Goal: Task Accomplishment & Management: Manage account settings

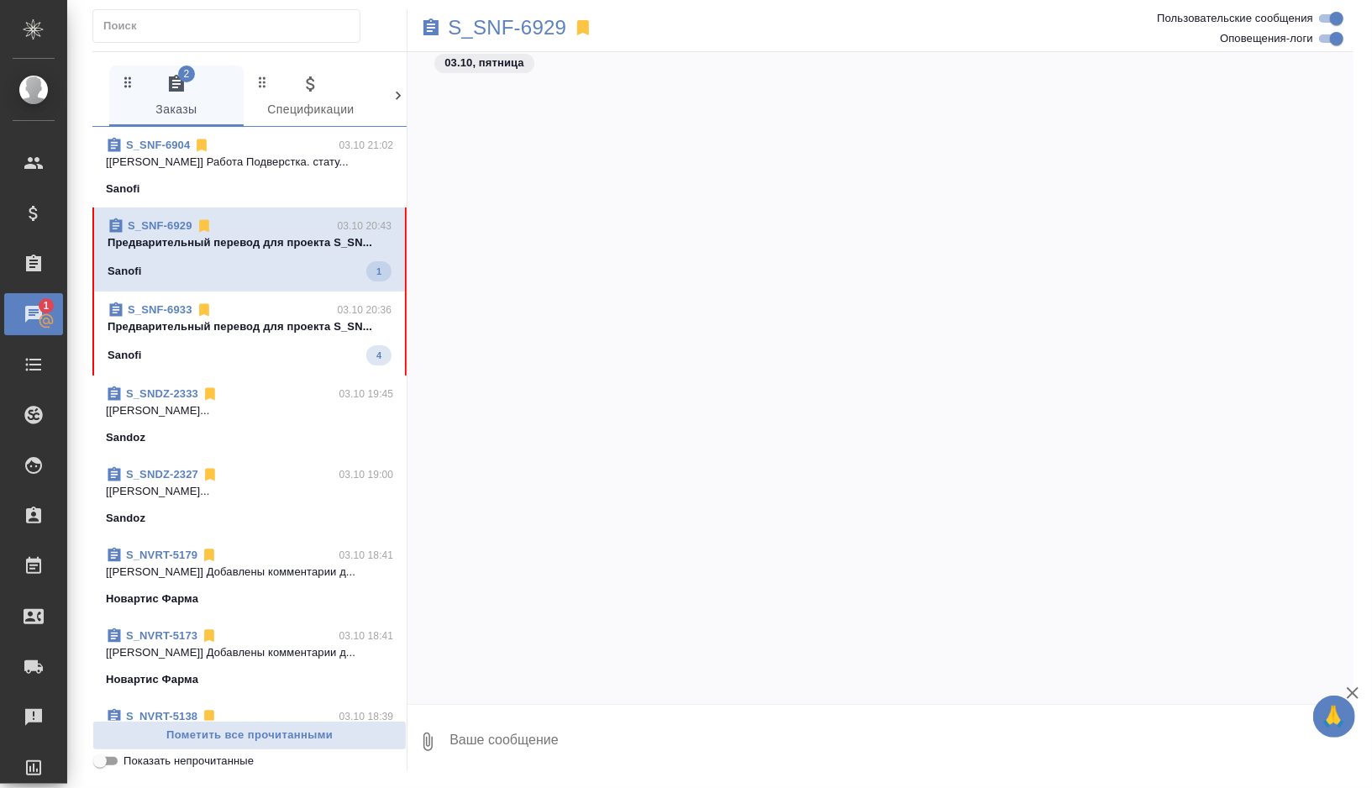
scroll to position [12323, 0]
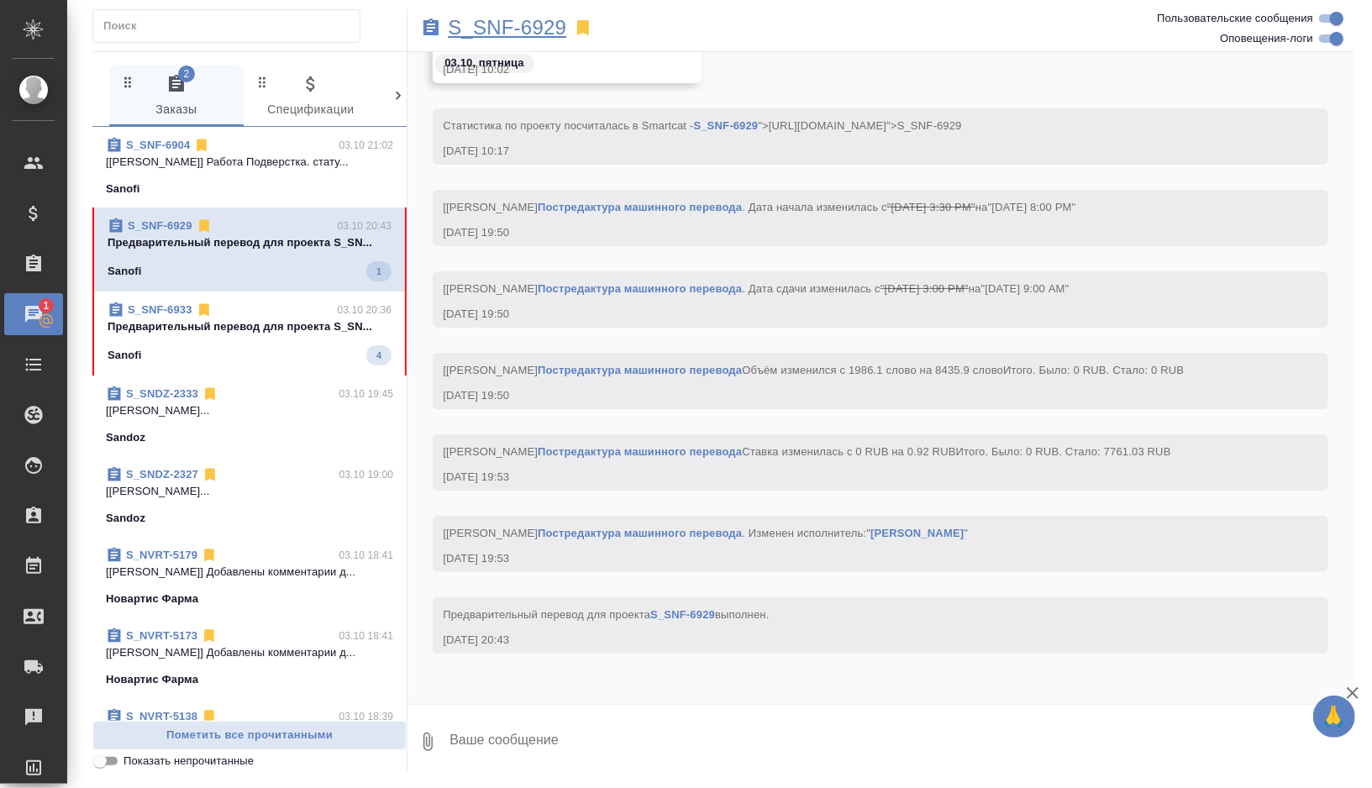
click at [538, 26] on p "S_SNF-6929" at bounding box center [507, 27] width 118 height 17
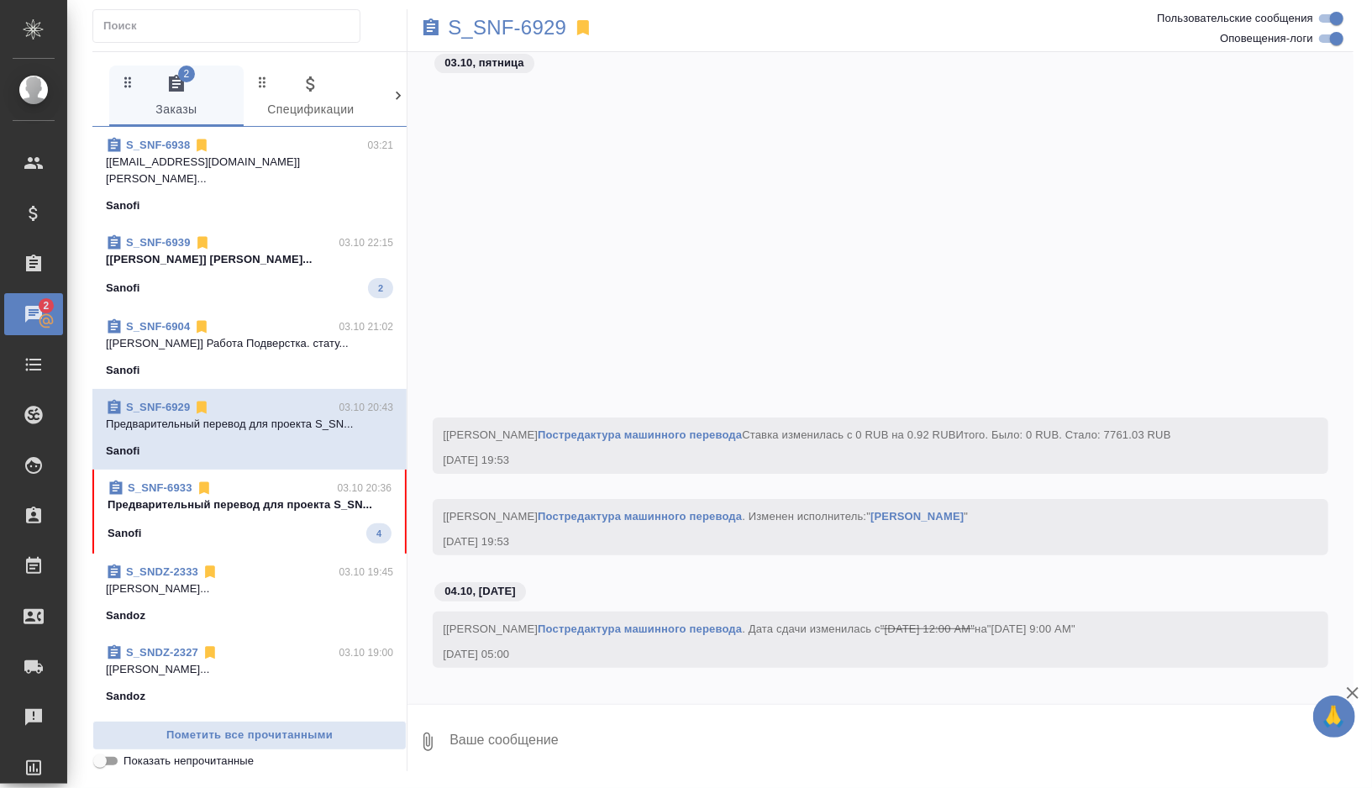
scroll to position [12781, 0]
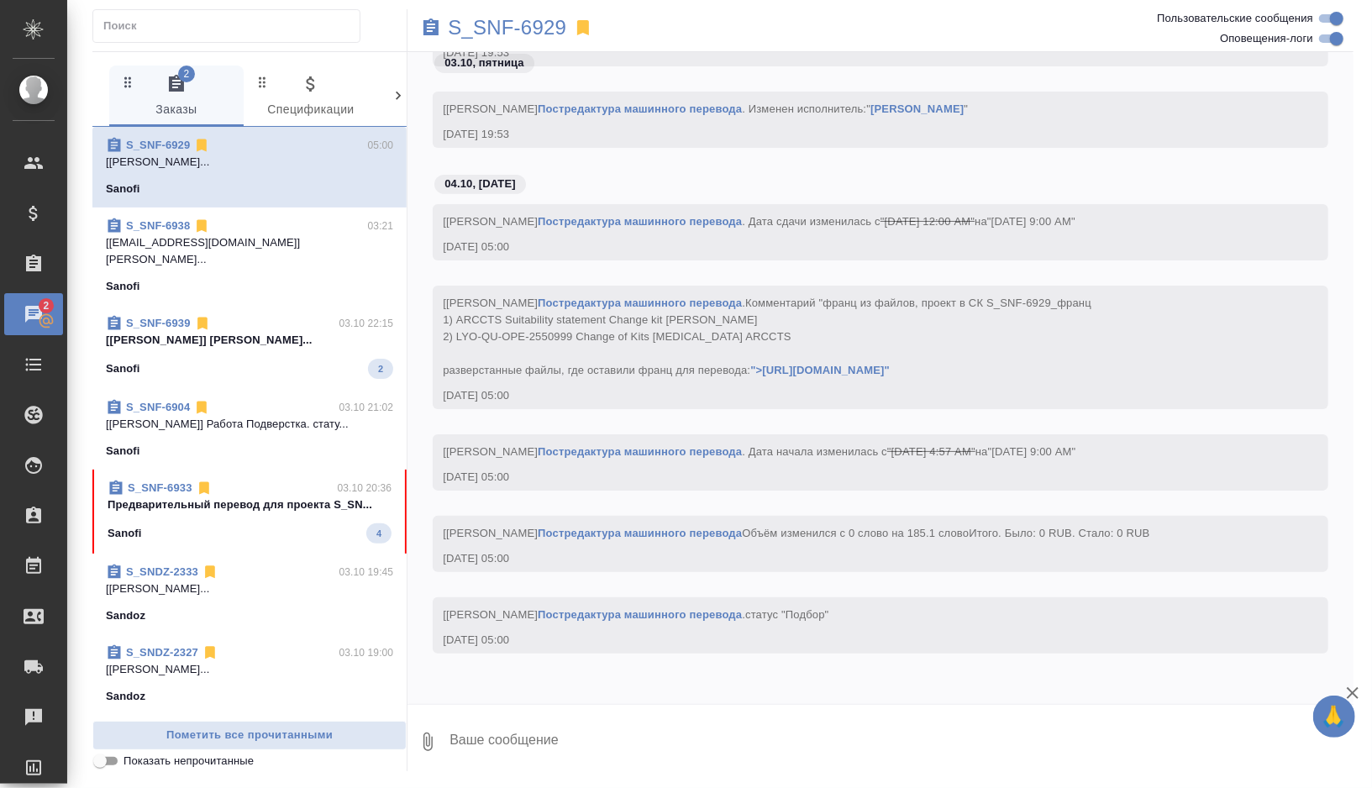
click at [308, 278] on div "Sanofi" at bounding box center [249, 286] width 287 height 17
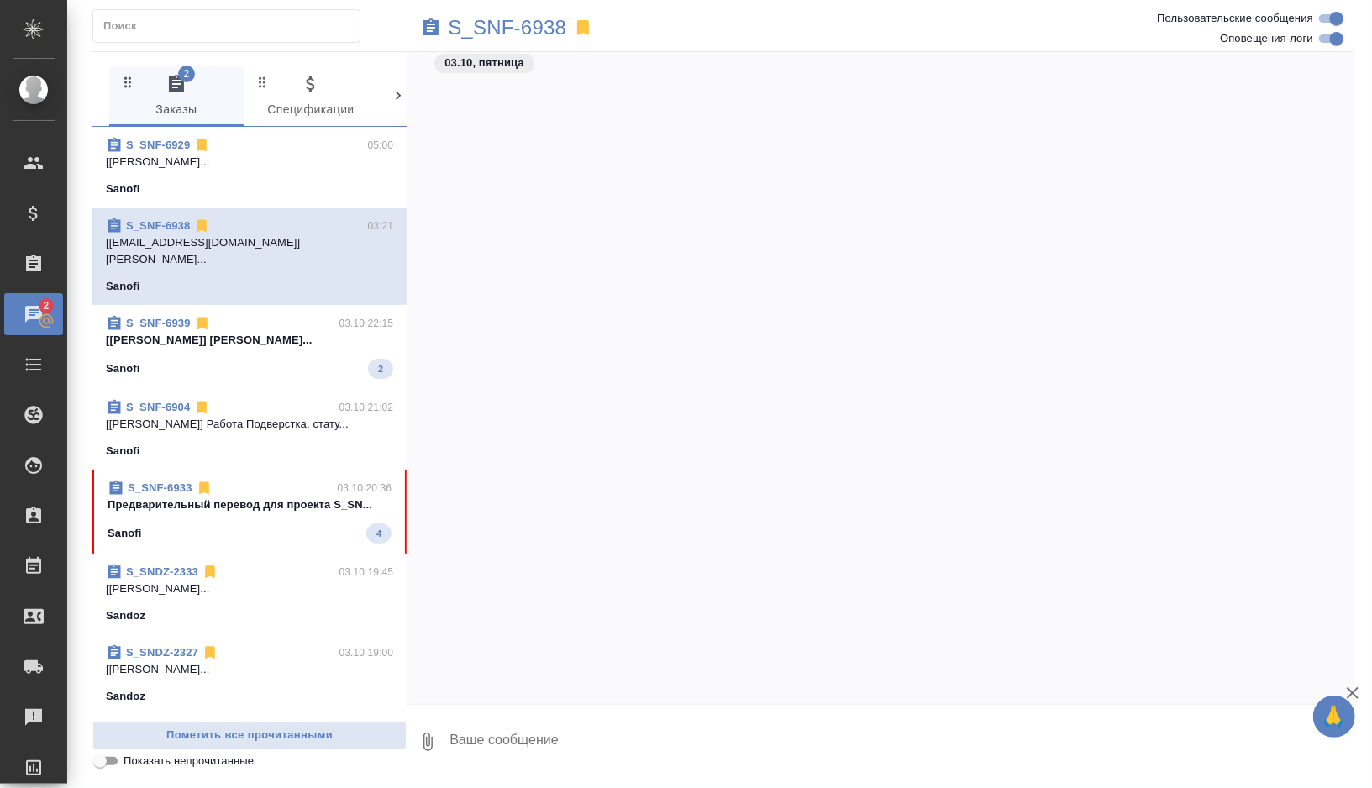
scroll to position [3338, 0]
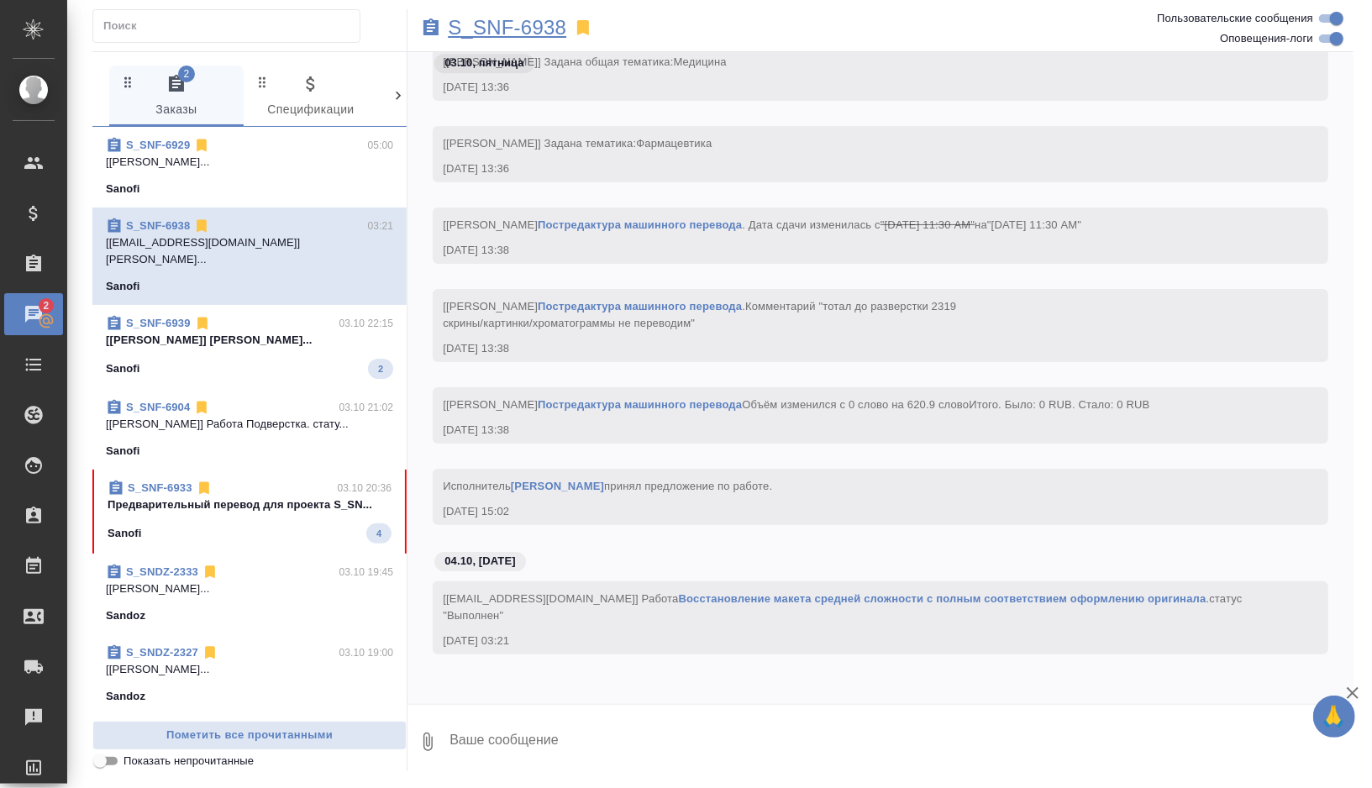
click at [552, 29] on p "S_SNF-6938" at bounding box center [507, 27] width 118 height 17
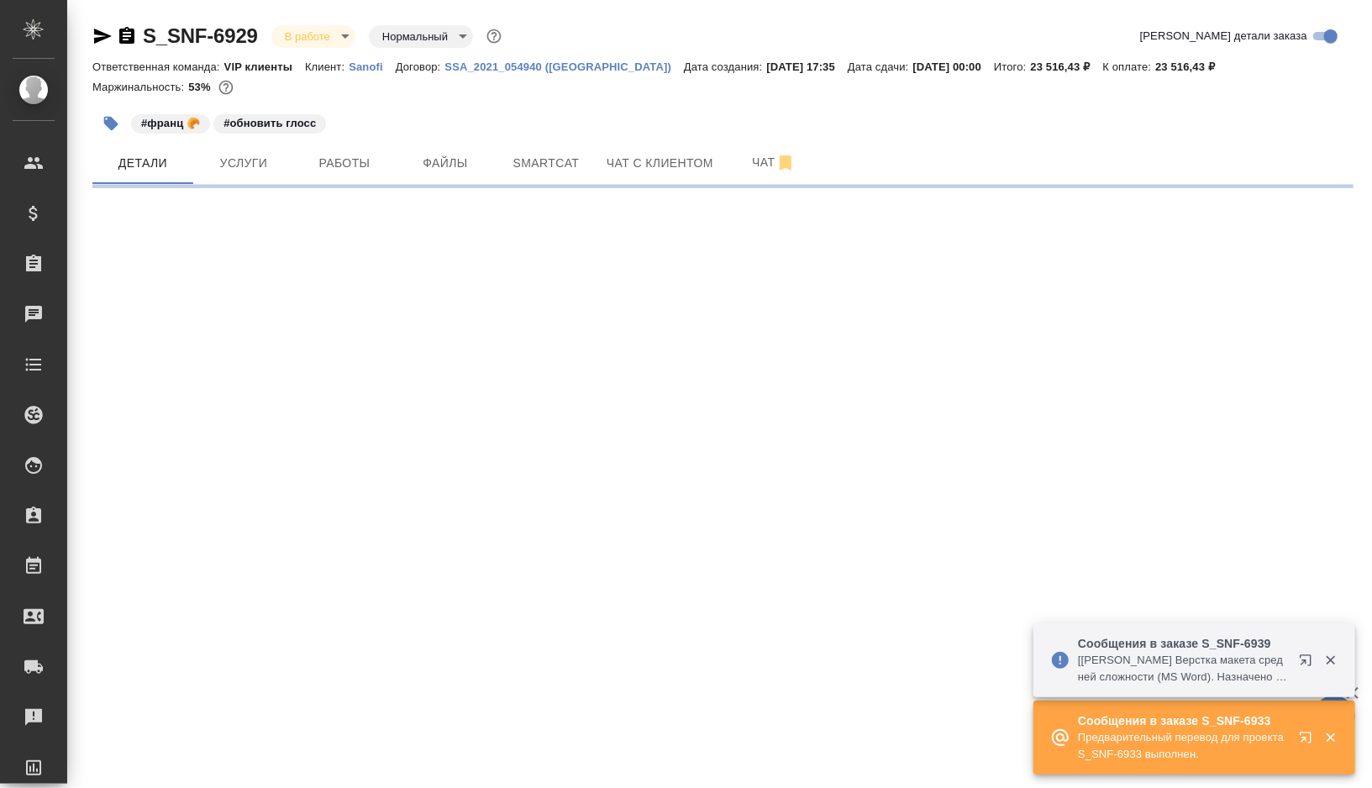
select select "RU"
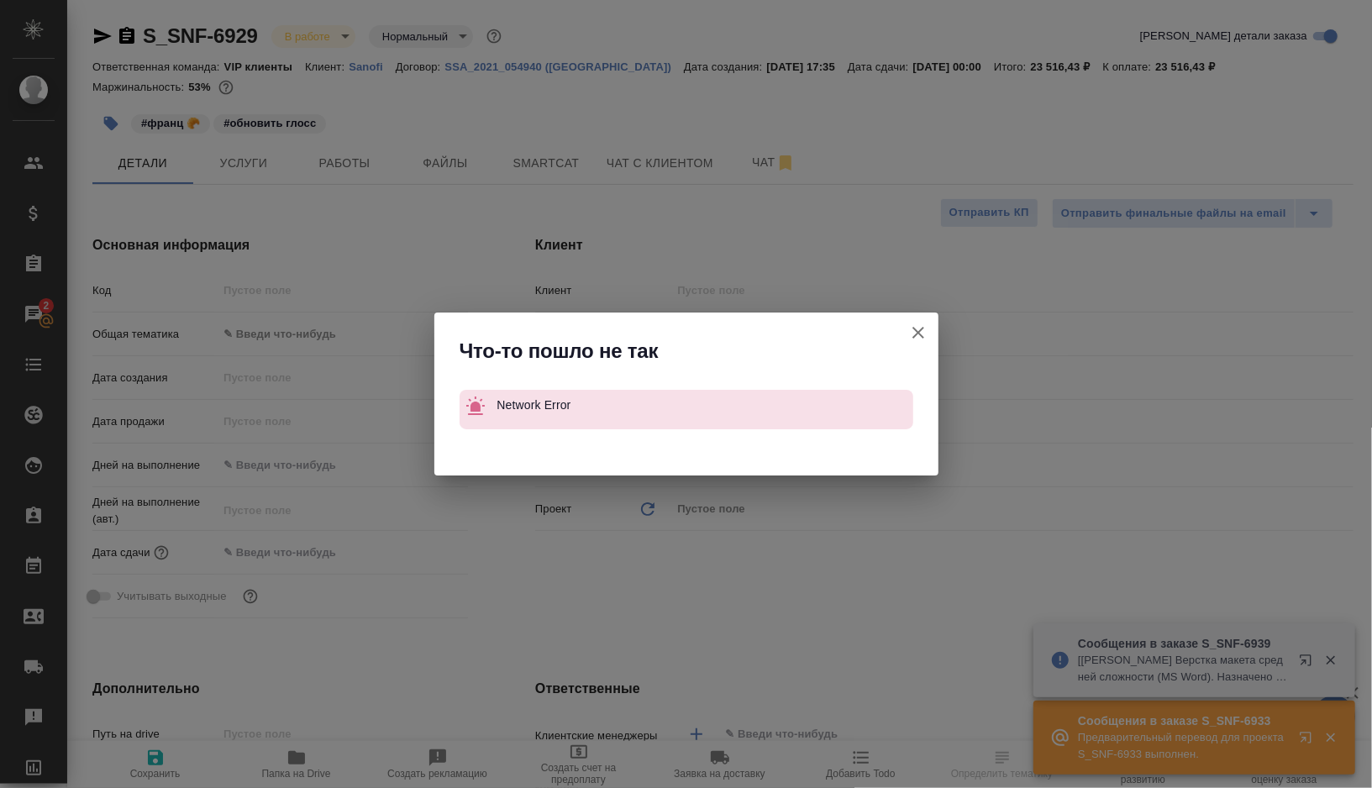
type textarea "x"
click at [917, 334] on icon "button" at bounding box center [918, 333] width 12 height 12
type textarea "x"
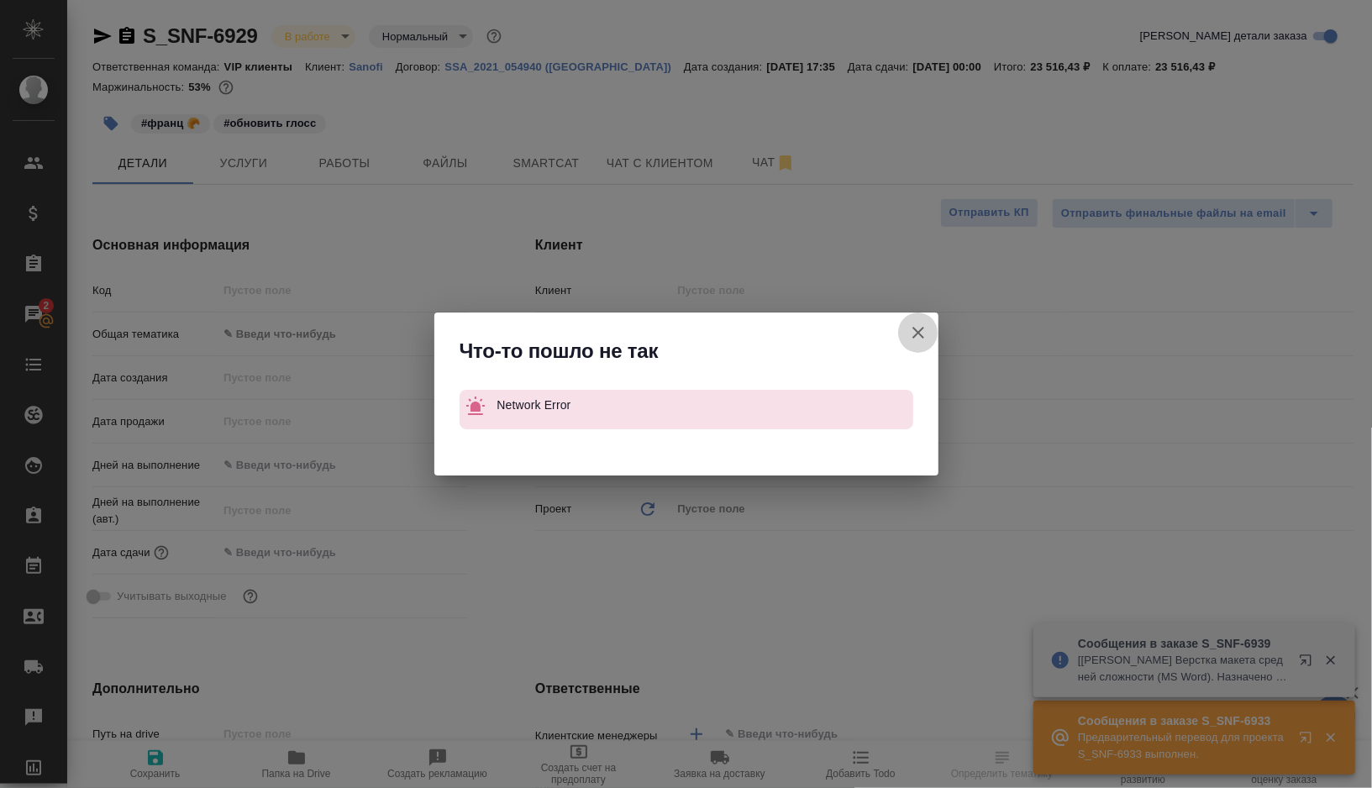
type textarea "x"
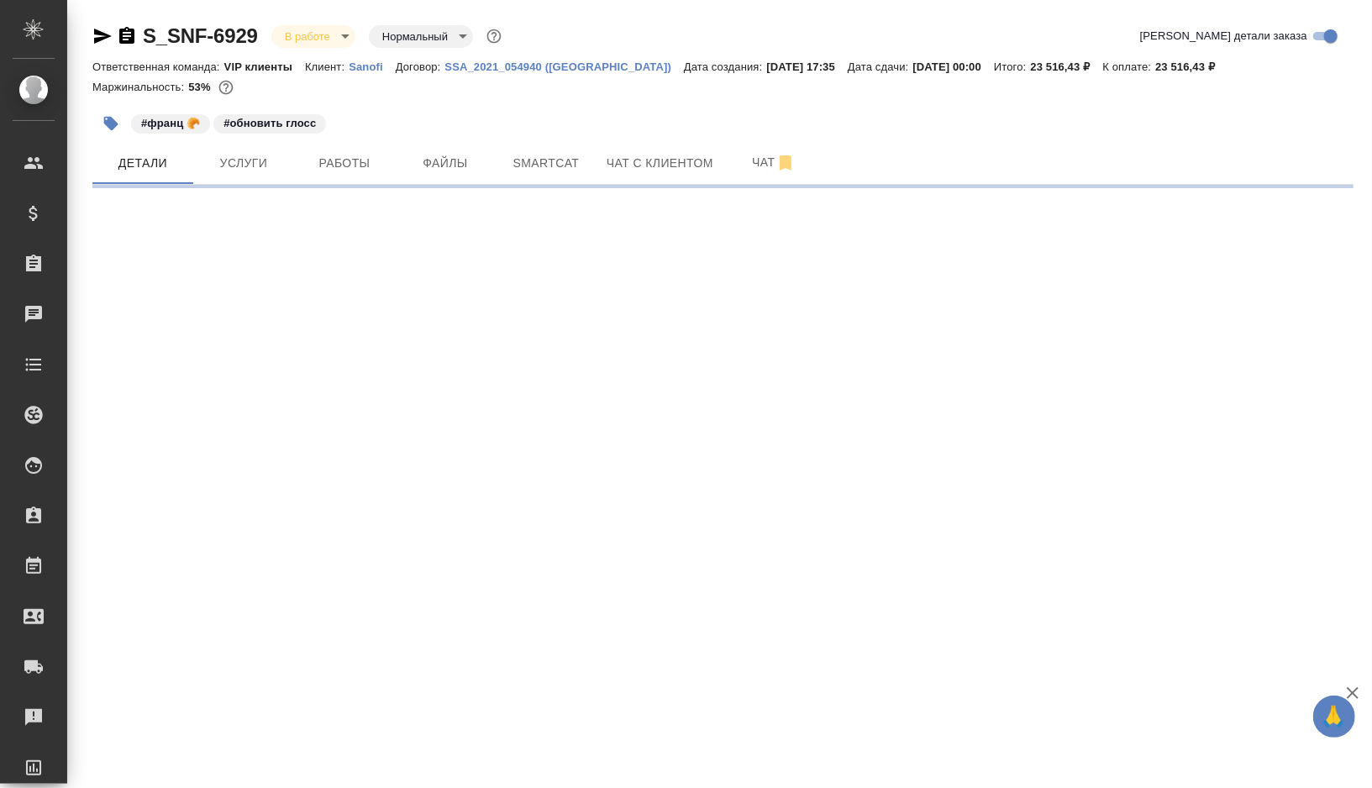
select select "RU"
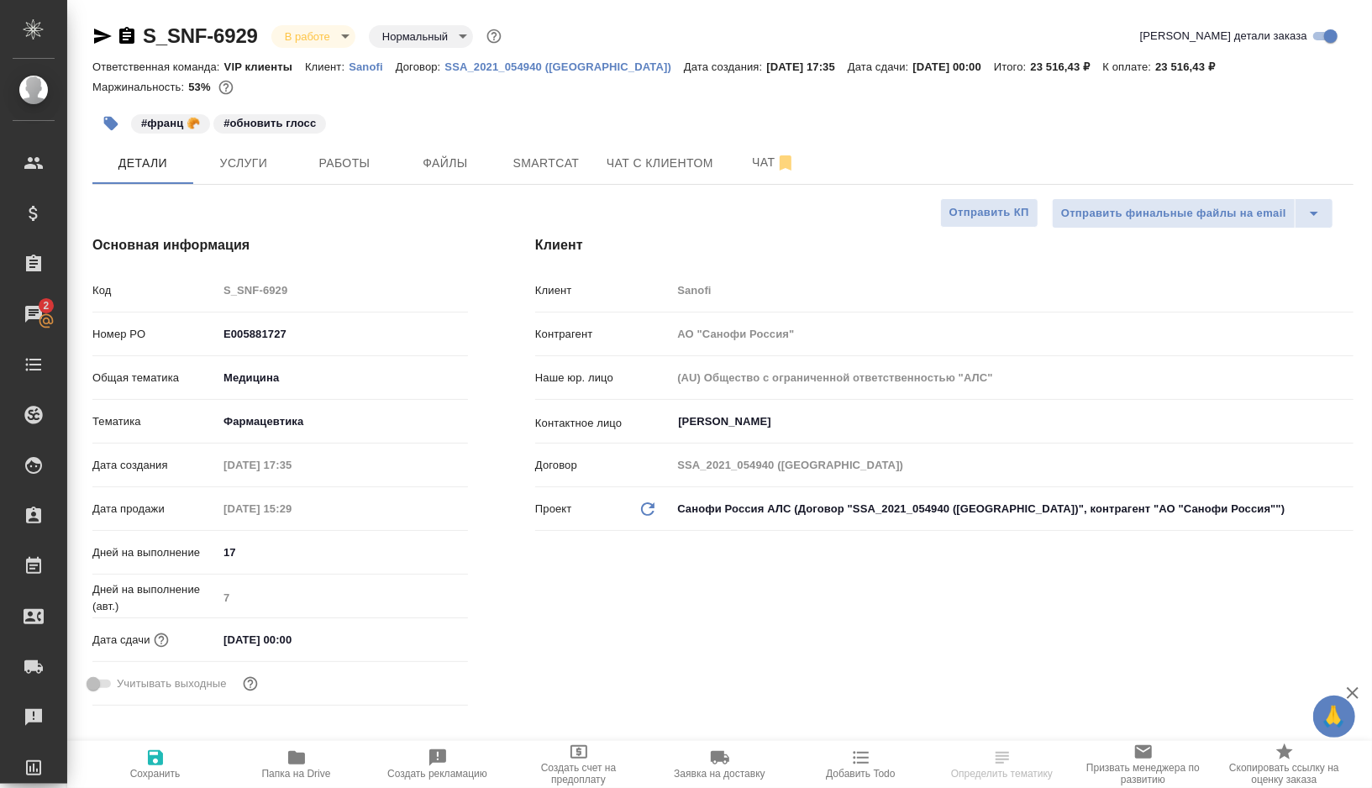
type textarea "x"
click at [529, 175] on button "Smartcat" at bounding box center [546, 163] width 101 height 42
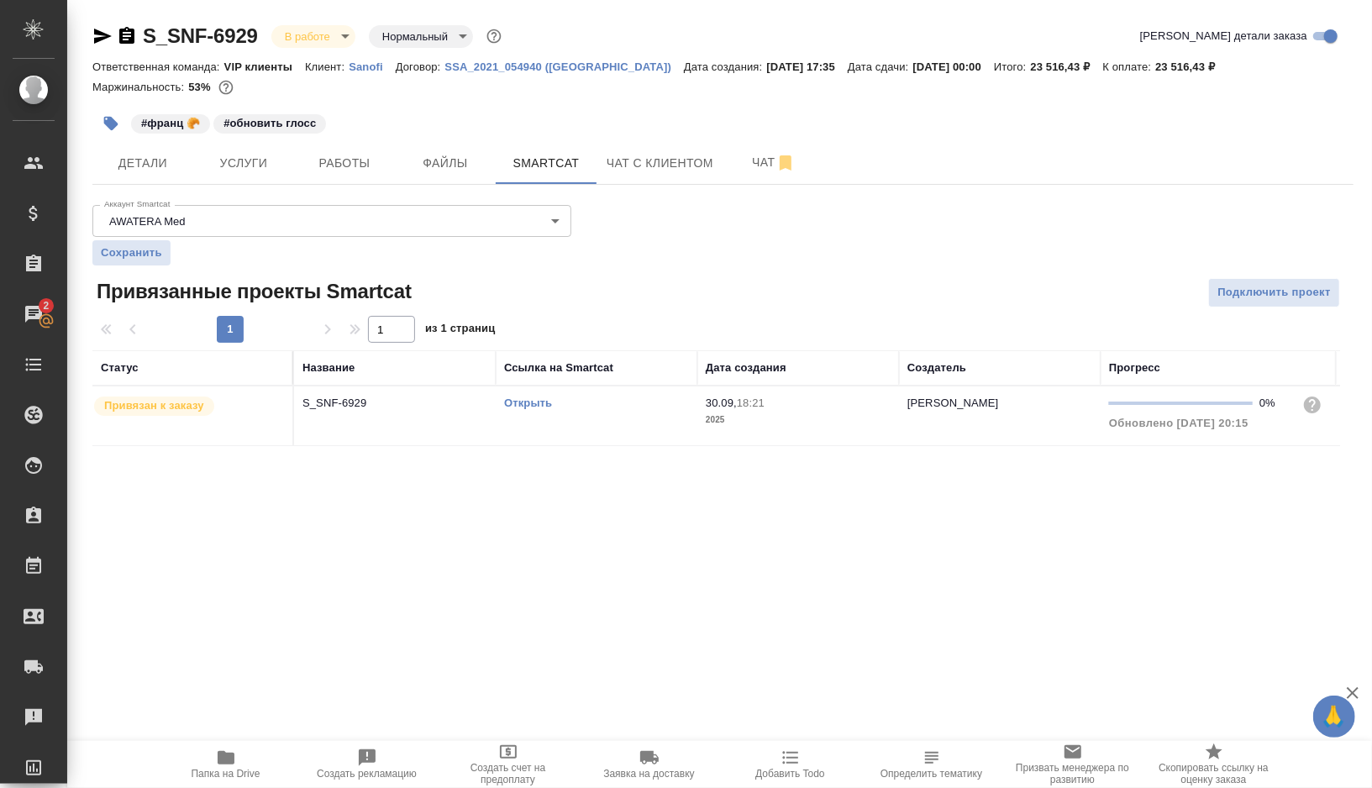
click at [523, 401] on link "Открыть" at bounding box center [528, 403] width 48 height 13
click at [758, 181] on button "Чат" at bounding box center [773, 163] width 101 height 42
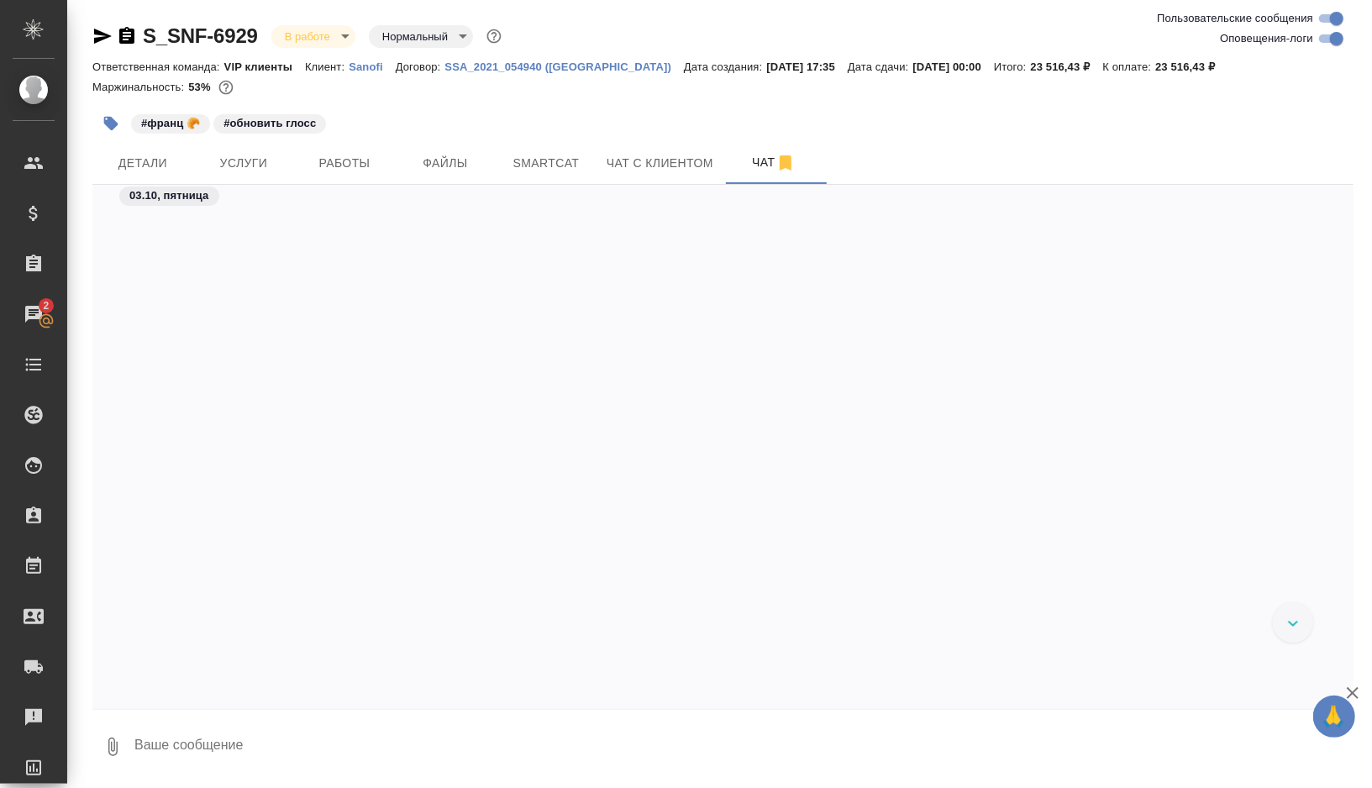
scroll to position [53732, 0]
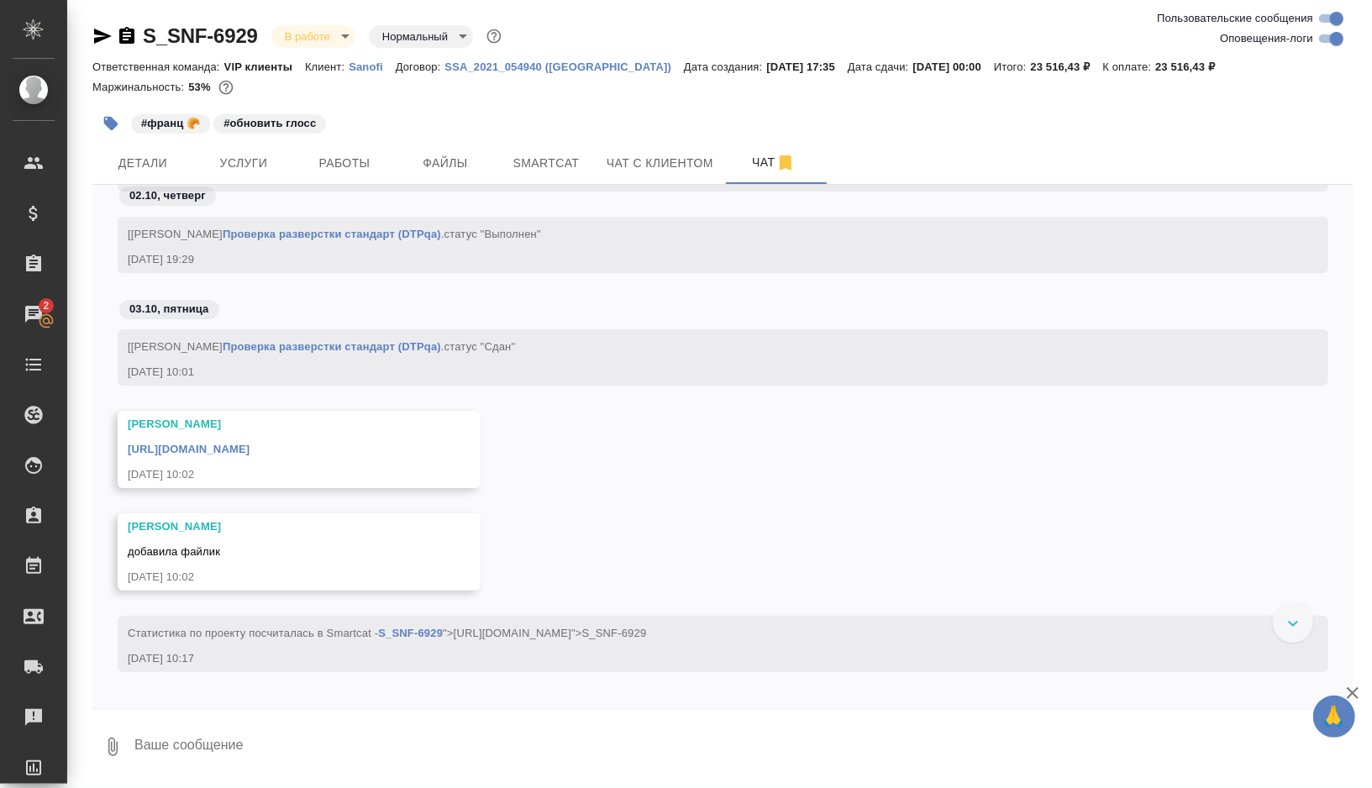
click at [250, 455] on link "https://drive.awatera.com/apps/files/files/10555003?dir=/Shares/Sanofi/Orders/S…" at bounding box center [189, 449] width 122 height 13
click at [553, 164] on span "Smartcat" at bounding box center [546, 163] width 81 height 21
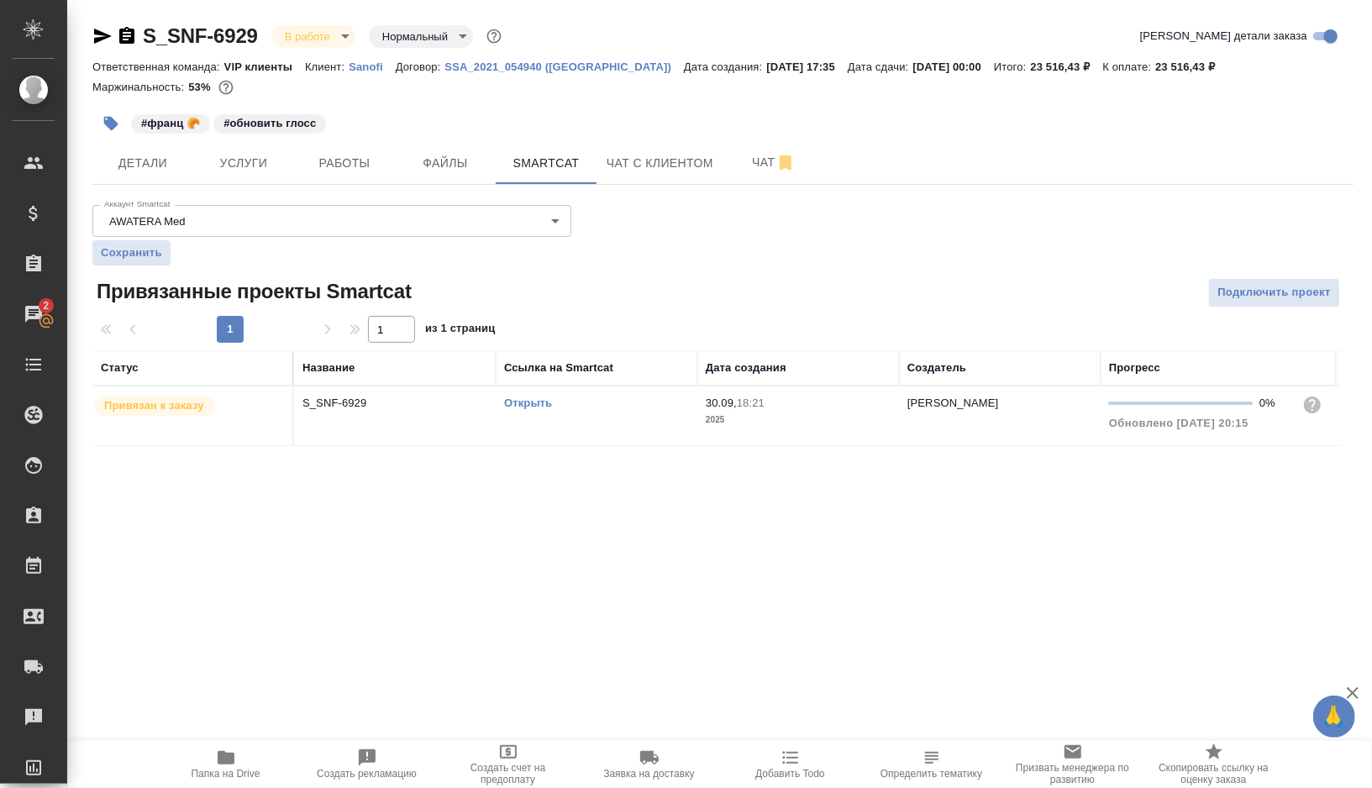
click at [534, 402] on link "Открыть" at bounding box center [528, 403] width 48 height 13
click at [129, 33] on icon "button" at bounding box center [127, 36] width 20 height 20
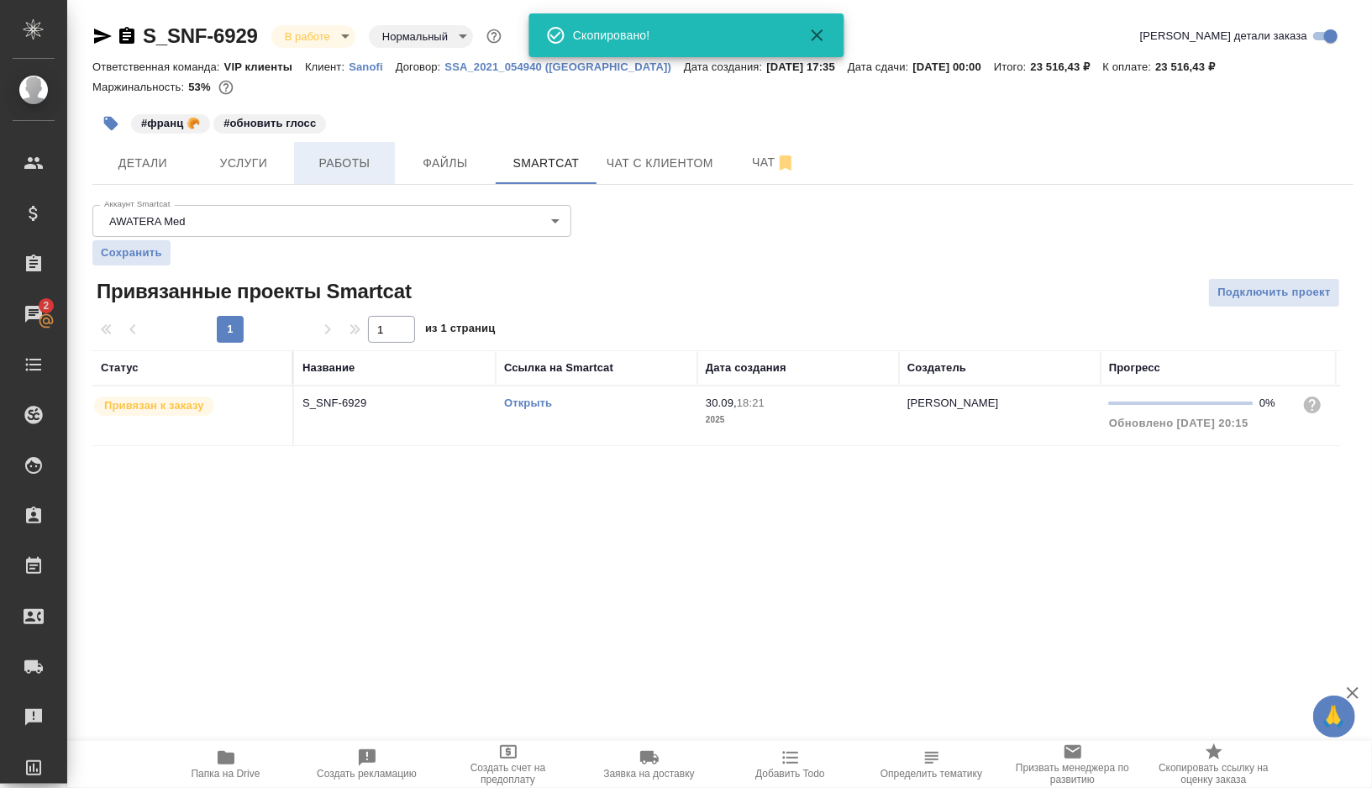
click at [327, 165] on span "Работы" at bounding box center [344, 163] width 81 height 21
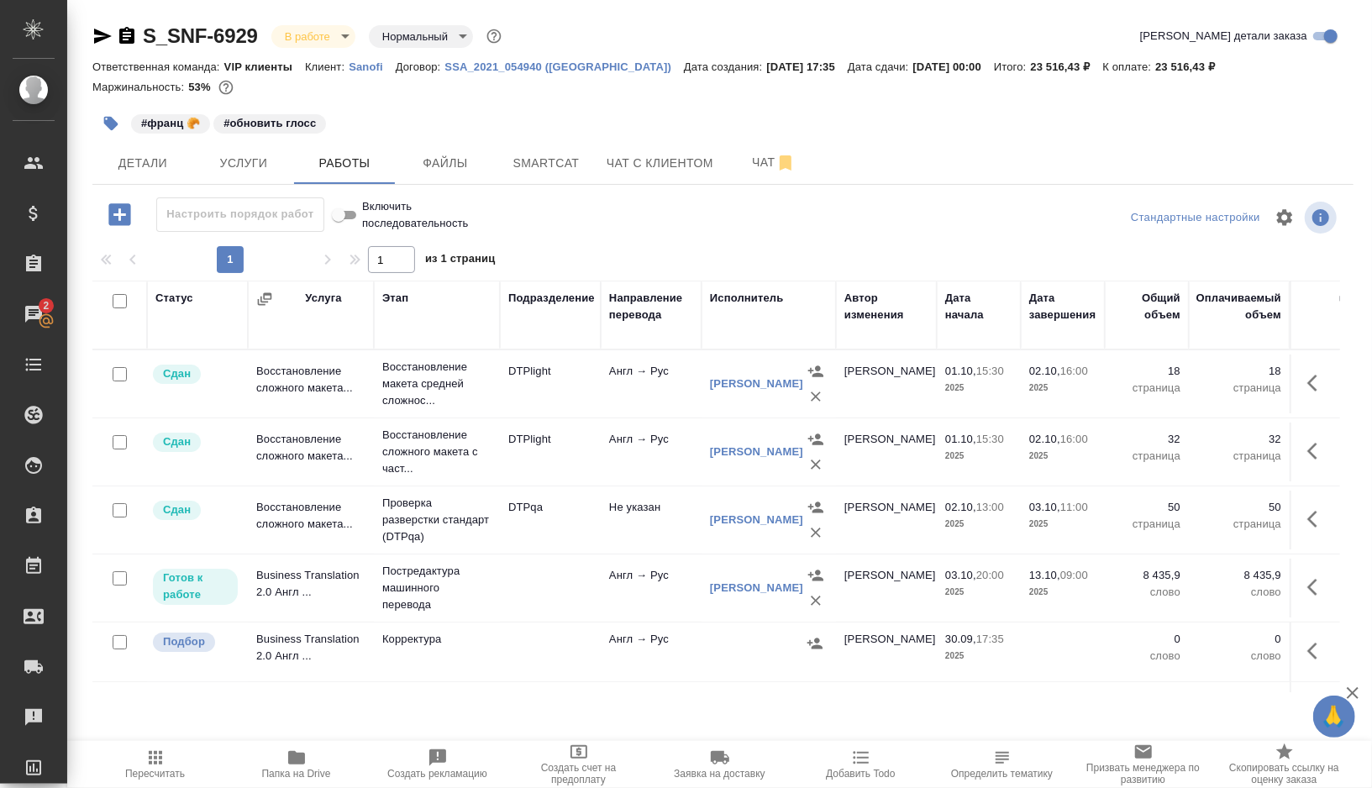
scroll to position [105, 0]
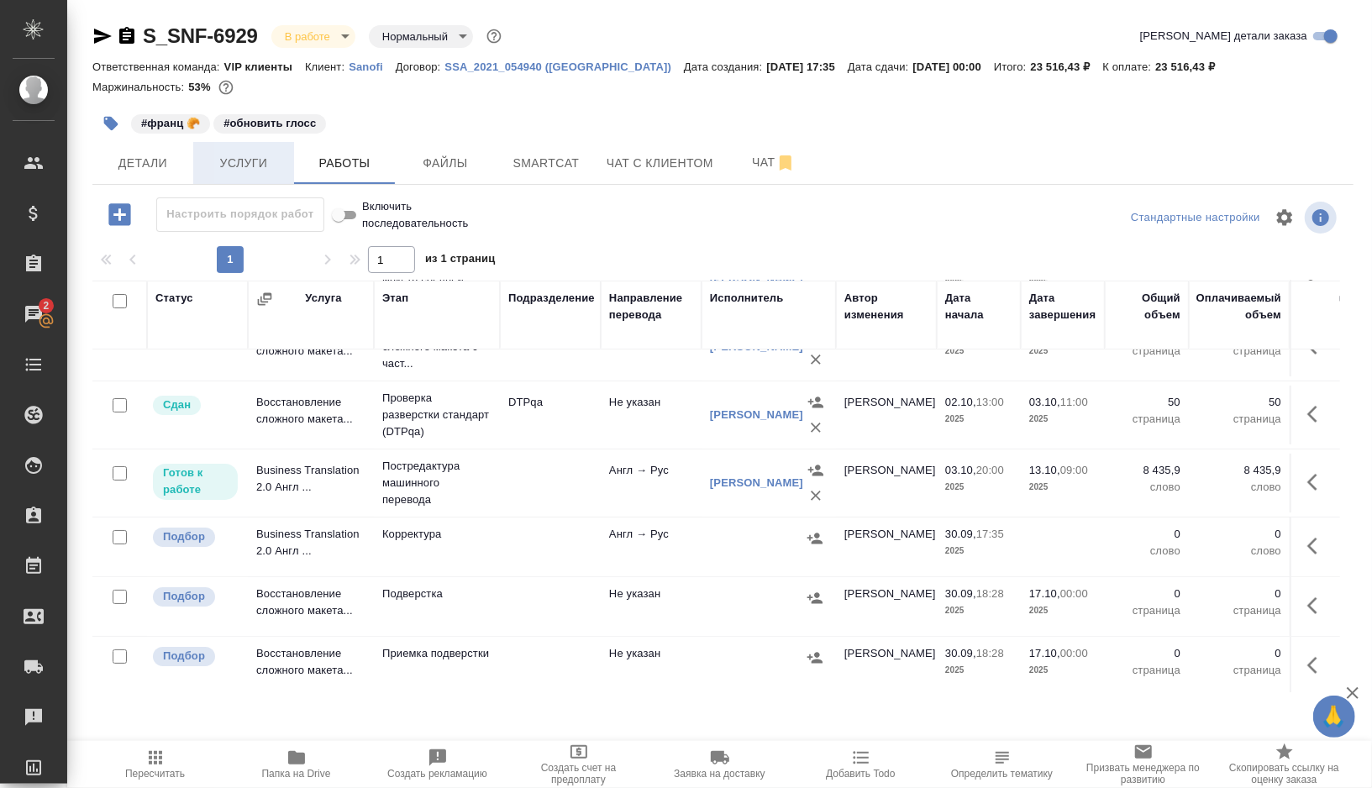
click at [246, 160] on span "Услуги" at bounding box center [243, 163] width 81 height 21
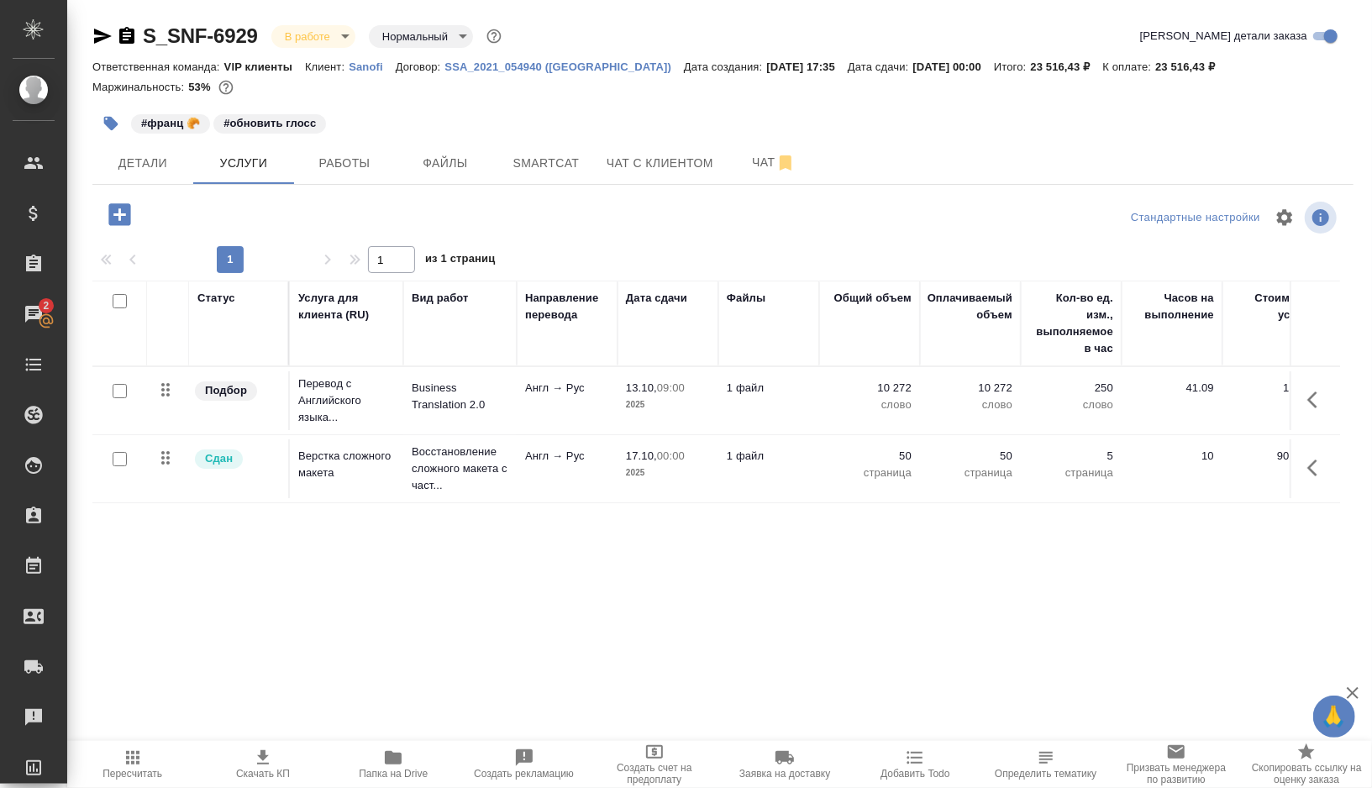
click at [127, 216] on icon "button" at bounding box center [119, 214] width 22 height 22
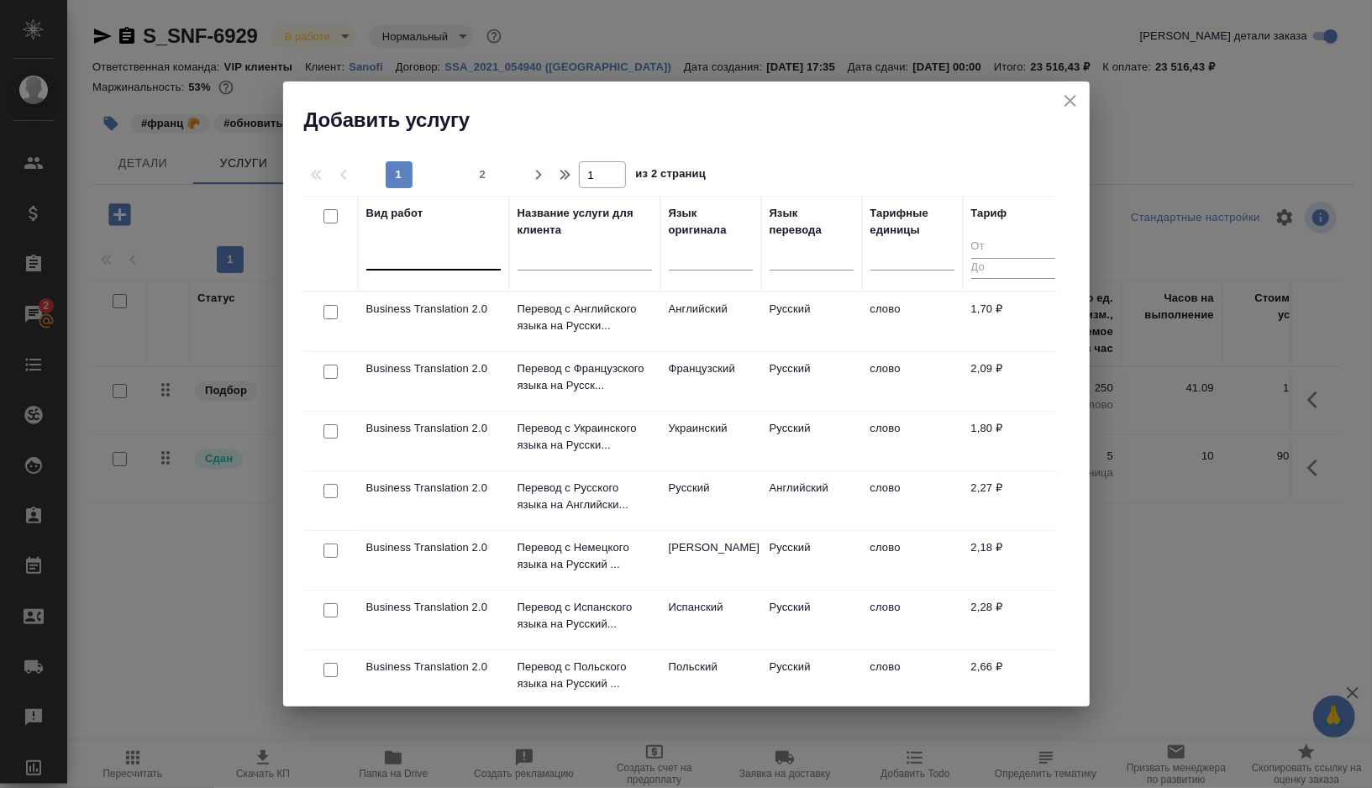
click at [415, 259] on div at bounding box center [433, 253] width 134 height 24
type input "g"
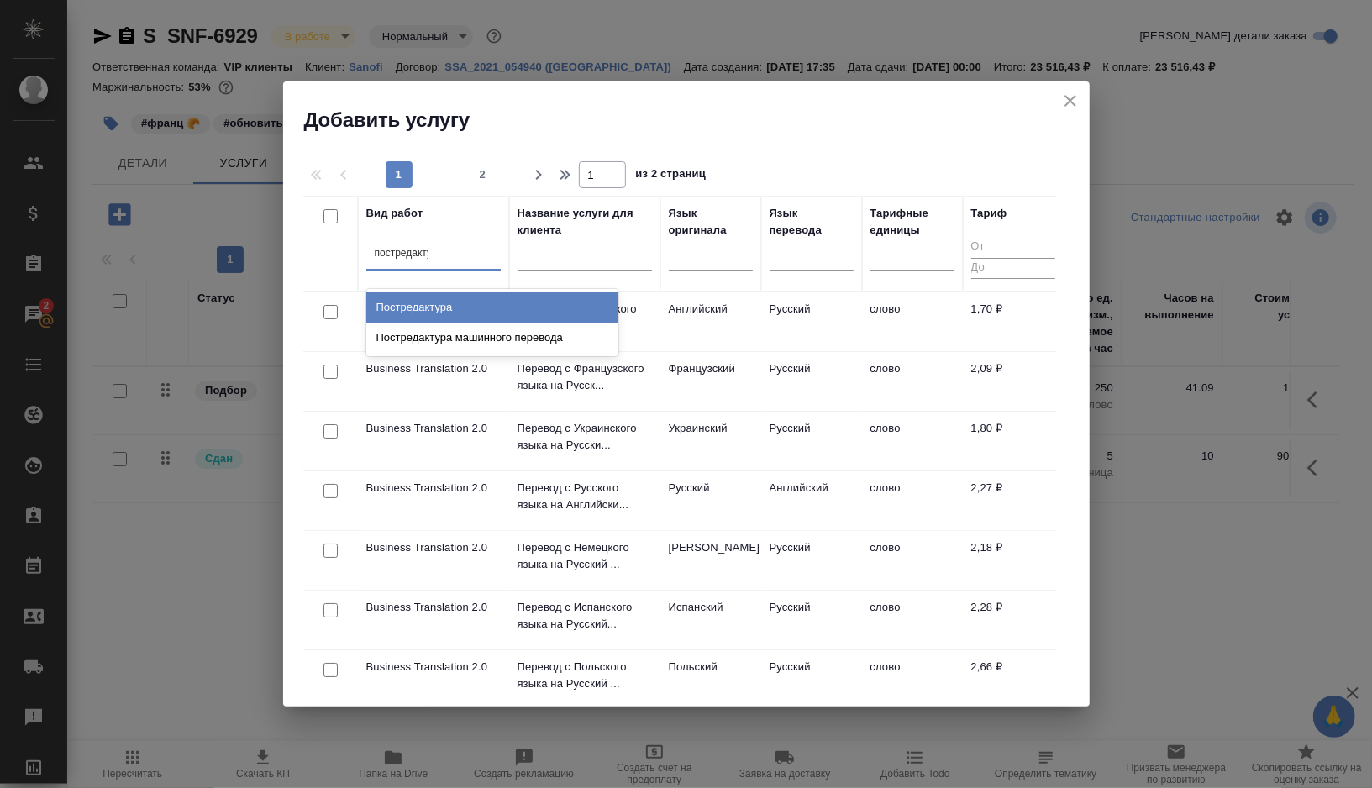
type input "постредактур"
click at [449, 328] on div "Постредактура машинного перевода" at bounding box center [492, 338] width 252 height 30
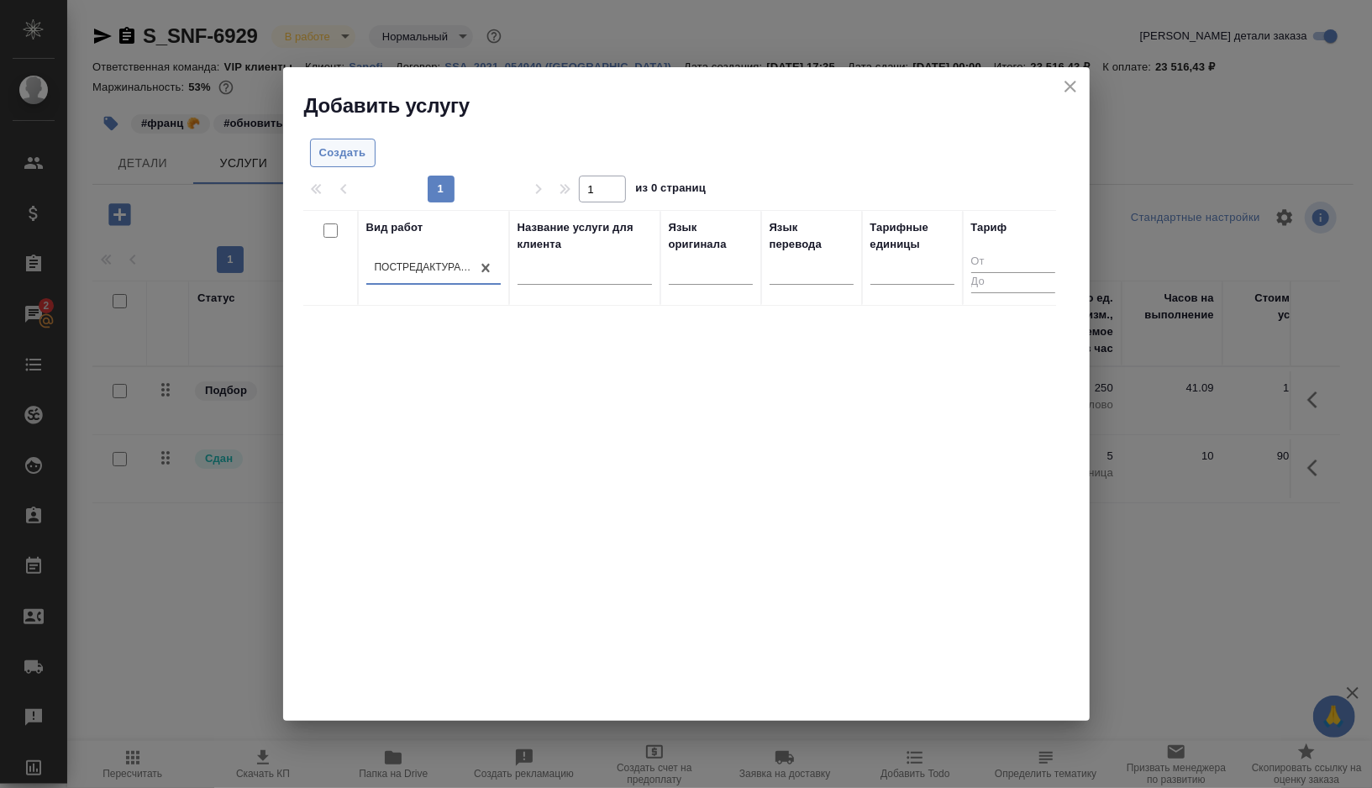
click at [344, 146] on span "Создать" at bounding box center [342, 153] width 47 height 19
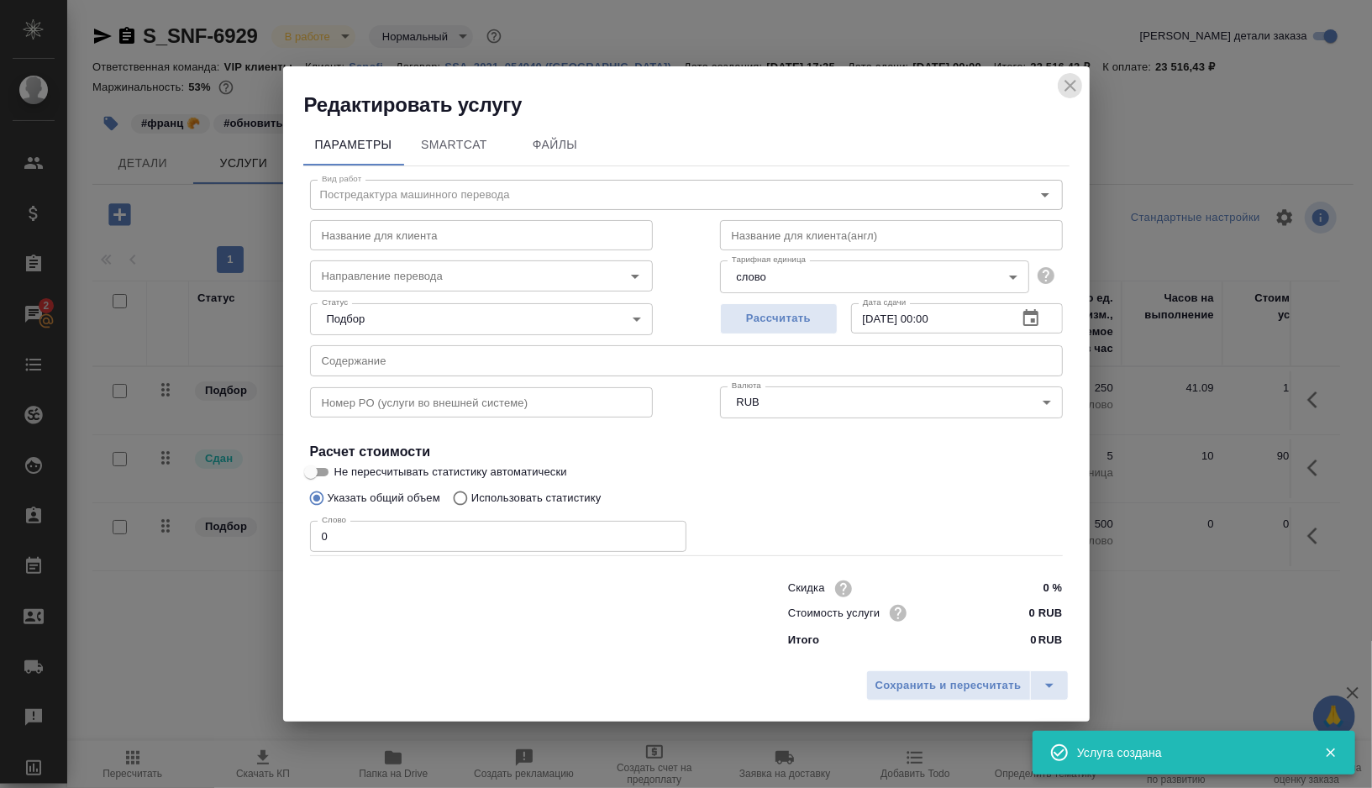
click at [1075, 86] on icon "close" at bounding box center [1070, 86] width 20 height 20
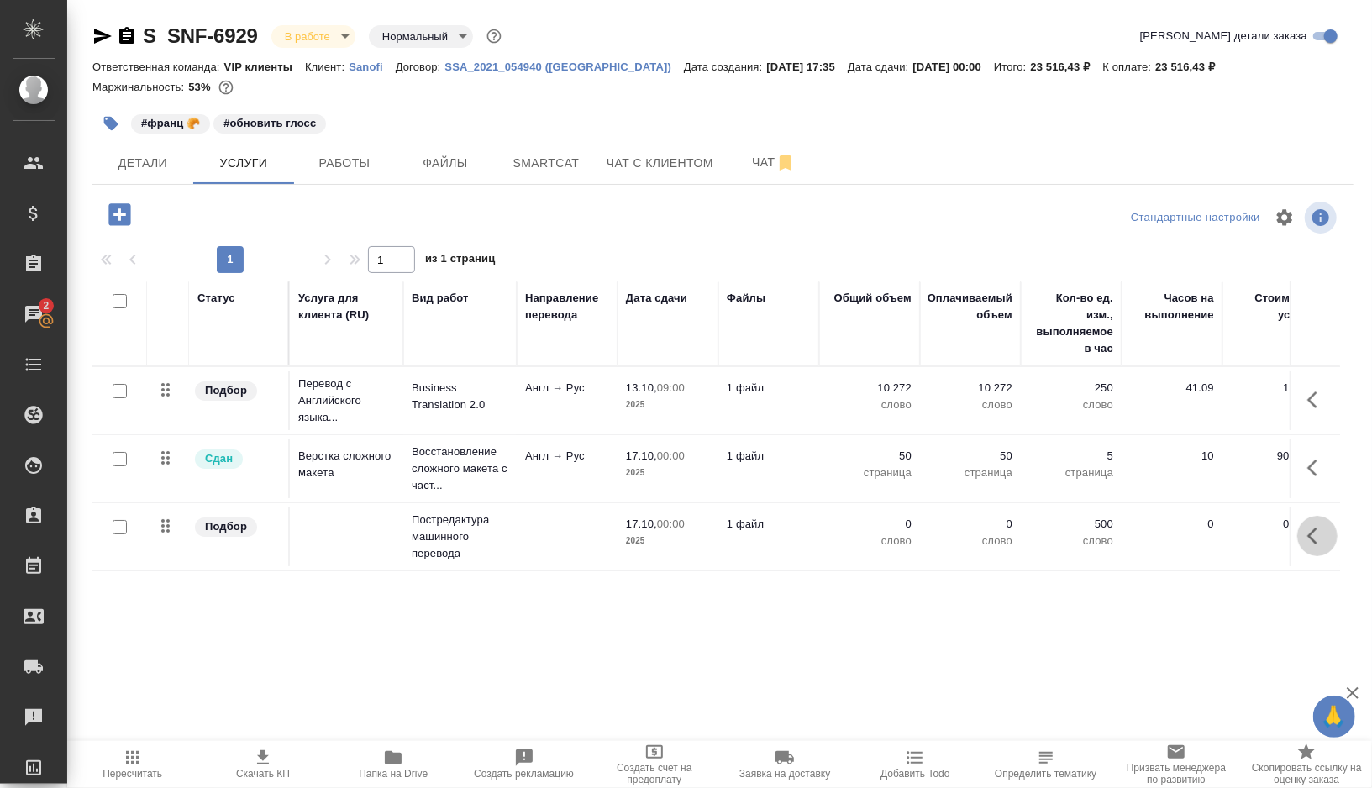
click at [1312, 544] on icon "button" at bounding box center [1317, 536] width 20 height 20
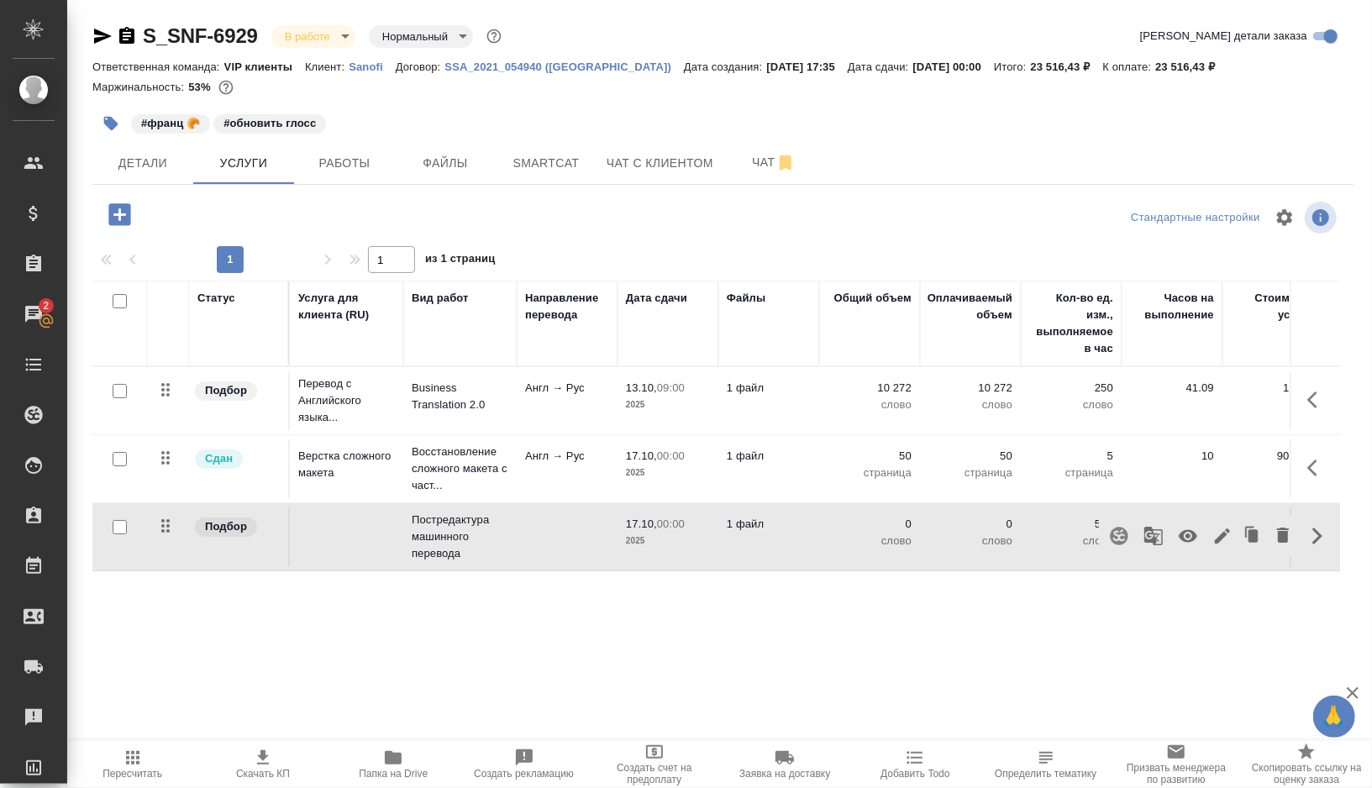
click at [1186, 536] on icon "button" at bounding box center [1188, 536] width 20 height 20
click at [366, 173] on button "Работы" at bounding box center [344, 163] width 101 height 42
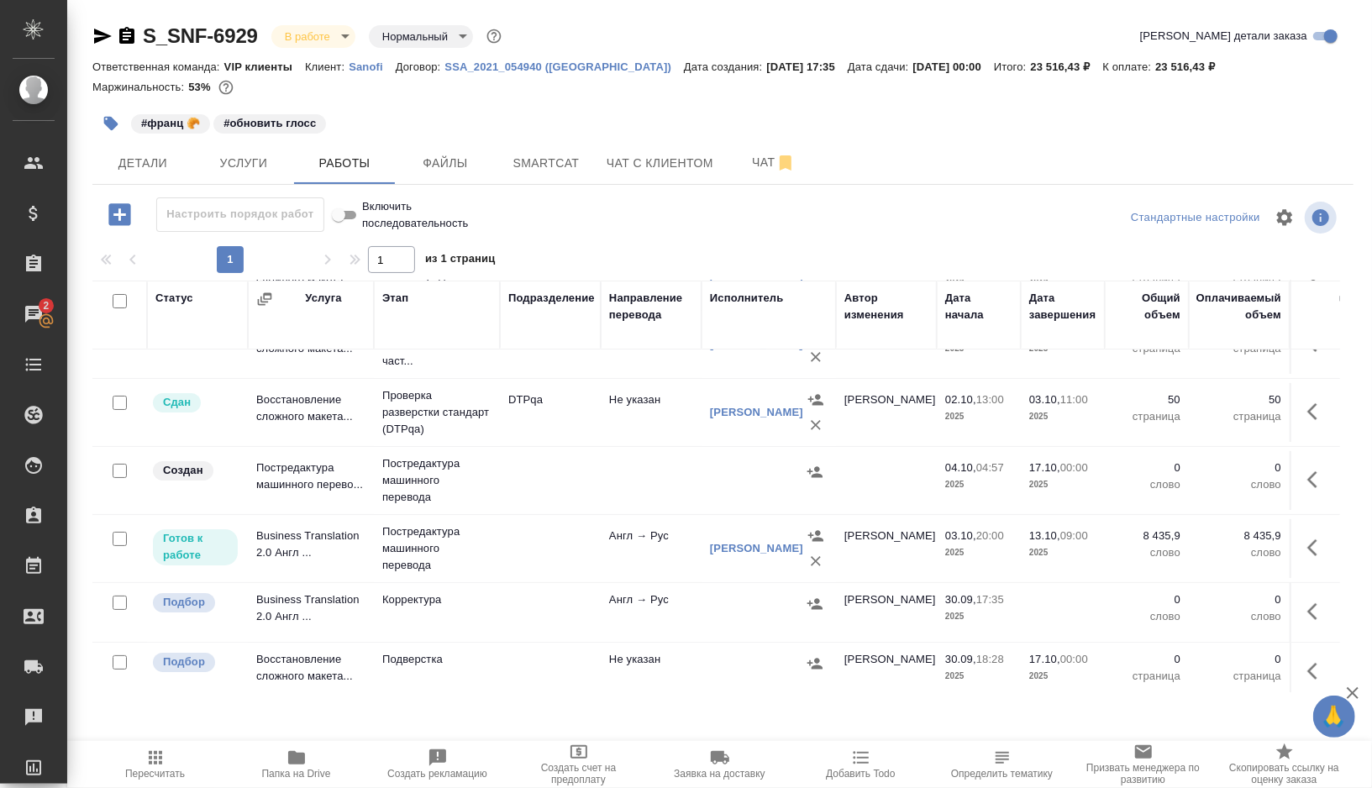
scroll to position [124, 0]
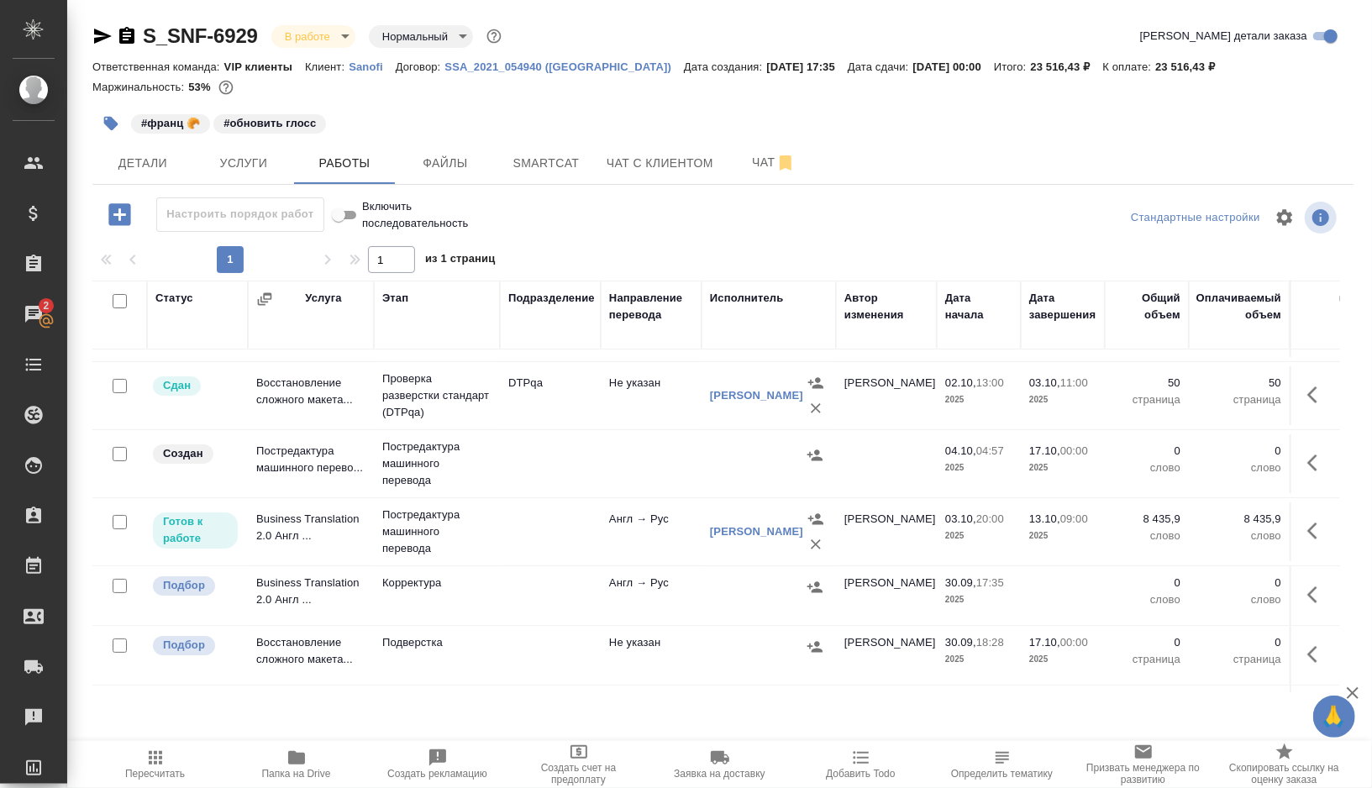
click at [540, 455] on td at bounding box center [550, 463] width 101 height 59
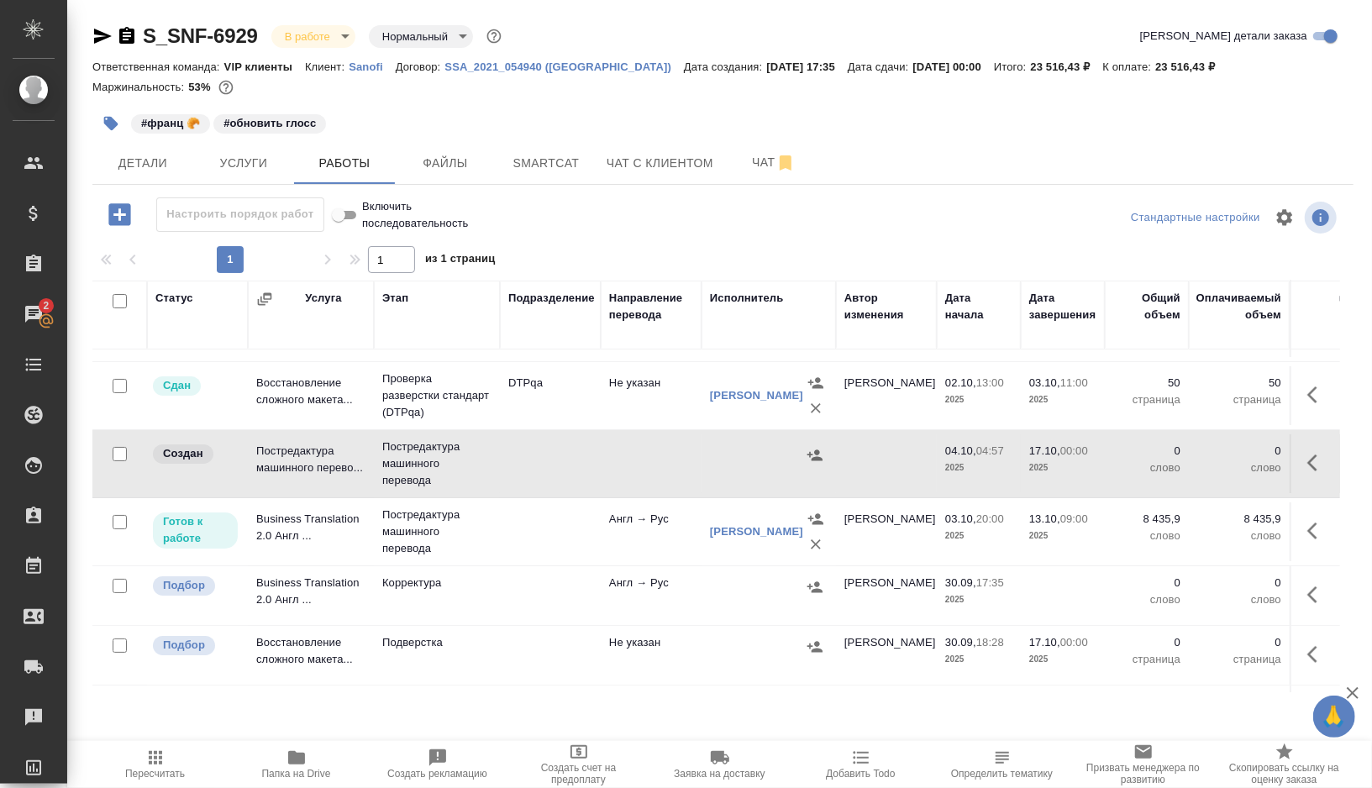
click at [540, 455] on td at bounding box center [550, 463] width 101 height 59
click at [120, 33] on icon "button" at bounding box center [126, 35] width 15 height 17
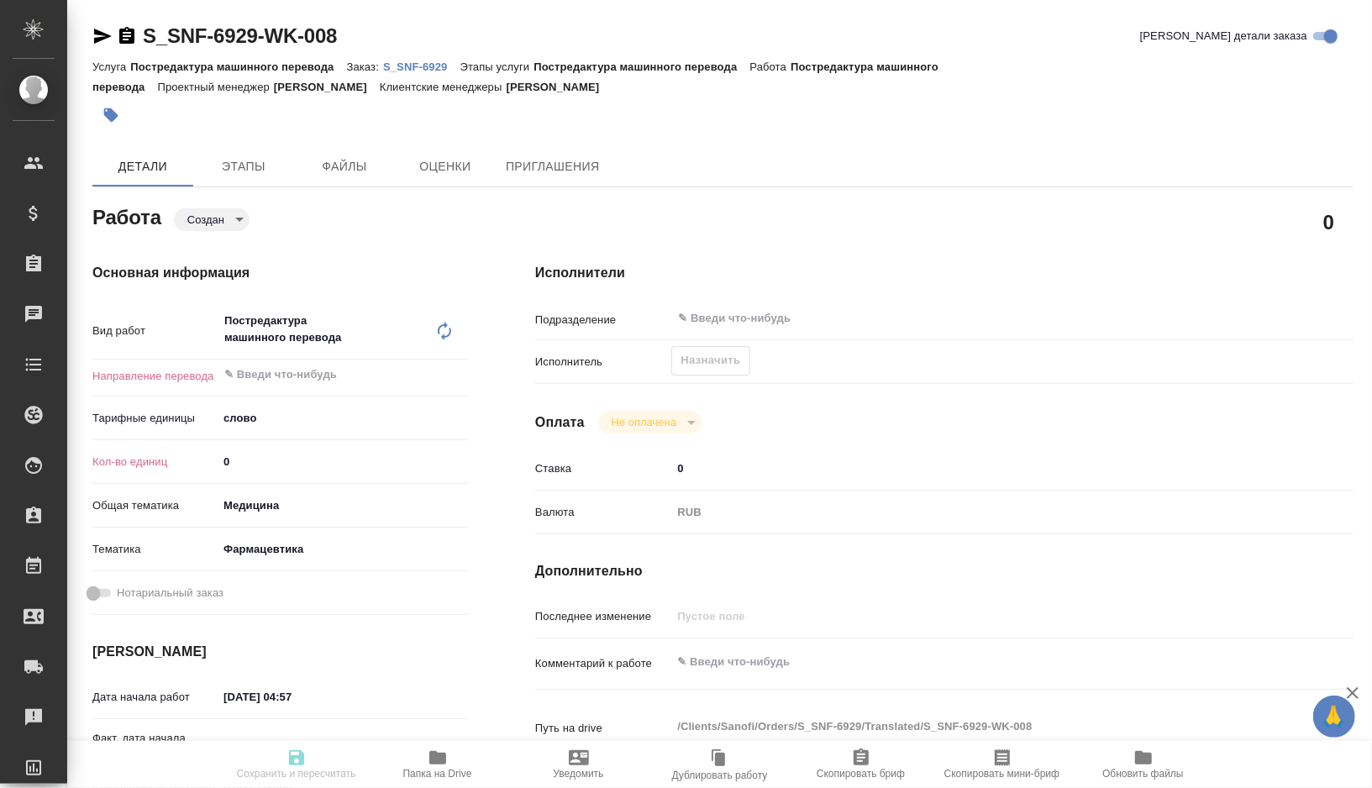
type textarea "x"
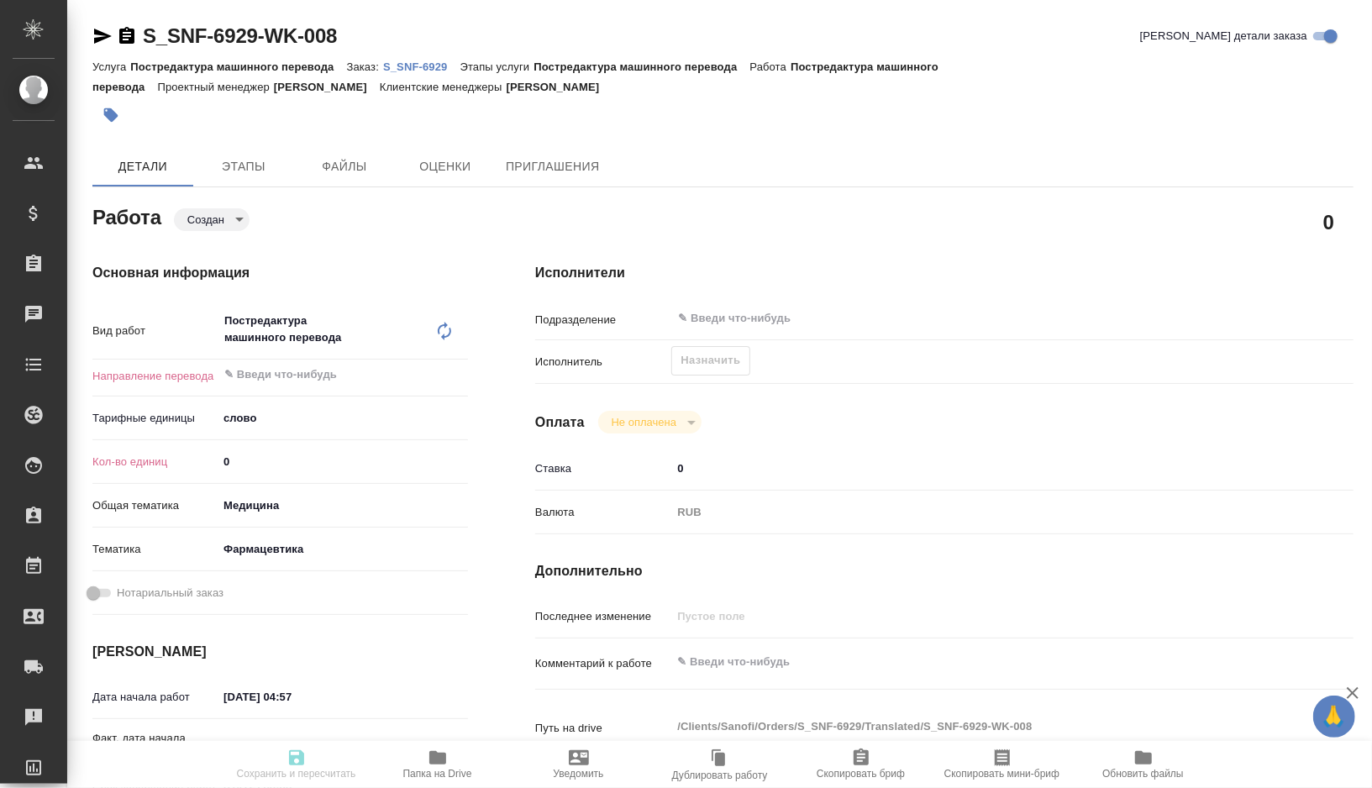
type textarea "x"
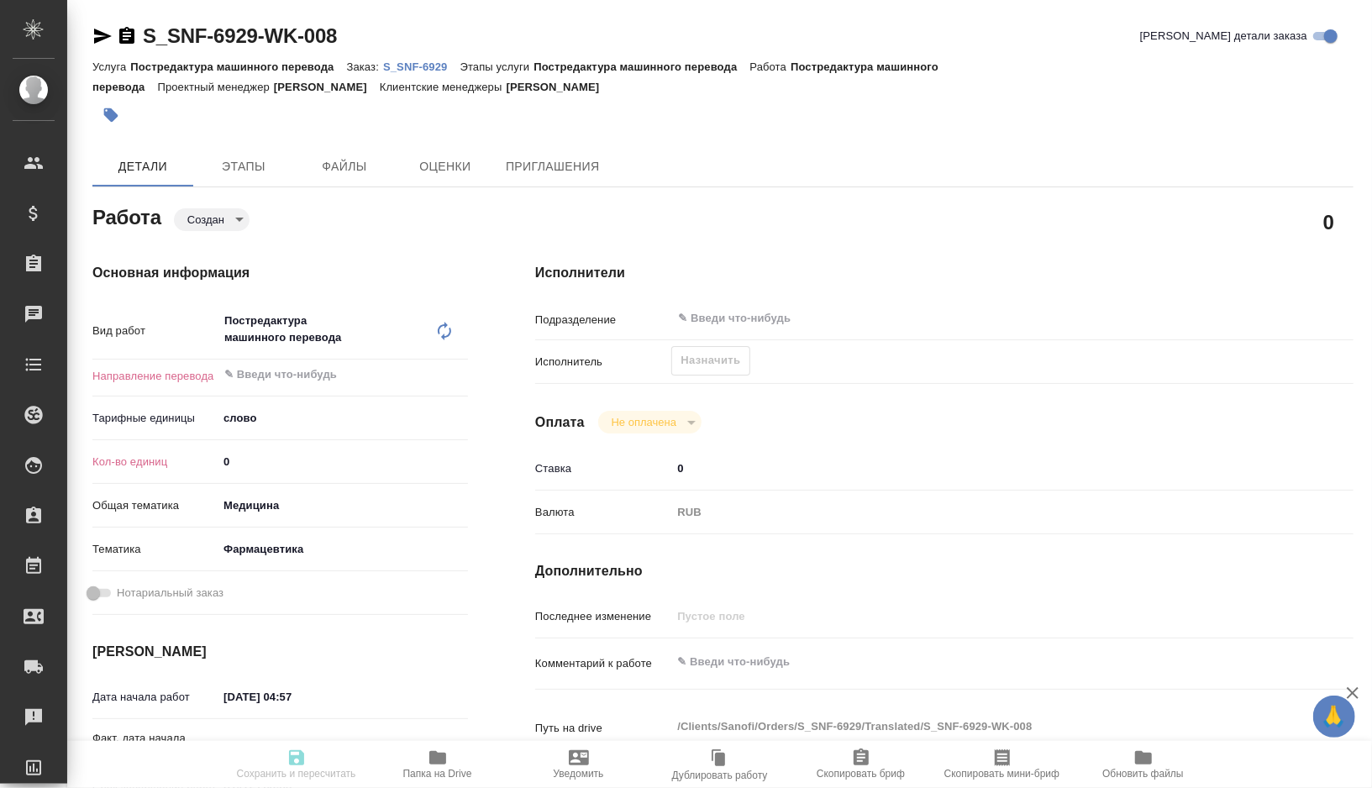
type textarea "x"
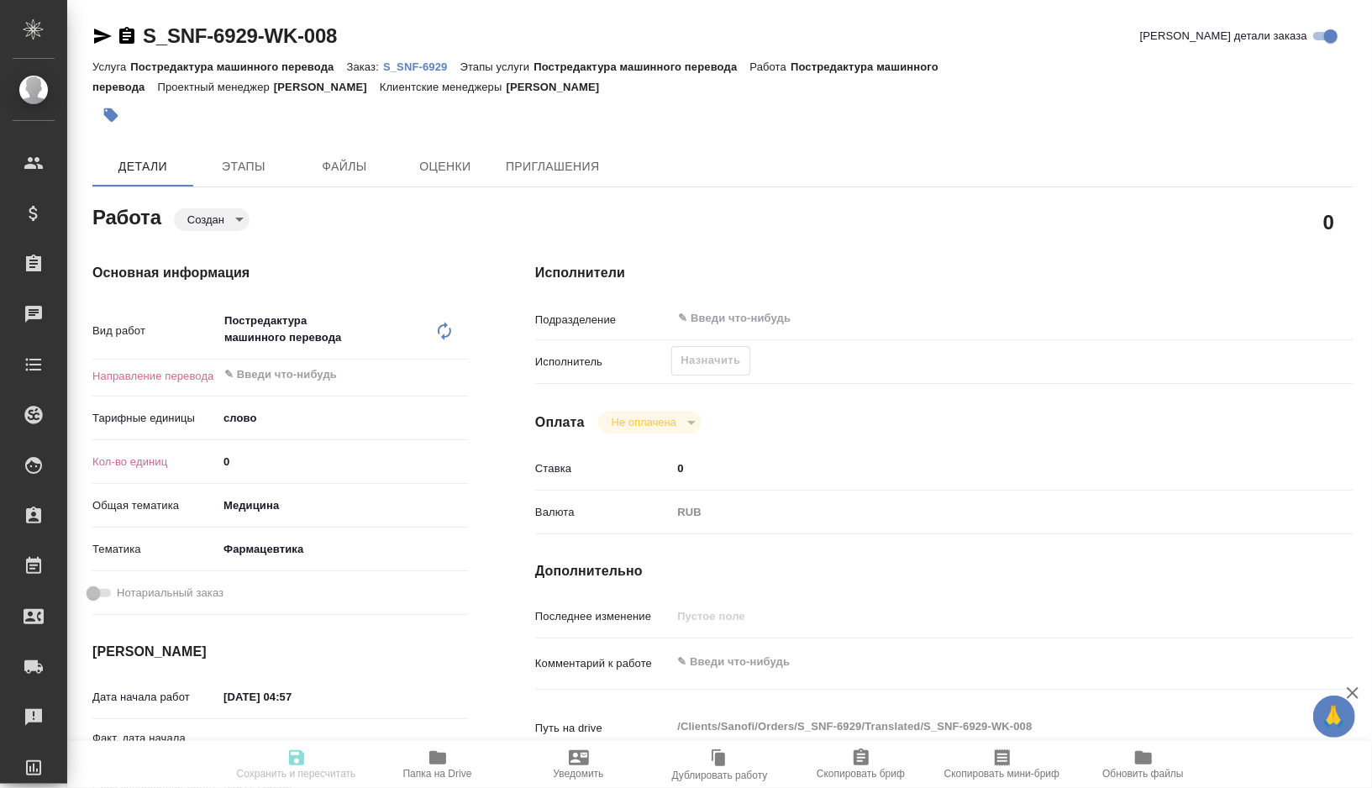
type textarea "x"
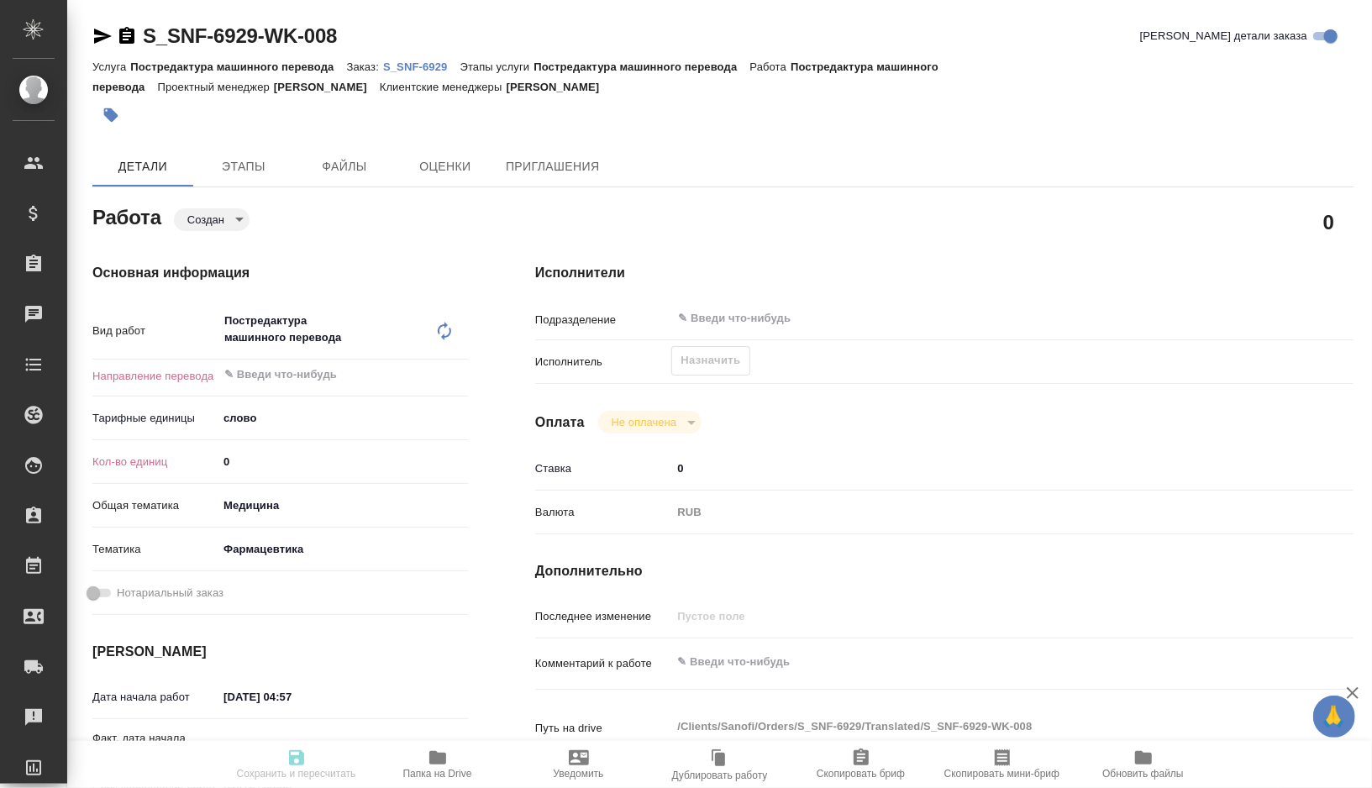
type textarea "x"
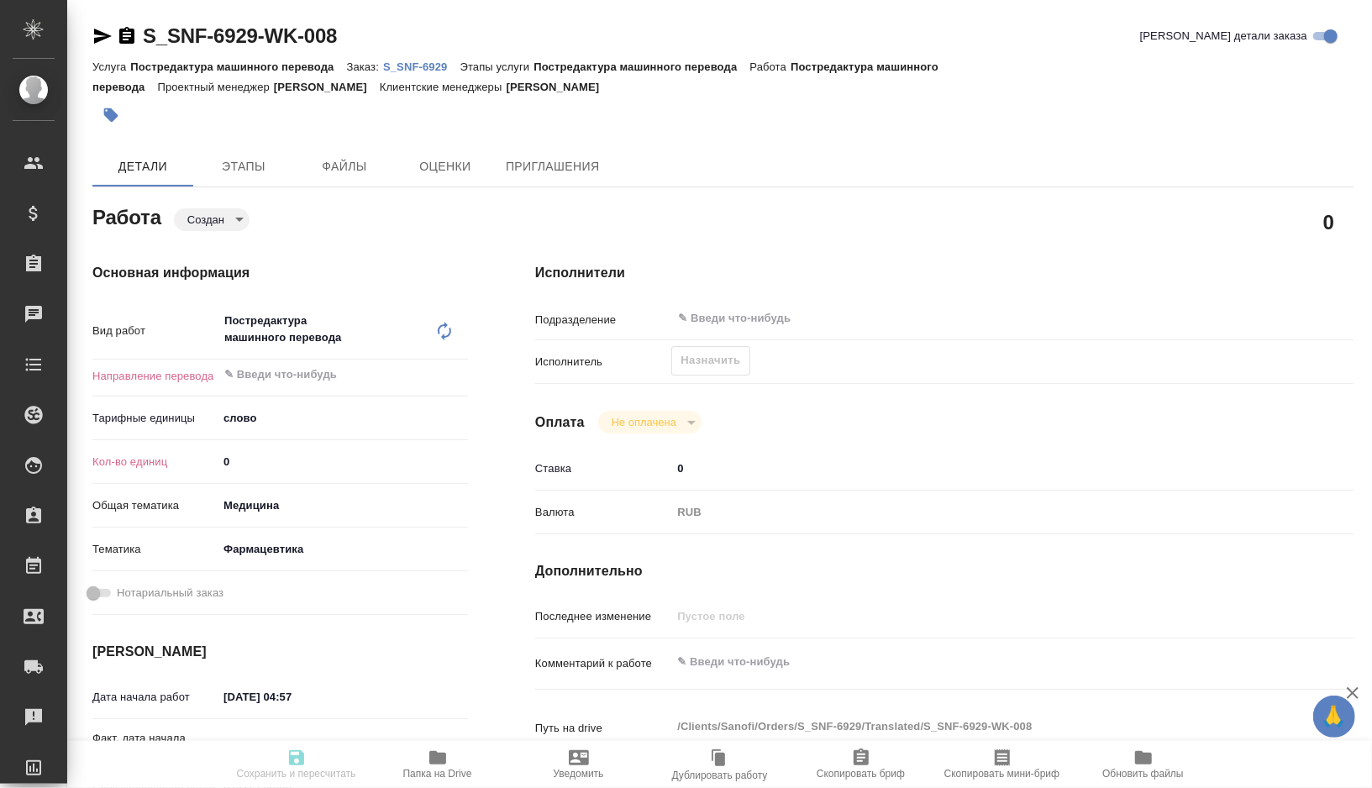
type textarea "x"
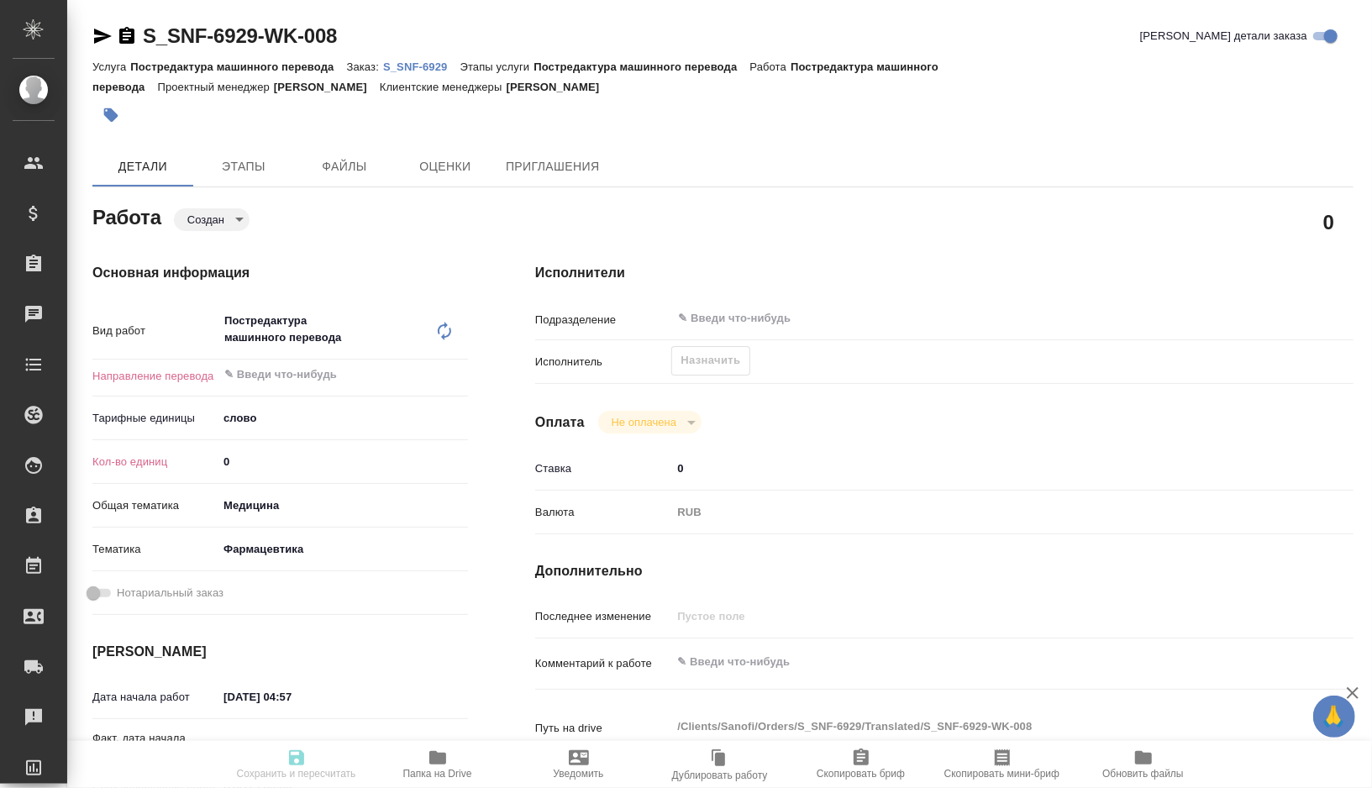
type textarea "x"
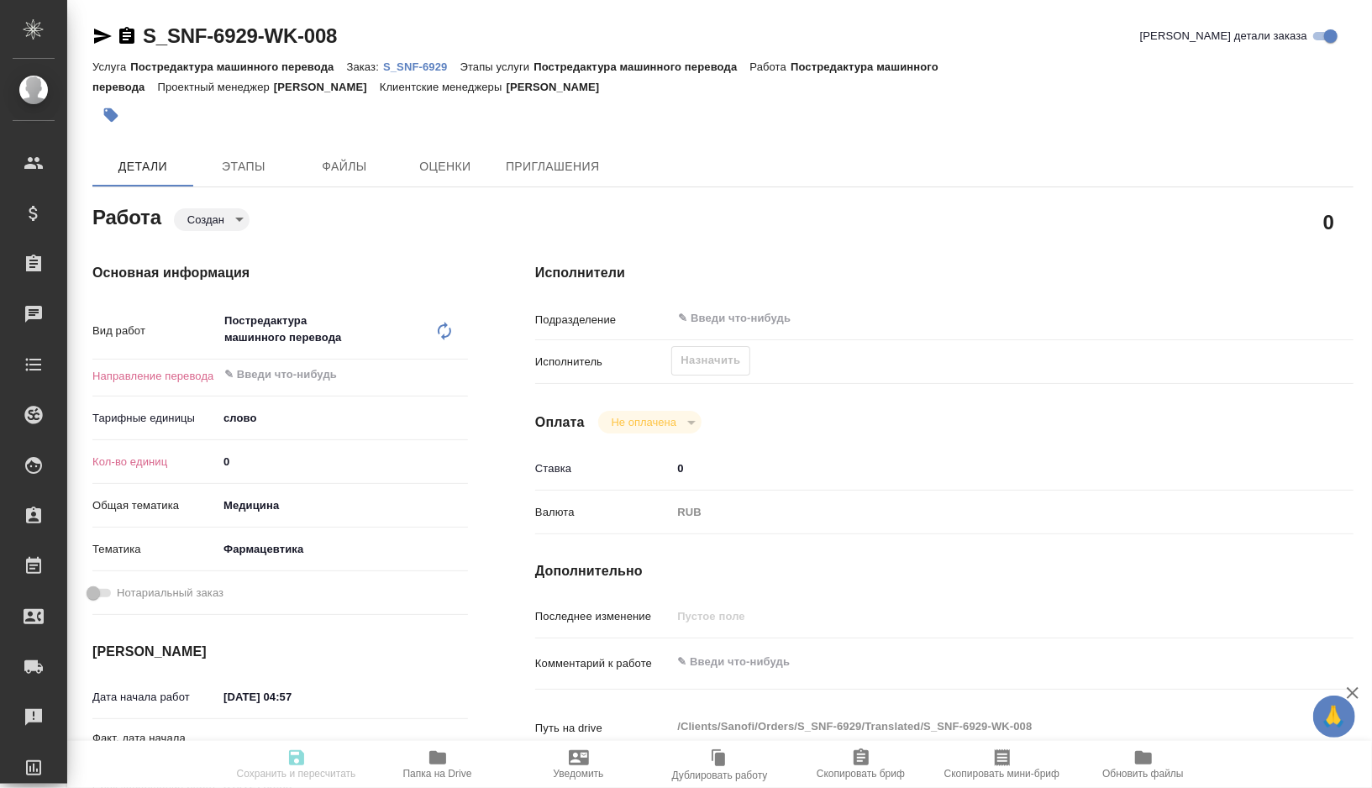
type textarea "x"
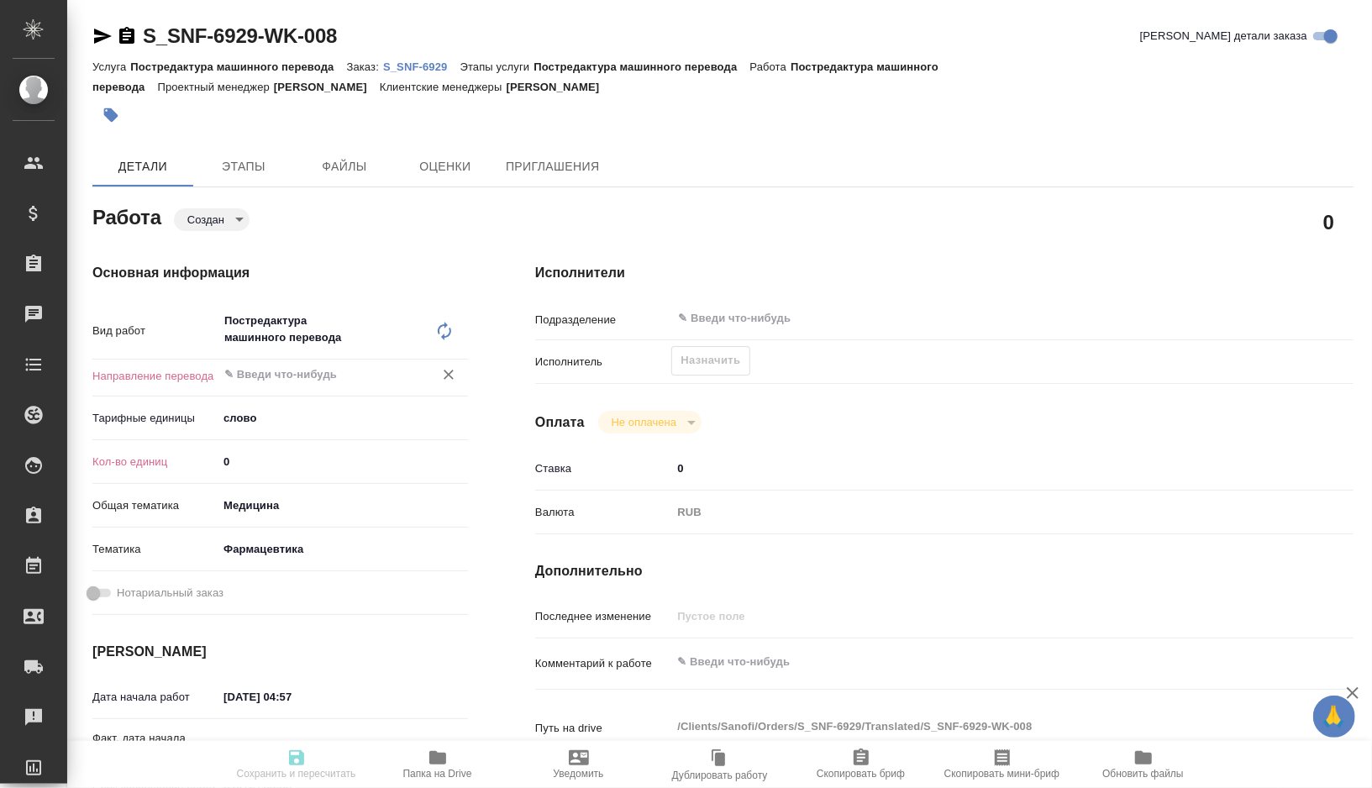
click at [306, 381] on input "text" at bounding box center [315, 375] width 184 height 20
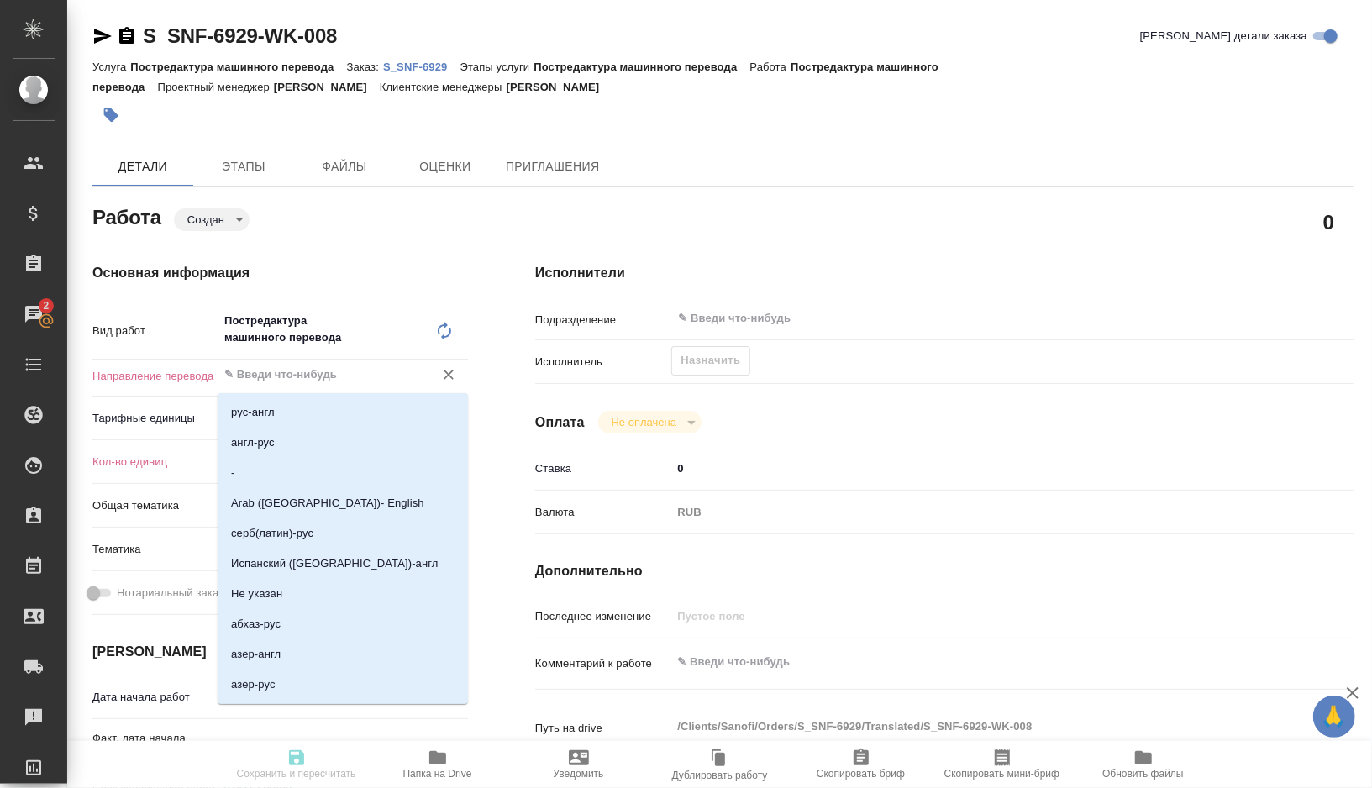
type textarea "x"
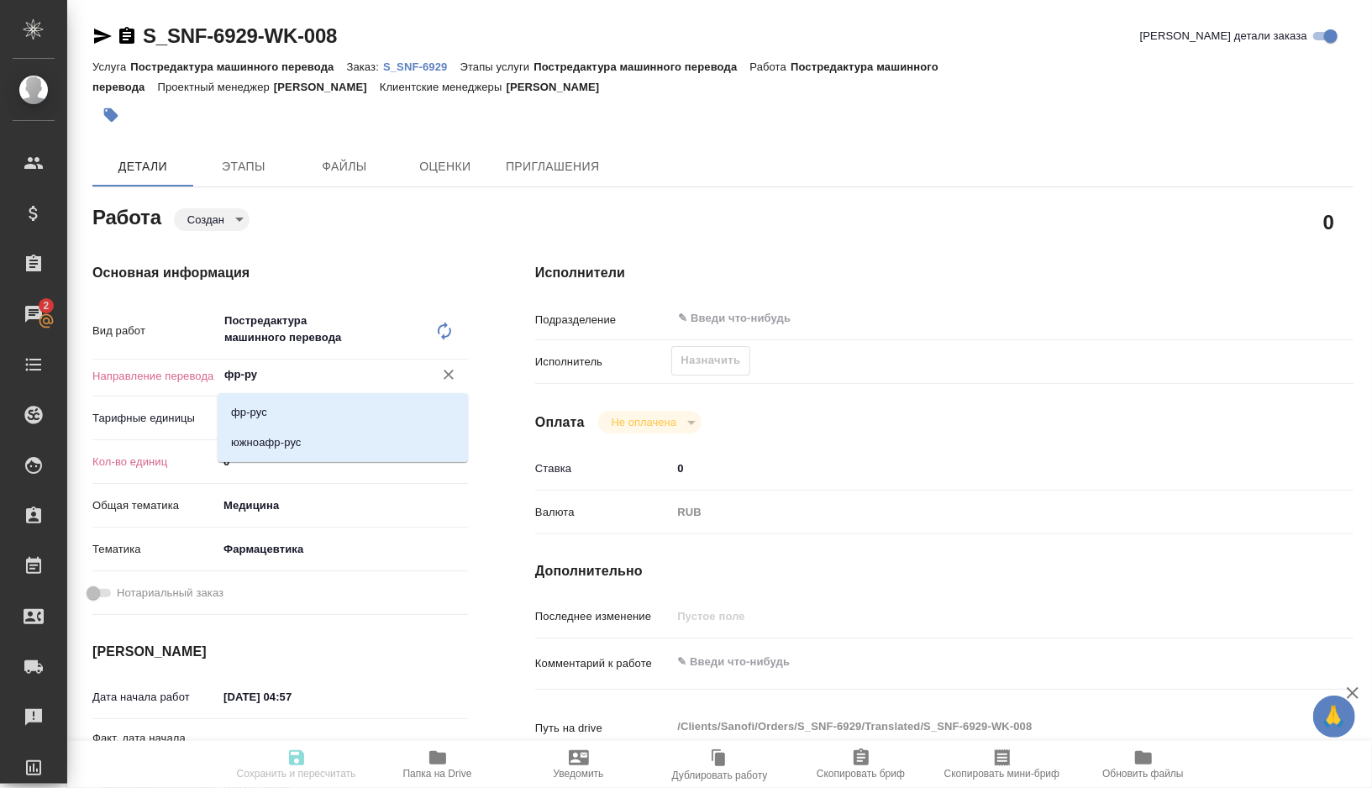
type input "фр-рус"
click at [297, 416] on li "фр-рус" at bounding box center [343, 412] width 250 height 30
type textarea "x"
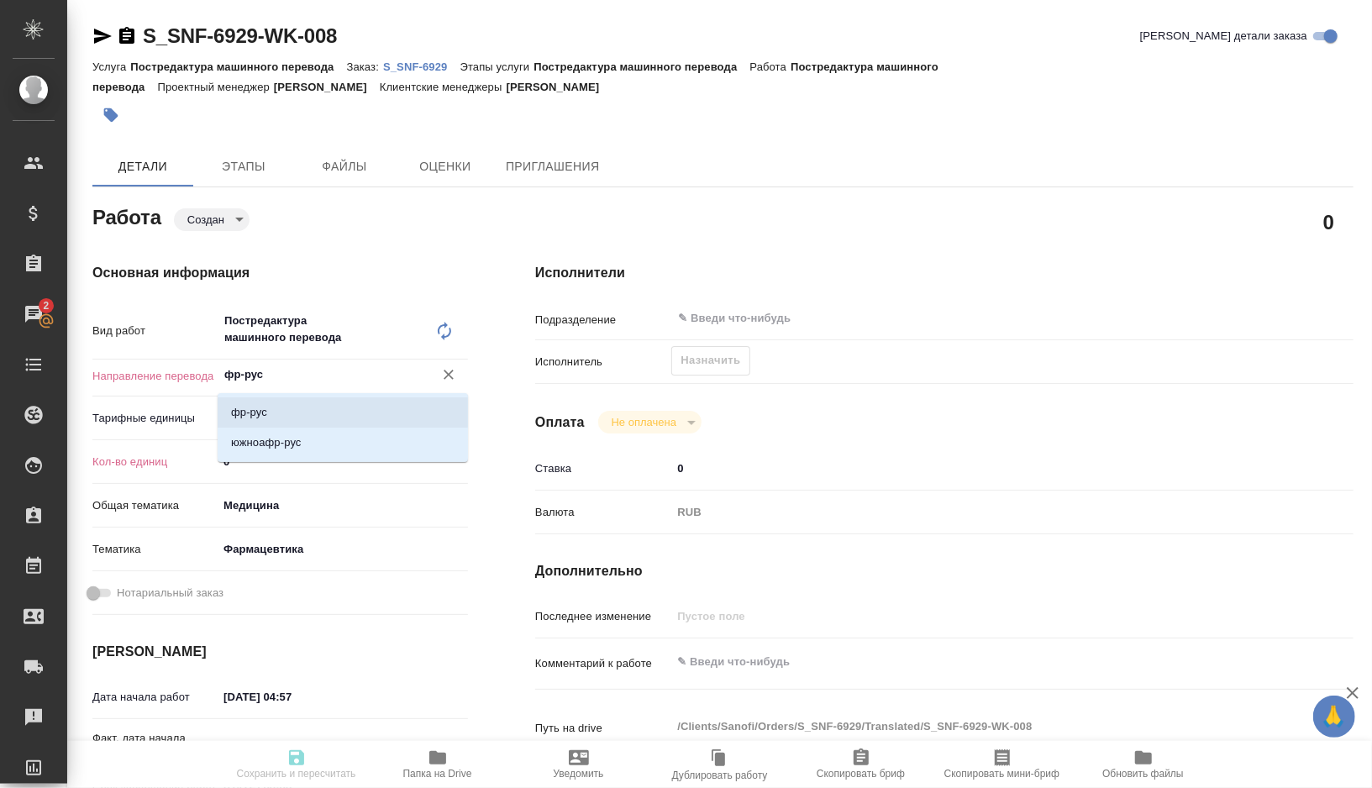
type textarea "x"
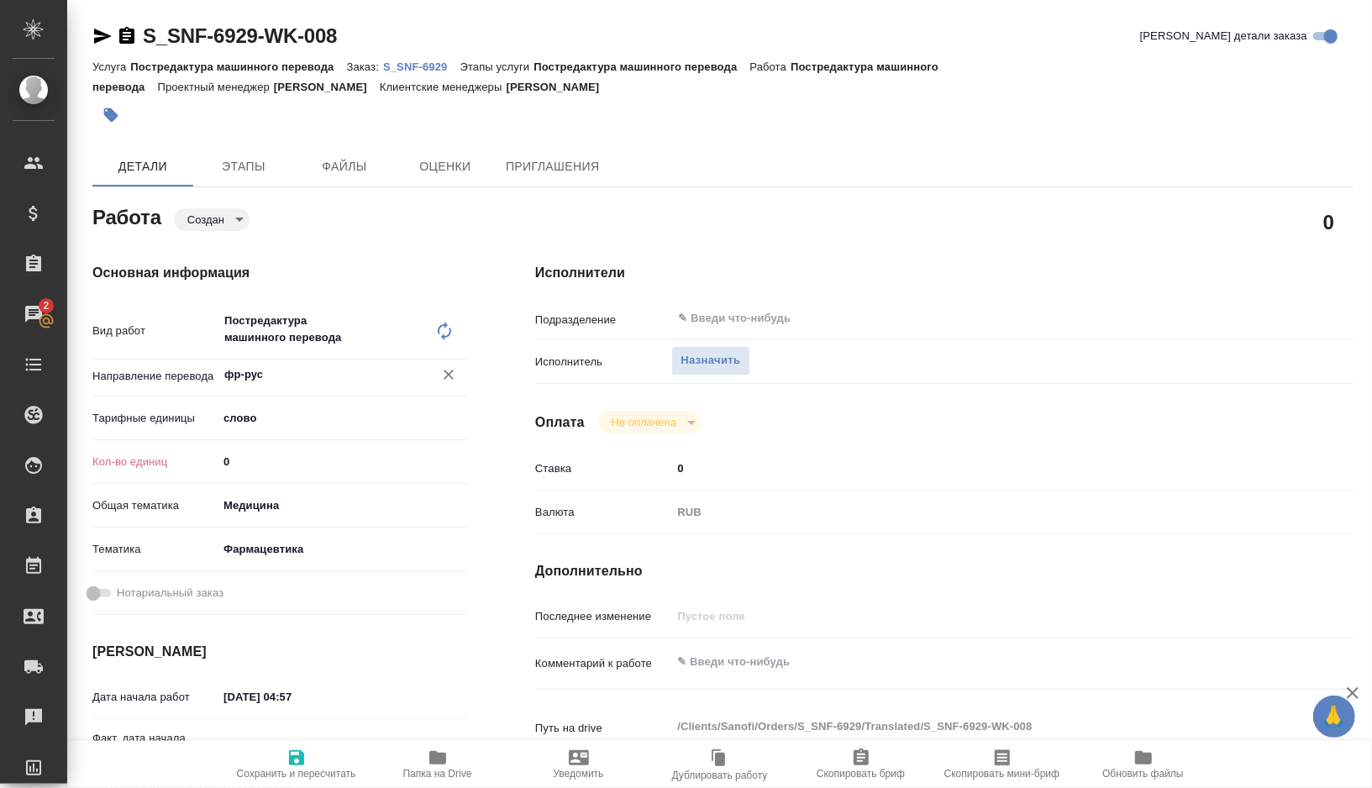
type input "фр-рус"
click at [287, 474] on div "Кол-во единиц 0" at bounding box center [280, 461] width 376 height 29
click at [285, 465] on input "0" at bounding box center [343, 462] width 250 height 24
type textarea "x"
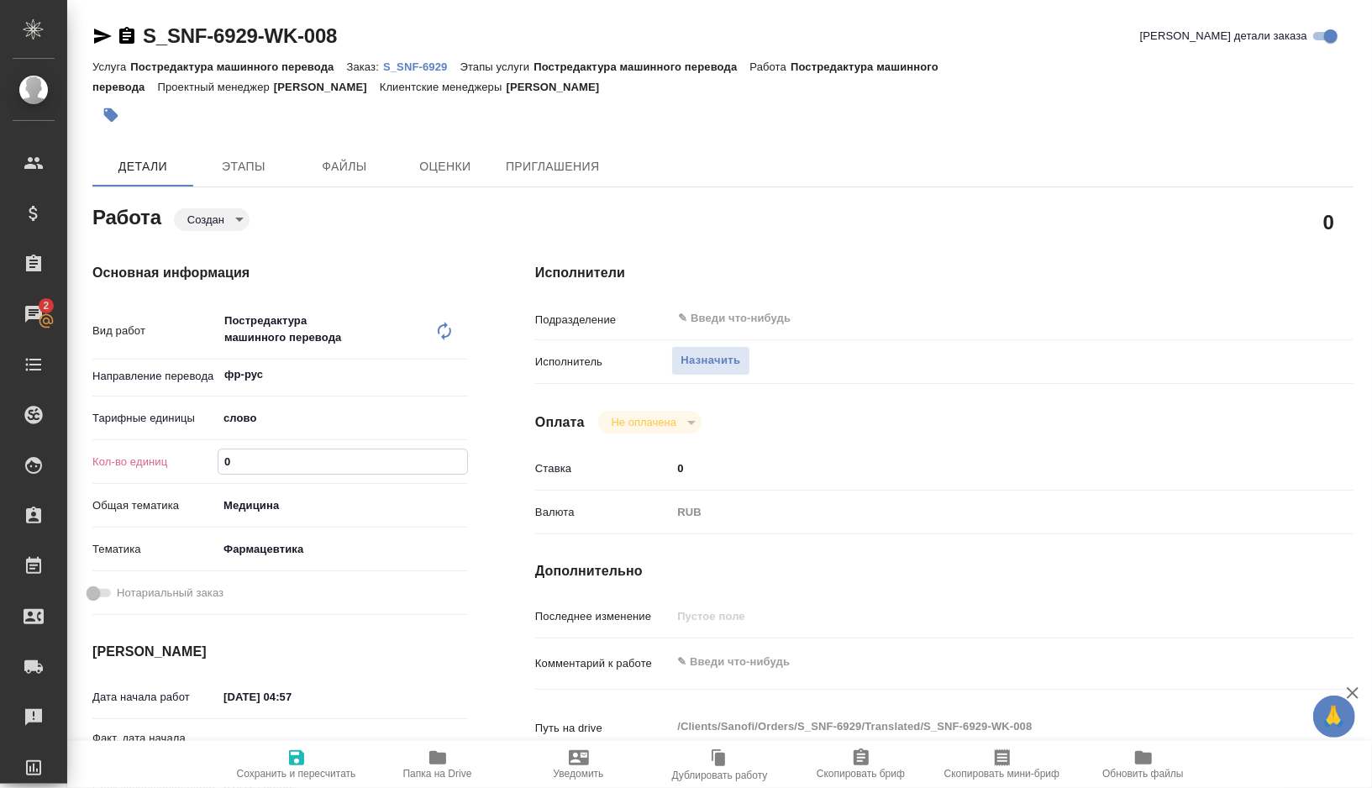
type textarea "x"
paste input "185.1"
type textarea "x"
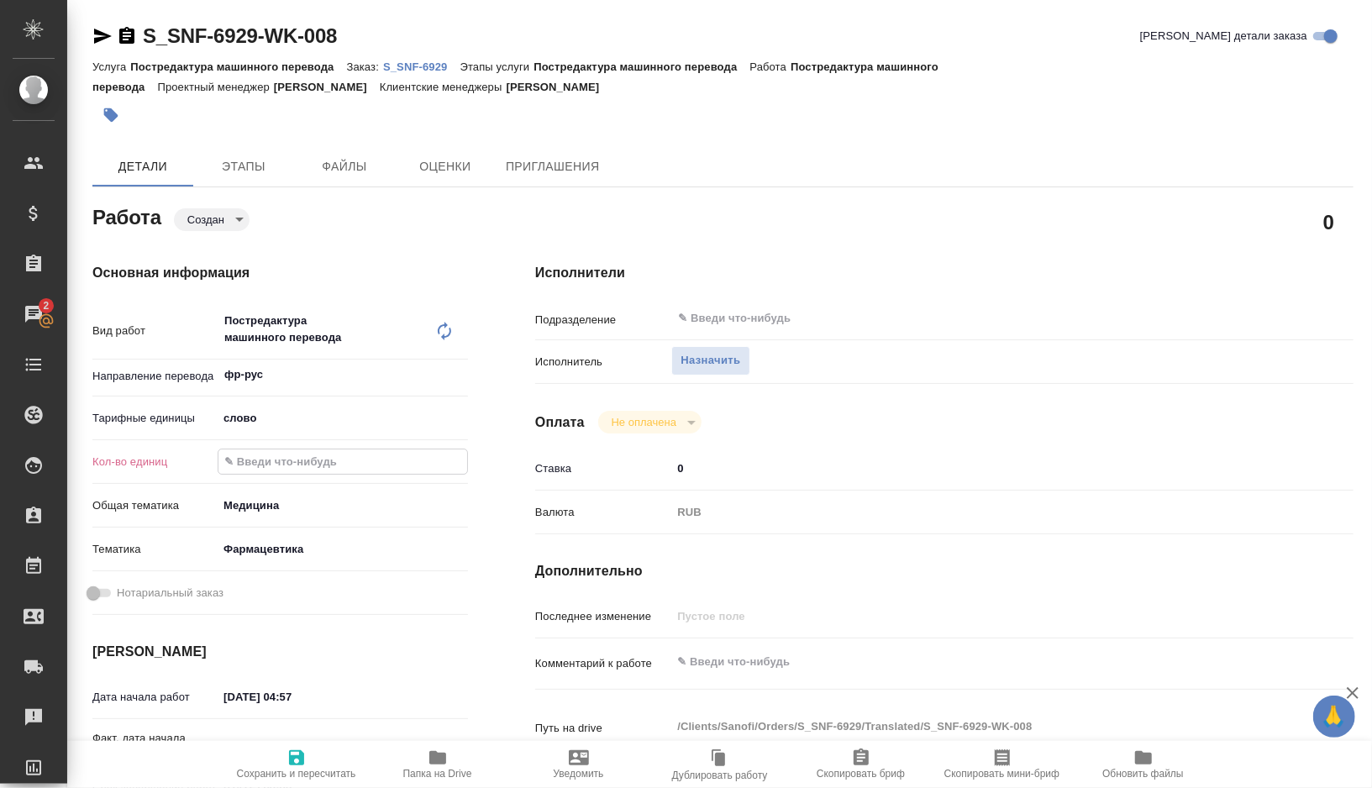
type input "185.1"
type textarea "x"
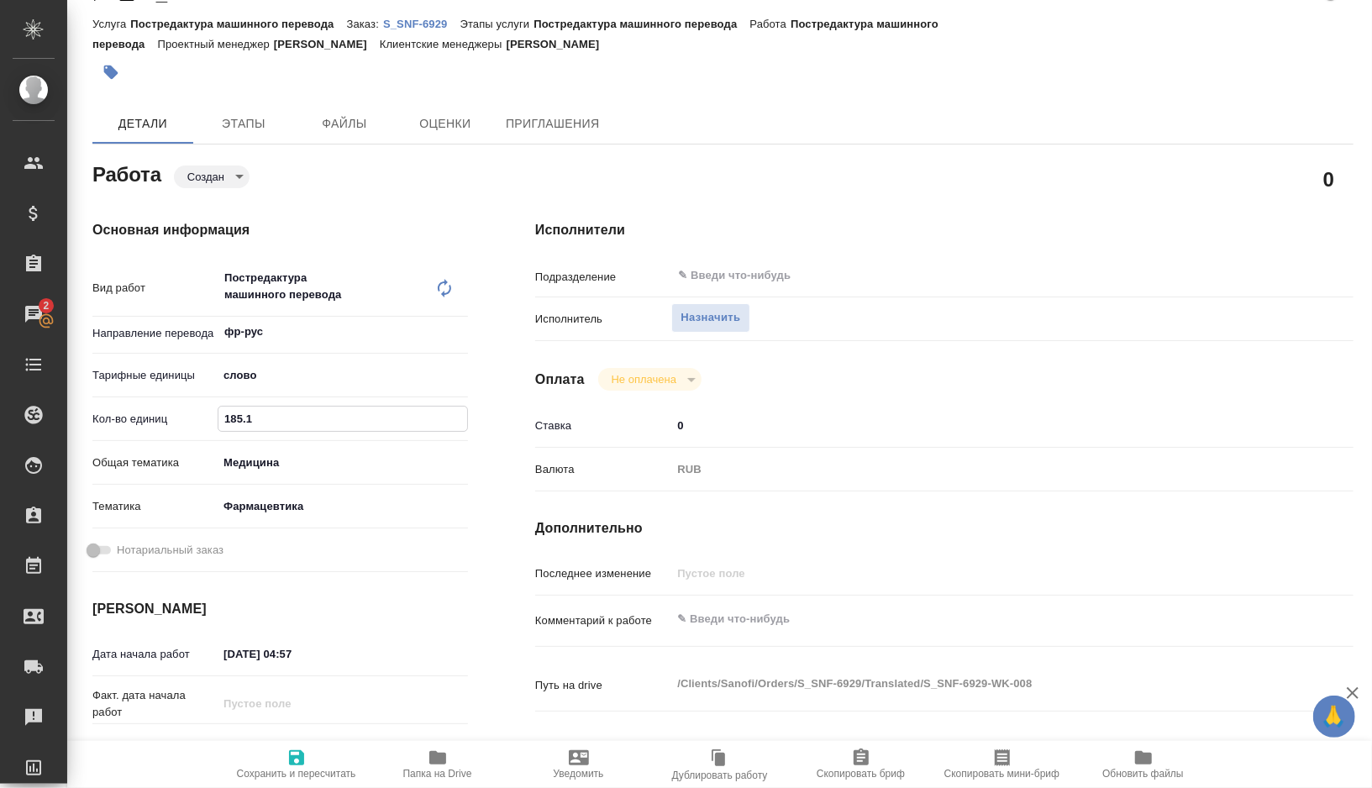
scroll to position [60, 0]
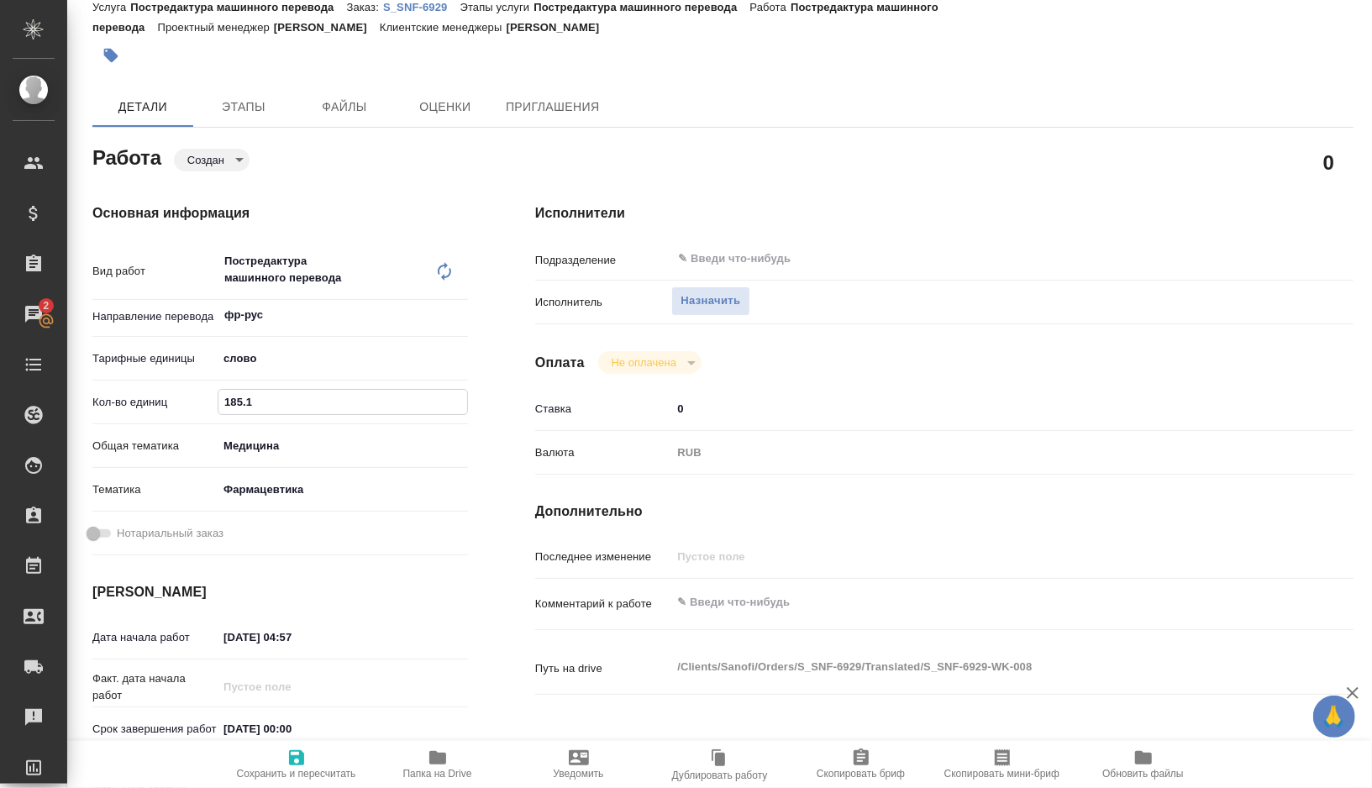
type input "185.1"
type textarea "x"
click at [776, 606] on textarea at bounding box center [978, 602] width 614 height 29
type textarea "x"
type textarea "ф"
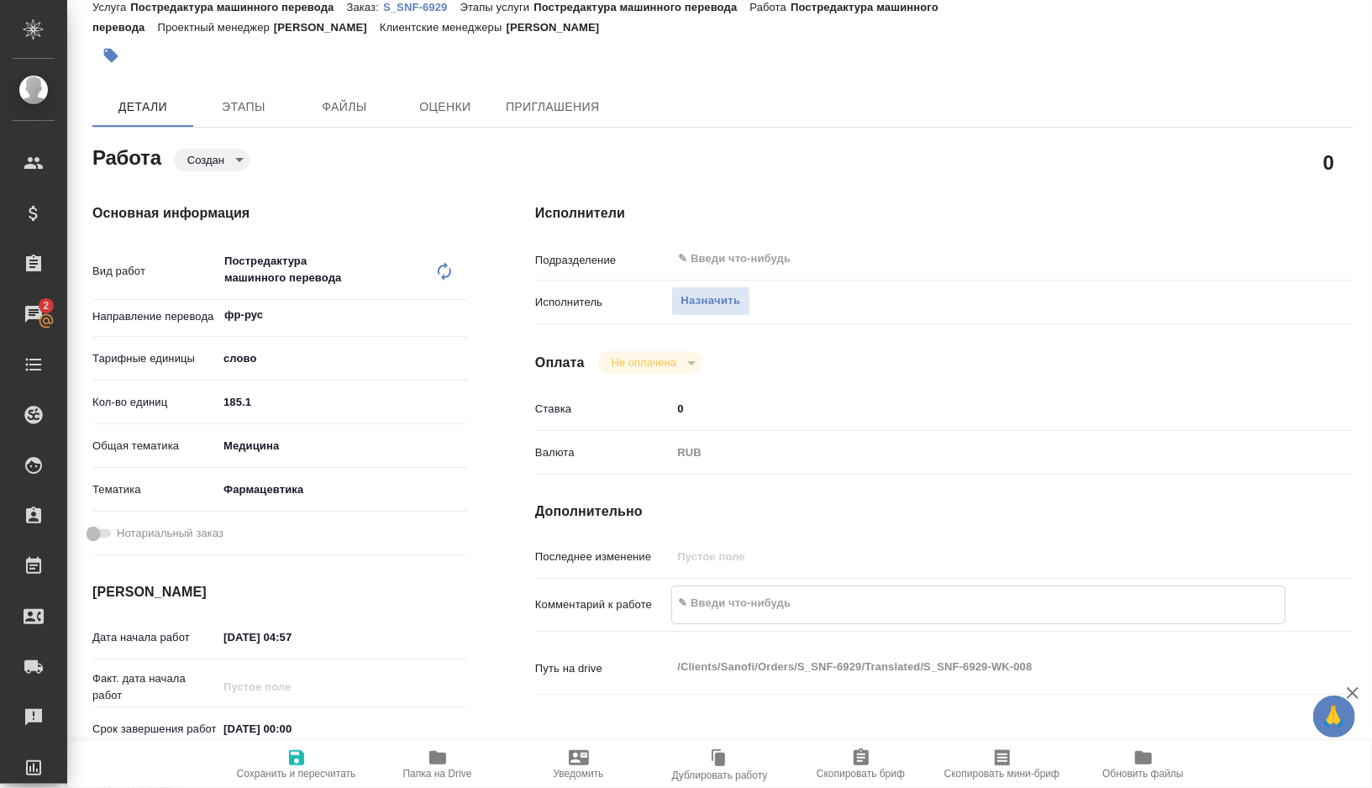
type textarea "x"
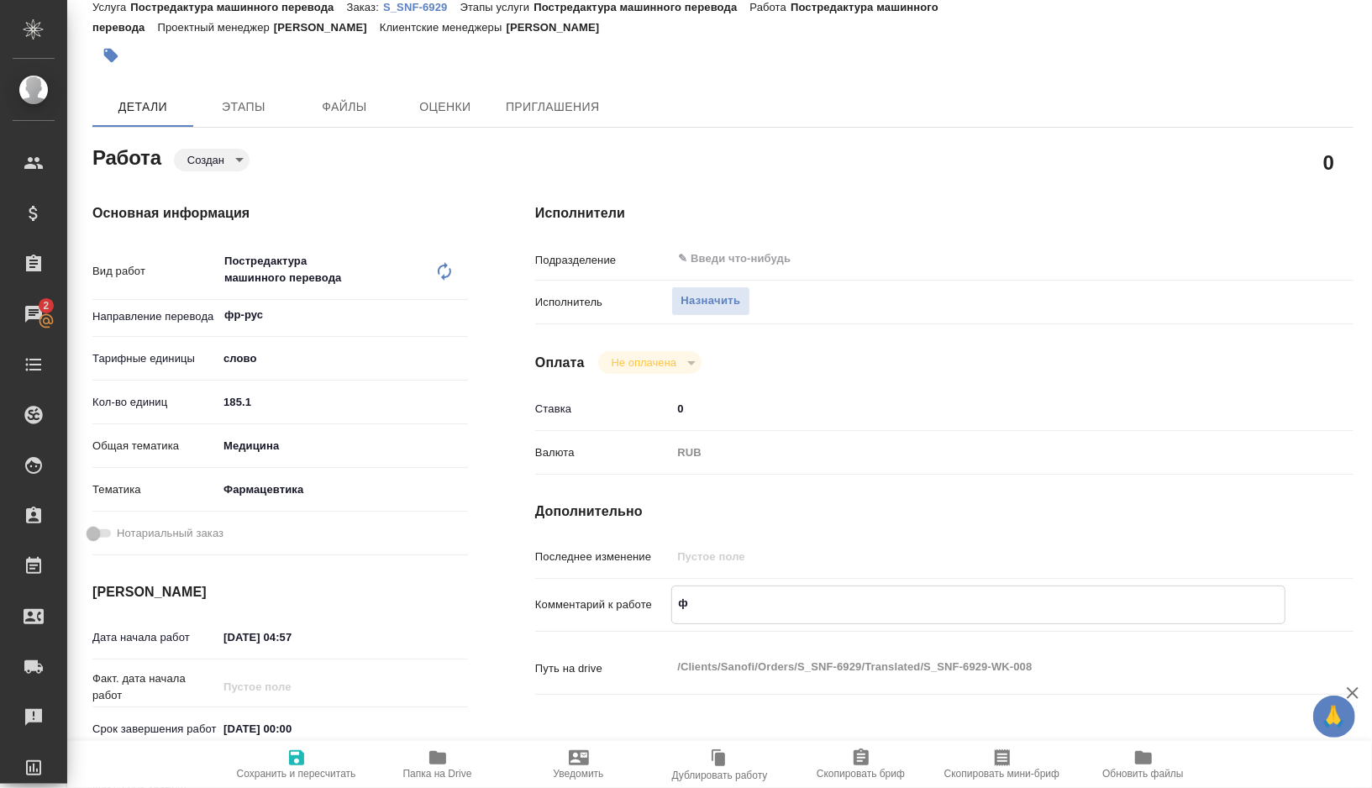
type textarea "фр"
type textarea "x"
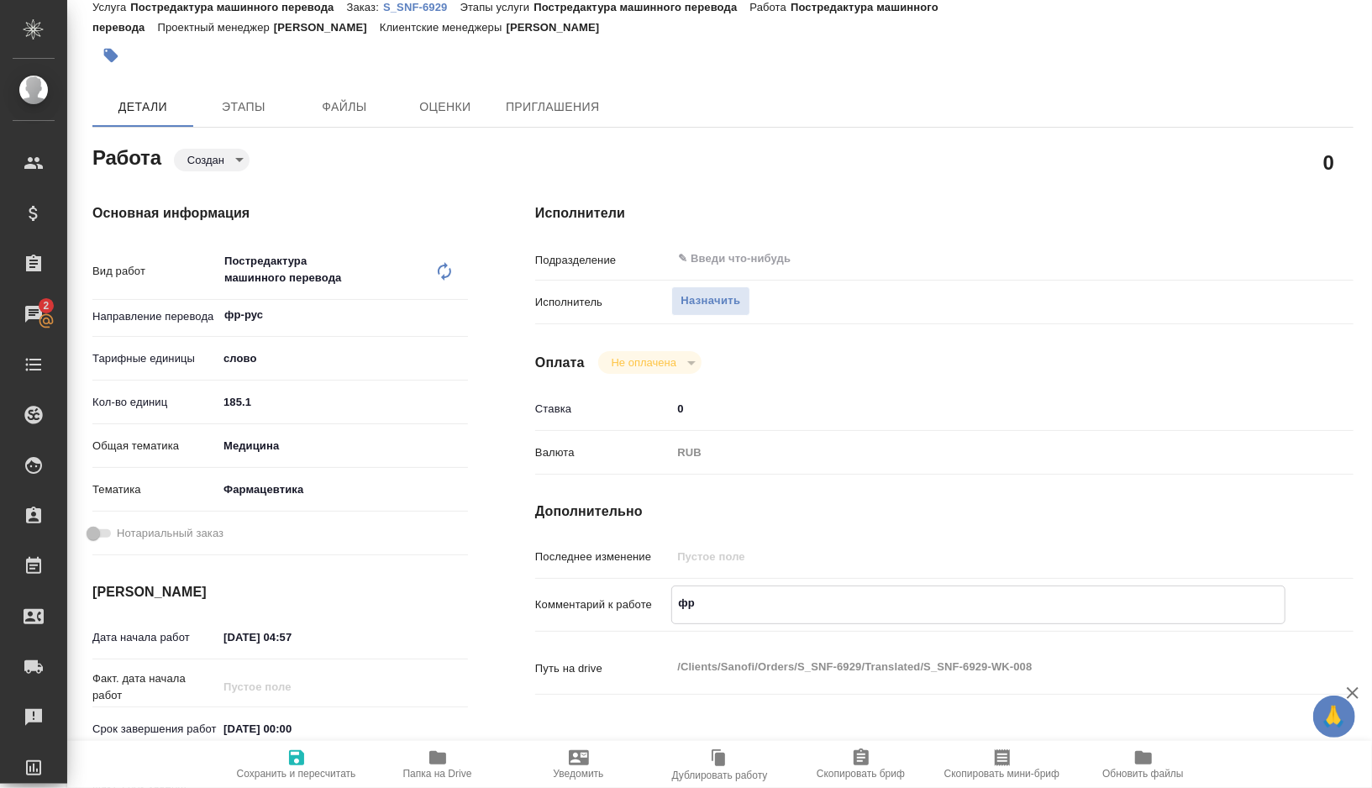
type textarea "x"
type textarea "фрн"
type textarea "x"
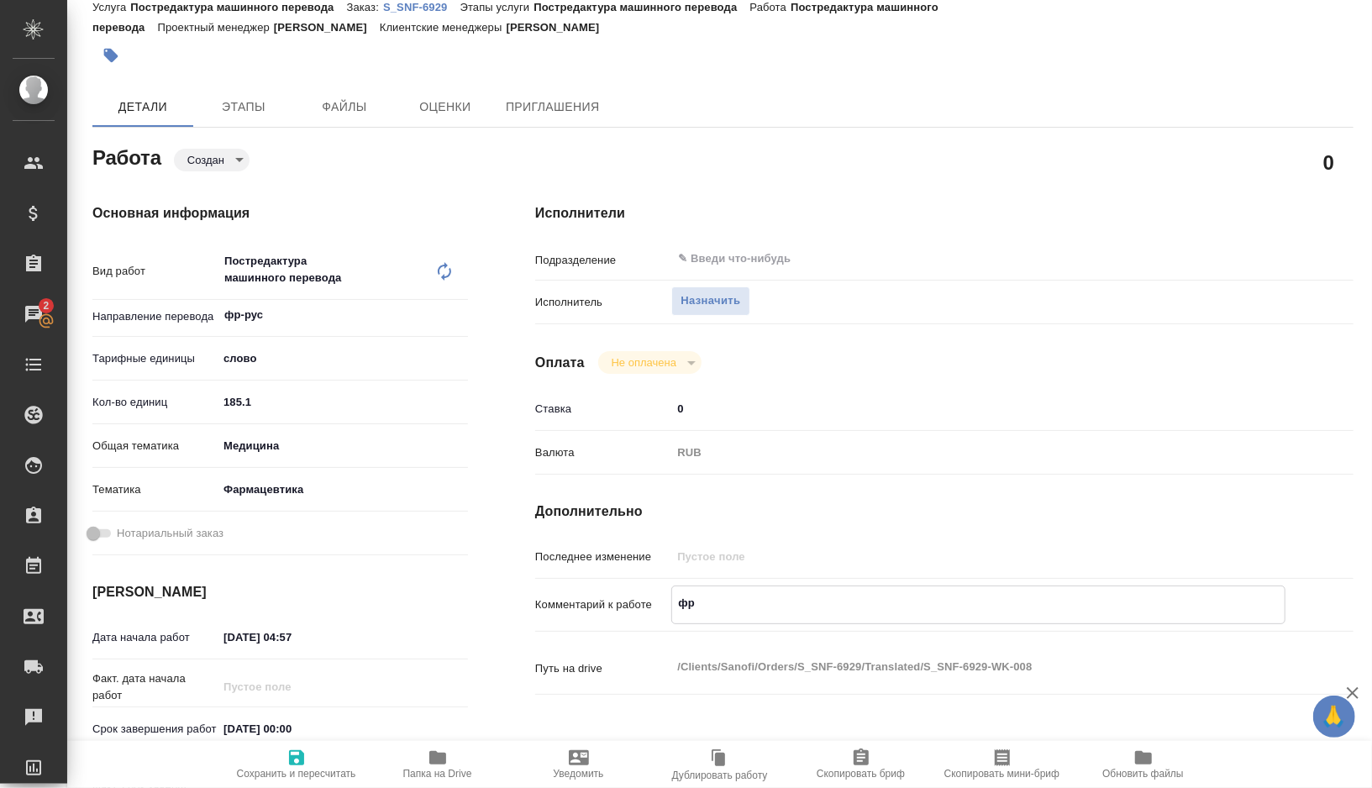
type textarea "x"
type textarea "фр"
type textarea "x"
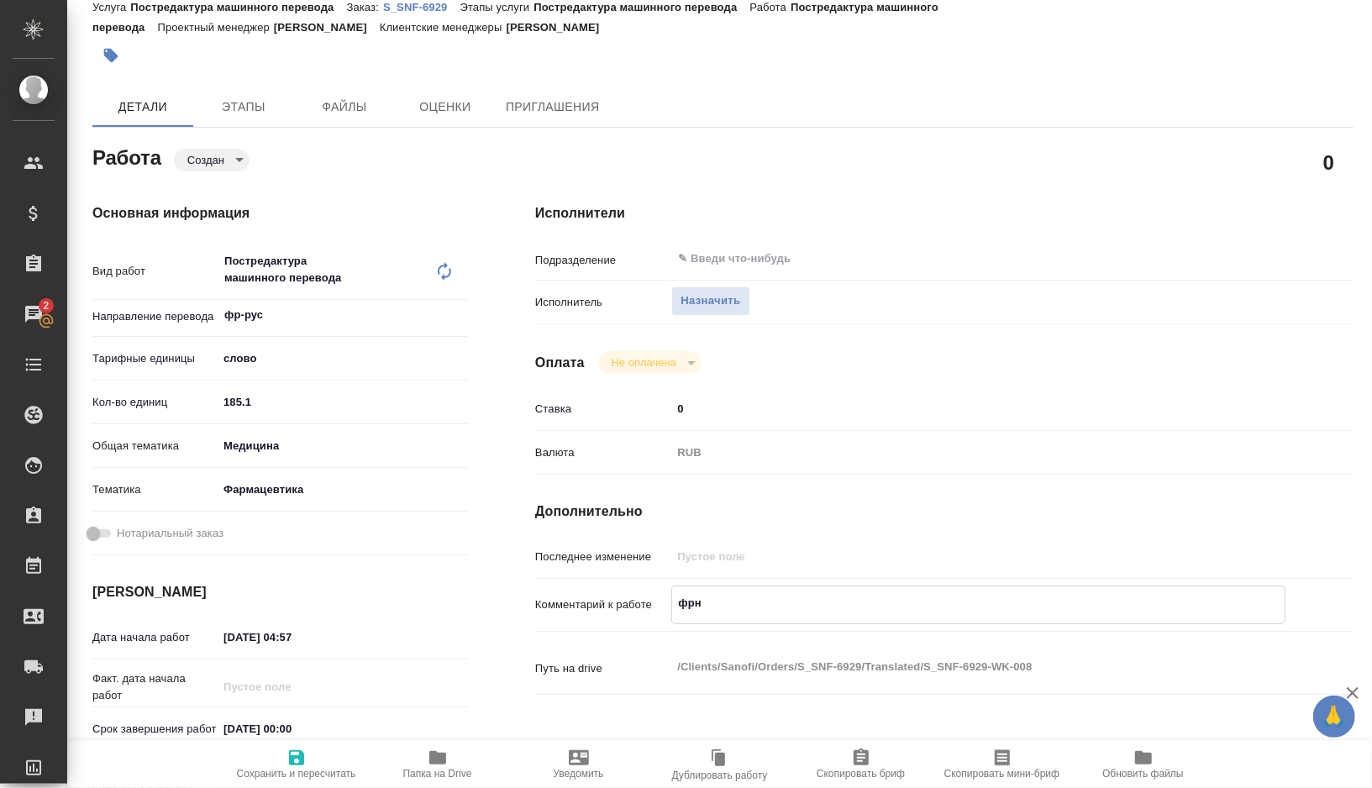
type textarea "x"
type textarea "фра"
type textarea "x"
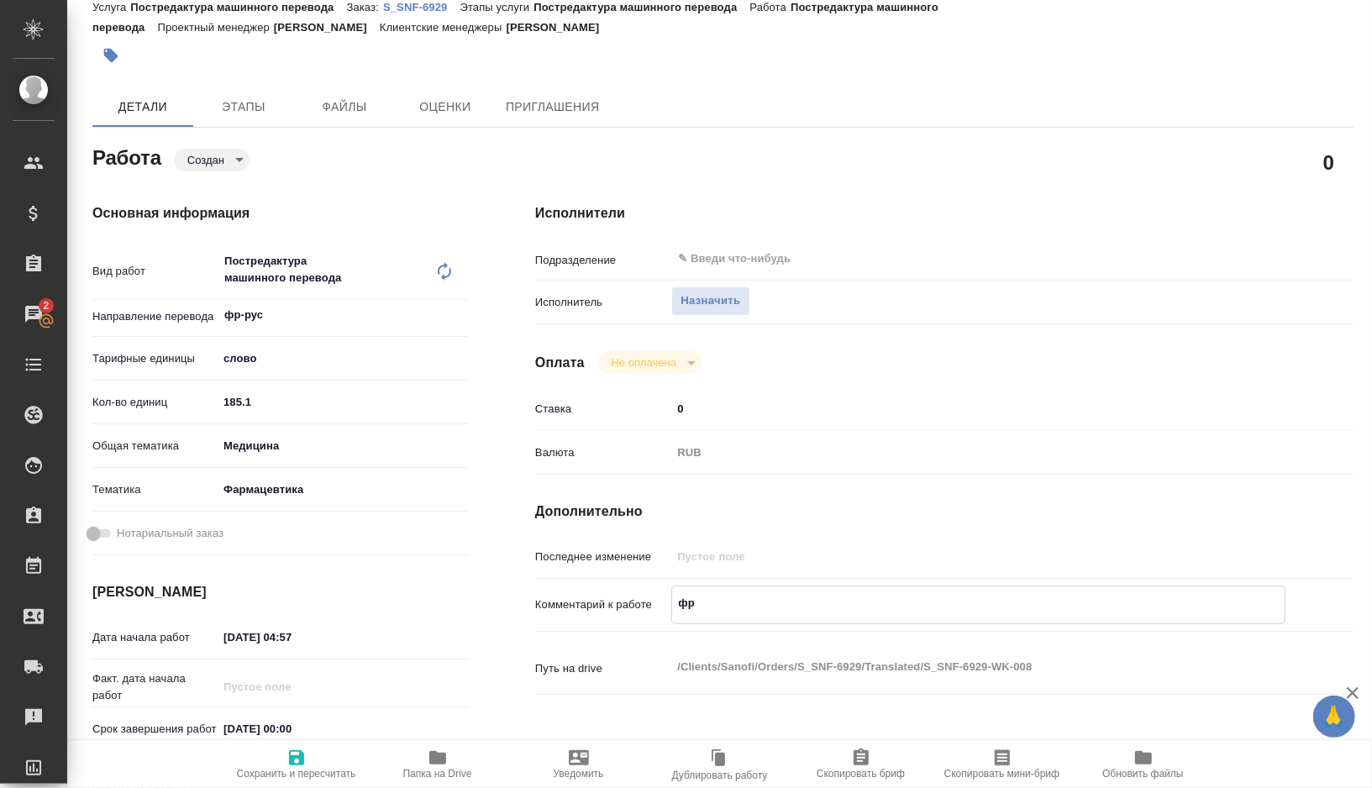
type textarea "x"
type textarea "фран"
type textarea "x"
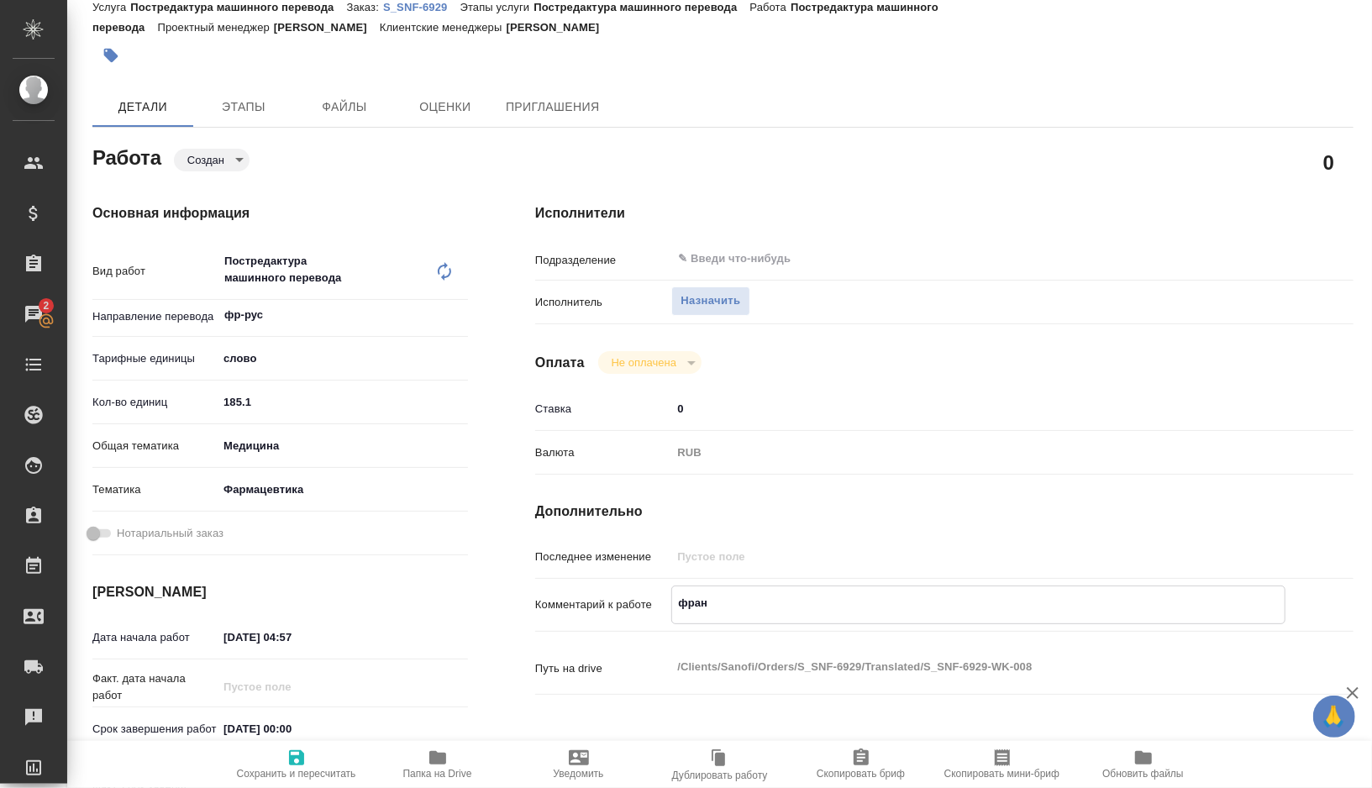
type textarea "x"
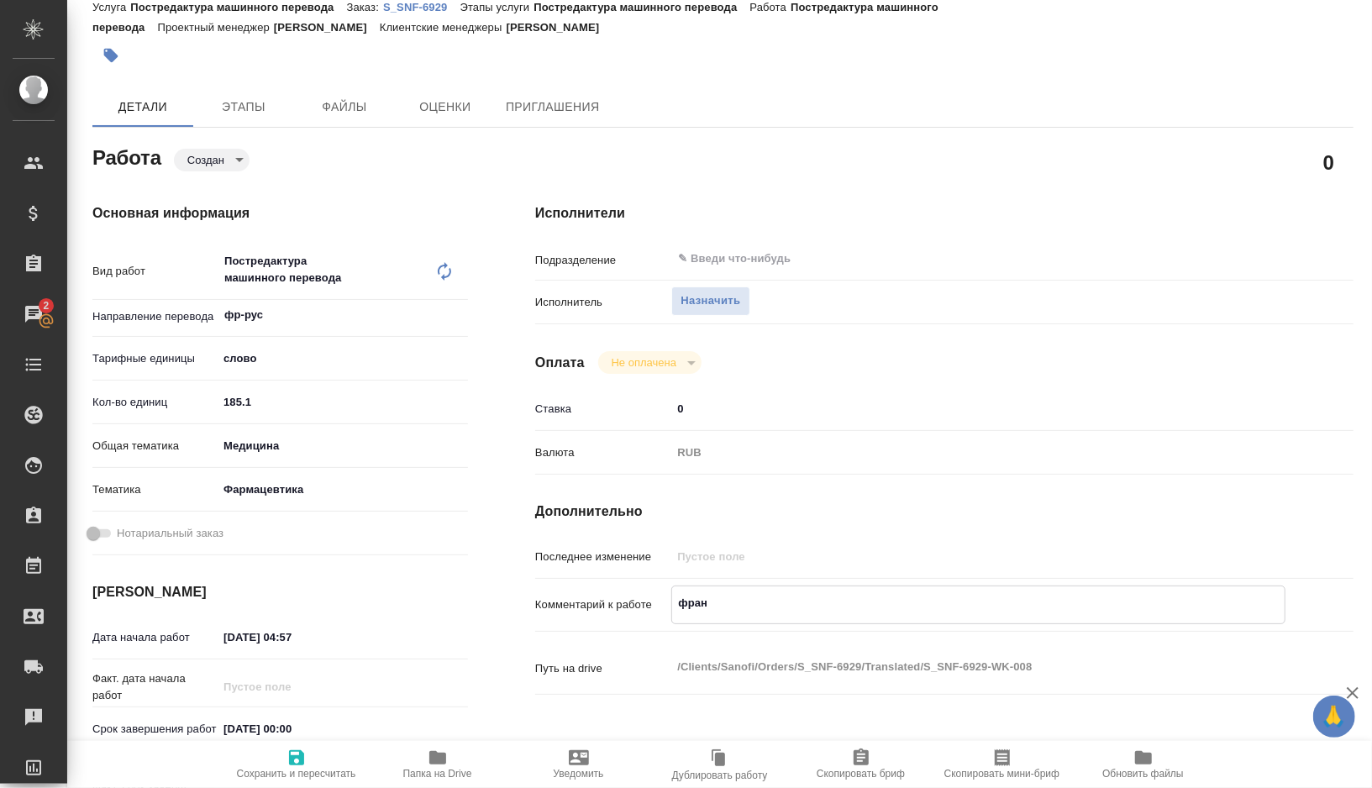
type textarea "франц"
type textarea "x"
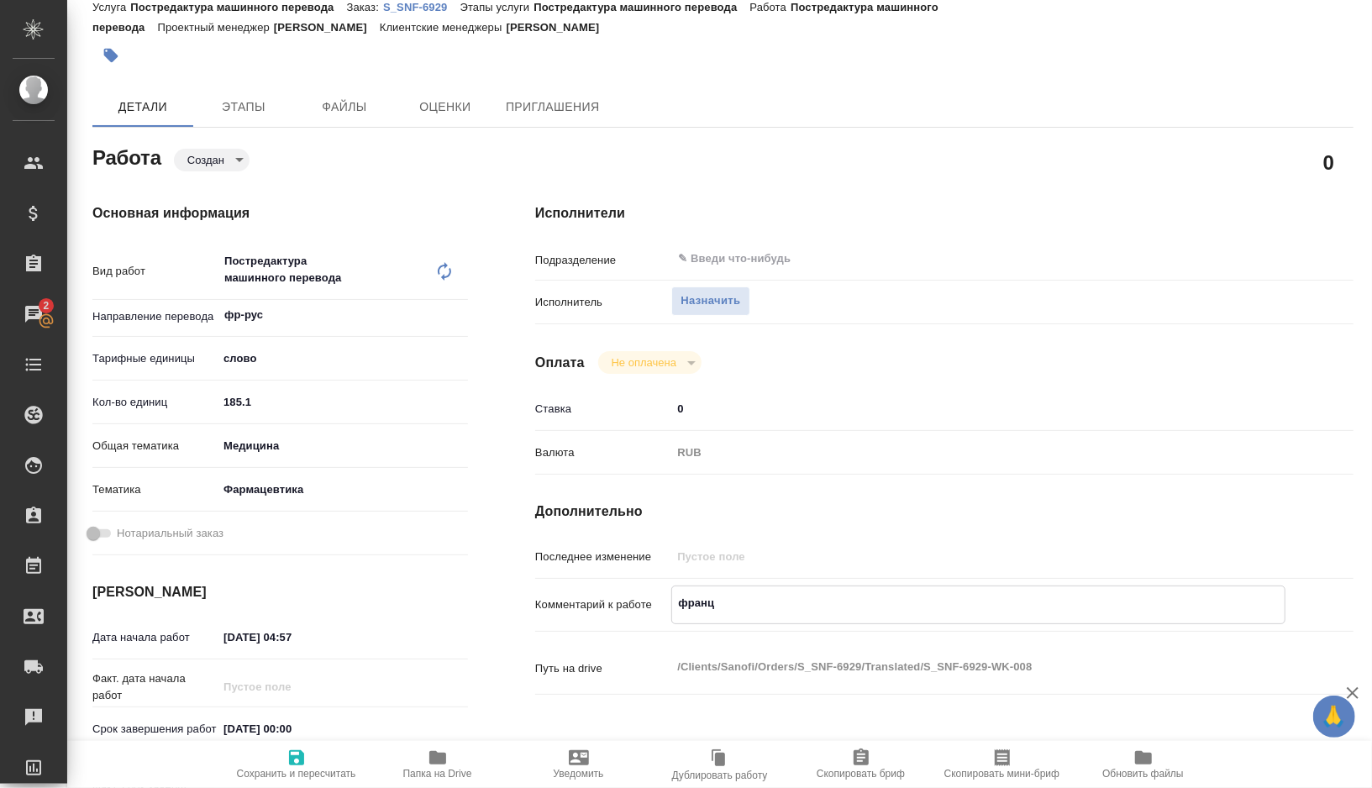
type textarea "x"
type textarea "франц"
type textarea "x"
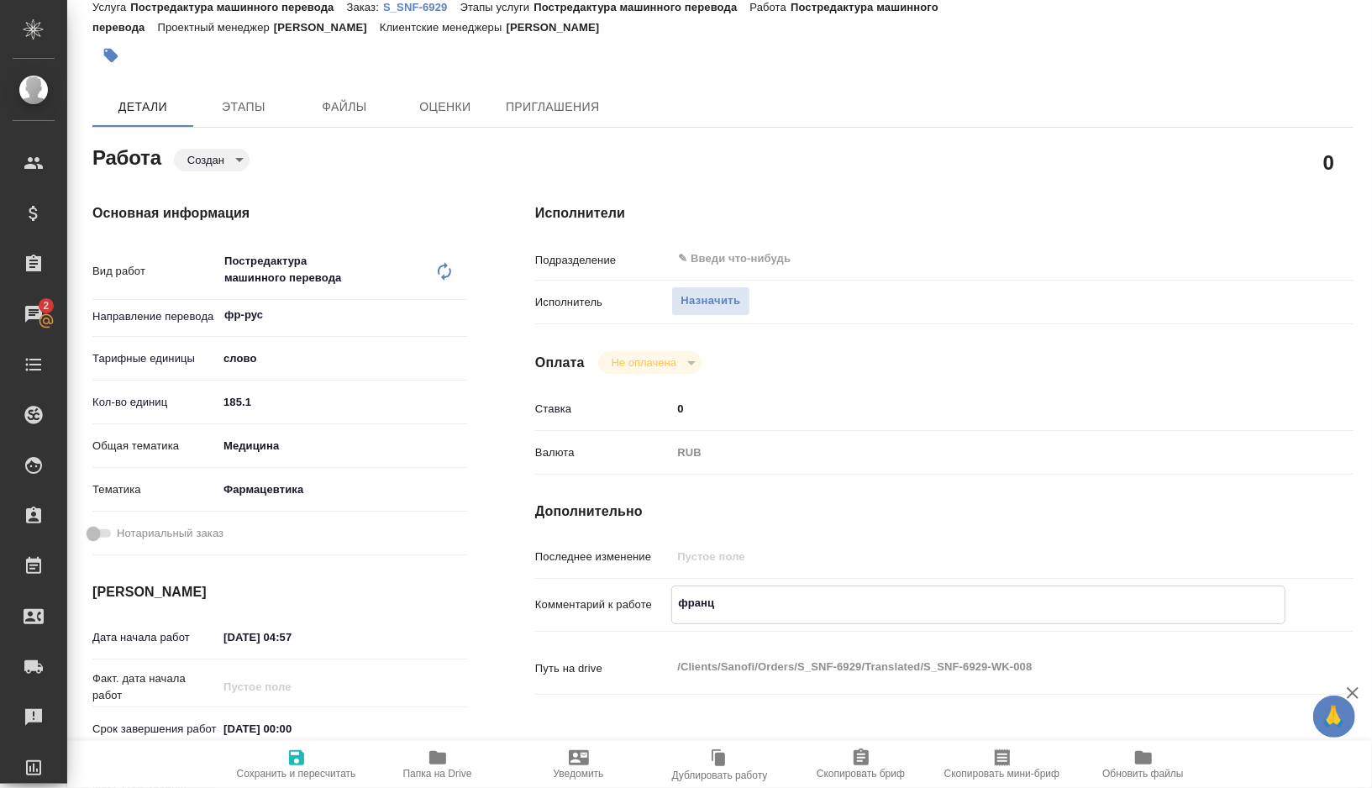
type textarea "x"
type textarea "франц и"
type textarea "x"
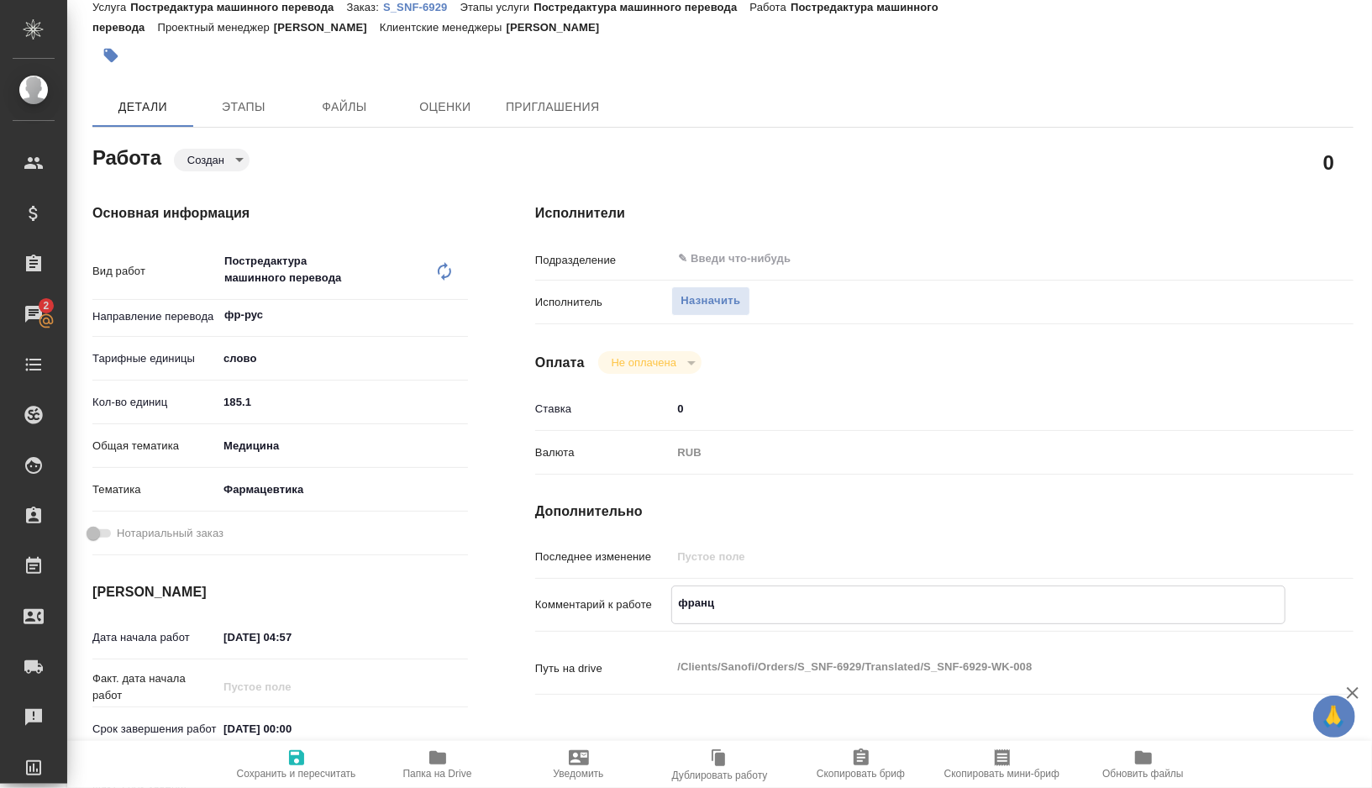
type textarea "x"
type textarea "франц из"
type textarea "x"
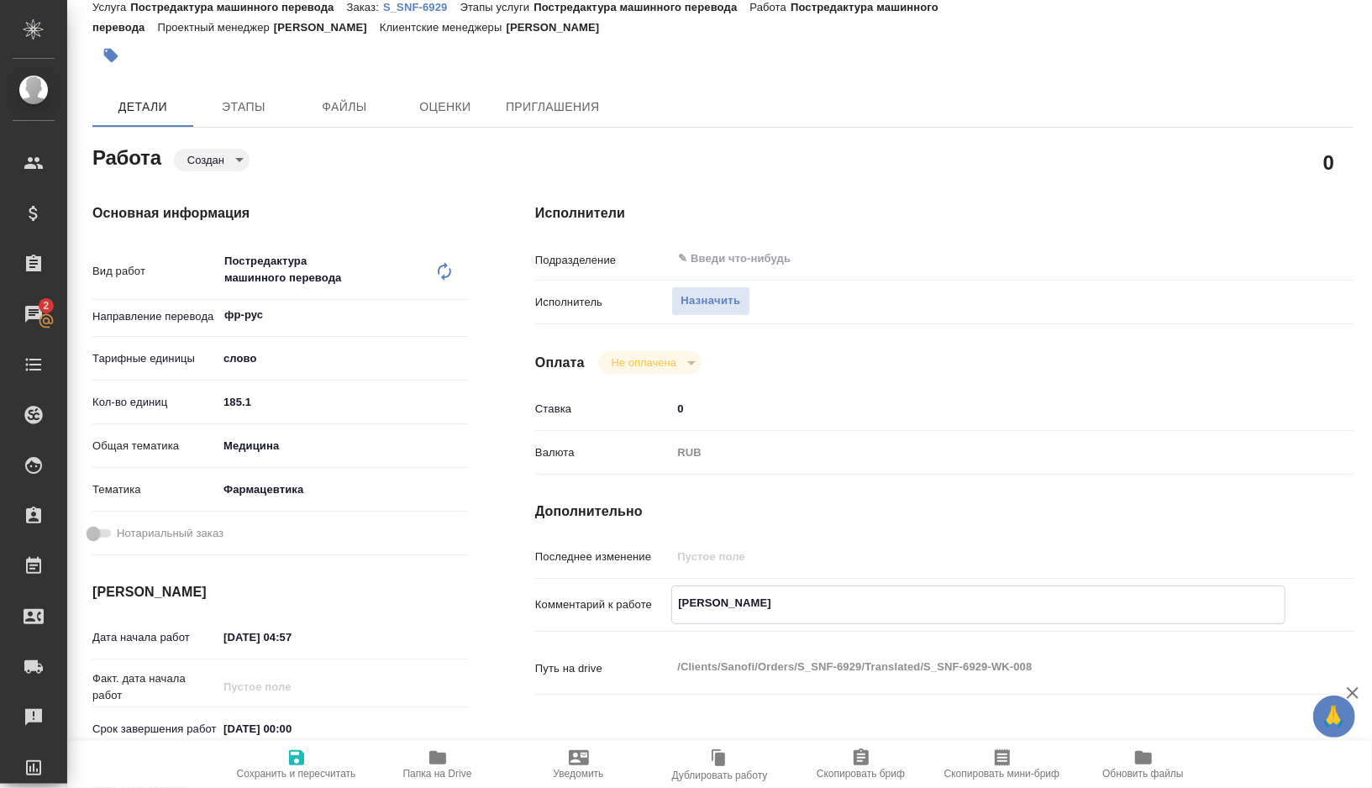
type textarea "x"
type textarea "франц из"
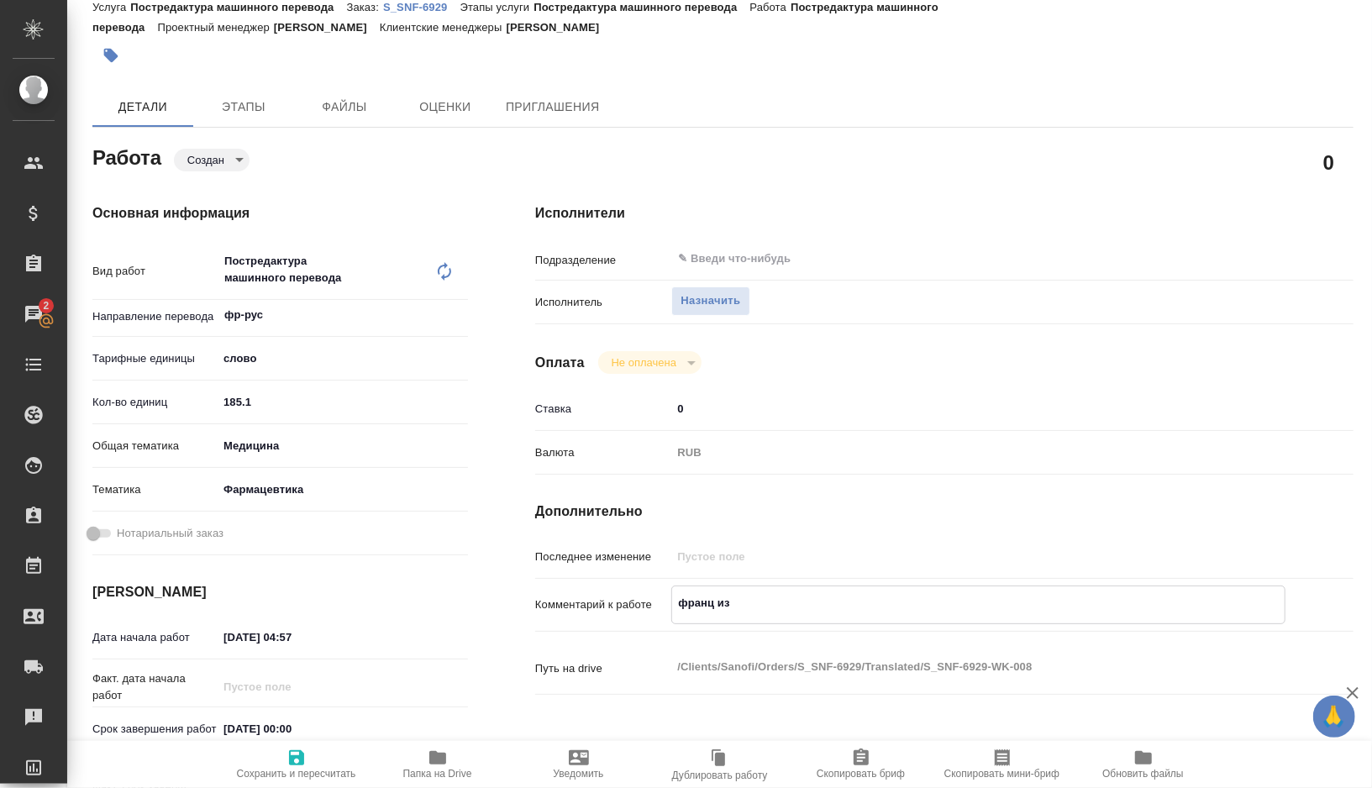
type textarea "x"
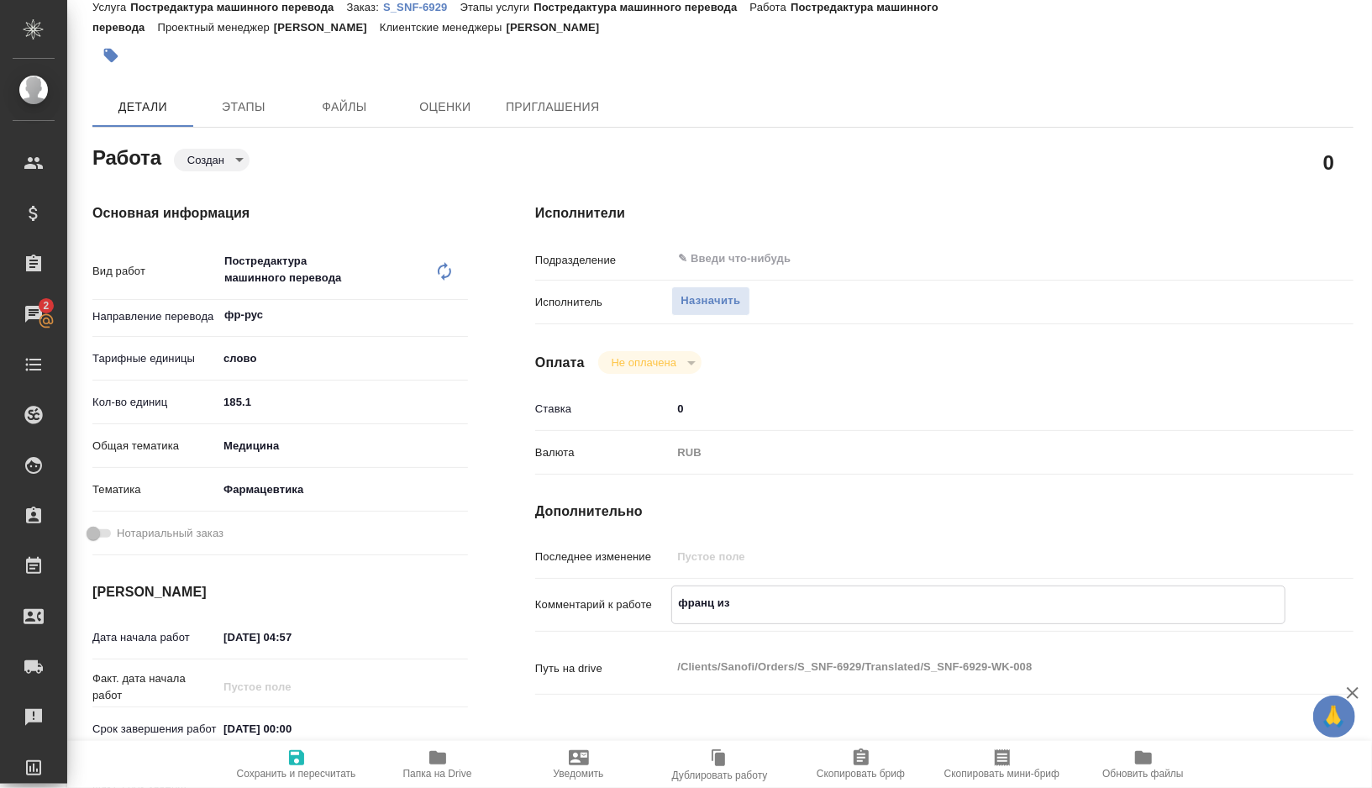
type textarea "франц из ф"
type textarea "x"
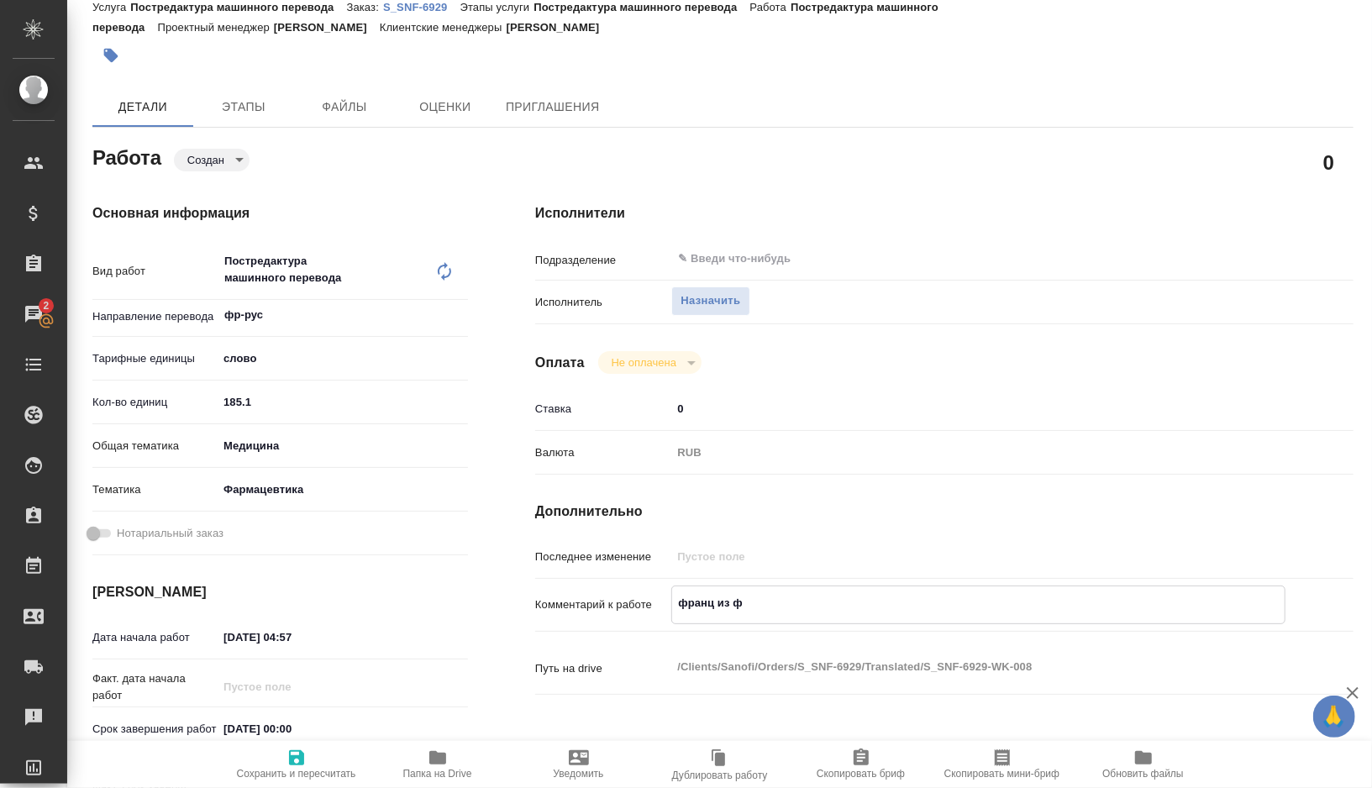
type textarea "x"
type textarea "франц из фа"
type textarea "x"
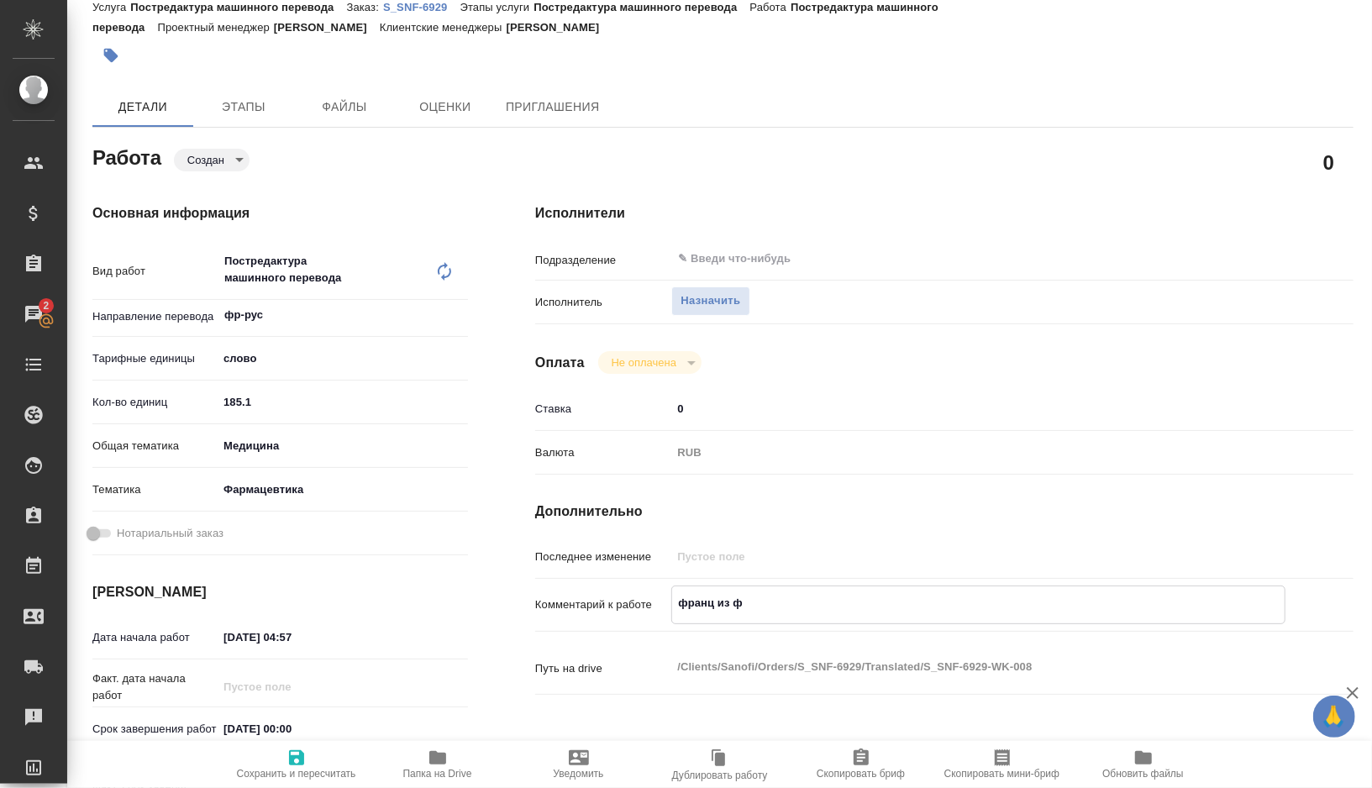
type textarea "x"
type textarea "франц из фай"
type textarea "x"
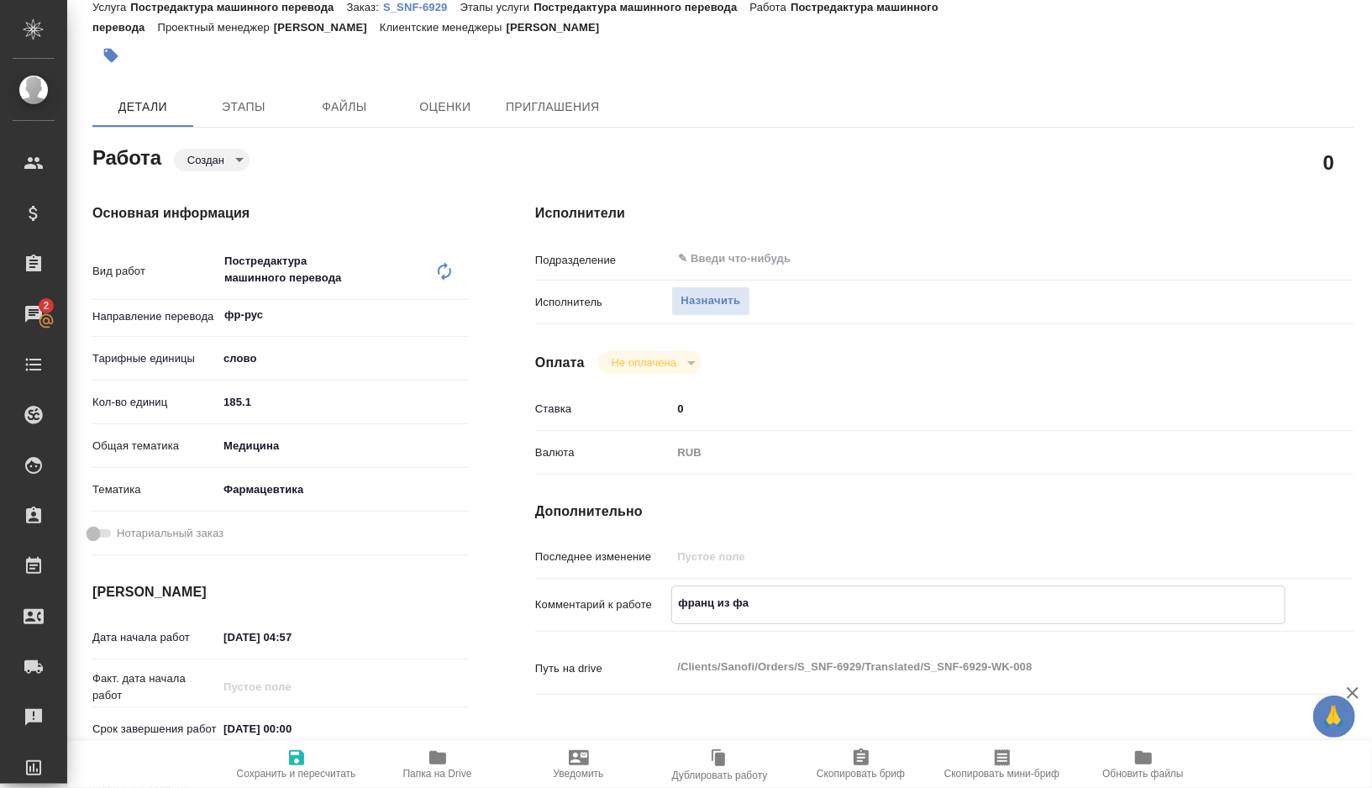
type textarea "x"
type textarea "франц из файл"
type textarea "x"
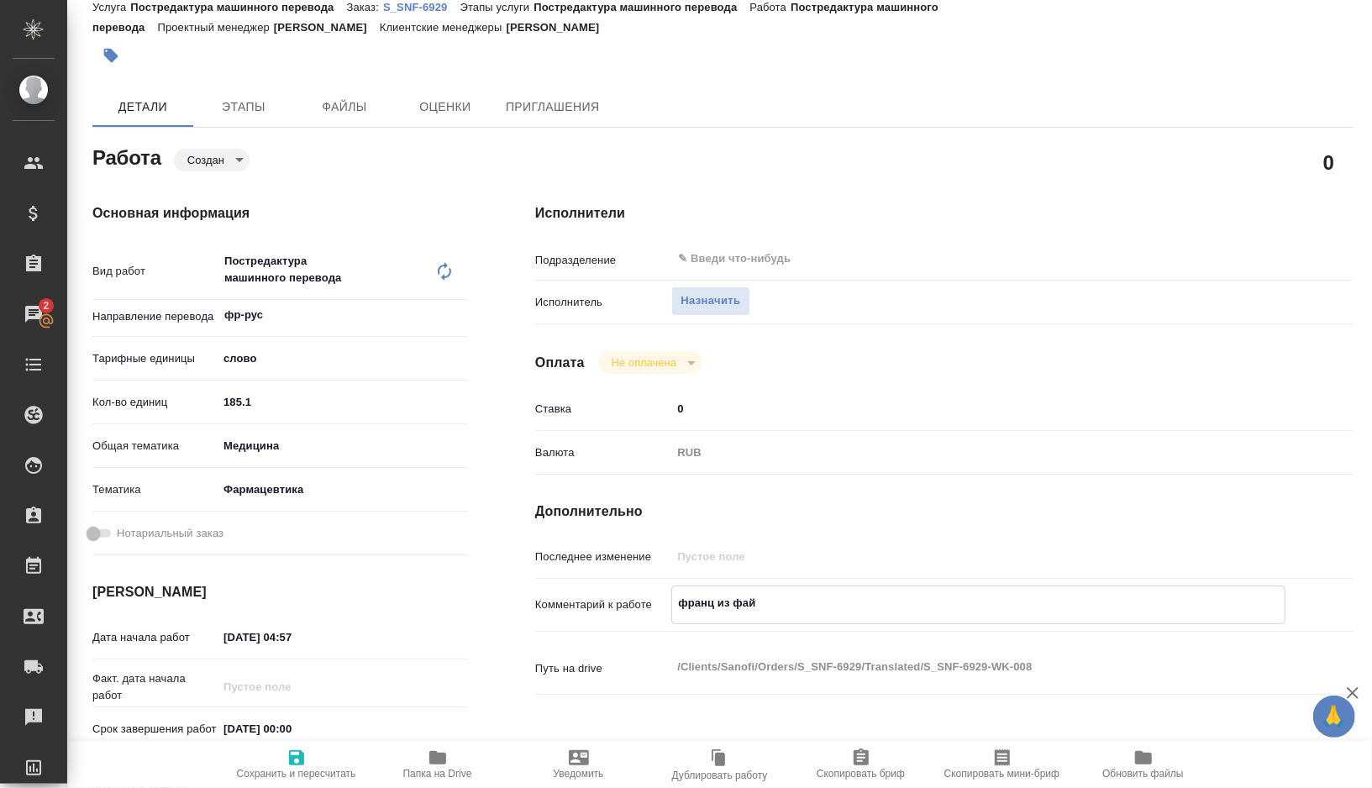
type textarea "x"
type textarea "франц из файло"
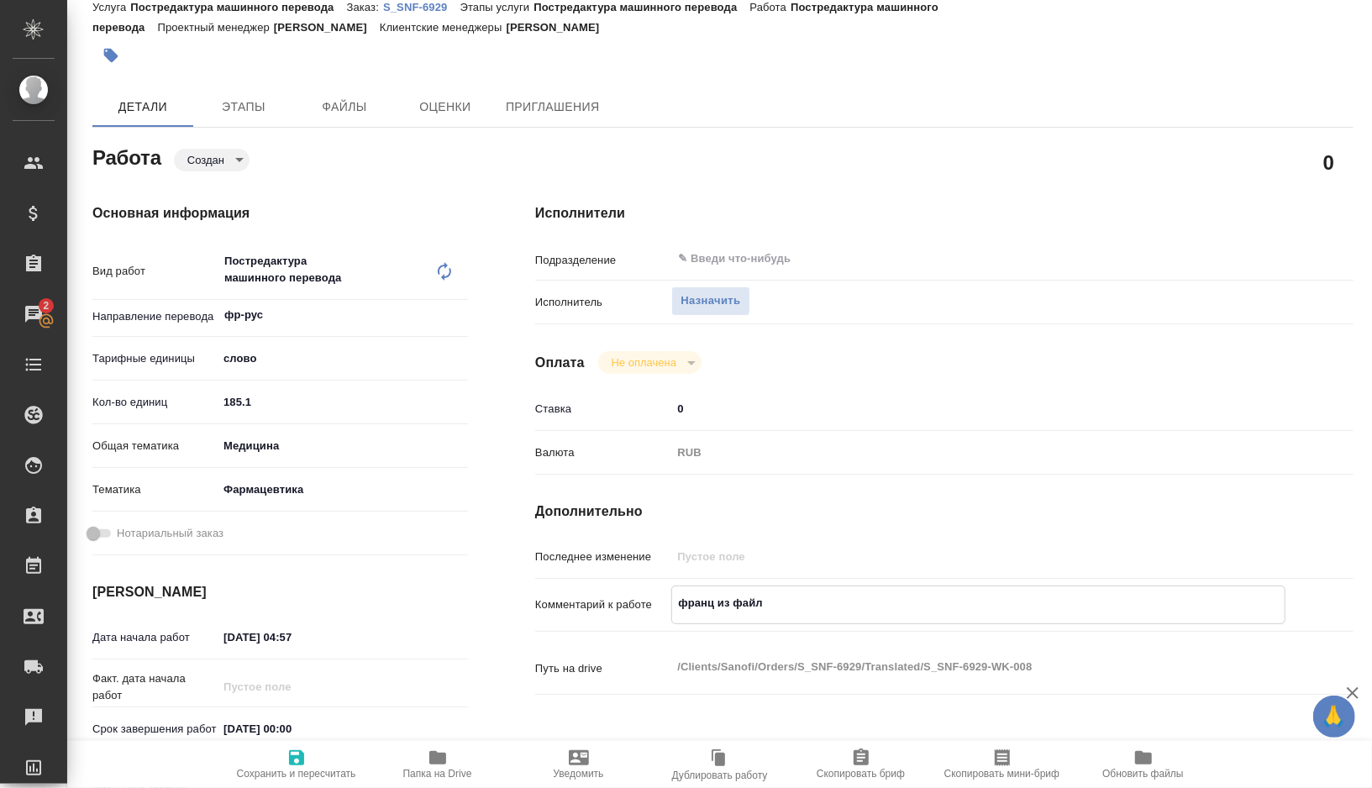
type textarea "x"
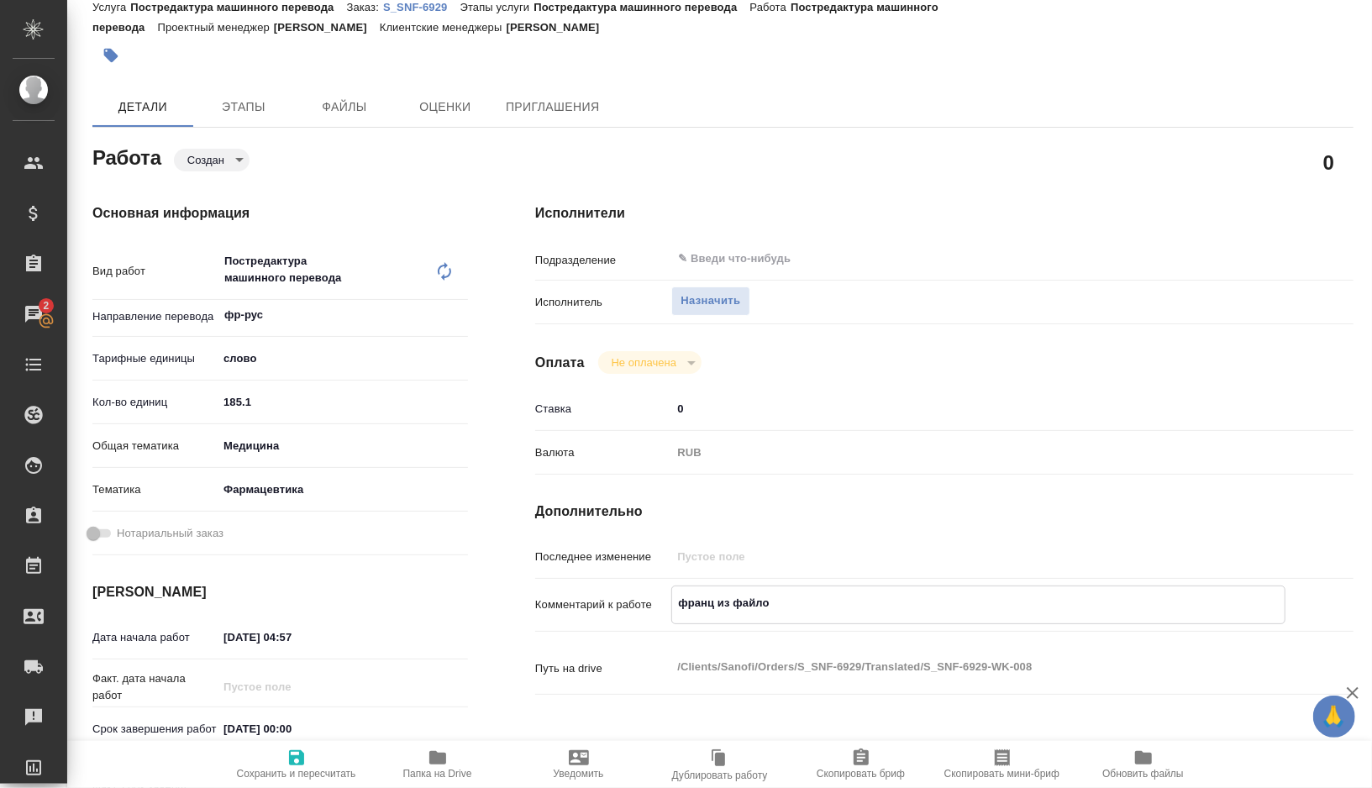
type textarea "франц из файлов"
type textarea "x"
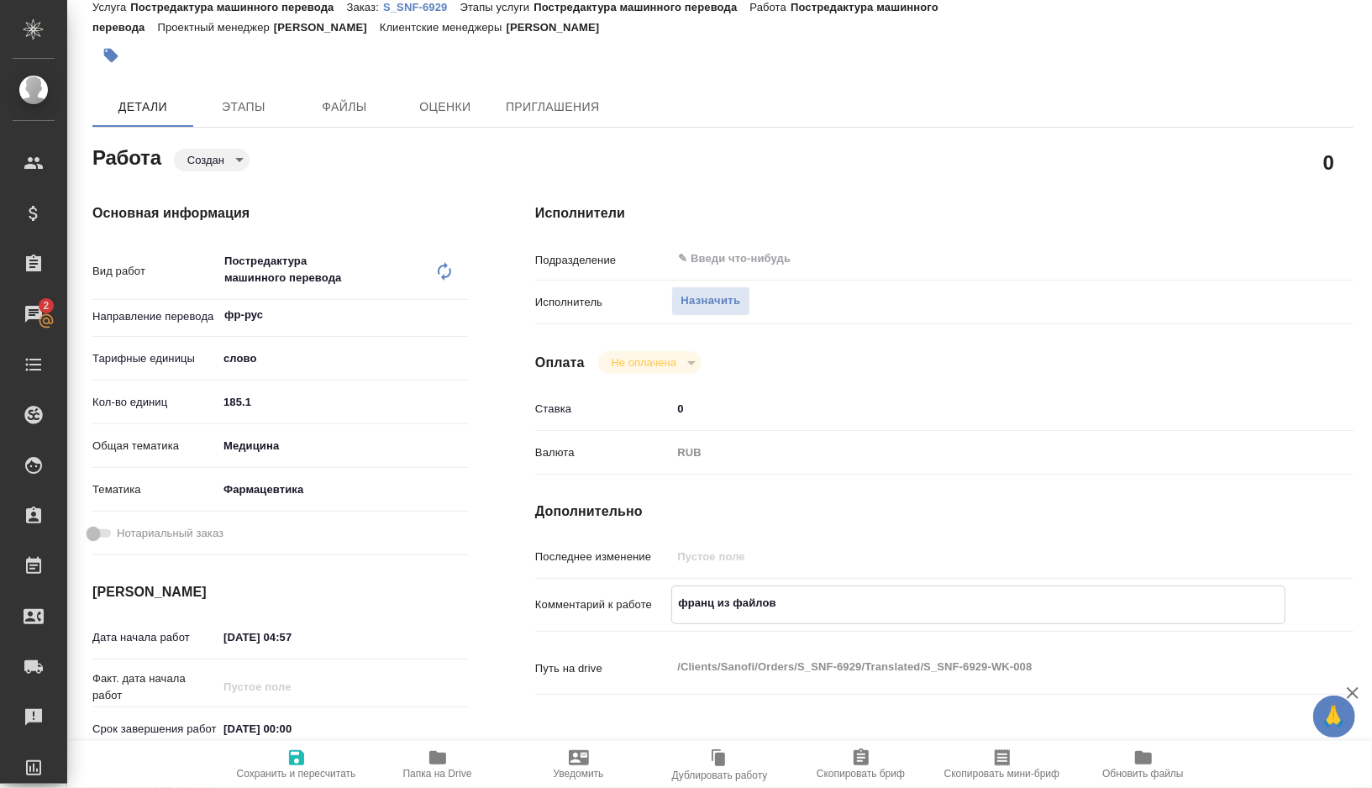
type textarea "x"
type textarea "франц из файлов"
type textarea "x"
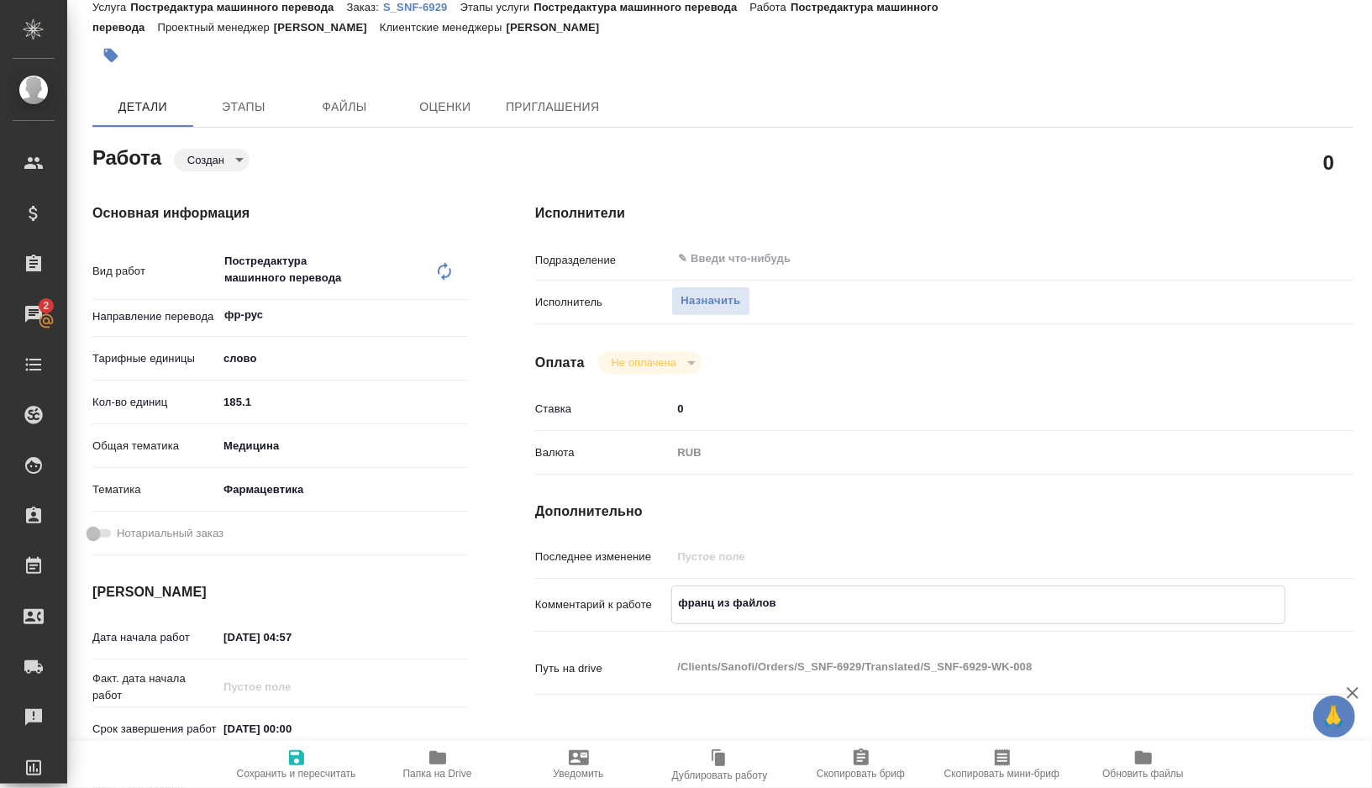
type textarea "x"
type textarea "франц из файлов"
type textarea "x"
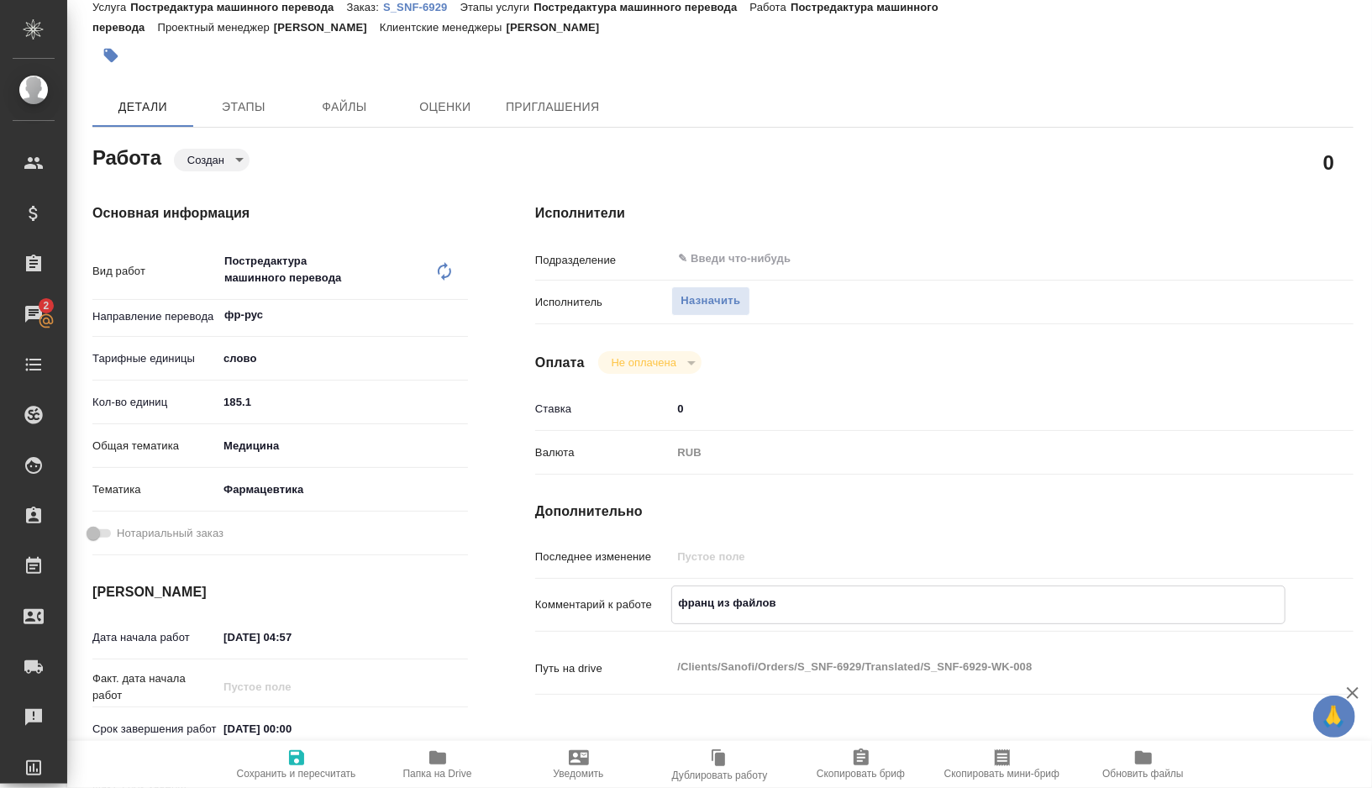
type textarea "x"
type textarea "франц из файлов 1"
type textarea "x"
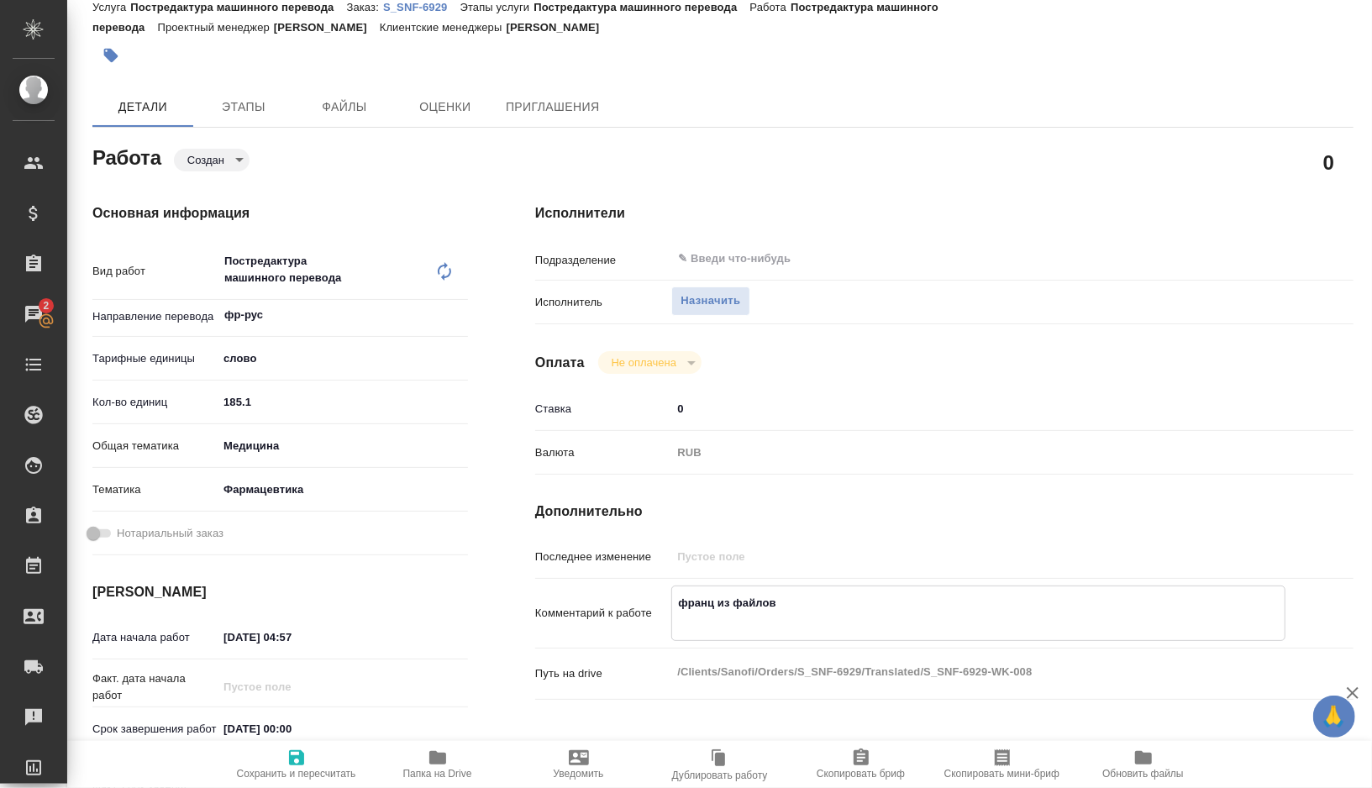
type textarea "x"
type textarea "франц из файлов 1)"
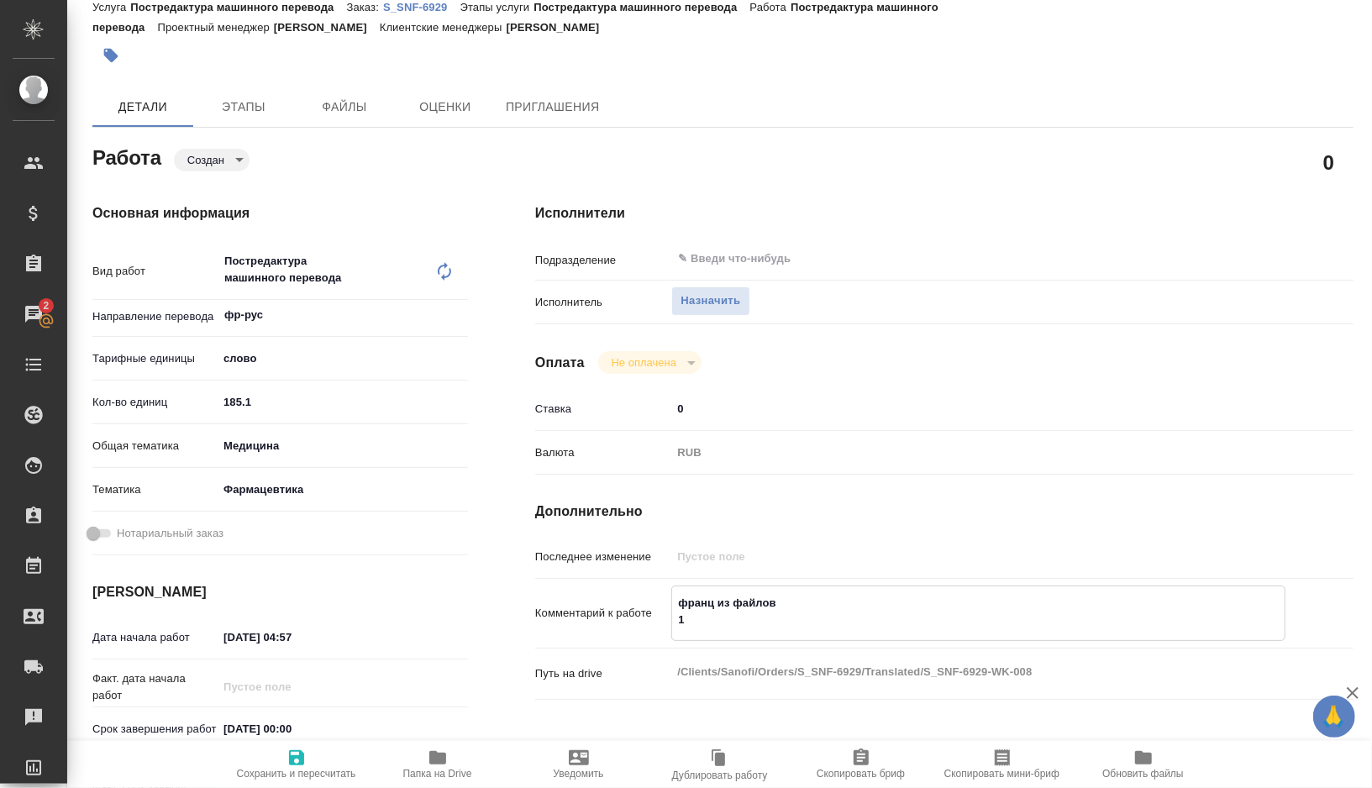
type textarea "x"
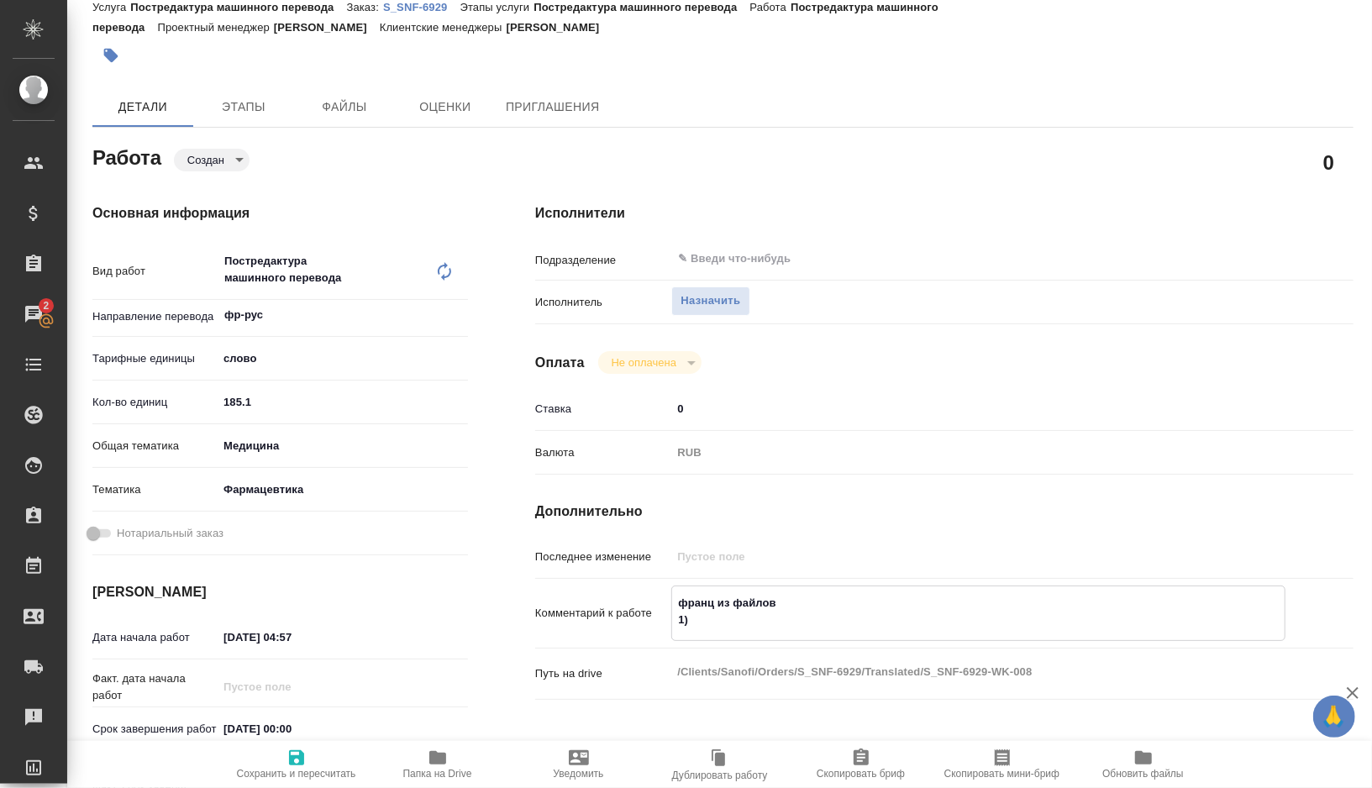
type textarea "франц из файлов 1)"
type textarea "x"
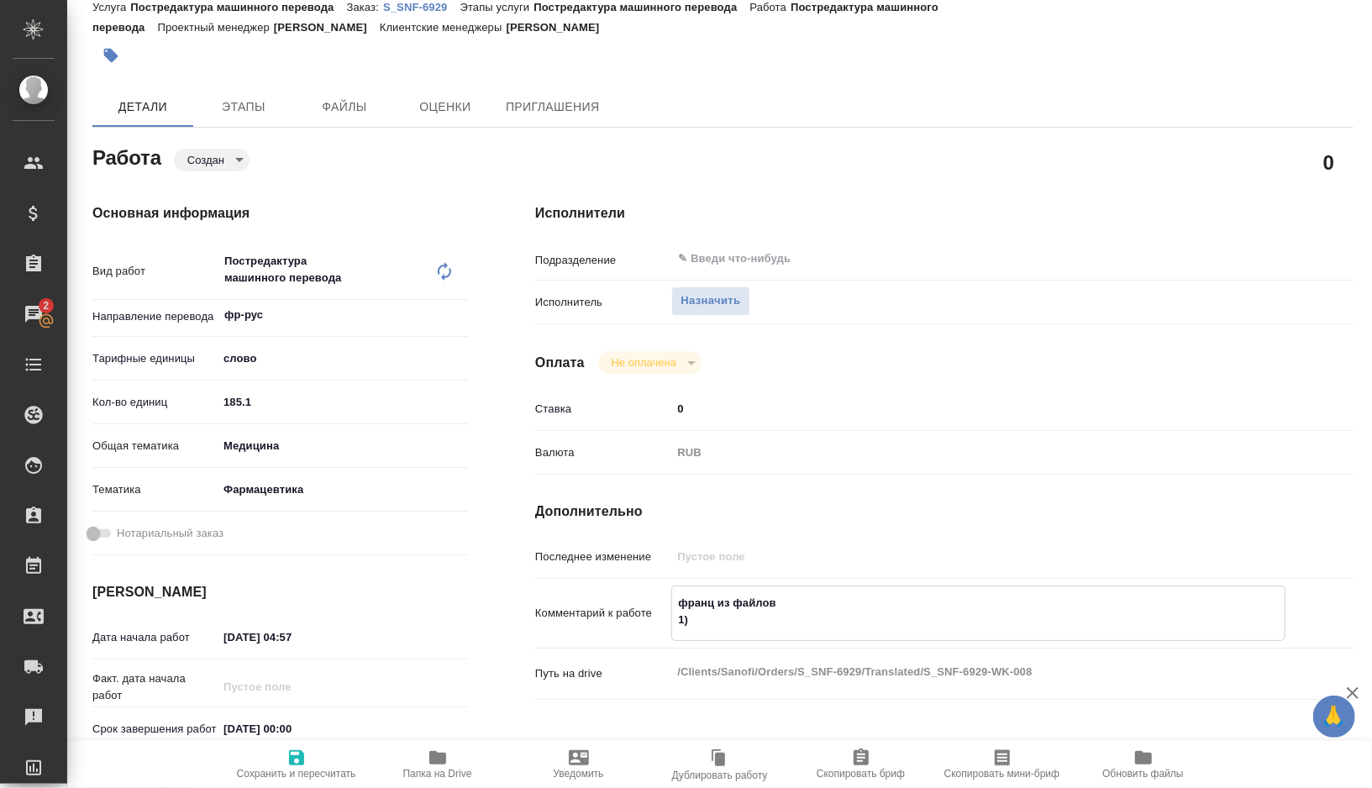
type textarea "франц из файлов 1)"
type textarea "x"
paste textarea "ARCCTS Suitability statement Change kit abbott"
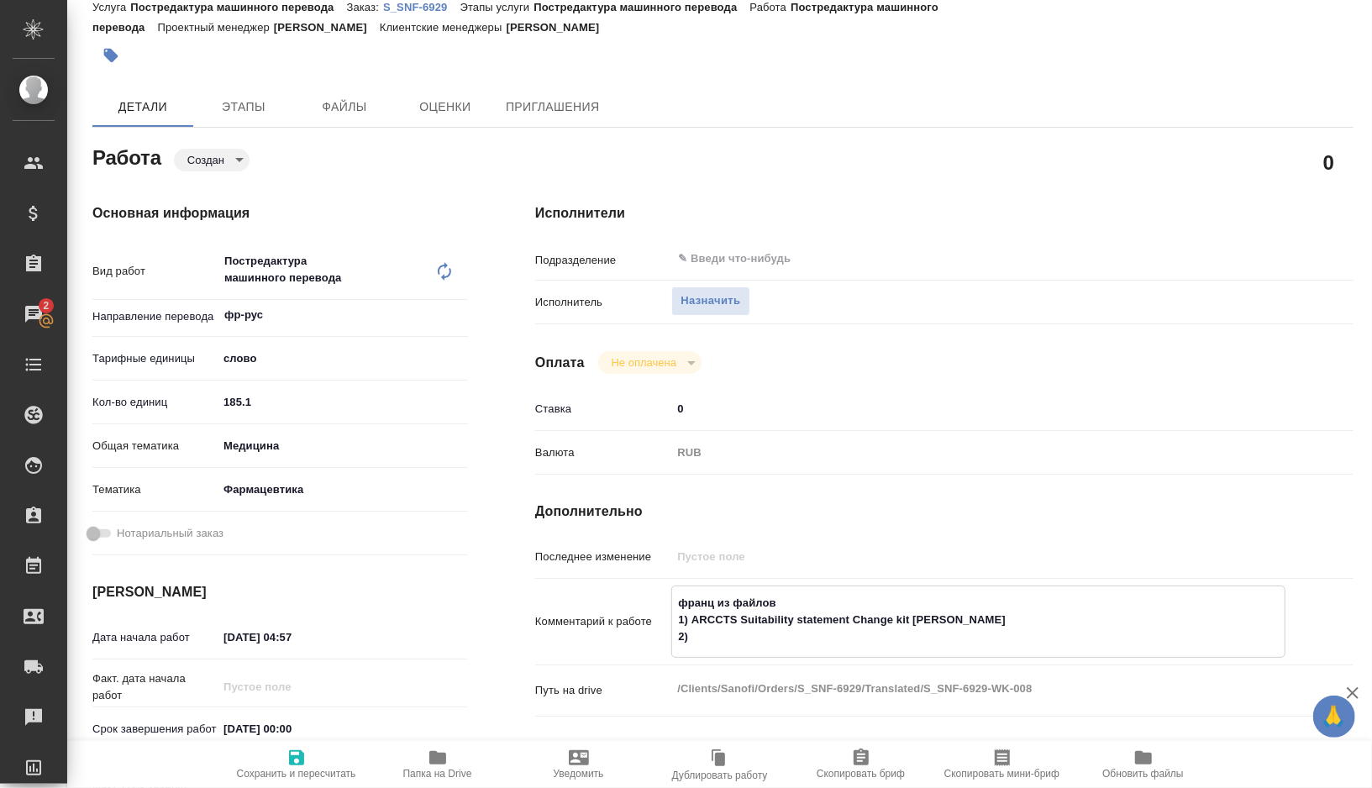
paste textarea "LYO-QU-OPE-2550999 Change of Kits serology ARCCTS"
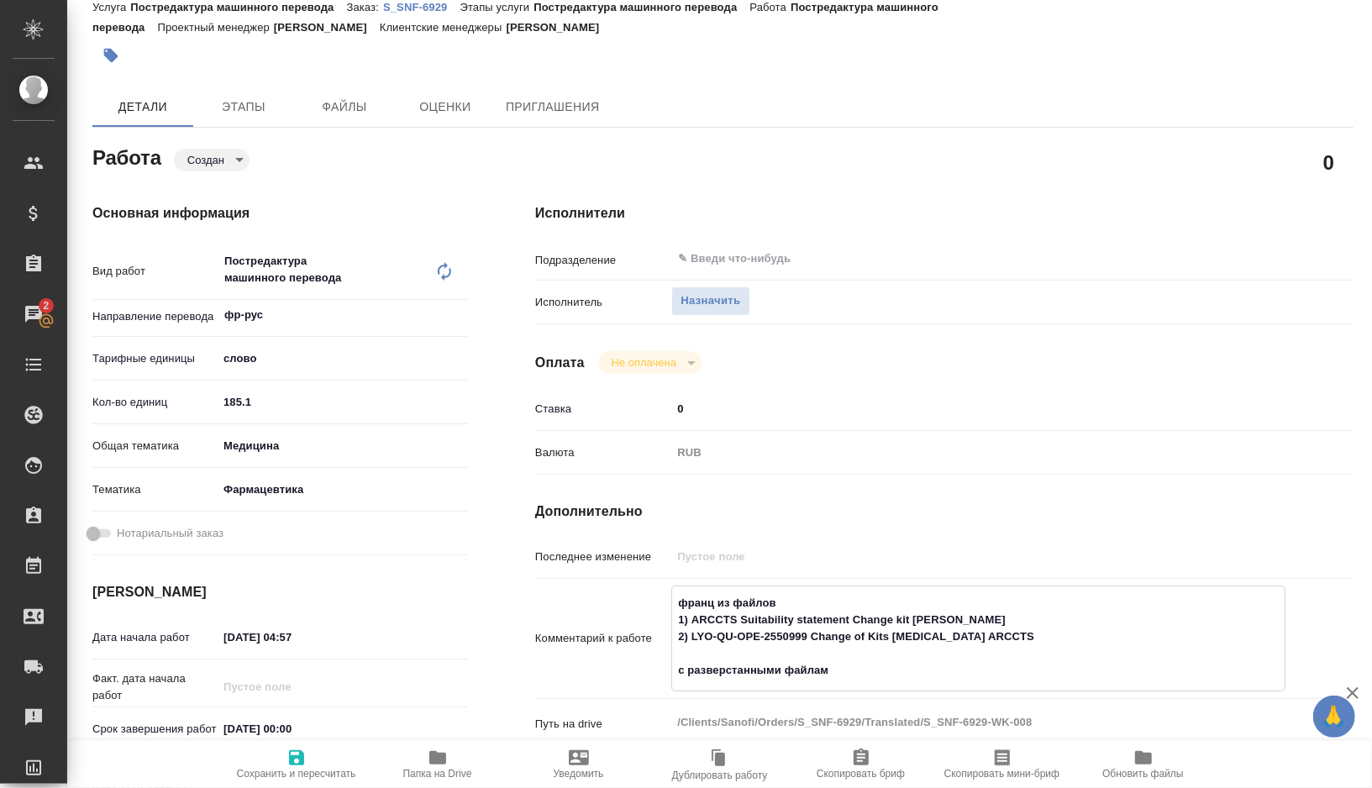
click at [805, 672] on textarea "франц из файлов 1) ARCCTS Suitability statement Change kit abbott 2) LYO-QU-OPE…" at bounding box center [978, 637] width 613 height 96
drag, startPoint x: 805, startPoint y: 672, endPoint x: 676, endPoint y: 672, distance: 129.4
click at [676, 672] on textarea "франц из файлов 1) ARCCTS Suitability statement Change kit abbott 2) LYO-QU-OPE…" at bounding box center [978, 637] width 613 height 96
click at [780, 601] on textarea "франц из файлов 1) ARCCTS Suitability statement Change kit abbott 2) LYO-QU-OPE…" at bounding box center [978, 637] width 613 height 96
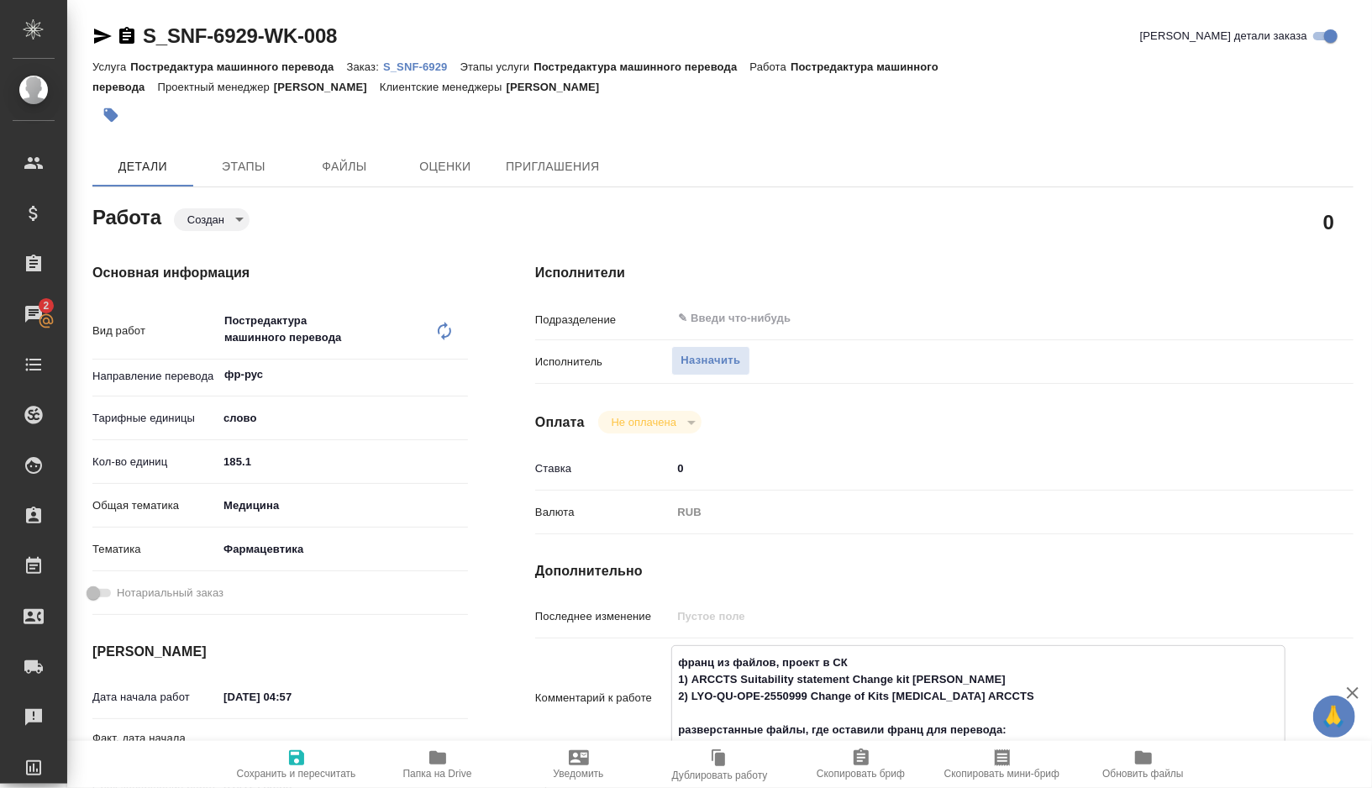
paste textarea "S_SNF-6929"
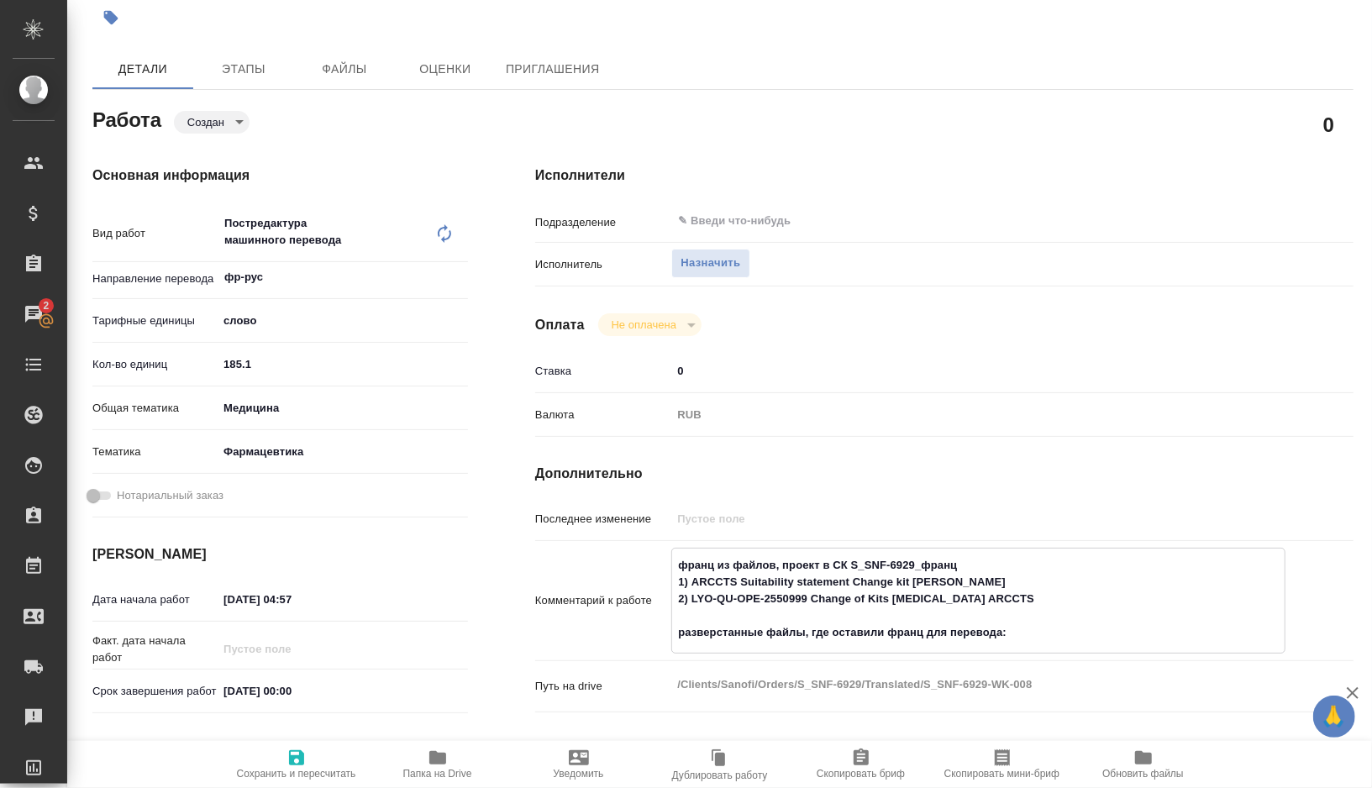
scroll to position [108, 0]
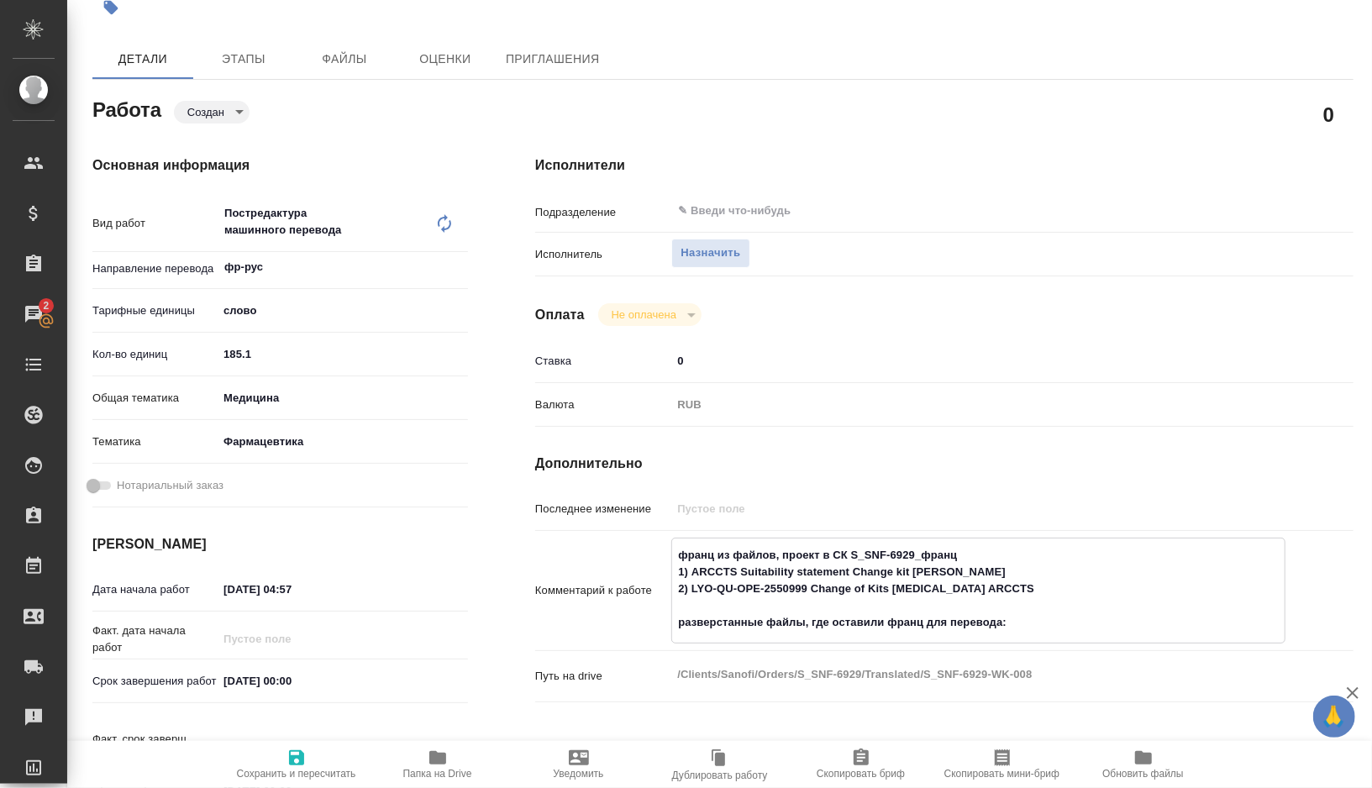
click at [1030, 626] on textarea "франц из файлов, проект в СК S_SNF-6929_франц 1) ARCCTS Suitability statement C…" at bounding box center [978, 589] width 613 height 96
click at [431, 751] on icon "button" at bounding box center [437, 757] width 17 height 13
click at [1034, 616] on textarea "франц из файлов, проект в СК S_SNF-6929_франц 1) ARCCTS Suitability statement C…" at bounding box center [978, 588] width 614 height 96
paste textarea "https://drive.awatera.com/apps/files/files?dir=/Shares/Sanofi/Orders/S_SNF-6929…"
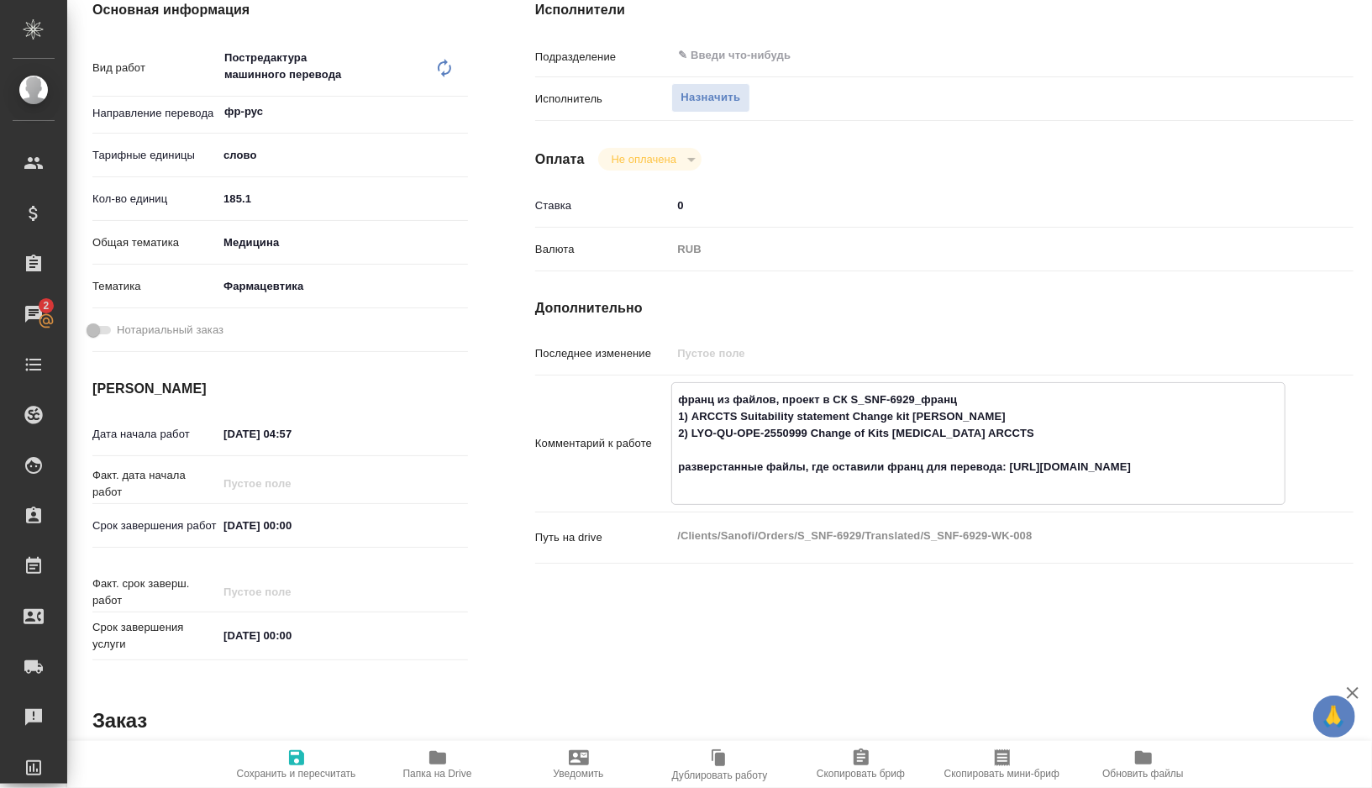
scroll to position [281, 0]
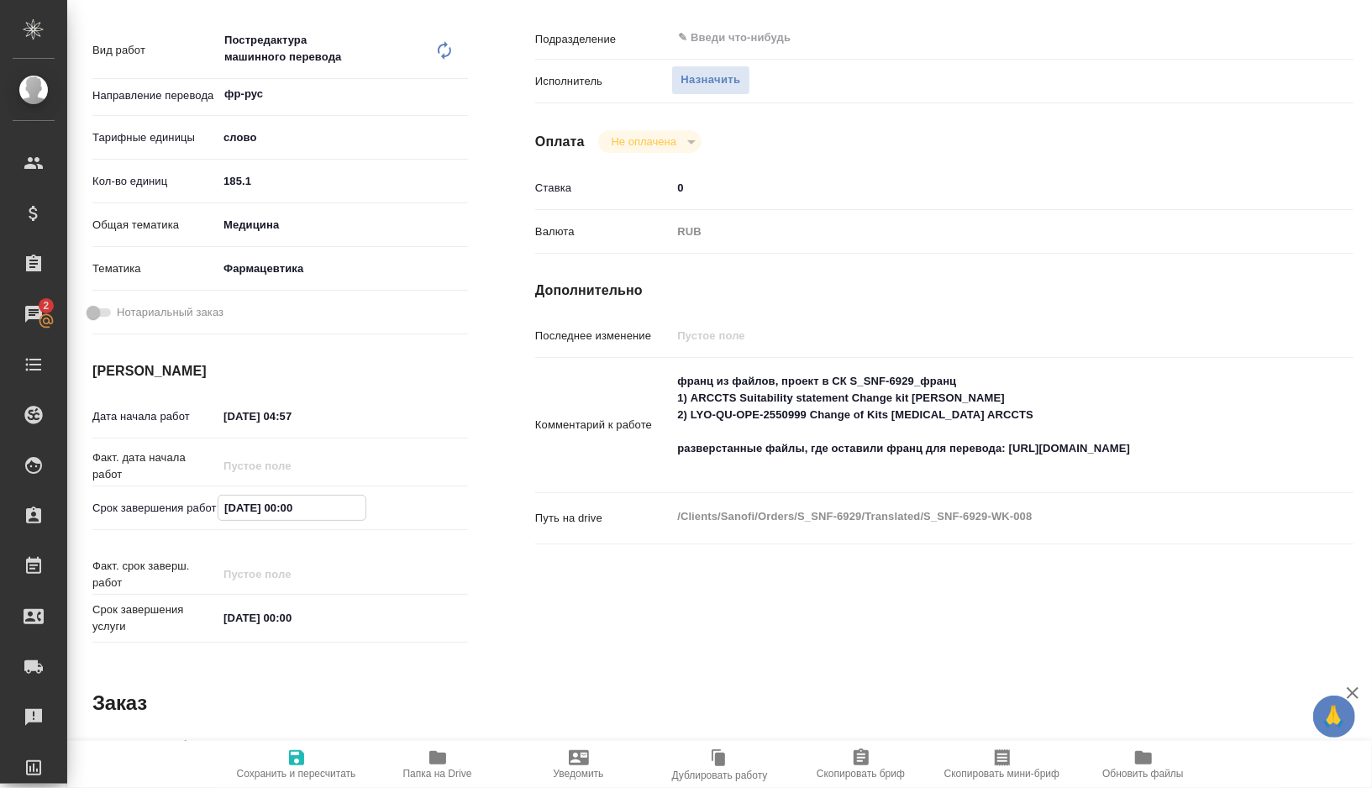
click at [236, 504] on input "17.10.2025 00:00" at bounding box center [291, 508] width 147 height 24
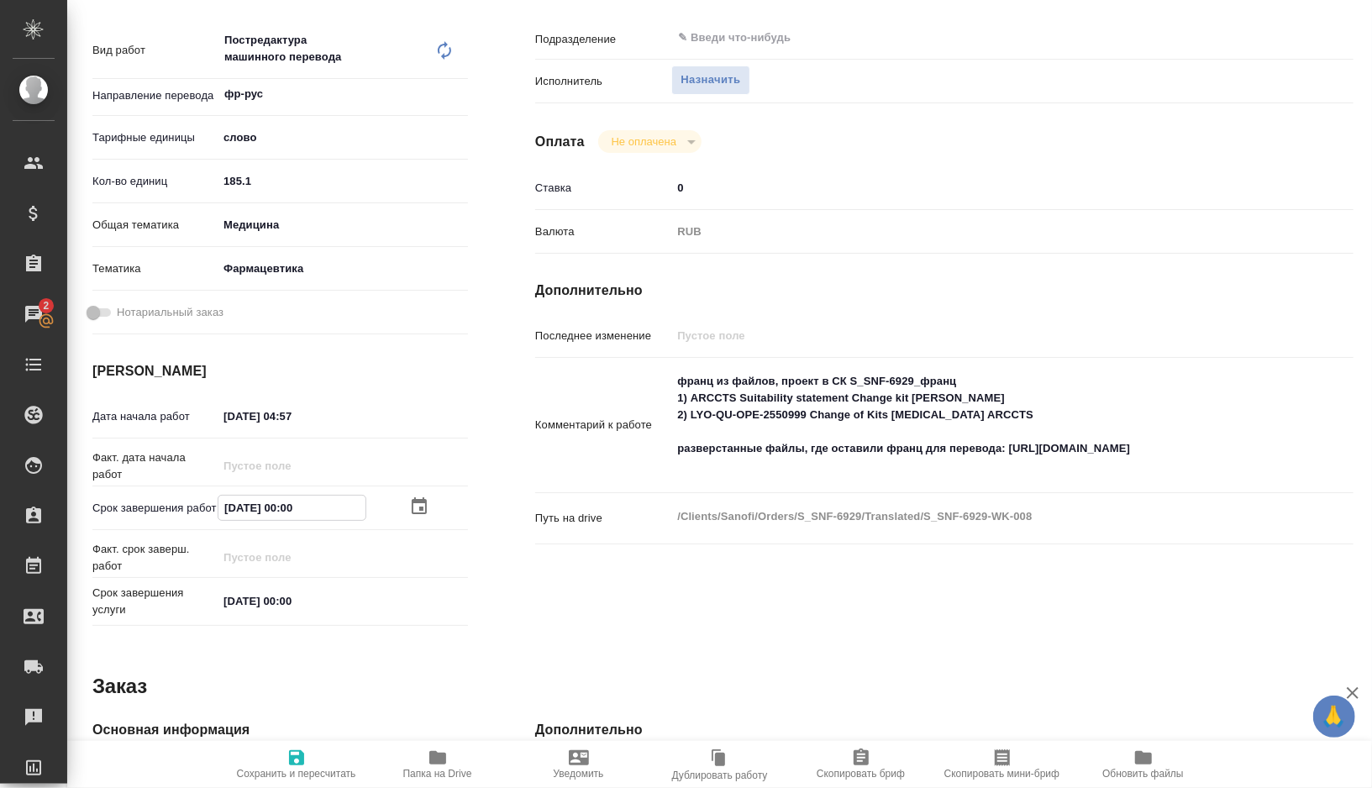
click at [292, 512] on input "13.10.2025 00:00" at bounding box center [291, 508] width 147 height 24
drag, startPoint x: 313, startPoint y: 508, endPoint x: 160, endPoint y: 508, distance: 153.8
click at [160, 508] on div "Срок завершения работ 13.10.2025 09:00" at bounding box center [280, 507] width 376 height 29
drag, startPoint x: 311, startPoint y: 623, endPoint x: 133, endPoint y: 620, distance: 178.1
click at [133, 618] on div "Срок завершения услуги 17.10.2025 00:00" at bounding box center [280, 602] width 376 height 34
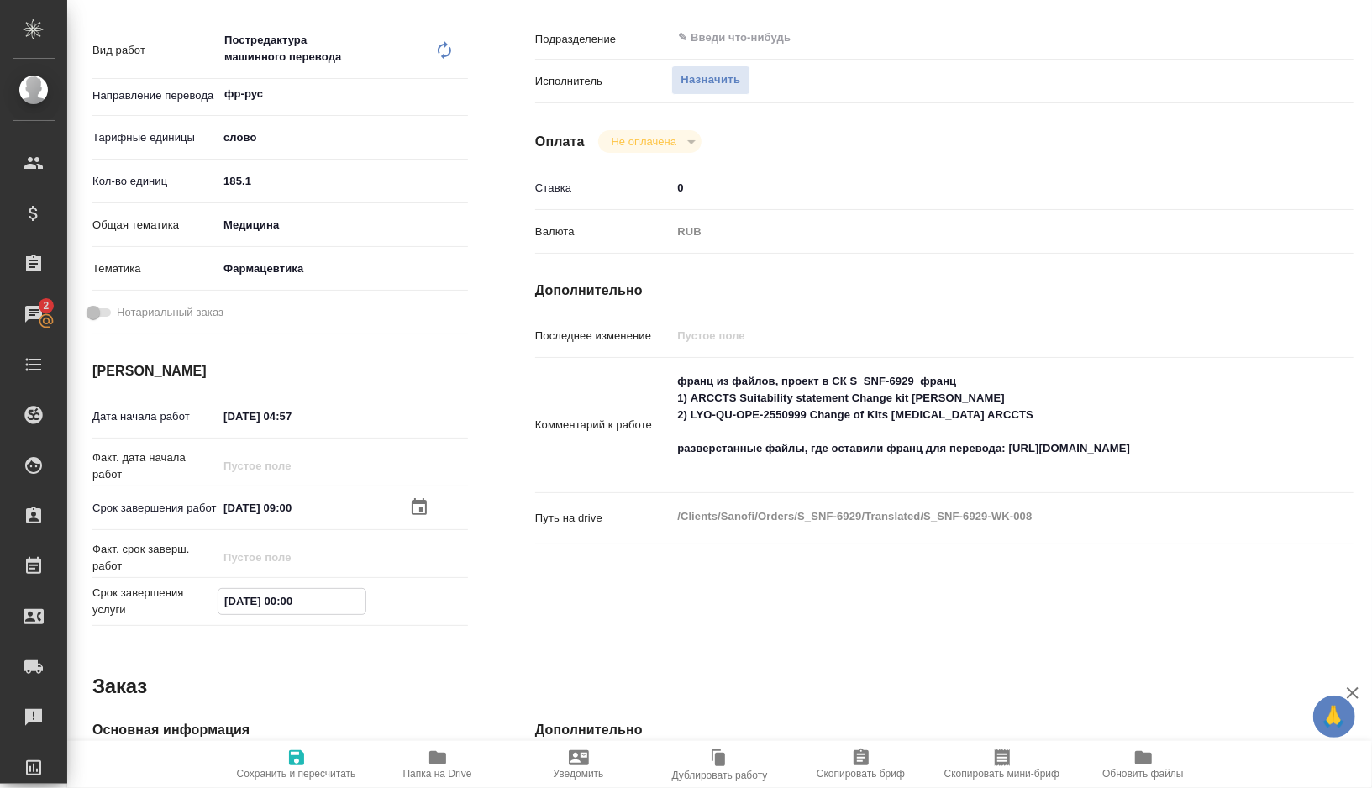
paste input "3.10.2025 09"
click at [324, 428] on div "Дата начала работ 04.10.2025 04:57" at bounding box center [280, 416] width 376 height 29
click at [320, 413] on input "04.10.2025 04:57" at bounding box center [291, 416] width 147 height 24
click at [276, 770] on span "Сохранить и пересчитать" at bounding box center [296, 774] width 119 height 12
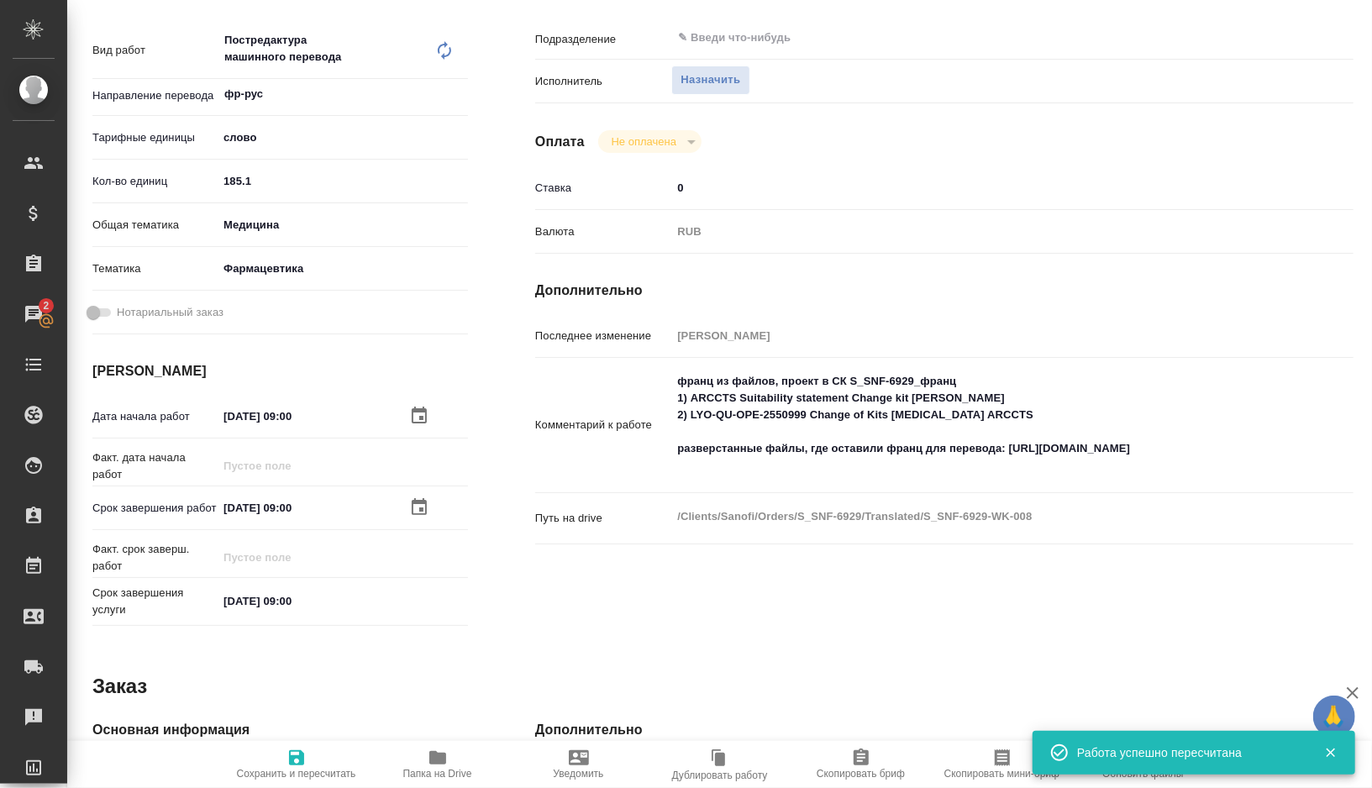
scroll to position [0, 0]
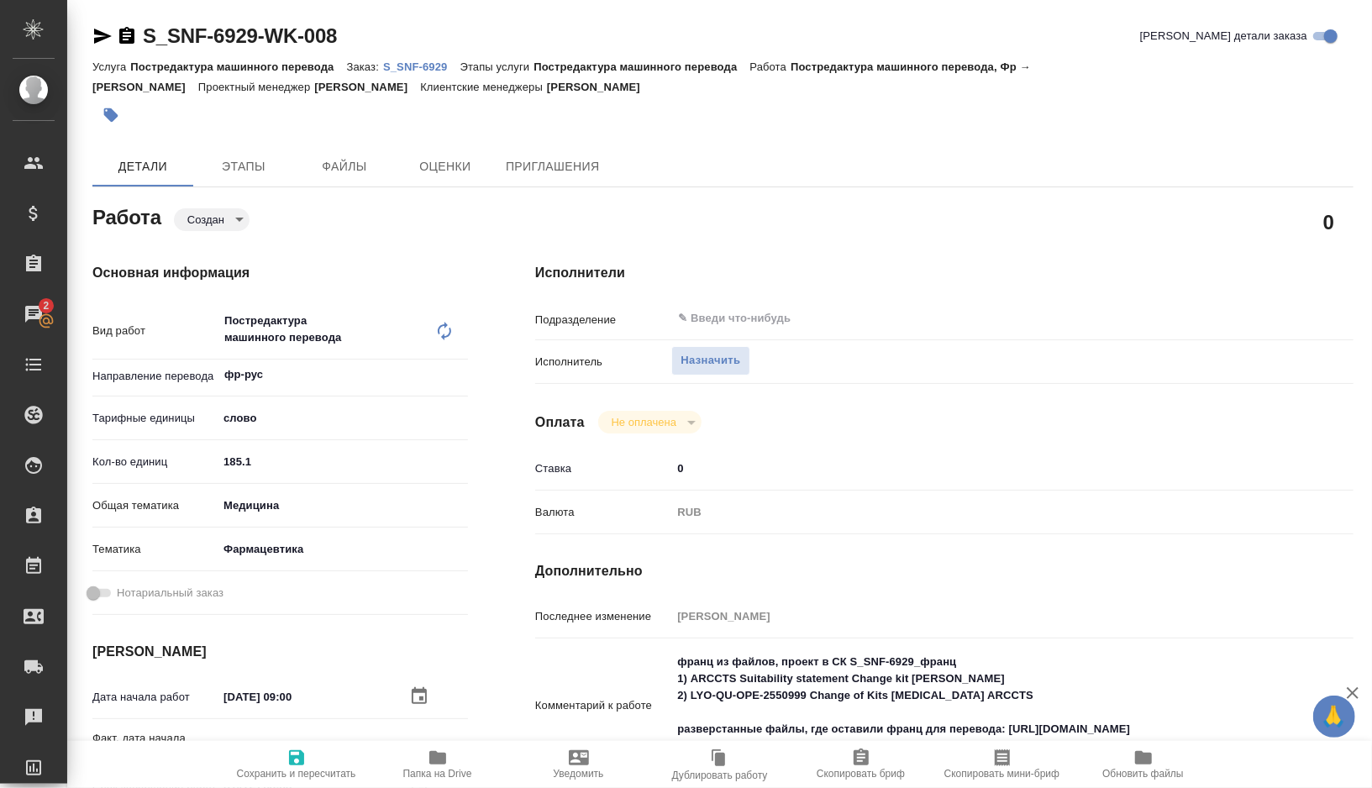
click at [237, 218] on body "🙏 .cls-1 fill:#fff; AWATERA Gorshkova Valentina Клиенты Спецификации Заказы 2 Ч…" at bounding box center [686, 394] width 1372 height 788
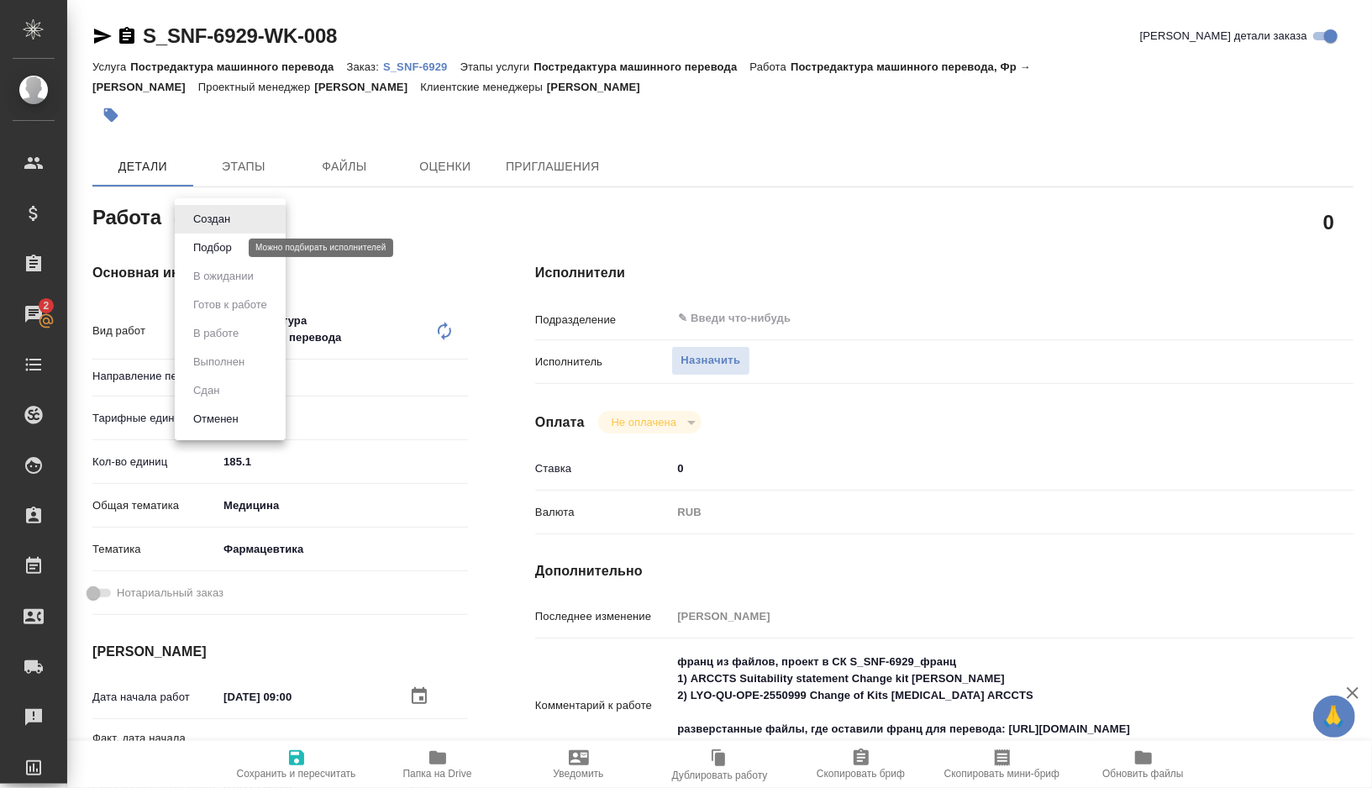
click at [234, 250] on button "Подбор" at bounding box center [212, 248] width 49 height 18
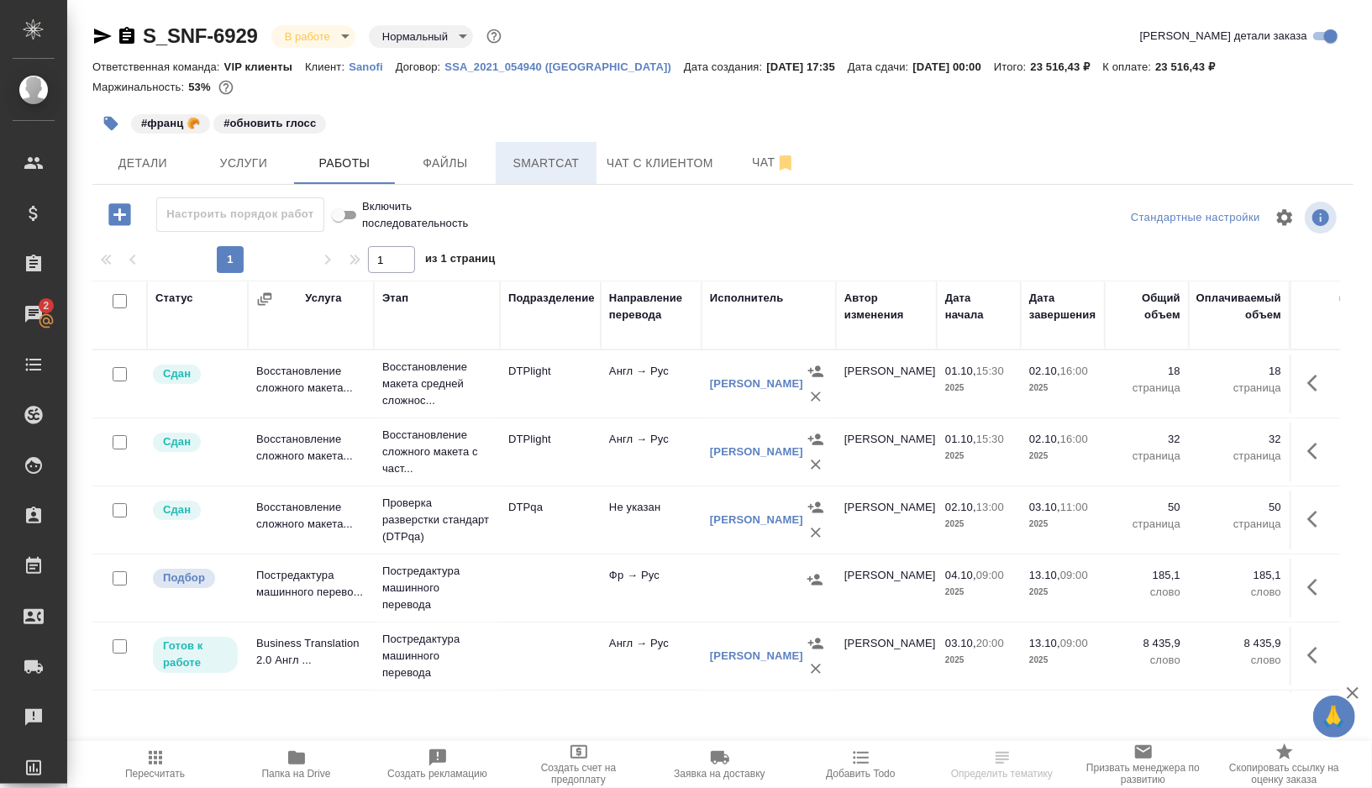
click at [523, 164] on span "Smartcat" at bounding box center [546, 163] width 81 height 21
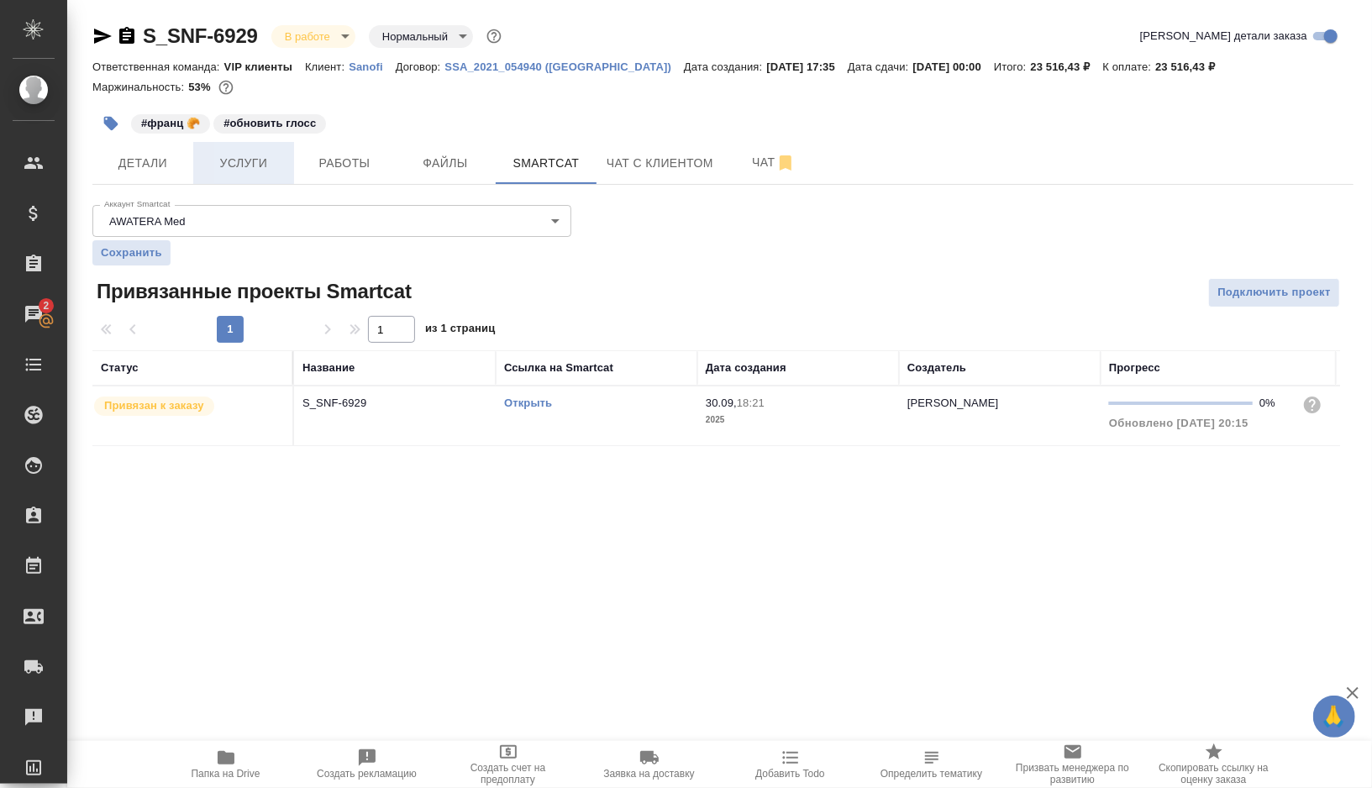
click at [257, 164] on span "Услуги" at bounding box center [243, 163] width 81 height 21
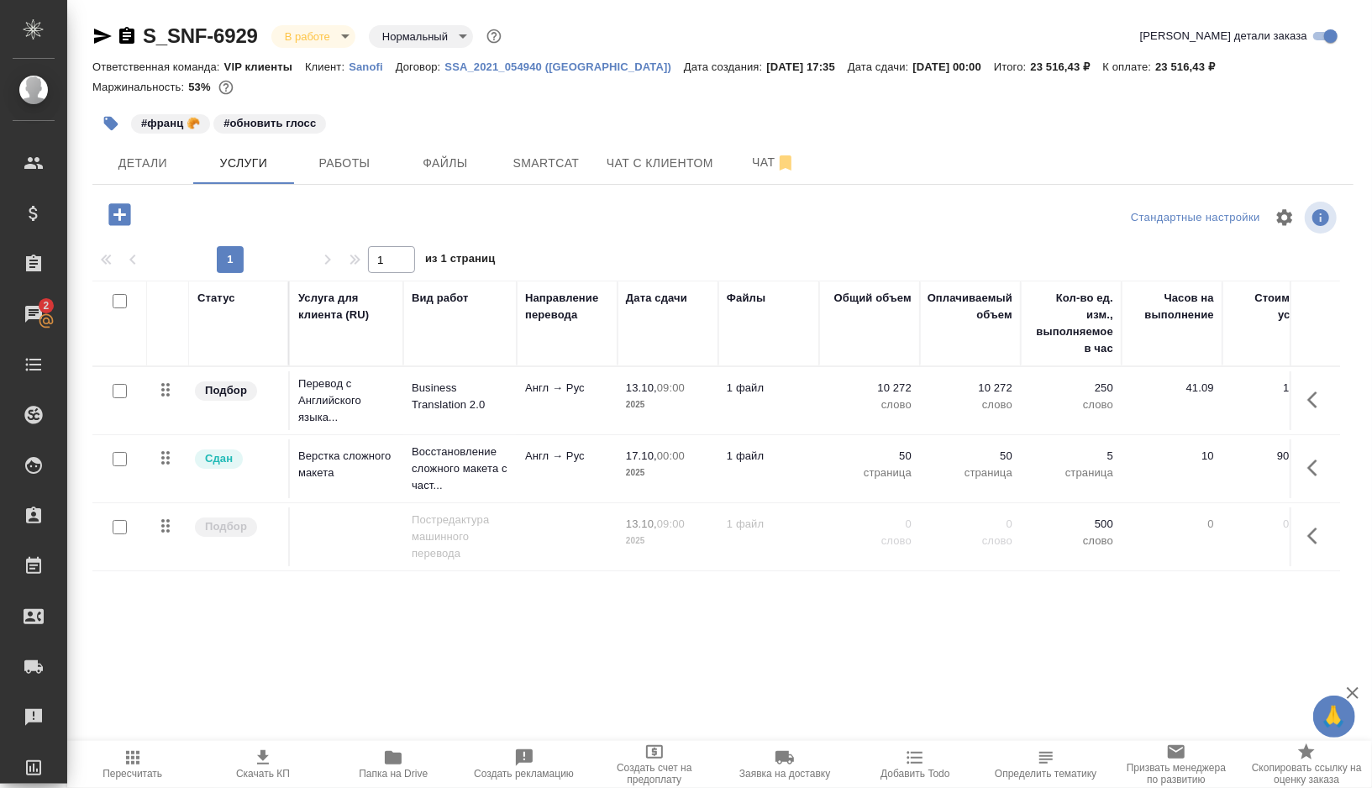
click at [1306, 539] on button "button" at bounding box center [1317, 536] width 40 height 40
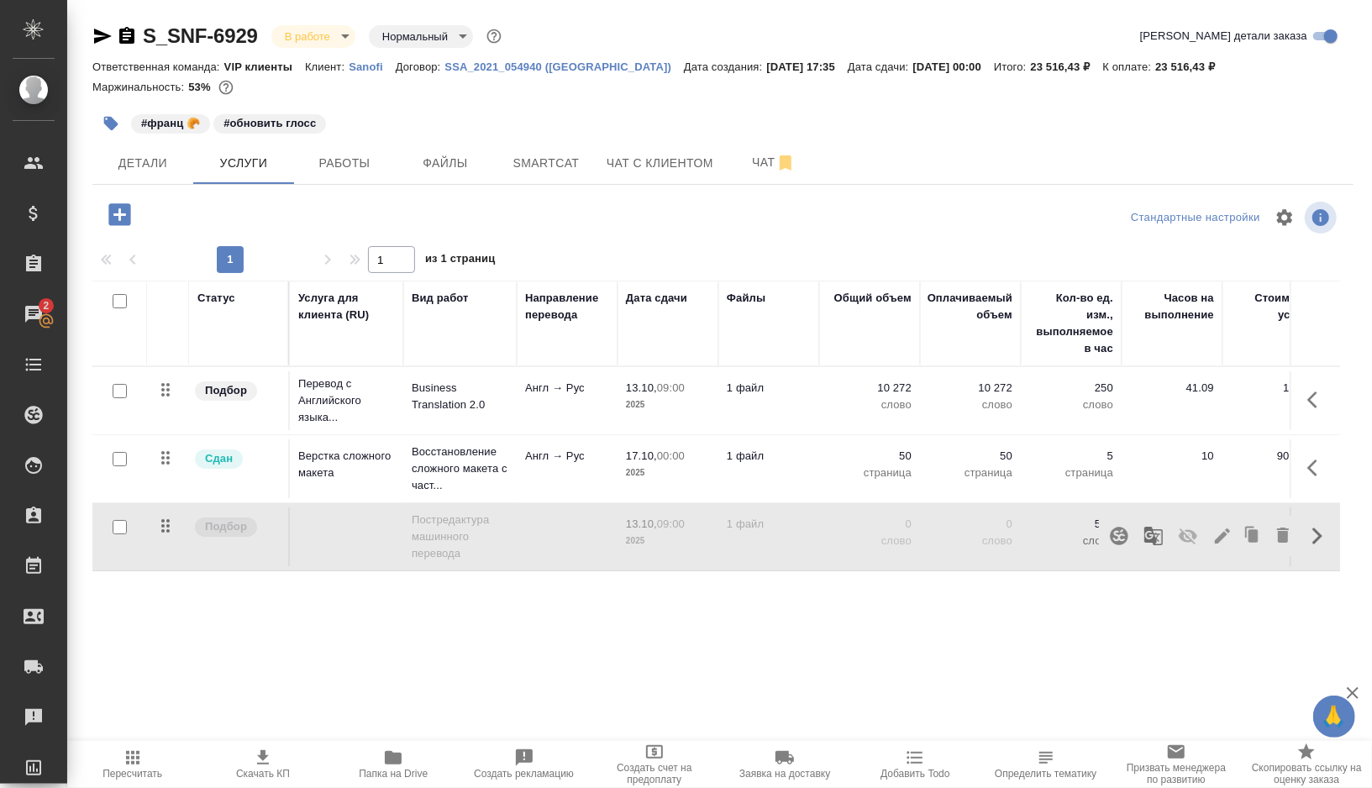
click at [1121, 539] on icon "button" at bounding box center [1119, 536] width 20 height 20
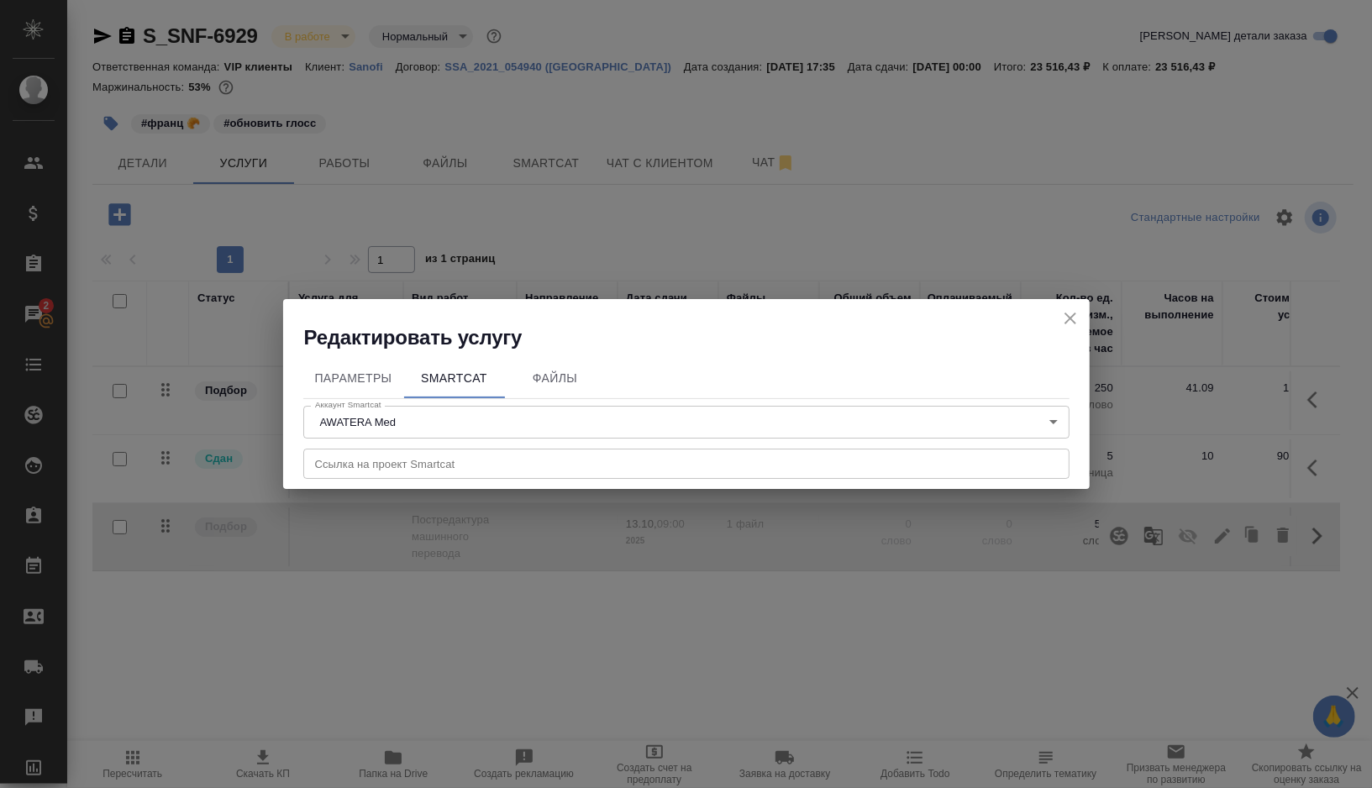
click at [382, 460] on input "text" at bounding box center [686, 464] width 766 height 30
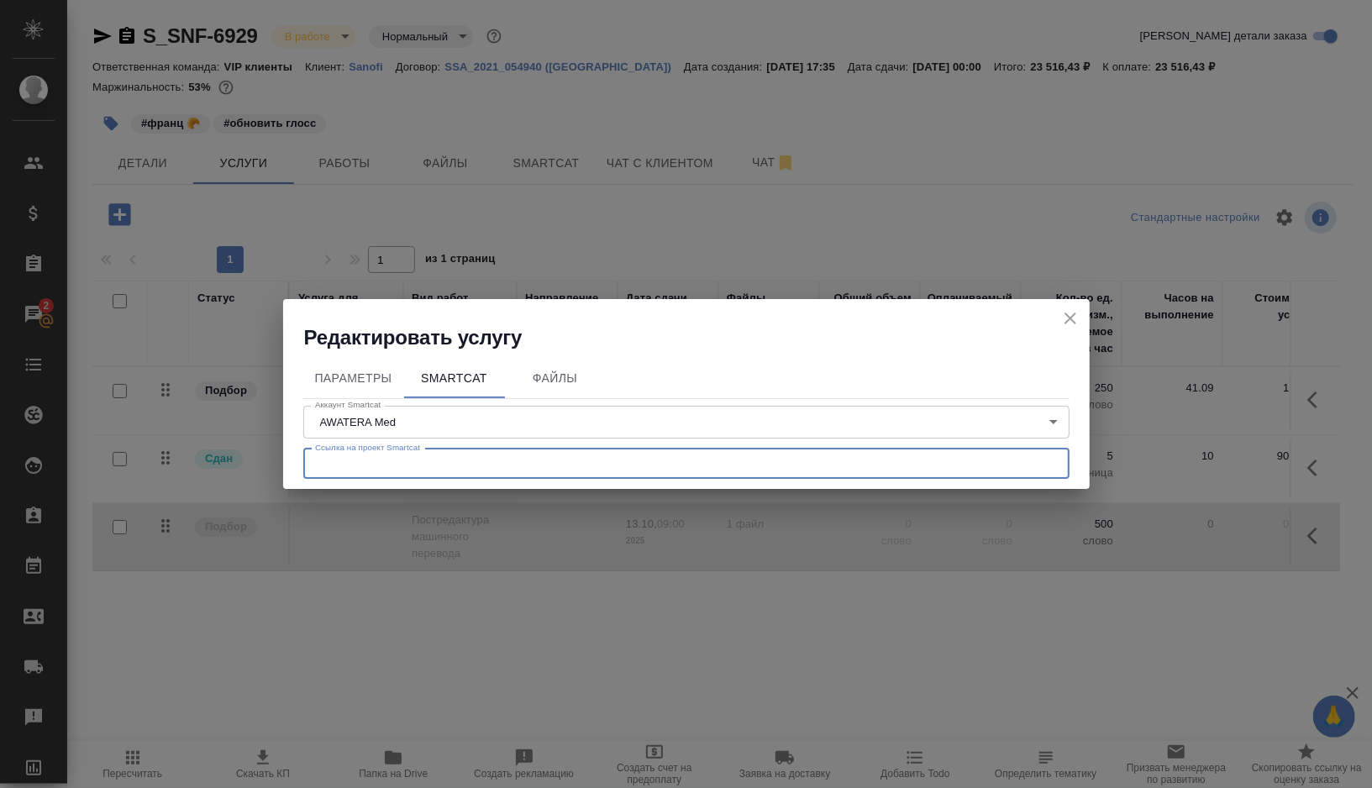
paste input "https://smartcat.com/projects/4075dd62-48d3-44d6-9e3e-70f5c1485309/statistics"
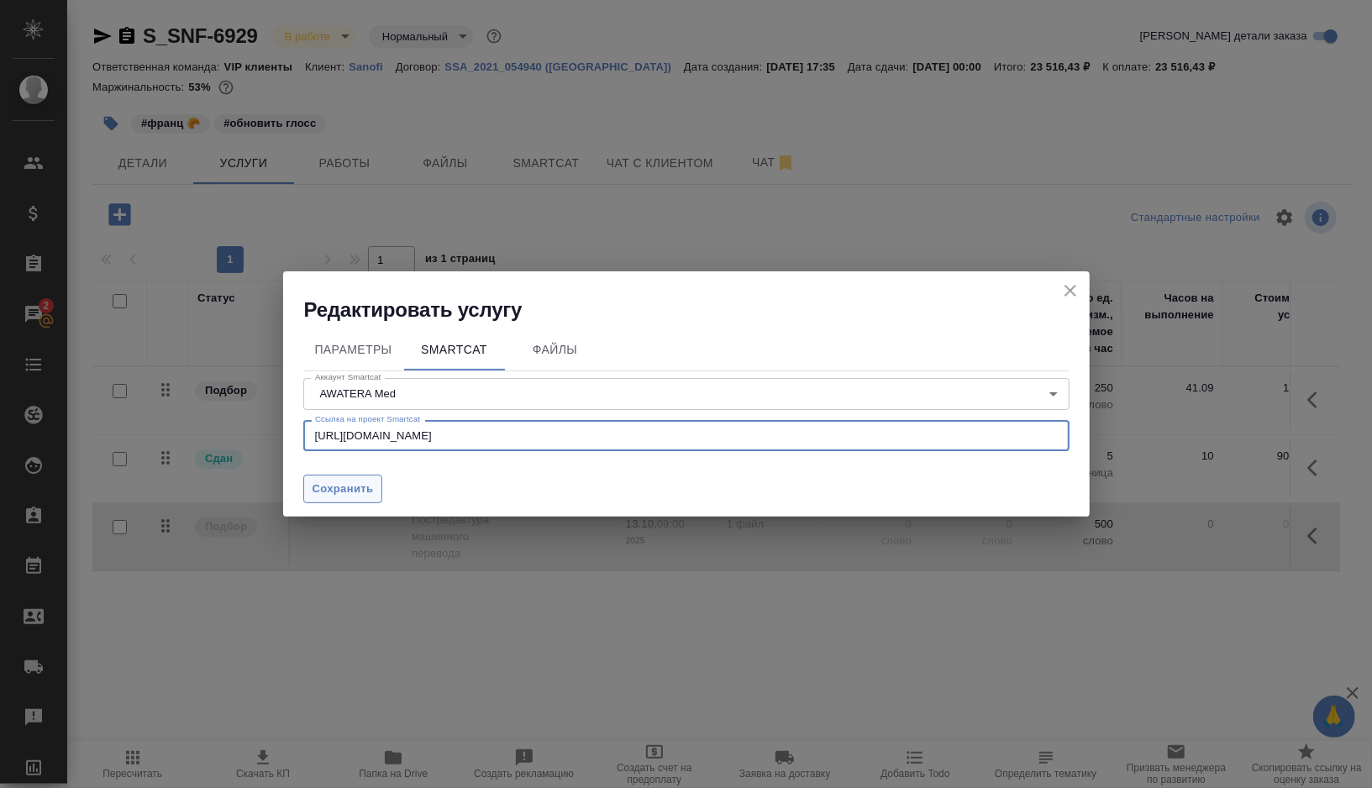
type input "https://smartcat.com/projects/4075dd62-48d3-44d6-9e3e-70f5c1485309/statistics"
click at [316, 492] on span "Сохранить" at bounding box center [343, 489] width 61 height 19
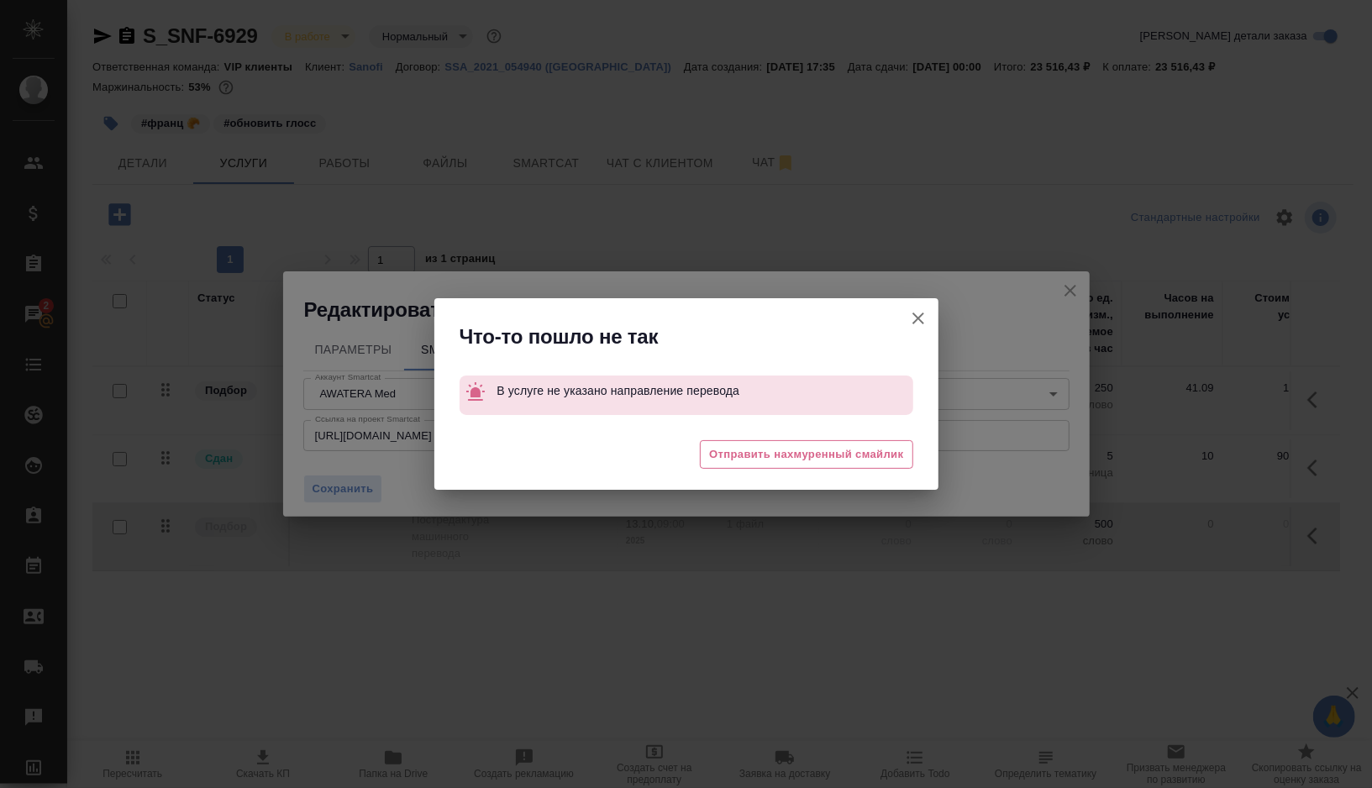
click at [918, 320] on icon "button" at bounding box center [918, 318] width 20 height 20
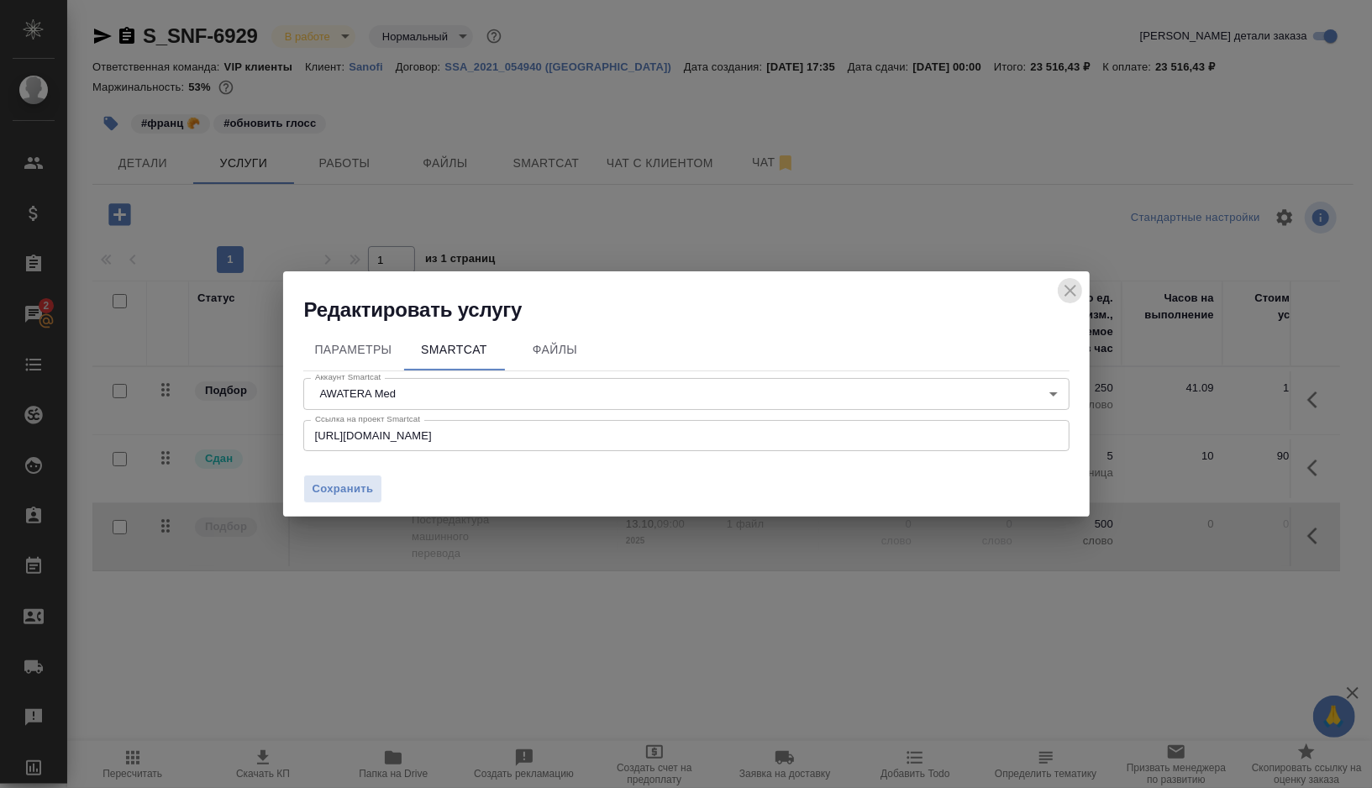
click at [1074, 292] on icon "close" at bounding box center [1070, 291] width 20 height 20
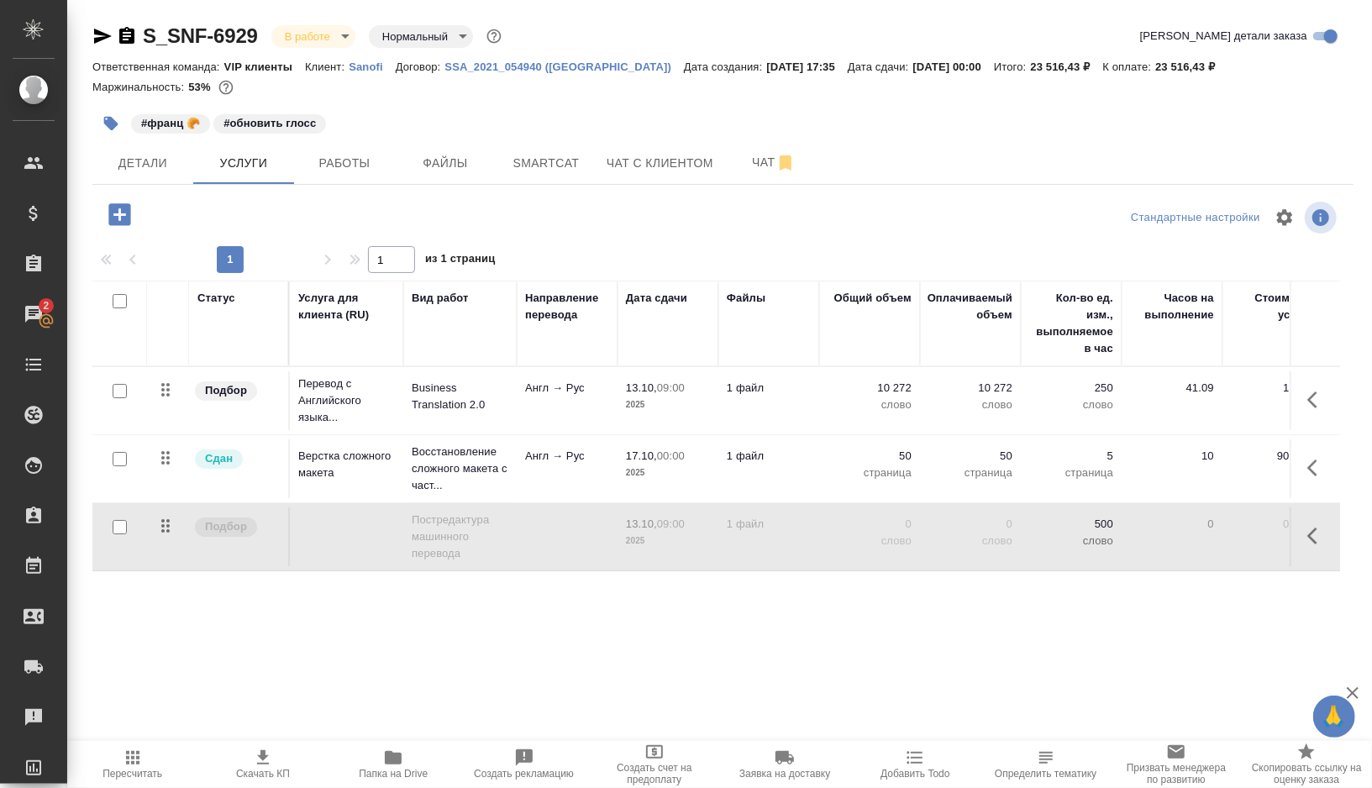
click at [590, 520] on td at bounding box center [567, 536] width 101 height 59
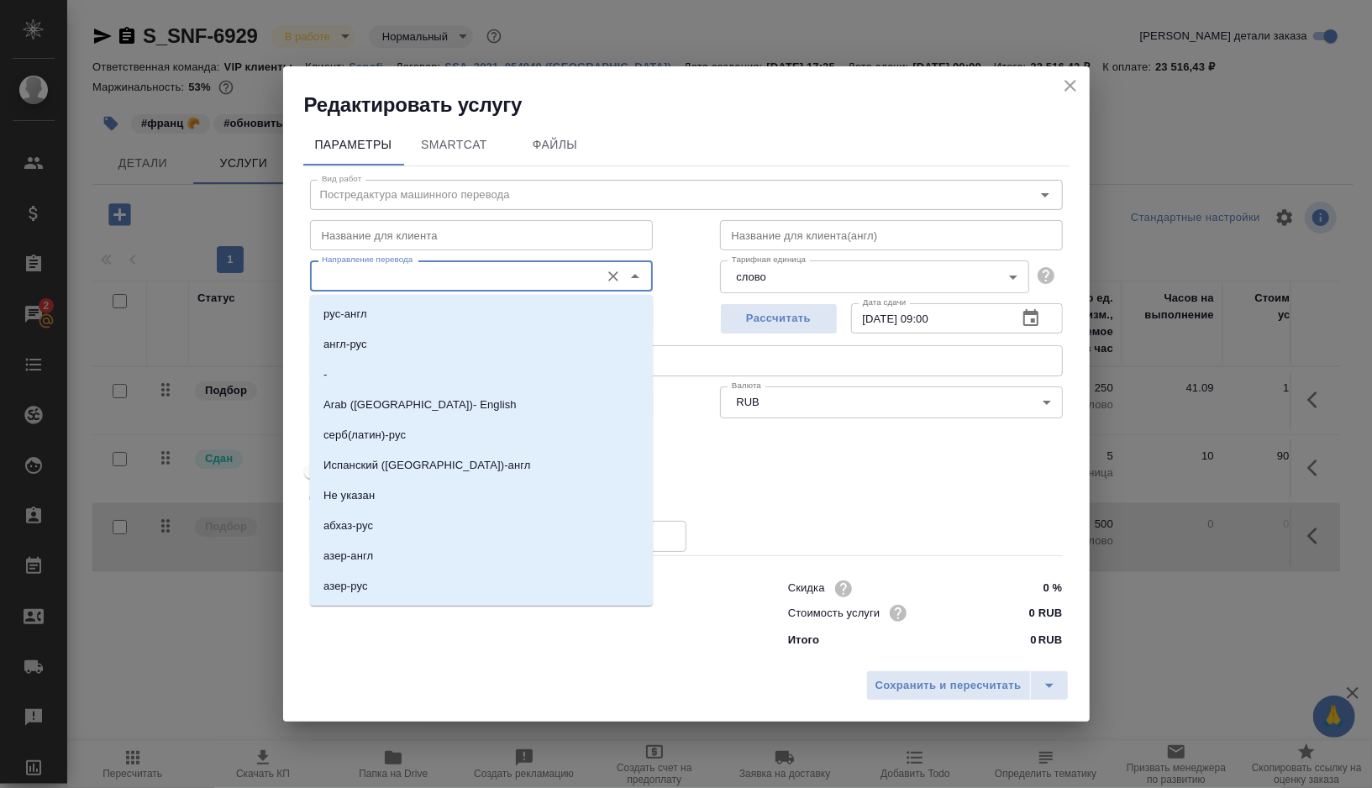
click at [442, 285] on input "Направление перевода" at bounding box center [453, 276] width 276 height 20
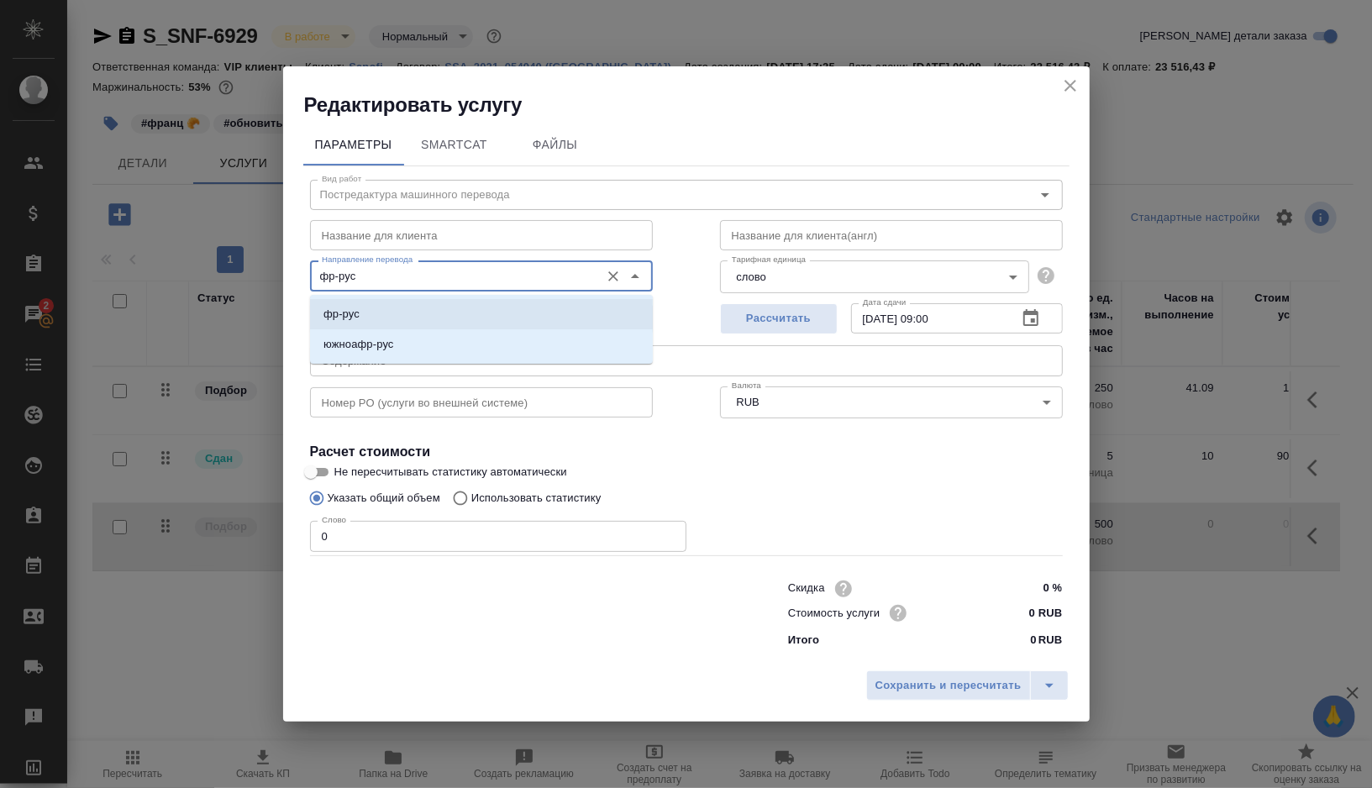
click at [418, 314] on li "фр-рус" at bounding box center [481, 314] width 343 height 30
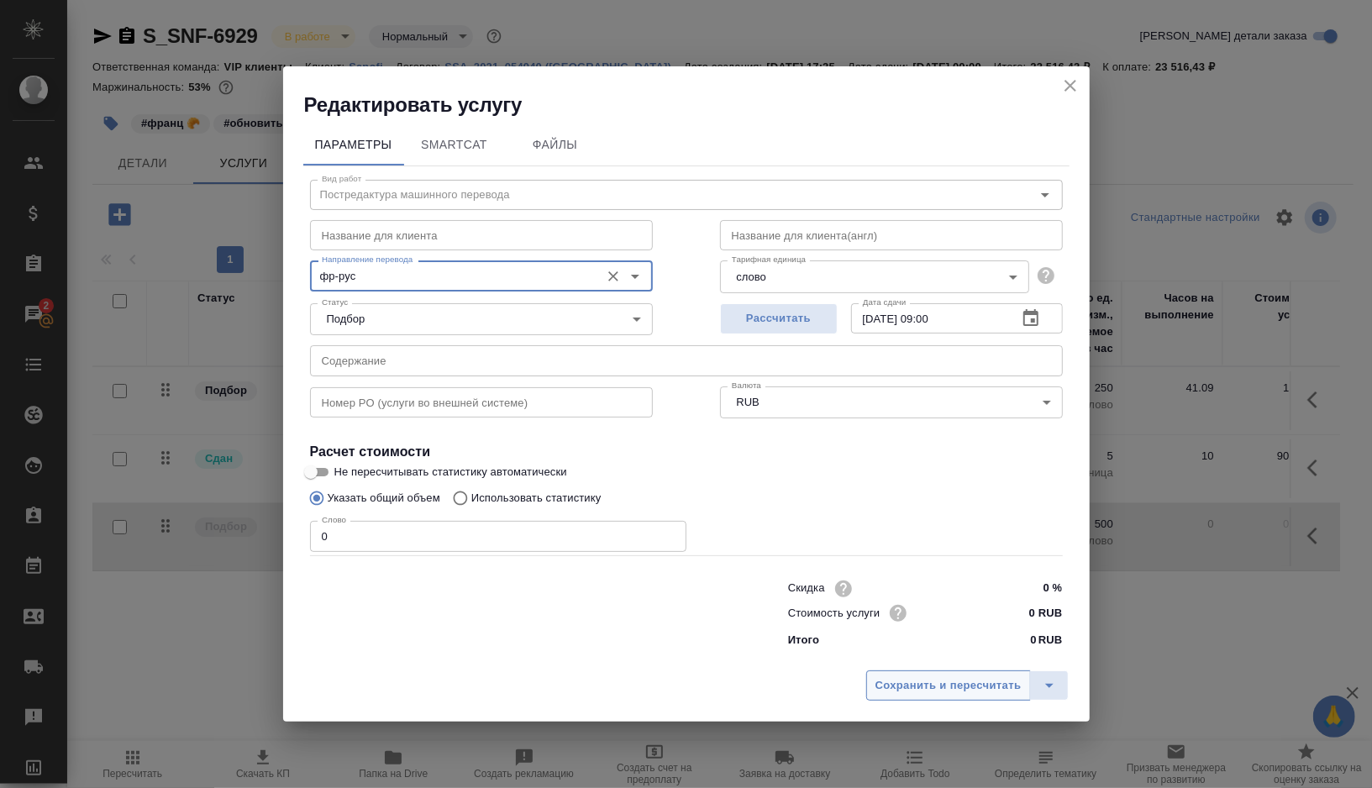
type input "фр-рус"
click at [922, 692] on span "Сохранить и пересчитать" at bounding box center [949, 685] width 146 height 19
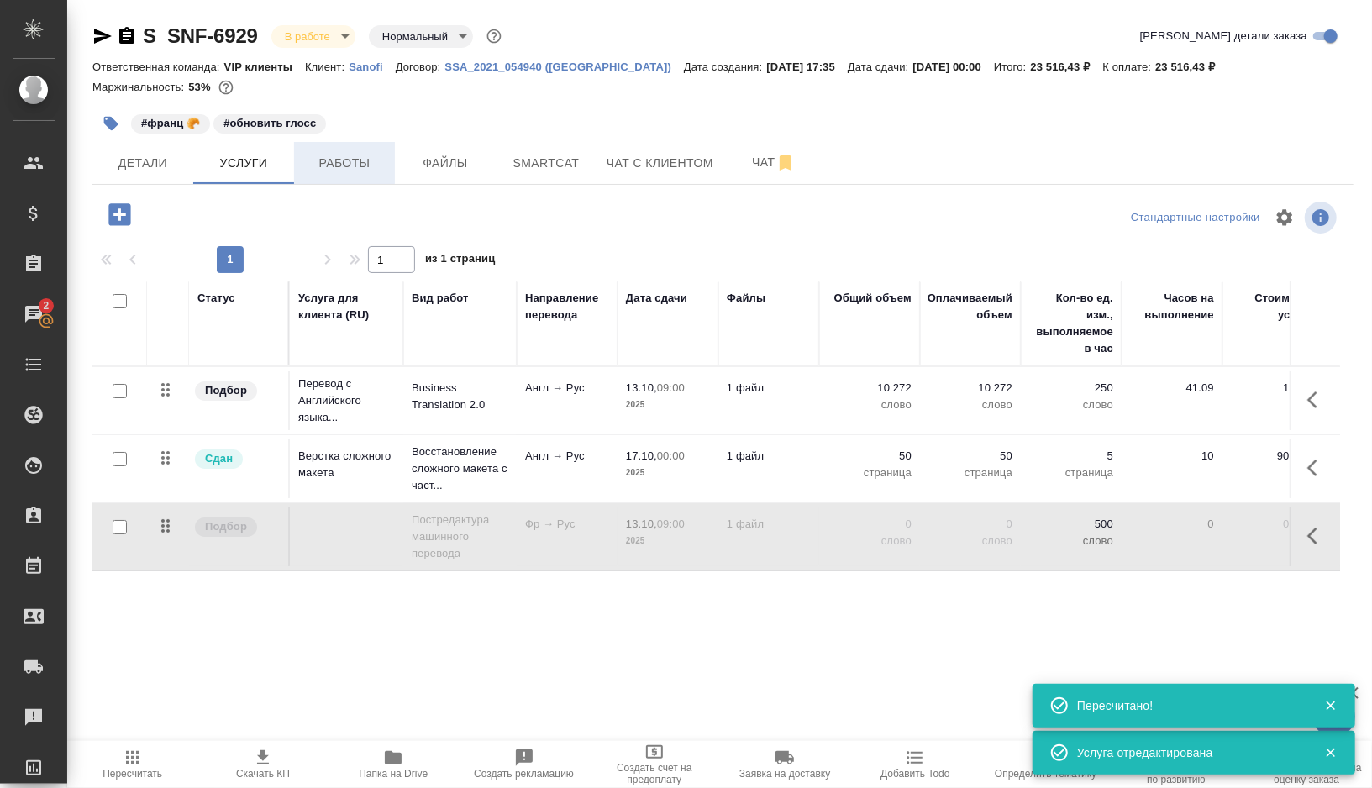
click at [349, 168] on span "Работы" at bounding box center [344, 163] width 81 height 21
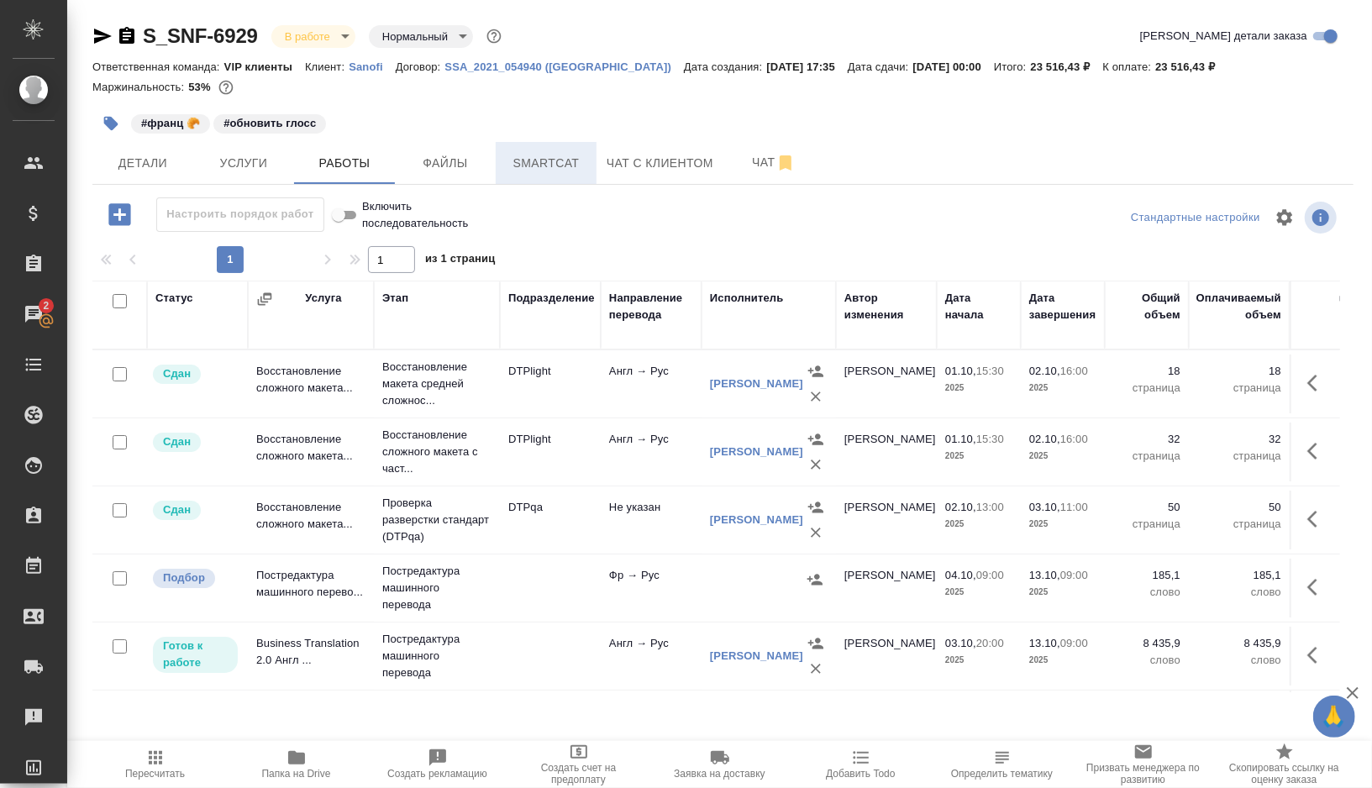
click at [537, 174] on button "Smartcat" at bounding box center [546, 163] width 101 height 42
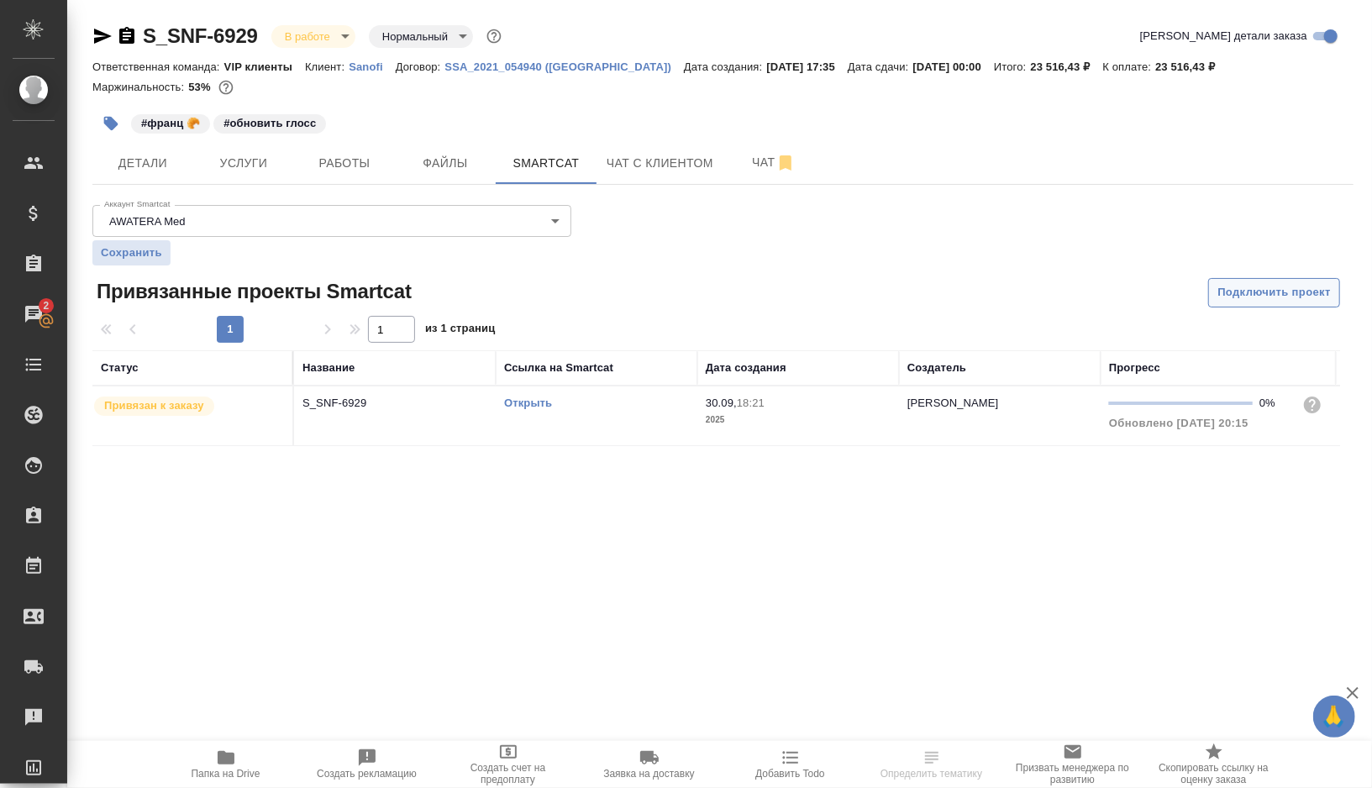
click at [1244, 295] on span "Подключить проект" at bounding box center [1273, 292] width 113 height 19
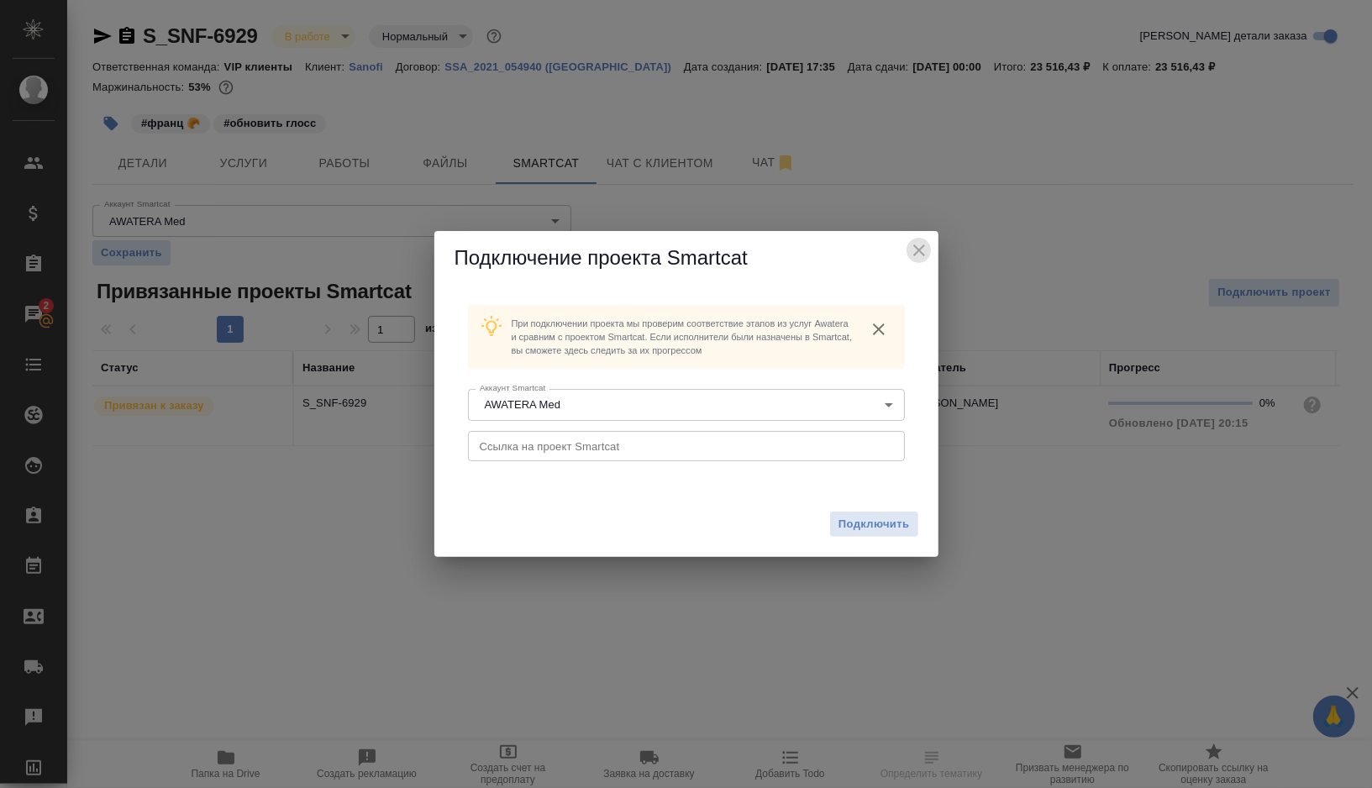
click at [915, 243] on icon "close" at bounding box center [919, 250] width 20 height 20
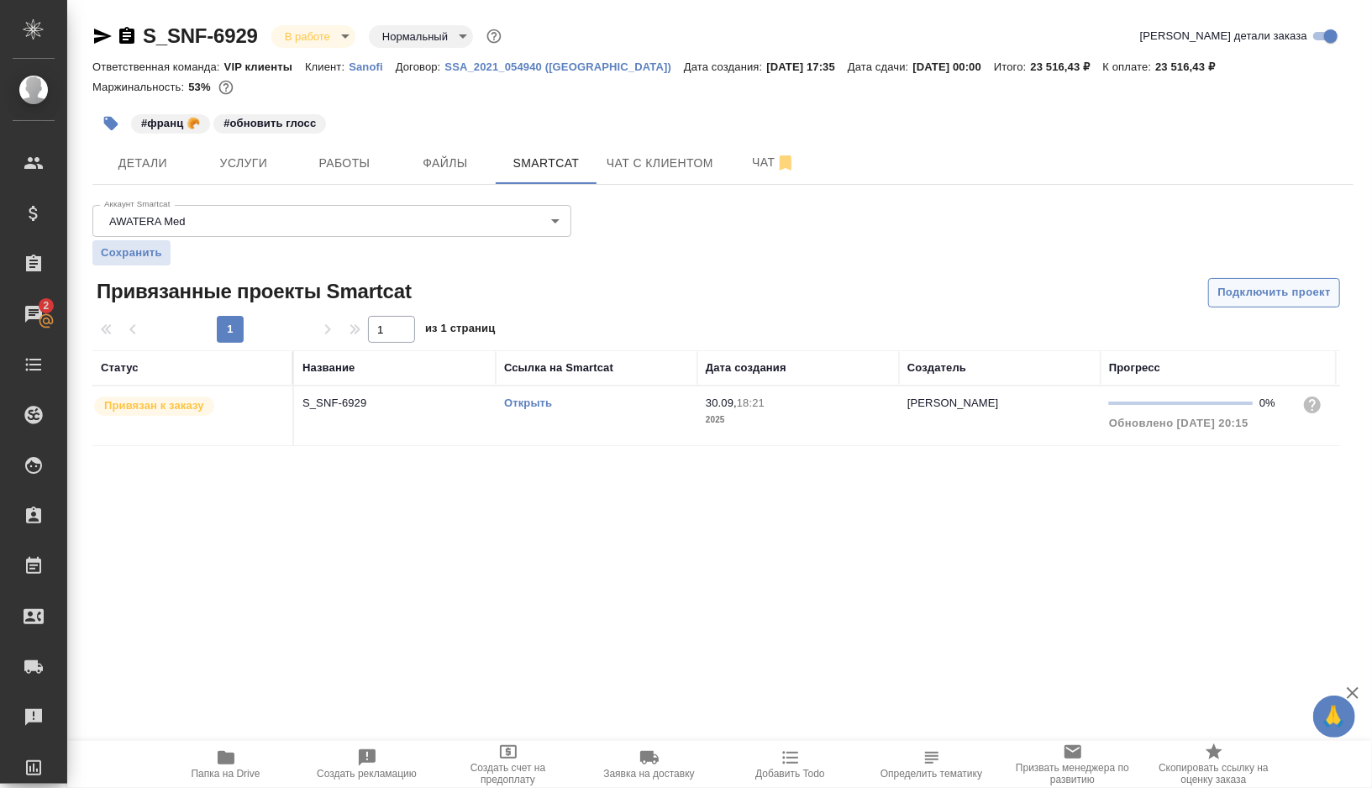
click at [1262, 302] on span "Подключить проект" at bounding box center [1273, 292] width 113 height 19
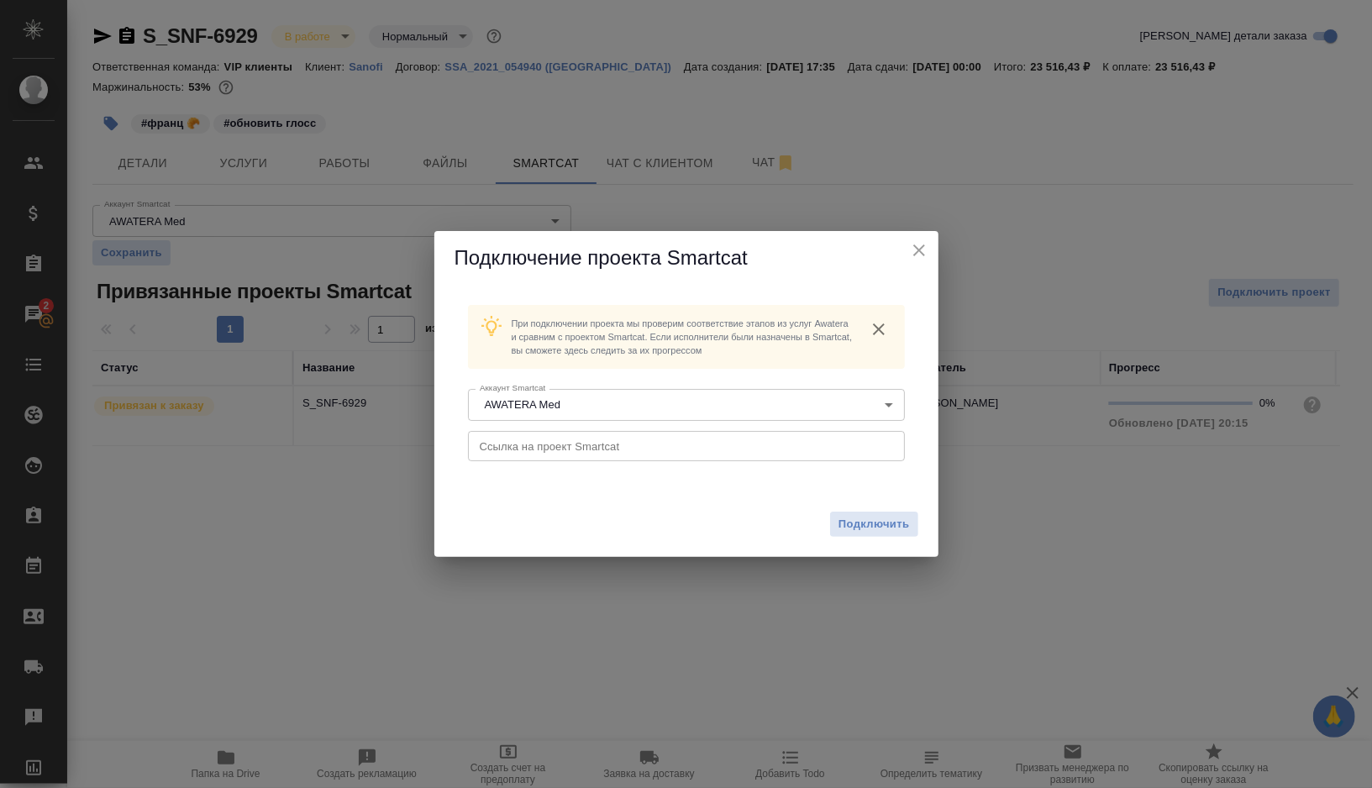
click at [588, 449] on input "text" at bounding box center [686, 446] width 437 height 30
click at [864, 527] on span "Подключить" at bounding box center [874, 524] width 71 height 17
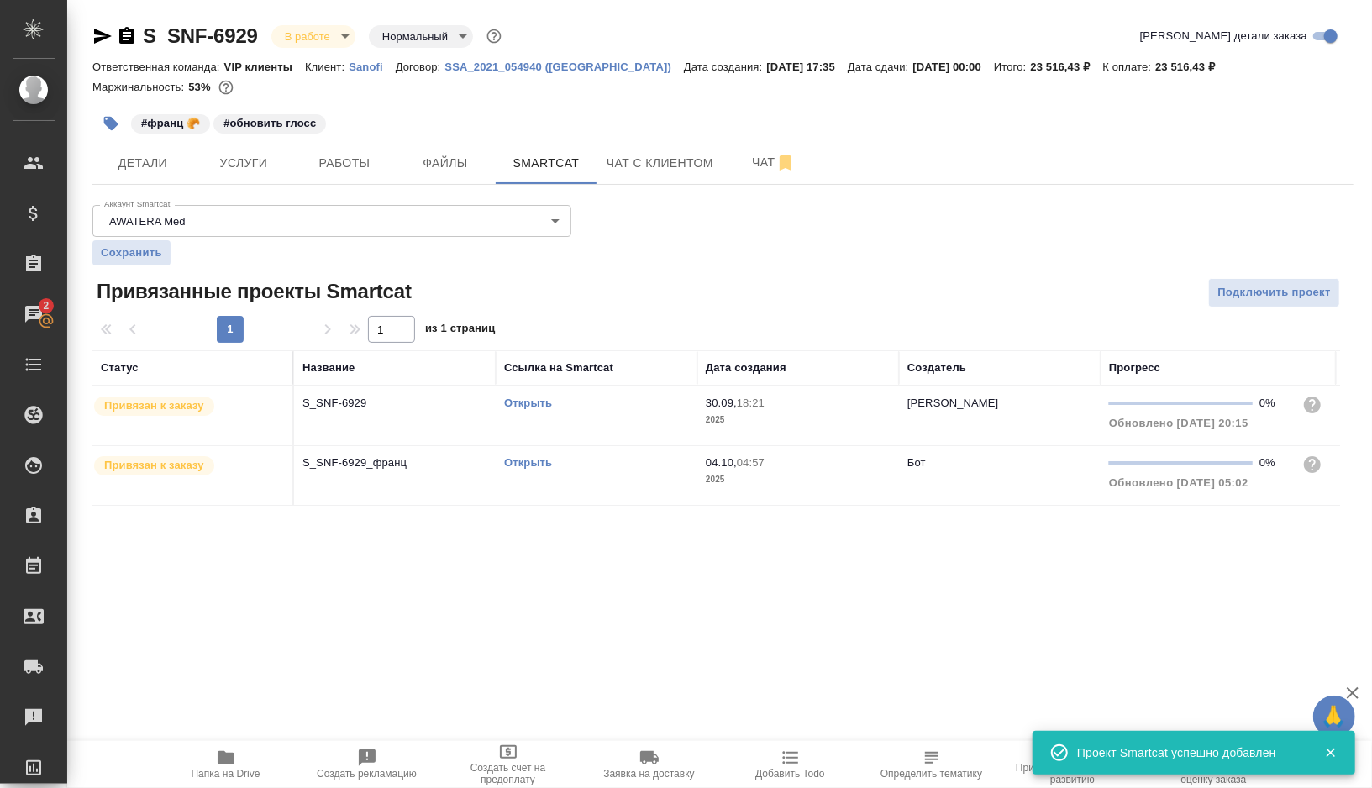
click at [598, 467] on div "Открыть" at bounding box center [596, 463] width 185 height 17
click at [116, 133] on button "button" at bounding box center [110, 123] width 37 height 37
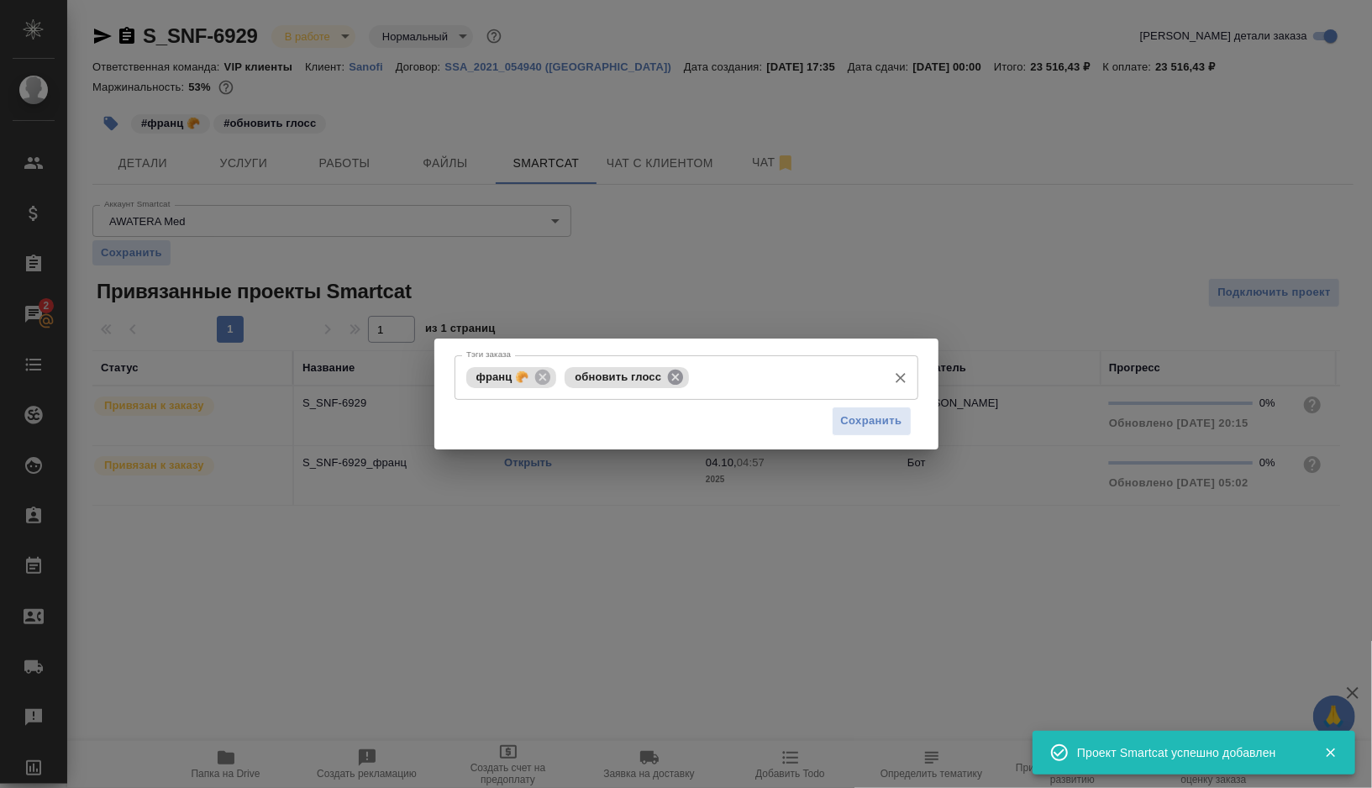
click at [675, 372] on icon at bounding box center [675, 376] width 15 height 15
click at [693, 372] on input "Тэги заказа" at bounding box center [785, 377] width 185 height 29
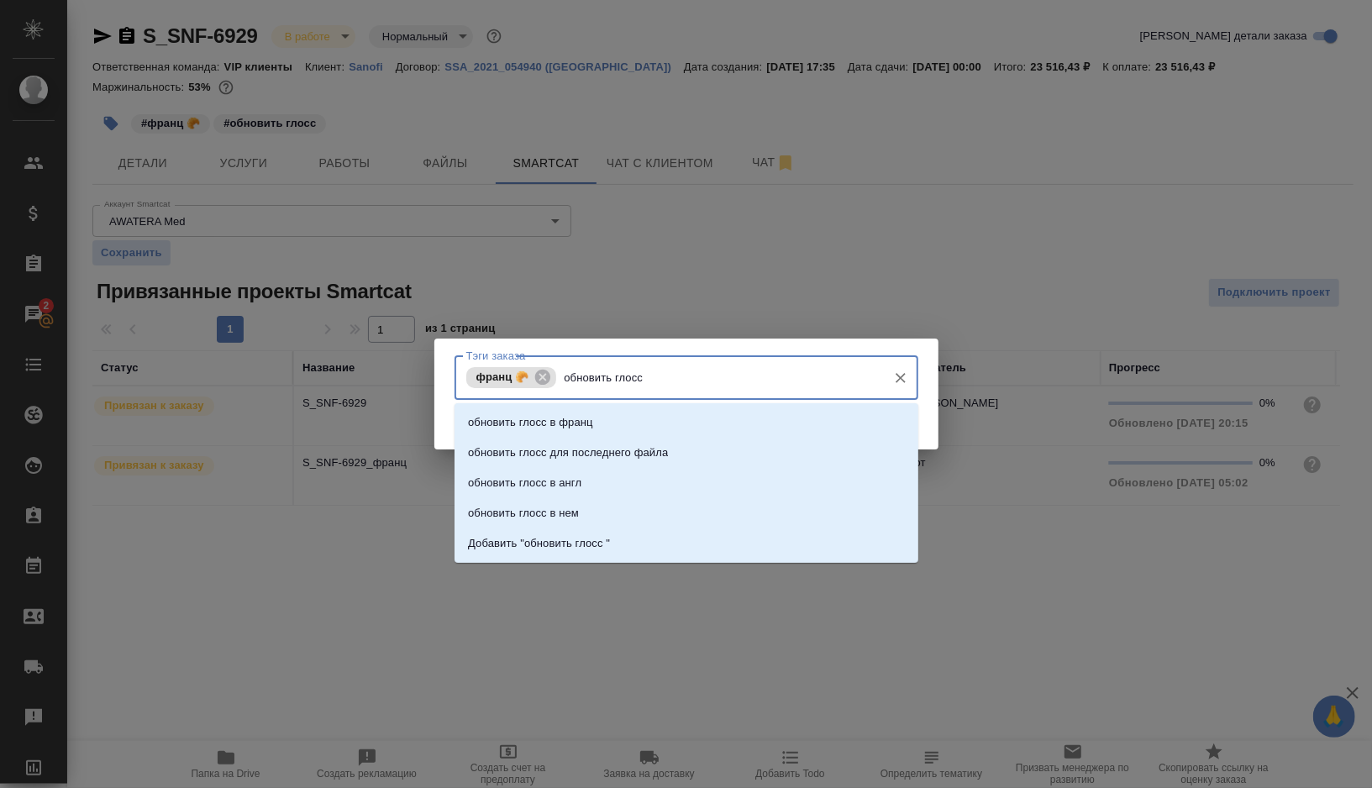
type input "обновить глосс в"
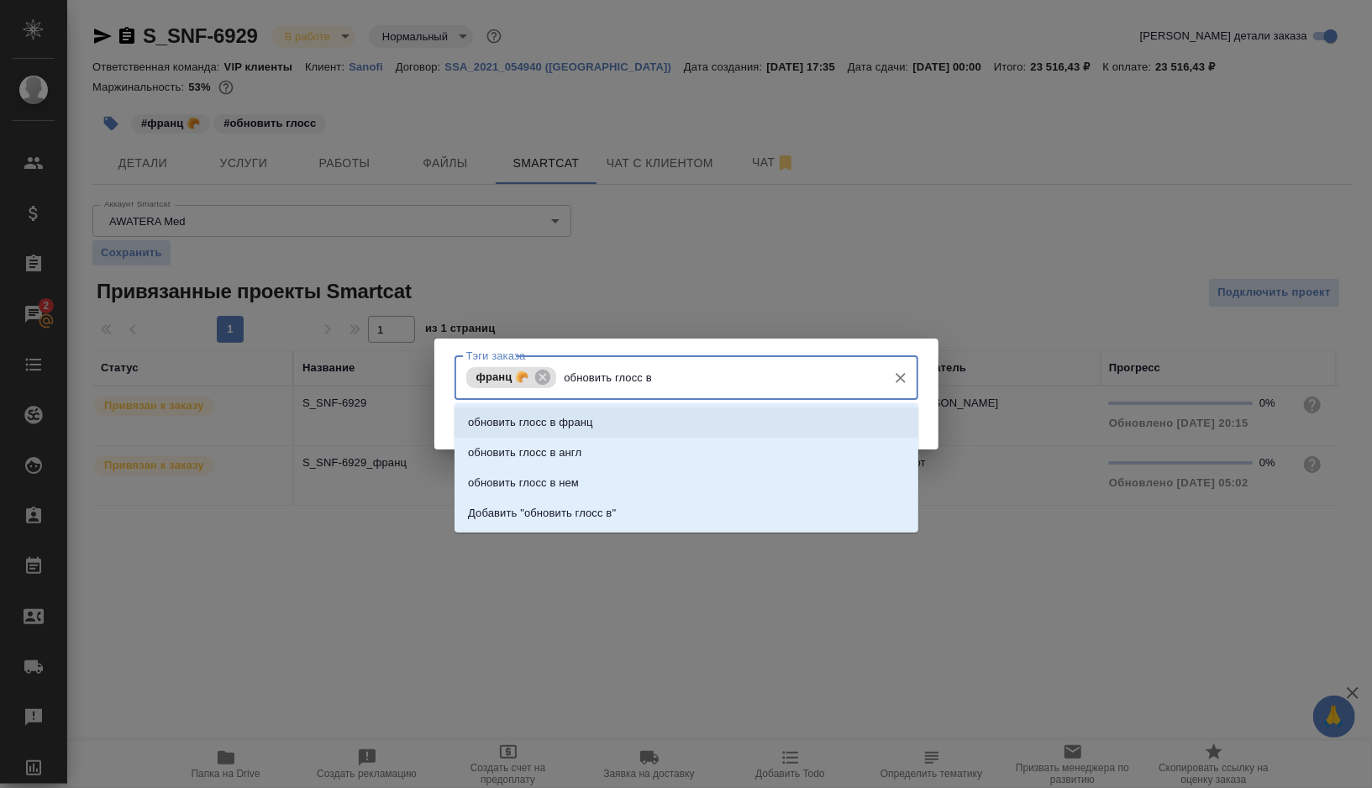
click at [613, 409] on li "обновить глосс в франц" at bounding box center [687, 423] width 464 height 30
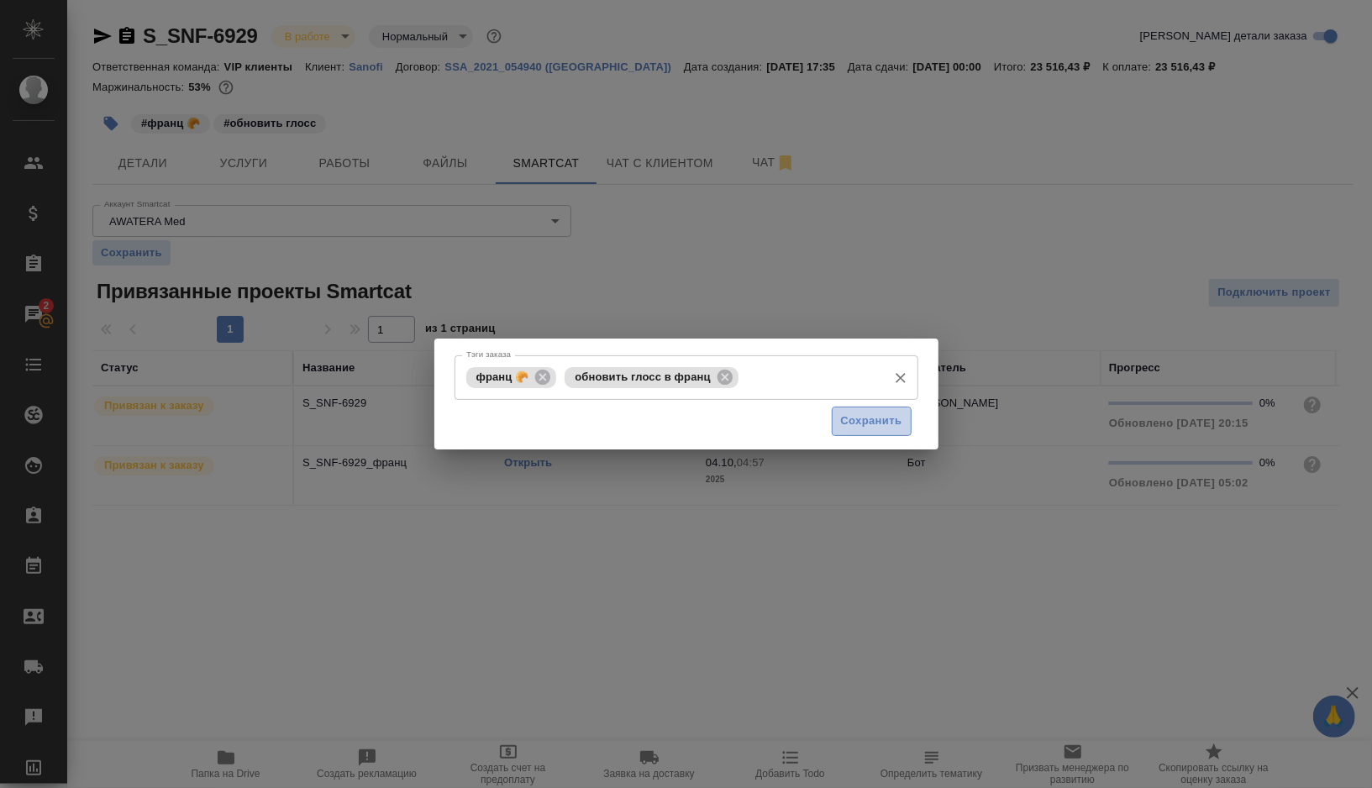
click at [852, 425] on span "Сохранить" at bounding box center [871, 421] width 61 height 19
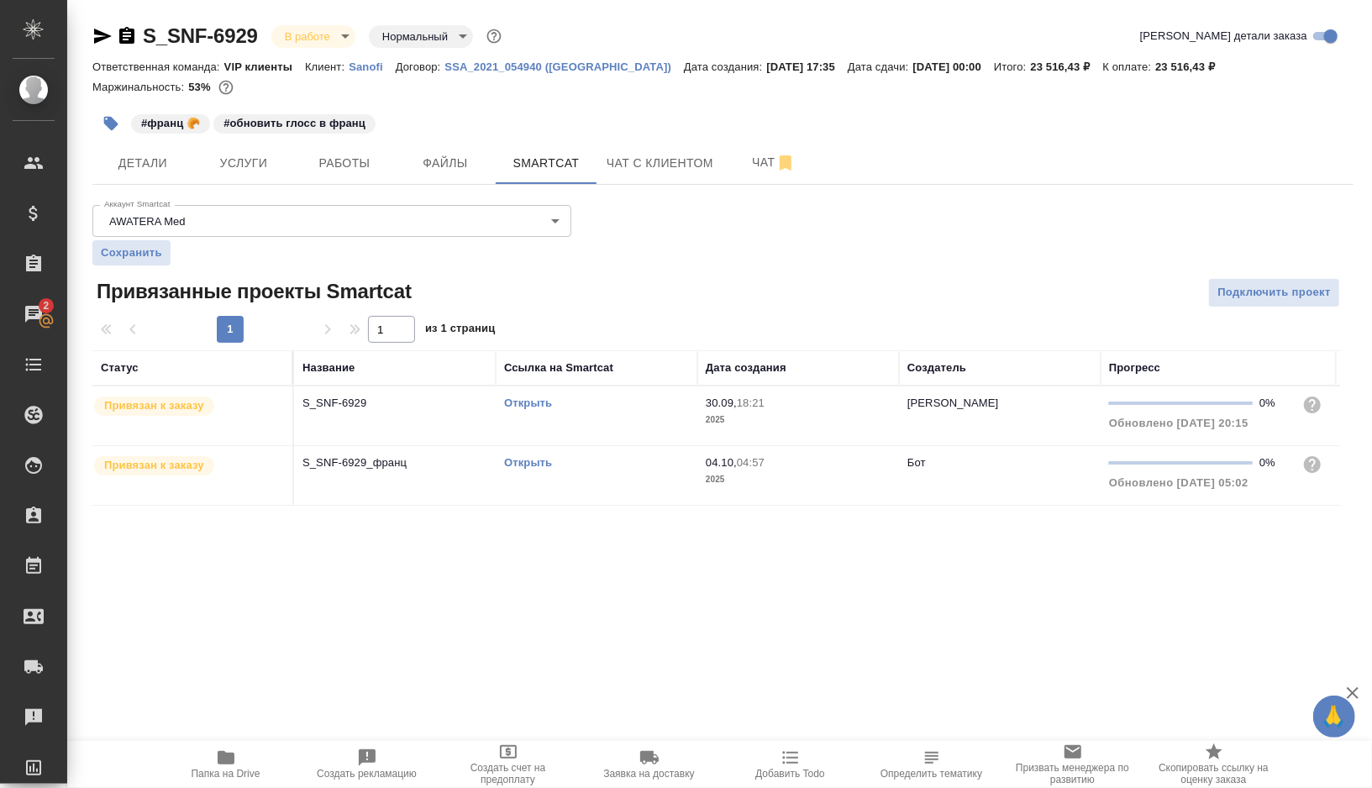
click at [103, 118] on icon "button" at bounding box center [111, 123] width 17 height 17
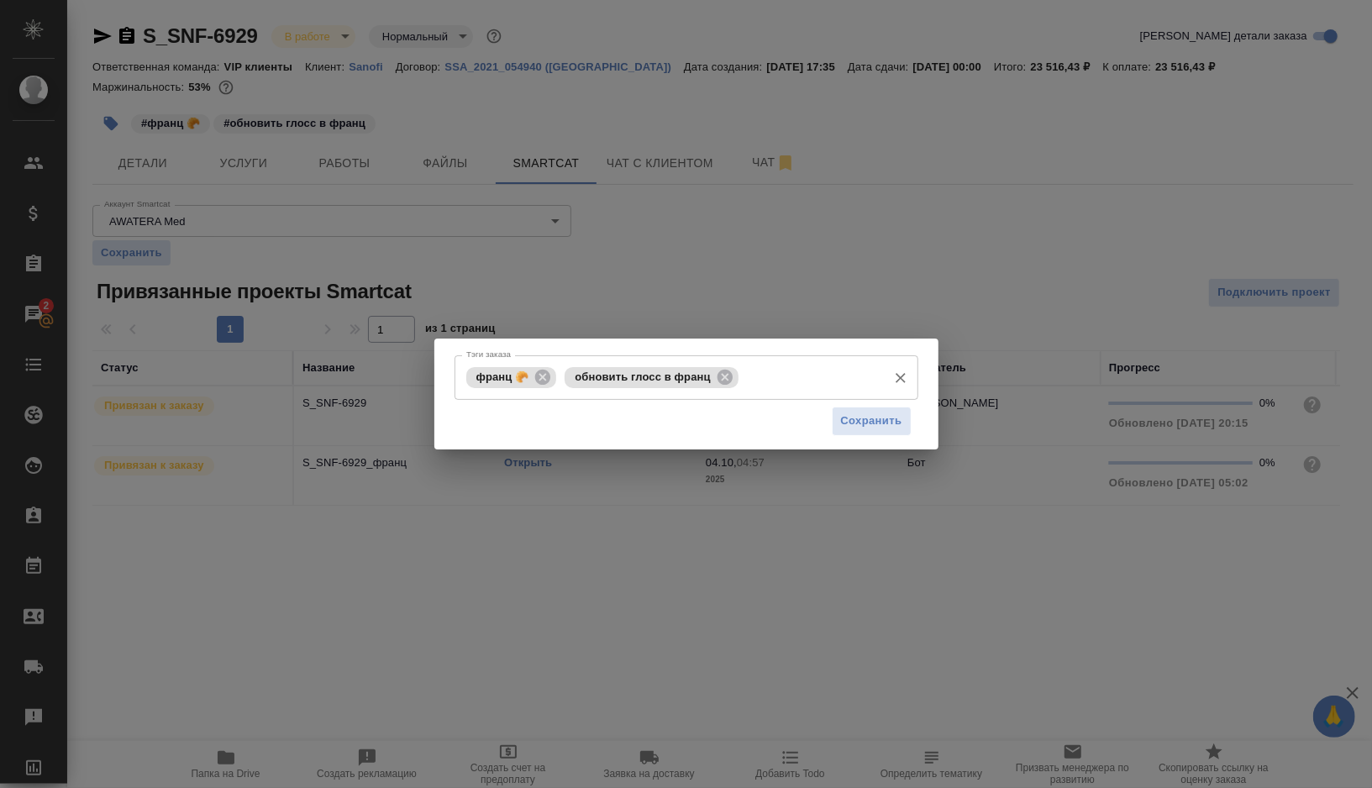
click at [770, 385] on input "Тэги заказа" at bounding box center [811, 377] width 136 height 29
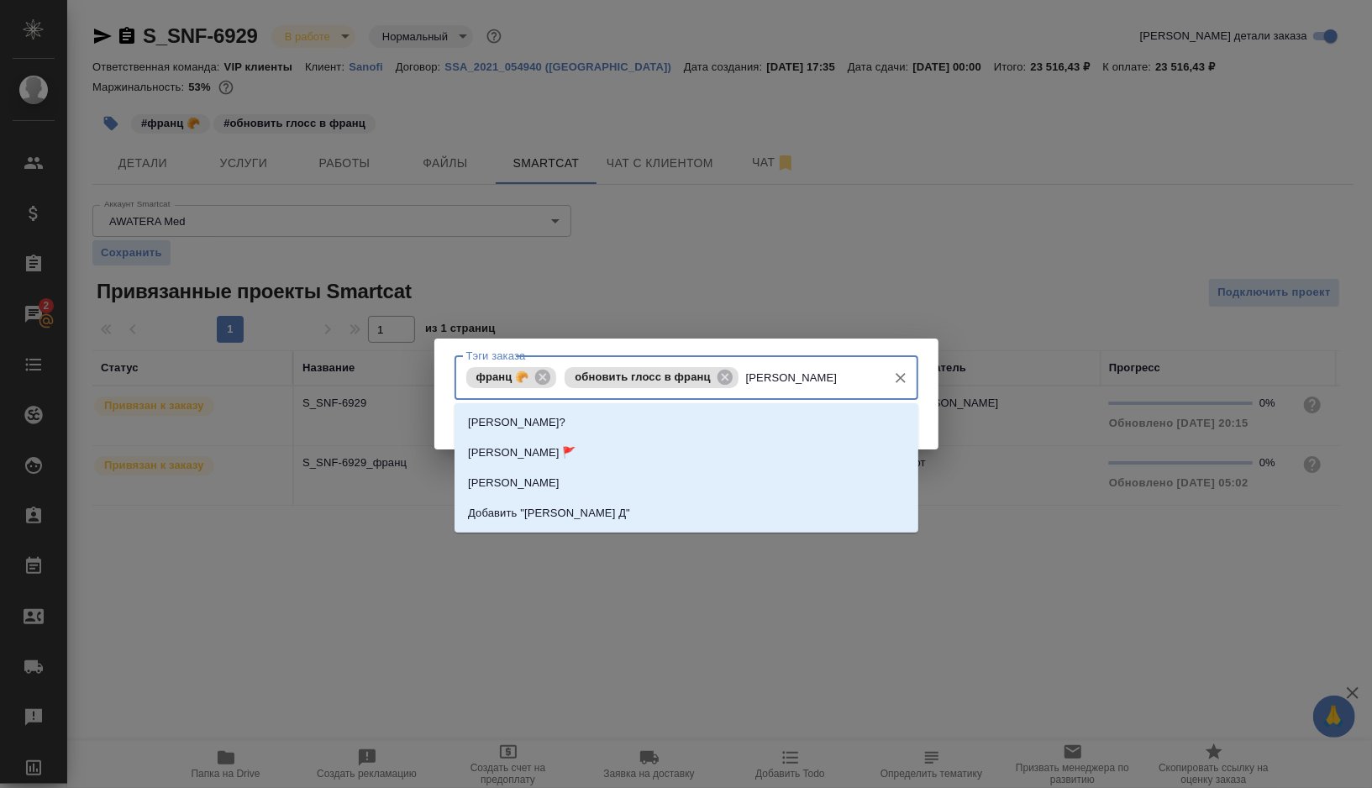
type input "Оля Дмит"
click at [636, 452] on li "Оля Дмитриева 🚩" at bounding box center [687, 453] width 464 height 30
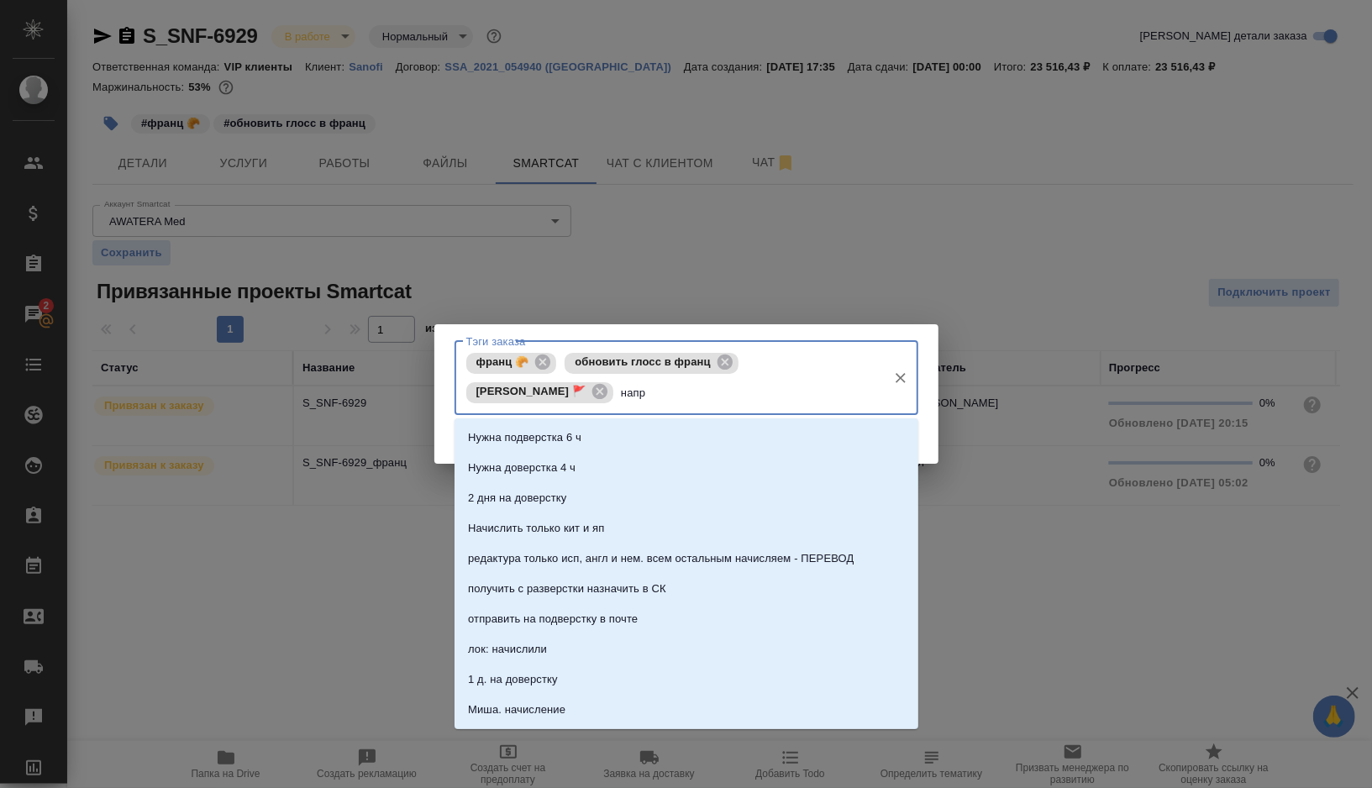
type input "напра"
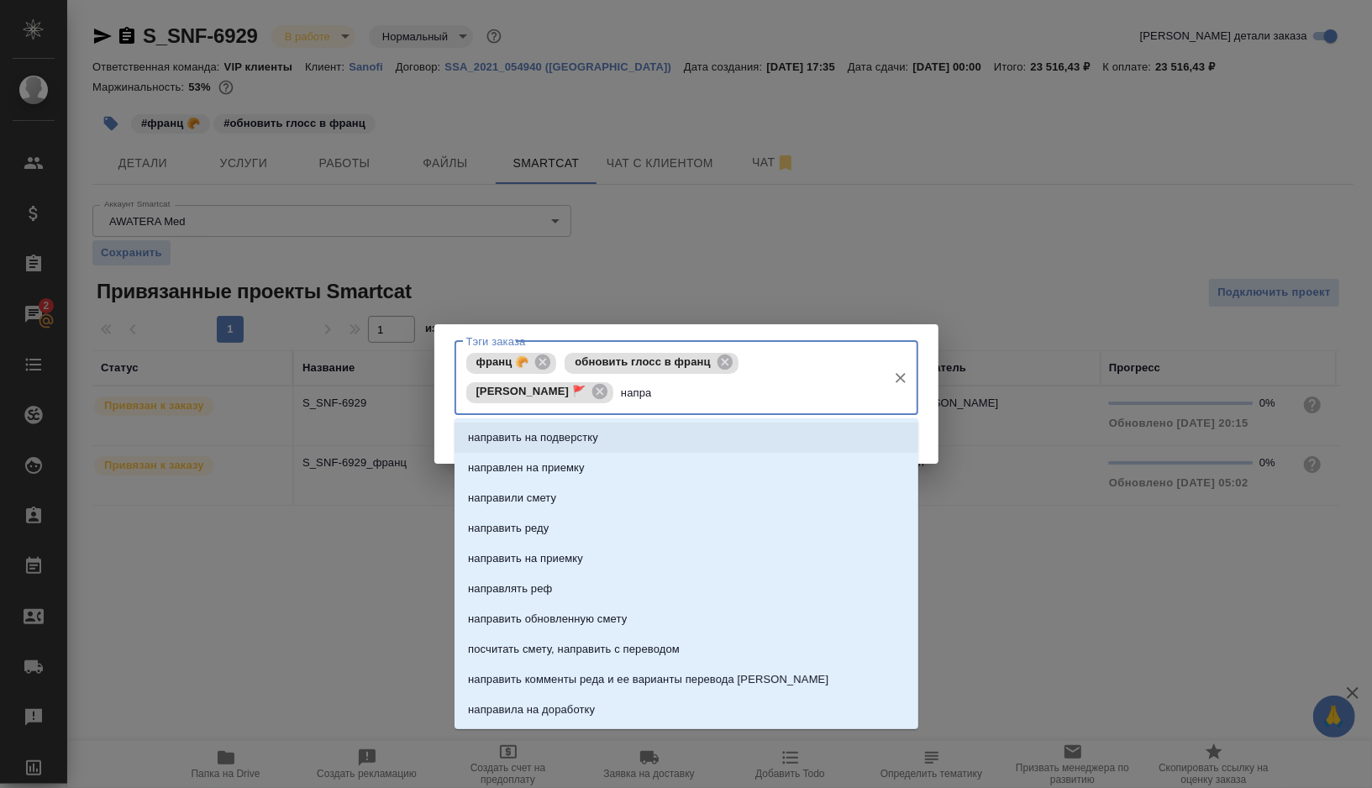
click at [594, 439] on p "направить на подверстку" at bounding box center [533, 437] width 130 height 17
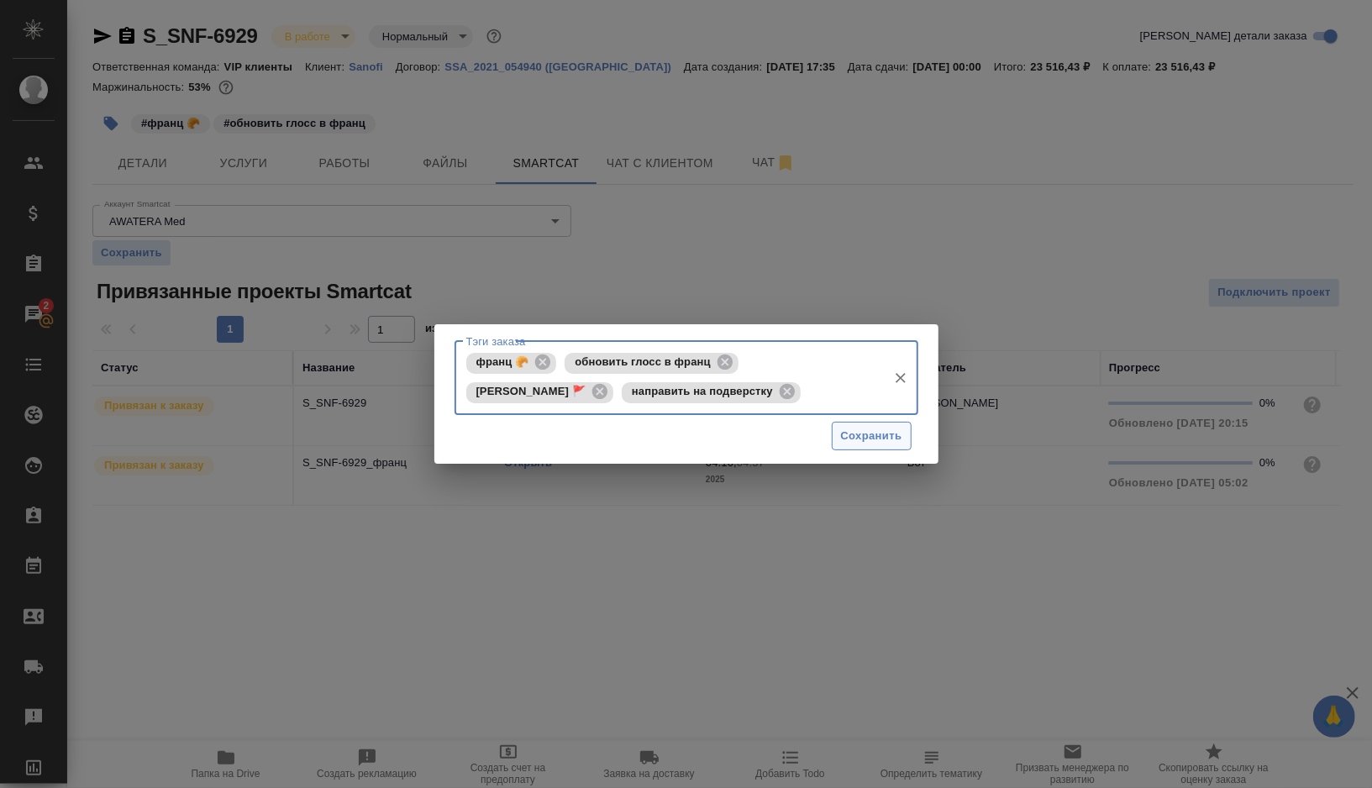
click at [864, 437] on span "Сохранить" at bounding box center [871, 436] width 61 height 19
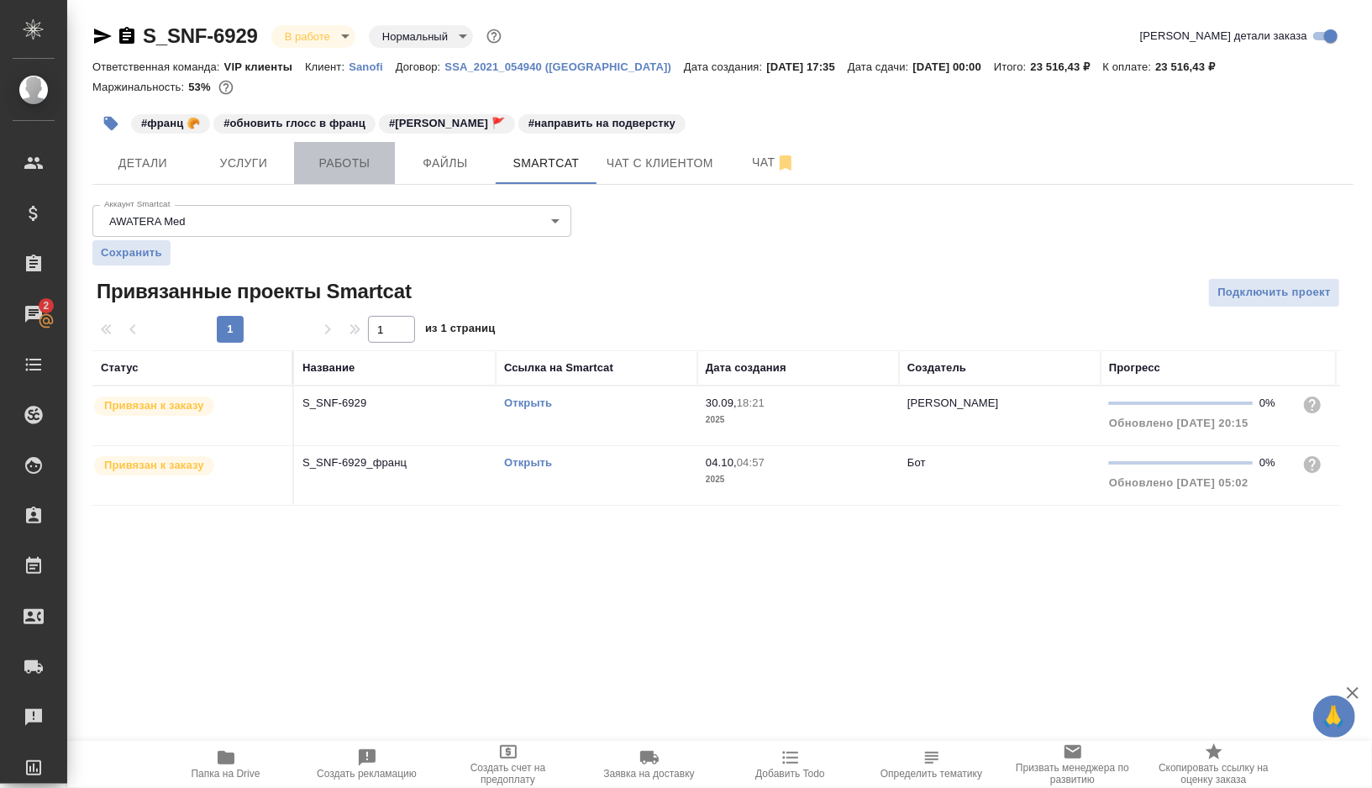
click at [351, 164] on span "Работы" at bounding box center [344, 163] width 81 height 21
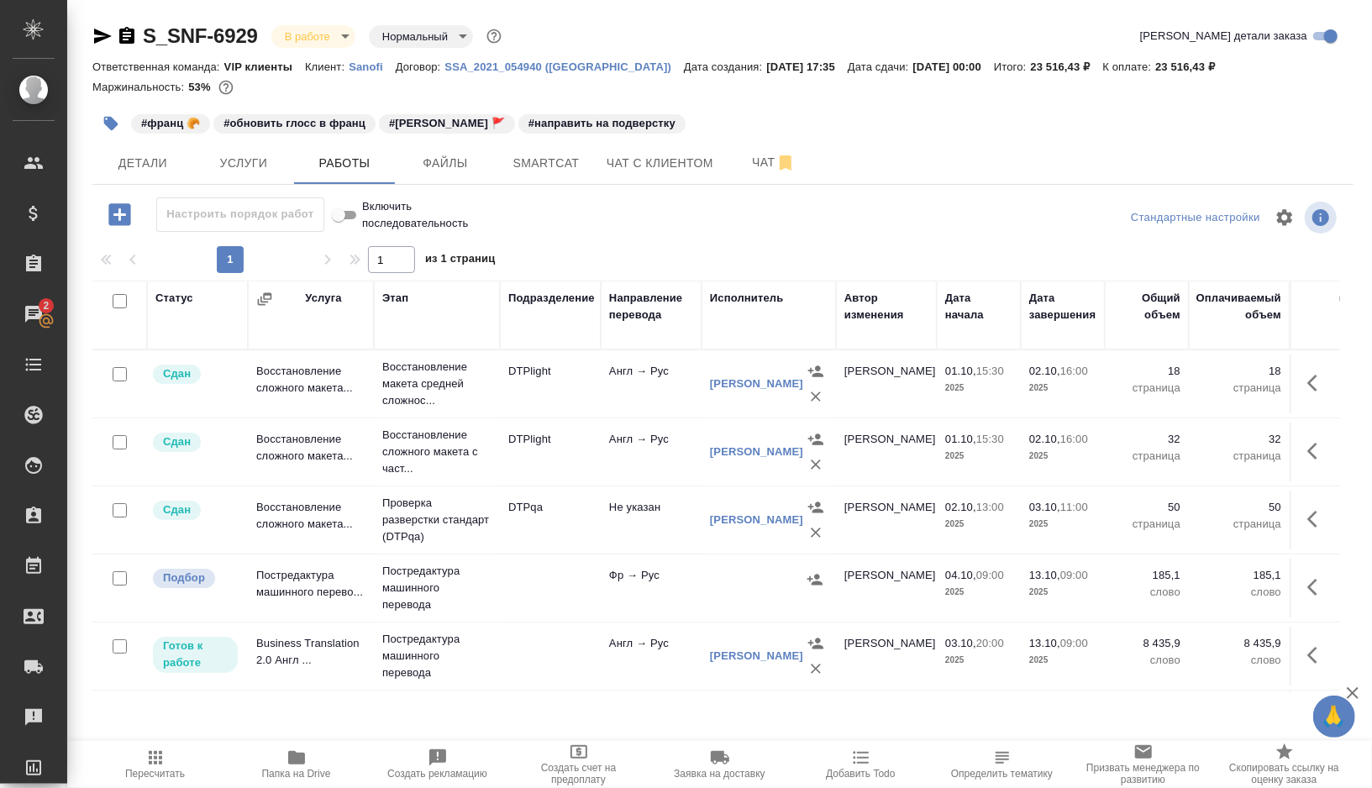
click at [116, 118] on icon "button" at bounding box center [111, 123] width 17 height 17
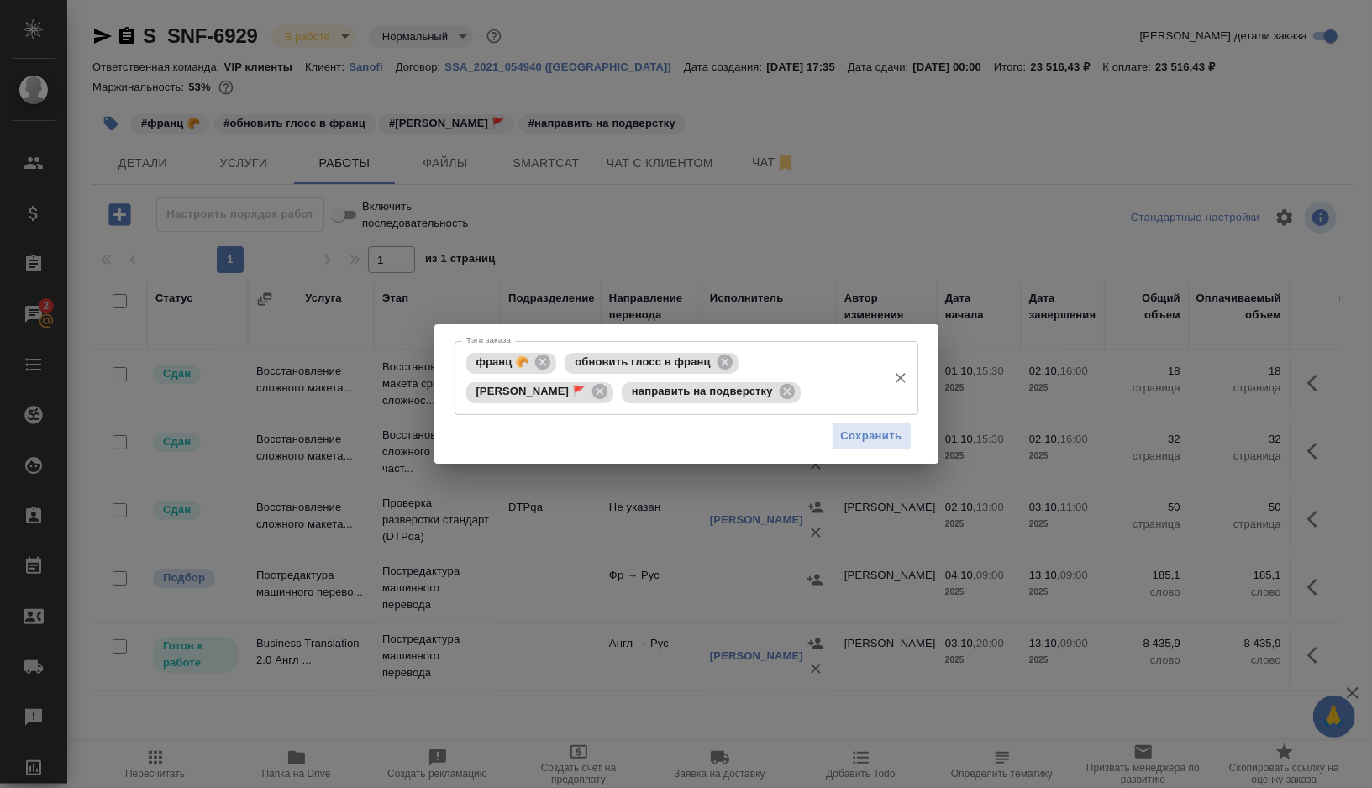
click at [830, 397] on input "Тэги заказа" at bounding box center [842, 392] width 74 height 29
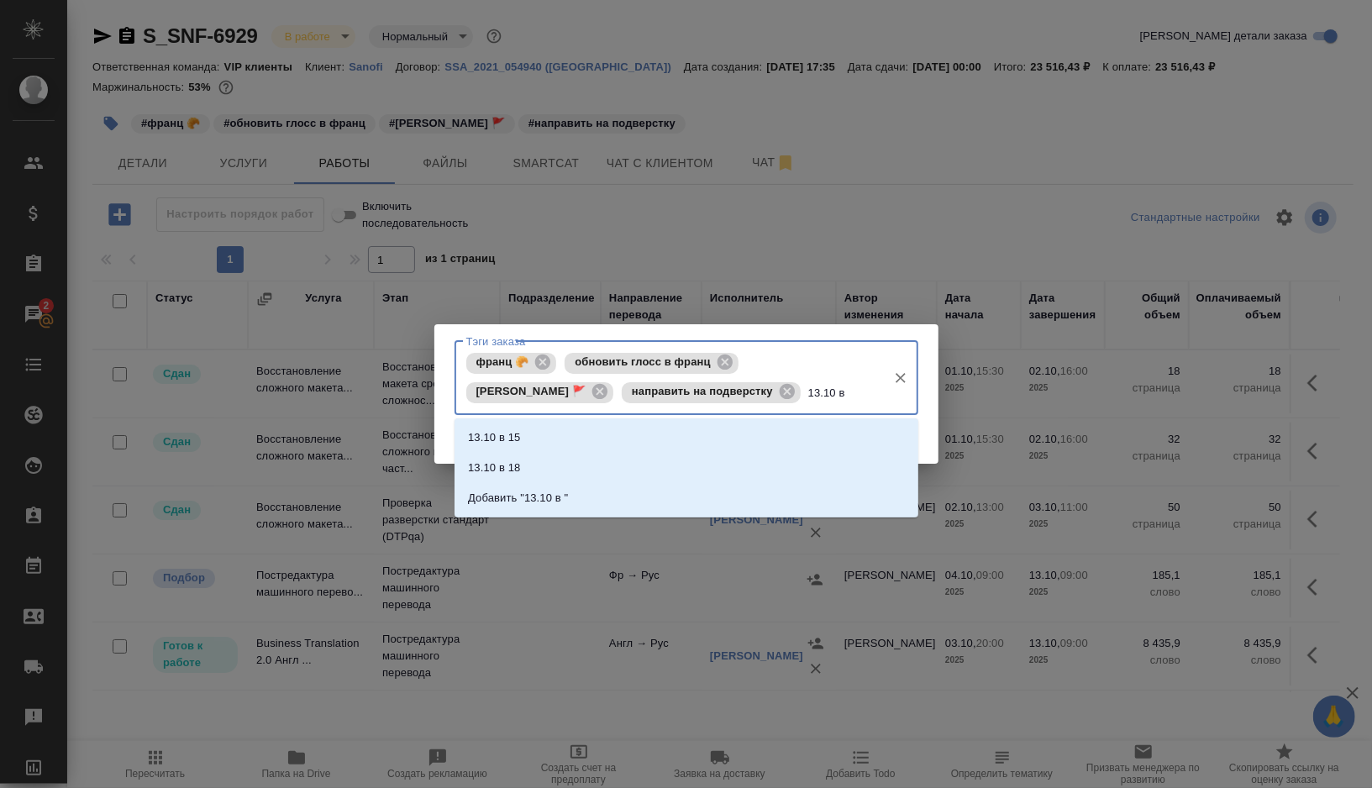
type input "13.10 в 9"
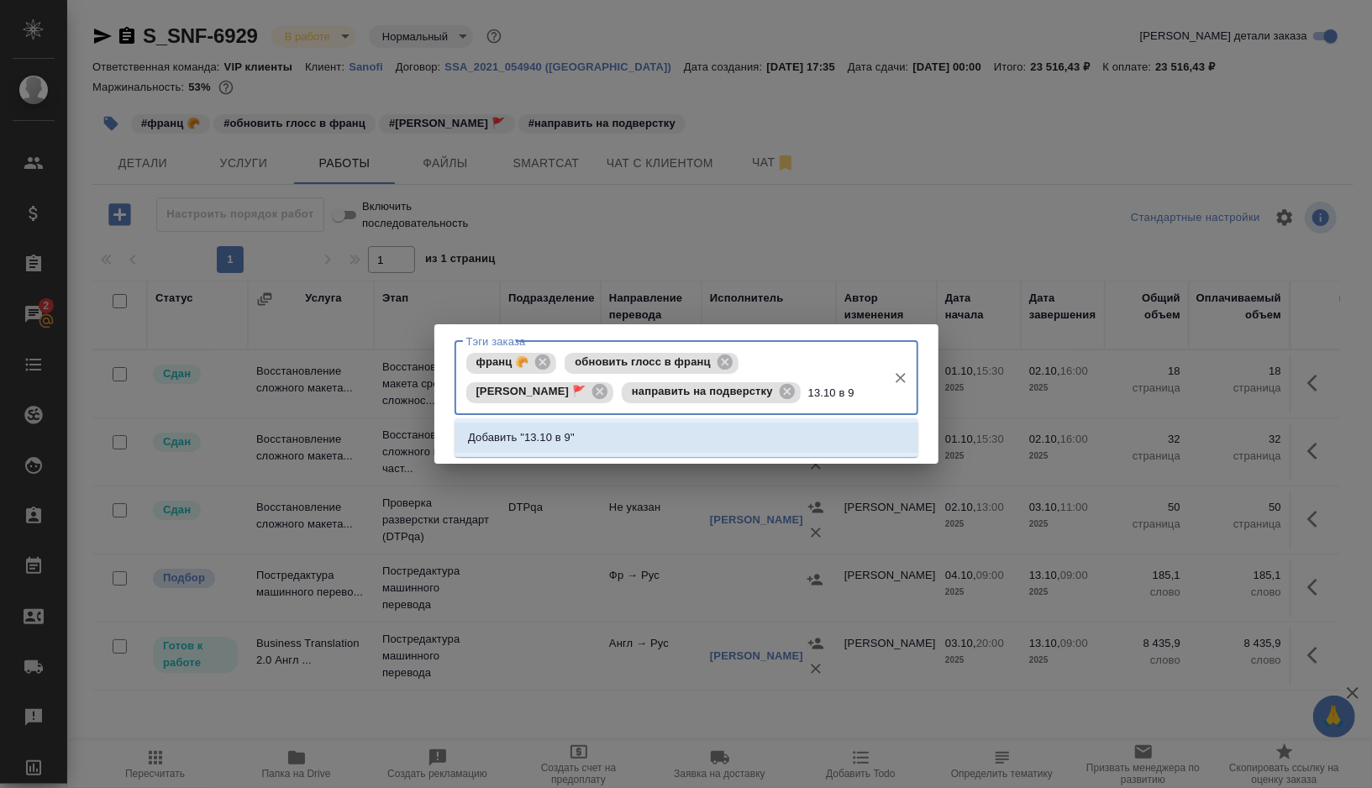
click at [604, 439] on li "Добавить "13.10 в 9"" at bounding box center [687, 438] width 464 height 30
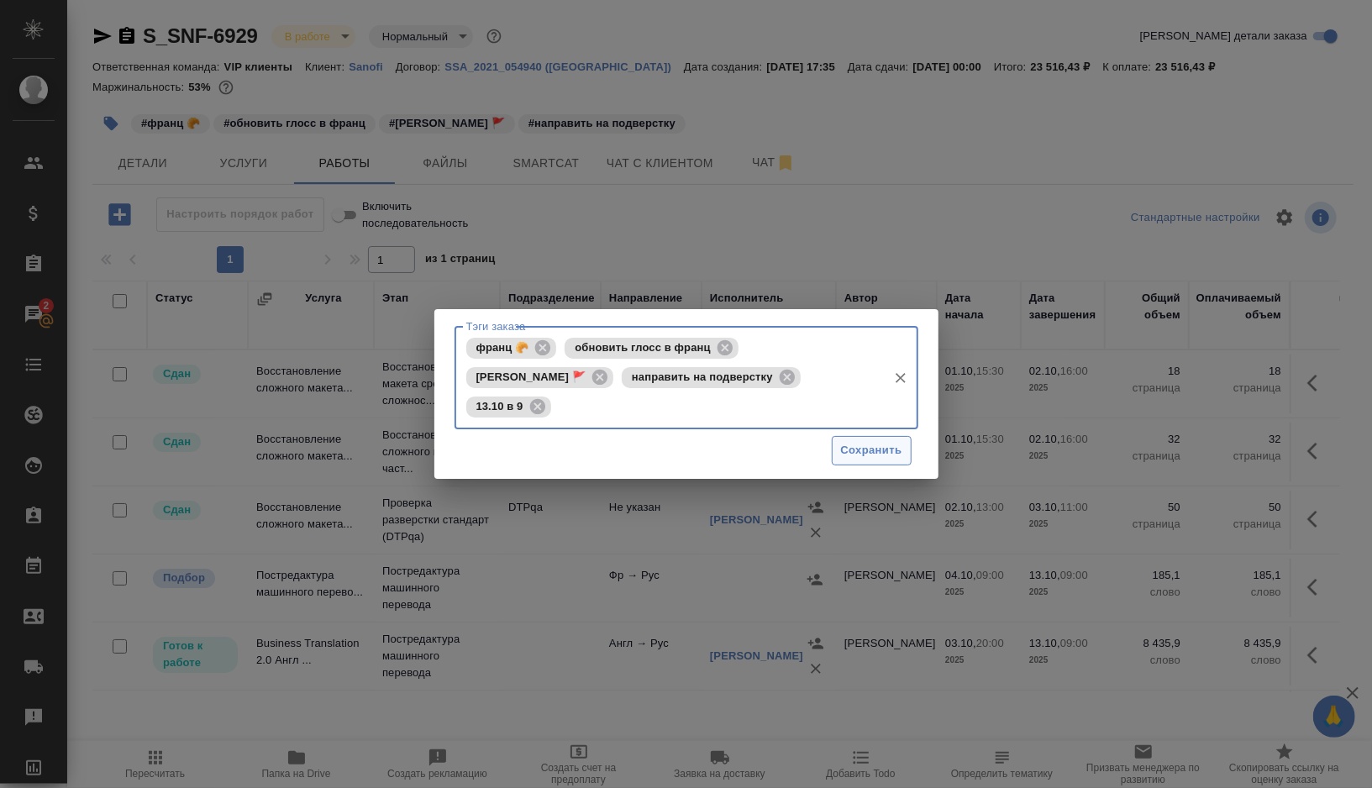
click at [865, 447] on span "Сохранить" at bounding box center [871, 450] width 61 height 19
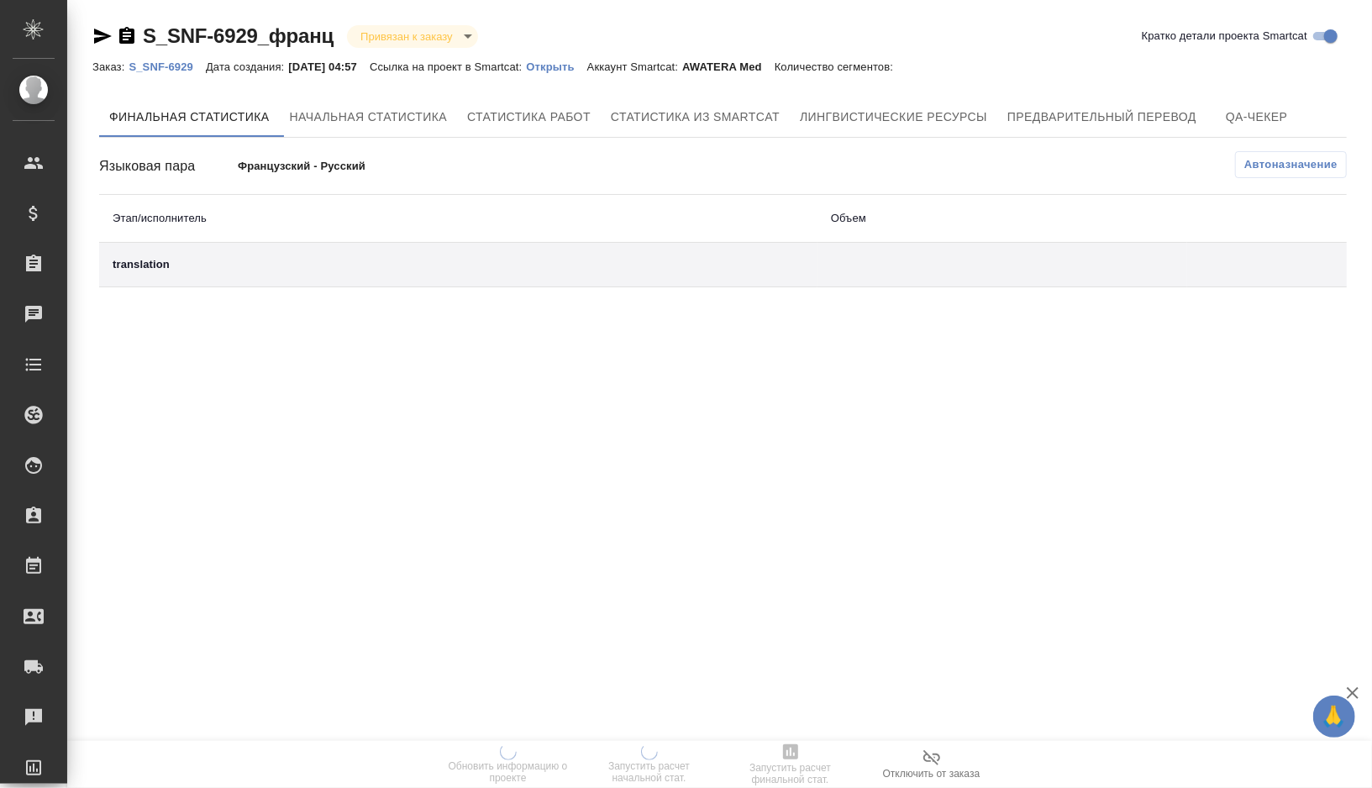
click at [882, 139] on div "Финальная статистика Начальная статистика Статистика работ Статистика из Smartc…" at bounding box center [723, 192] width 1248 height 191
click at [890, 116] on span "Лингвистические ресурсы" at bounding box center [893, 117] width 187 height 21
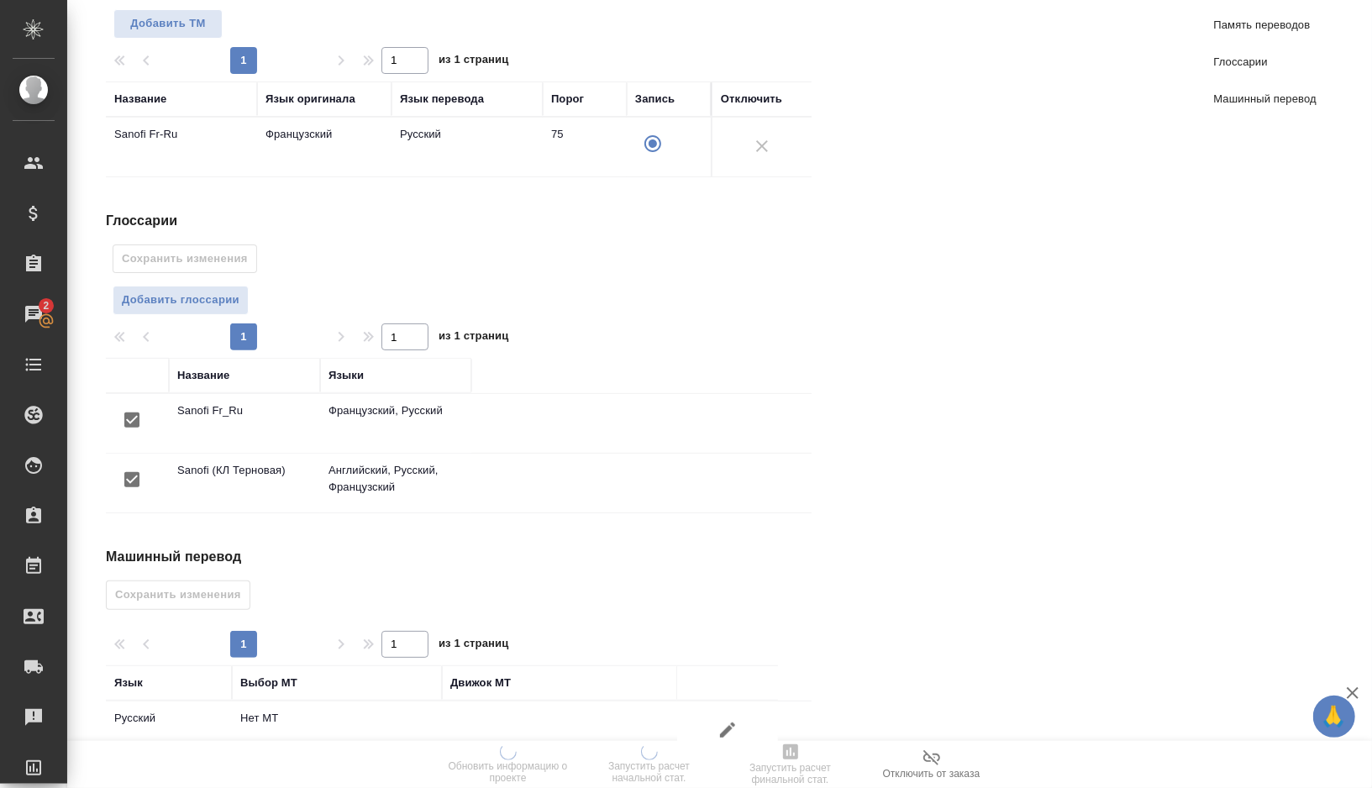
scroll to position [271, 0]
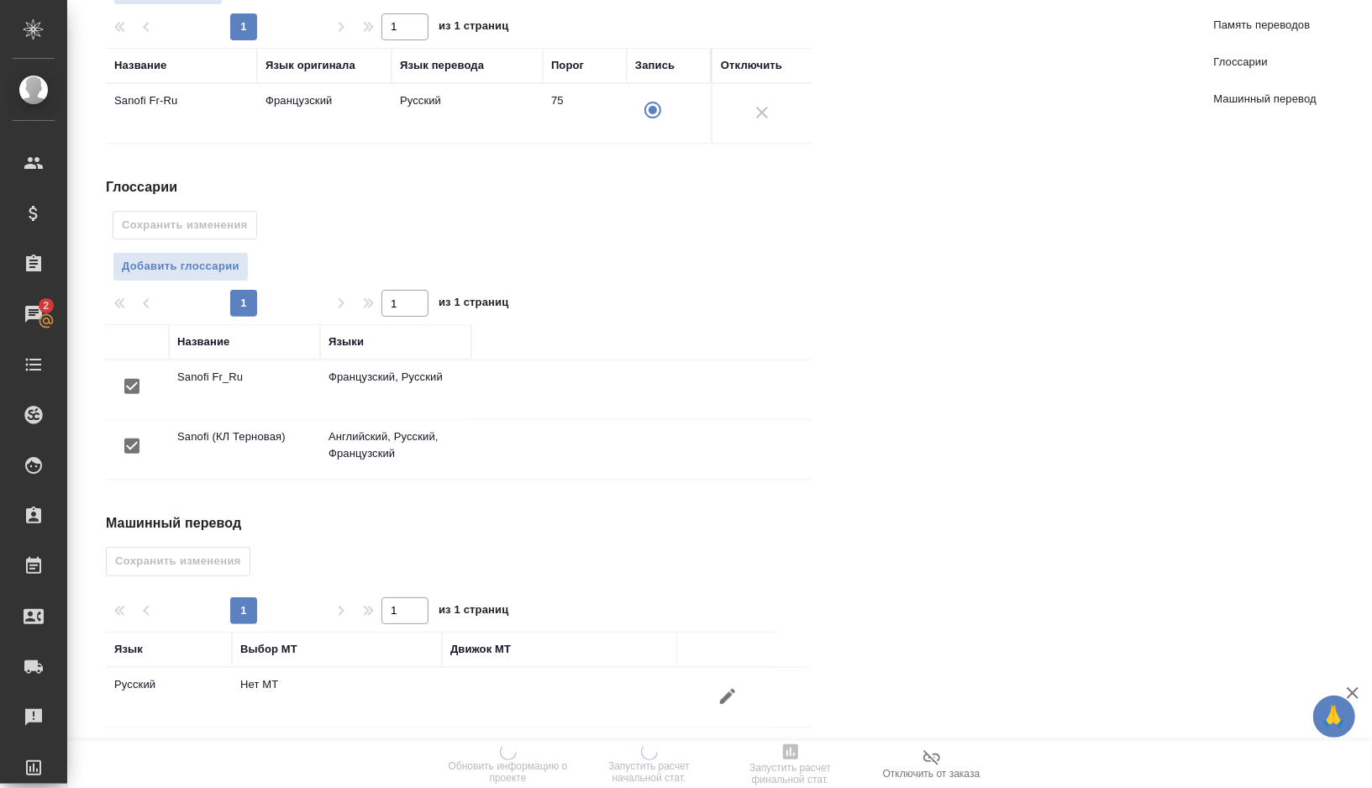
click at [138, 450] on input "checkbox" at bounding box center [131, 446] width 35 height 35
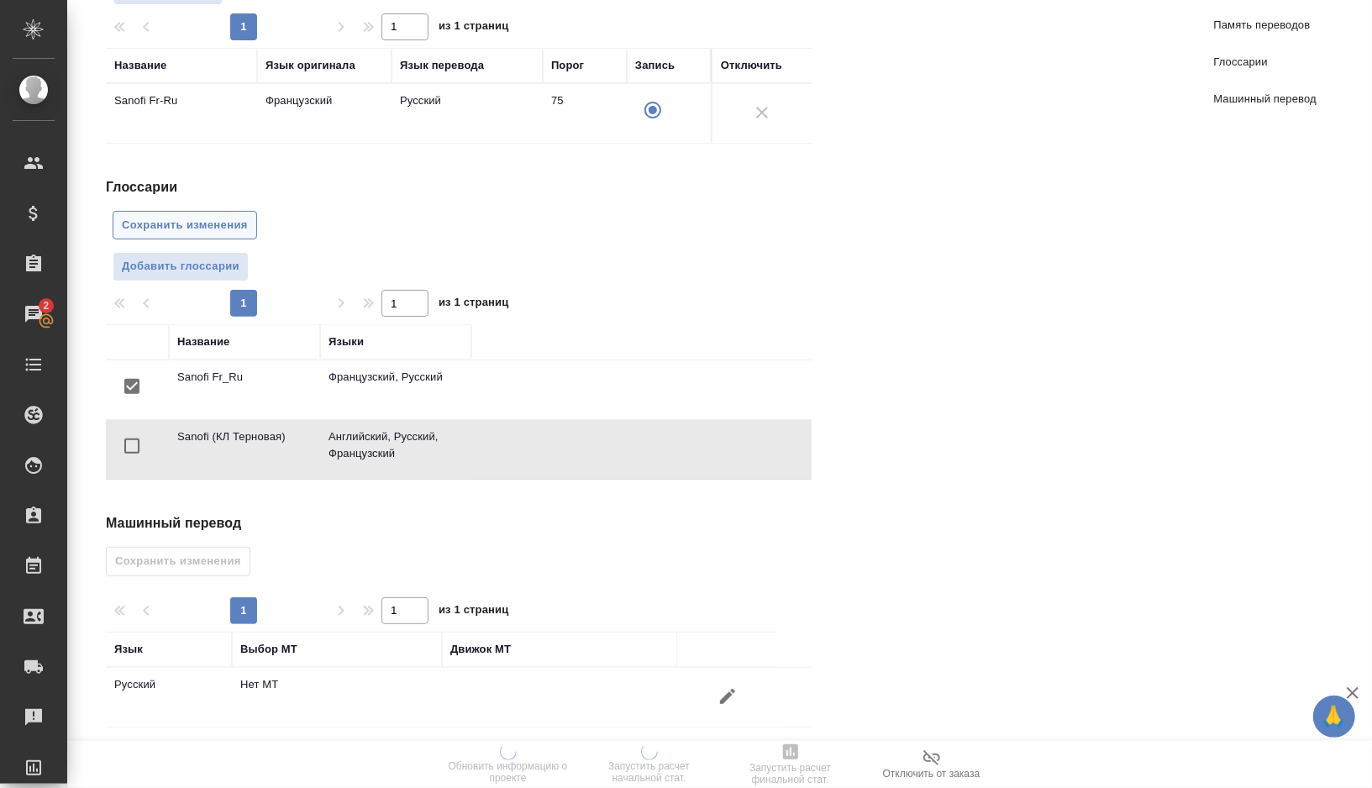
click at [187, 223] on span "Сохранить изменения" at bounding box center [185, 225] width 126 height 19
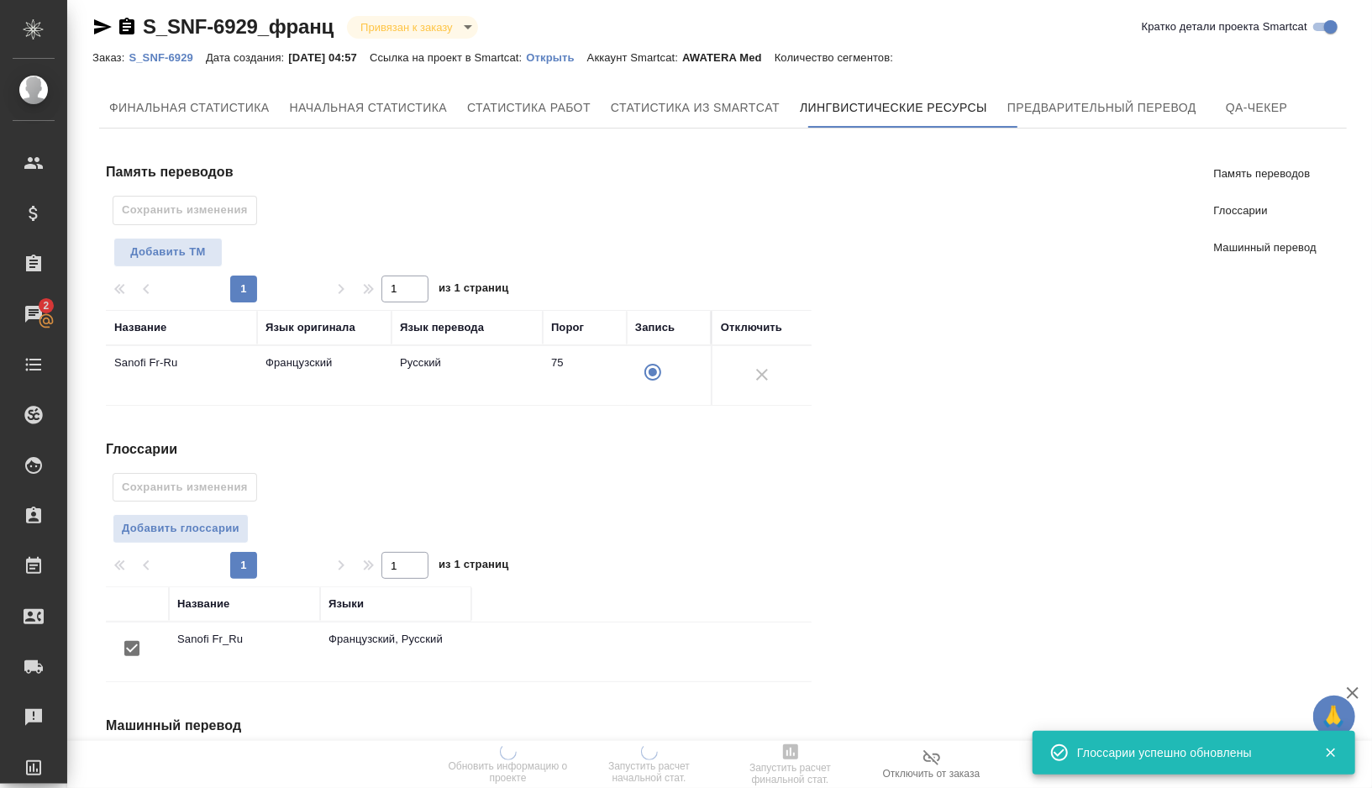
scroll to position [213, 0]
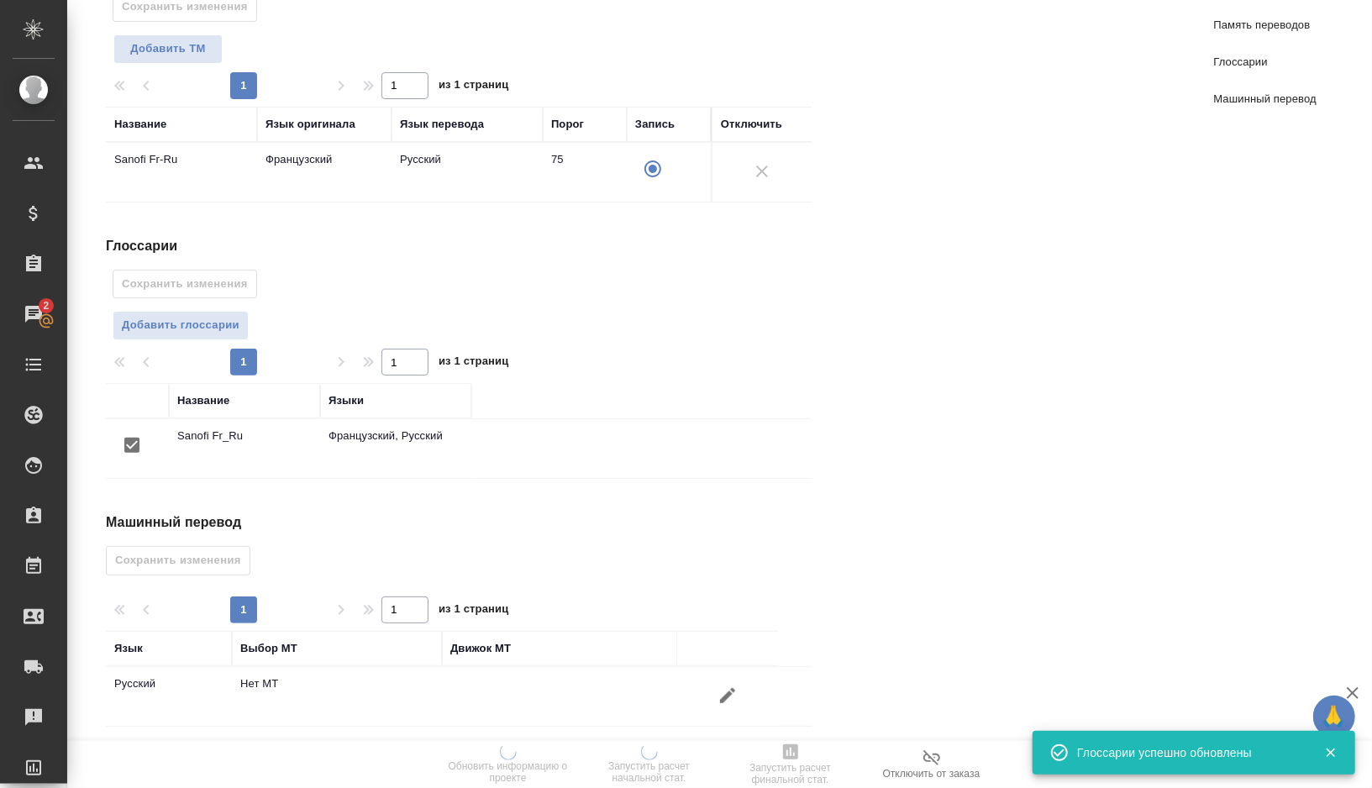
click at [727, 694] on icon "button" at bounding box center [728, 696] width 20 height 20
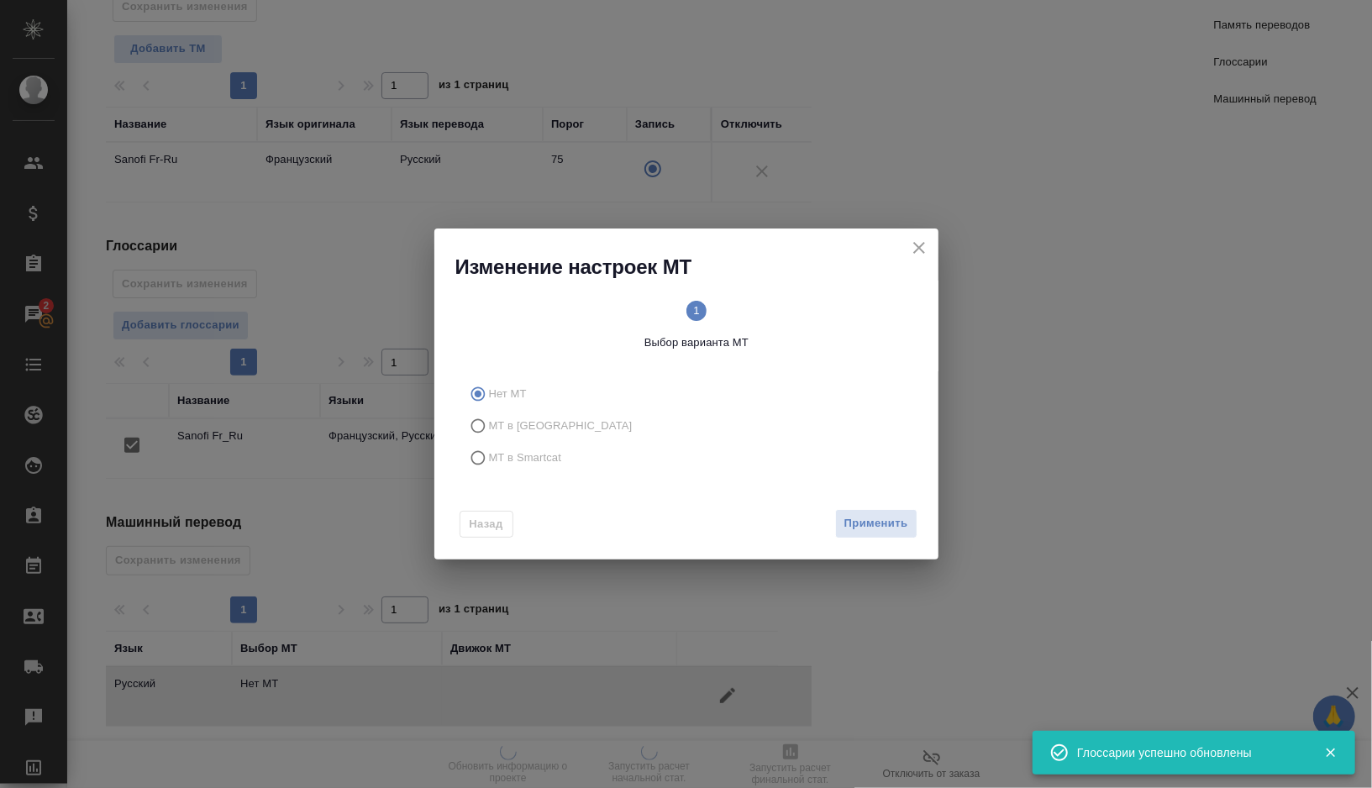
click at [513, 459] on span "МТ в Smartcat" at bounding box center [525, 458] width 73 height 17
click at [489, 459] on input "МТ в Smartcat" at bounding box center [475, 458] width 27 height 32
radio input "true"
click at [807, 313] on text "2" at bounding box center [807, 310] width 6 height 13
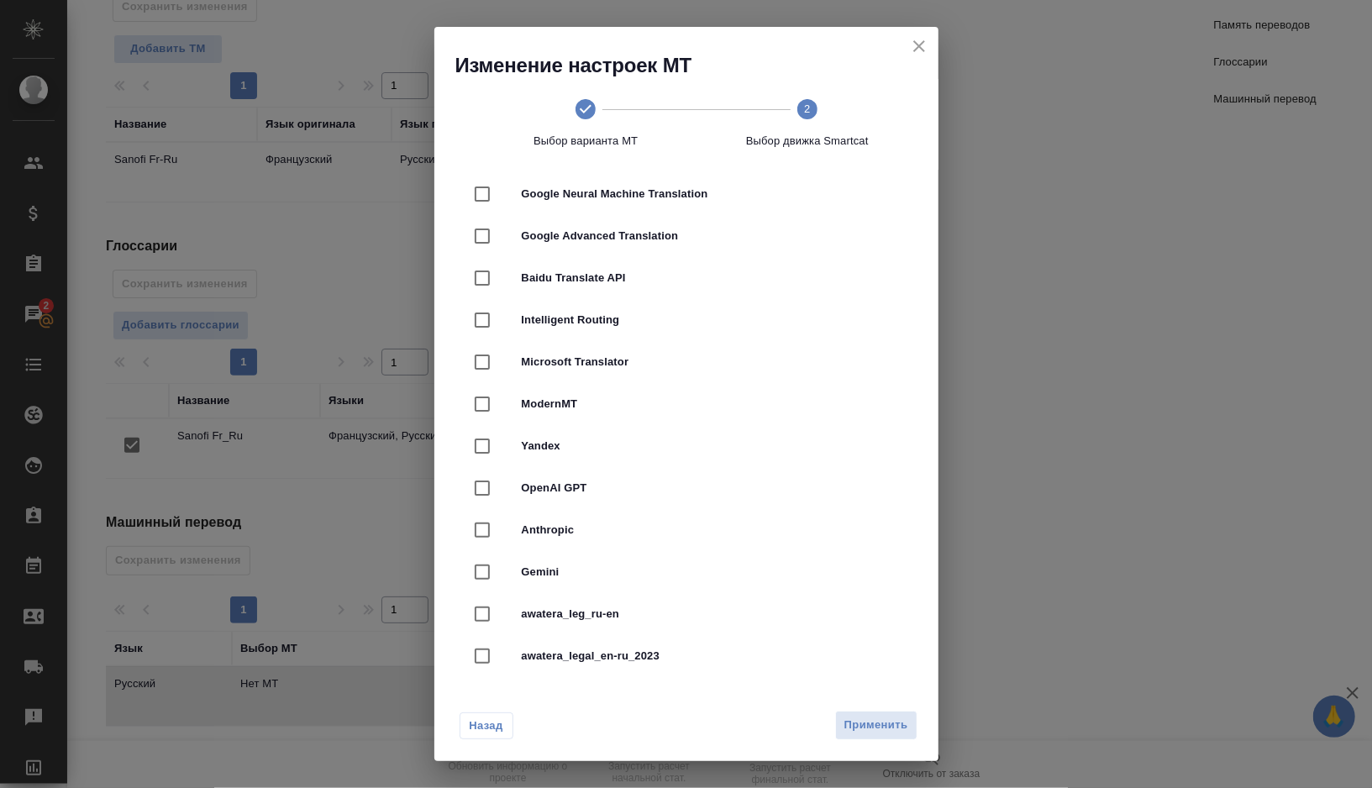
scroll to position [0, 0]
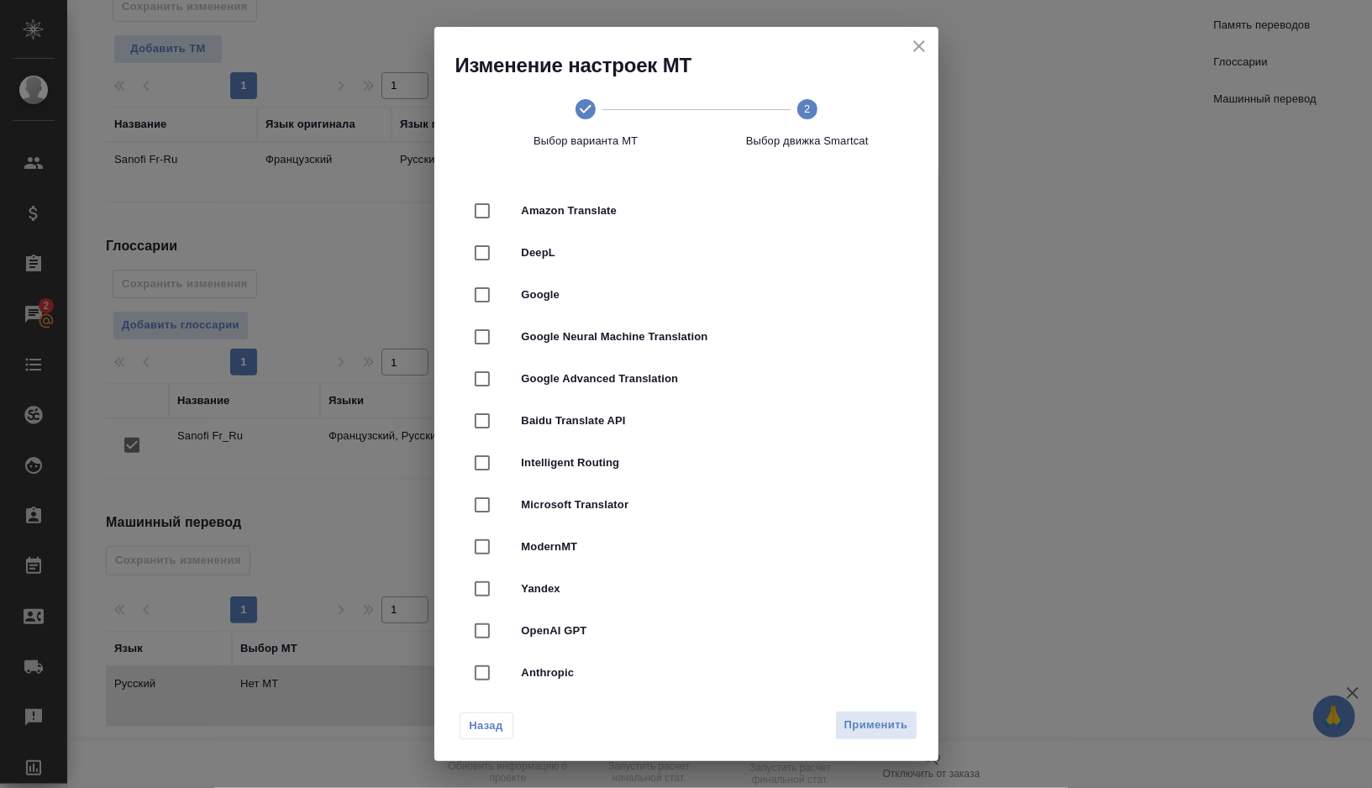
click at [544, 250] on span "DeepL" at bounding box center [710, 253] width 376 height 17
checkbox input "true"
click at [878, 728] on span "Применить" at bounding box center [876, 725] width 64 height 19
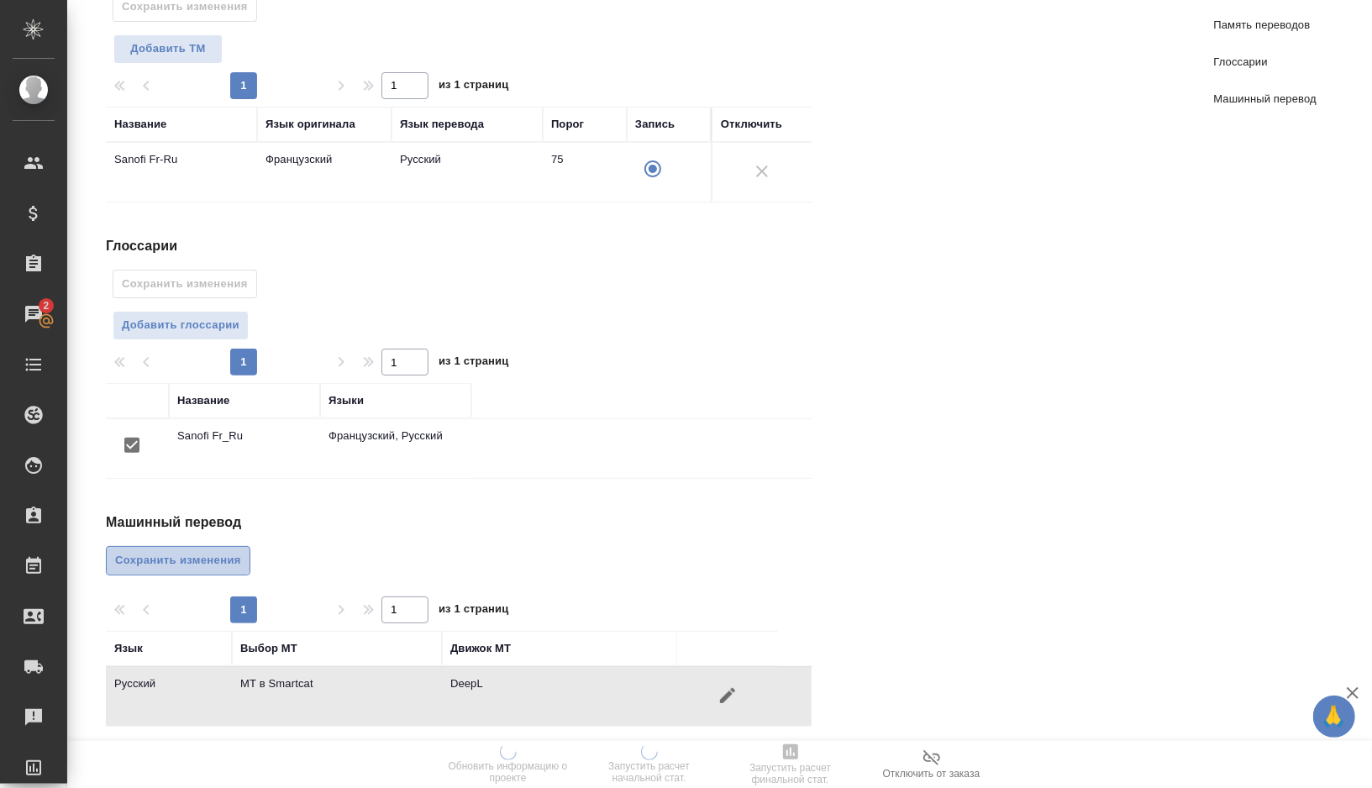
click at [228, 561] on span "Сохранить изменения" at bounding box center [178, 560] width 126 height 19
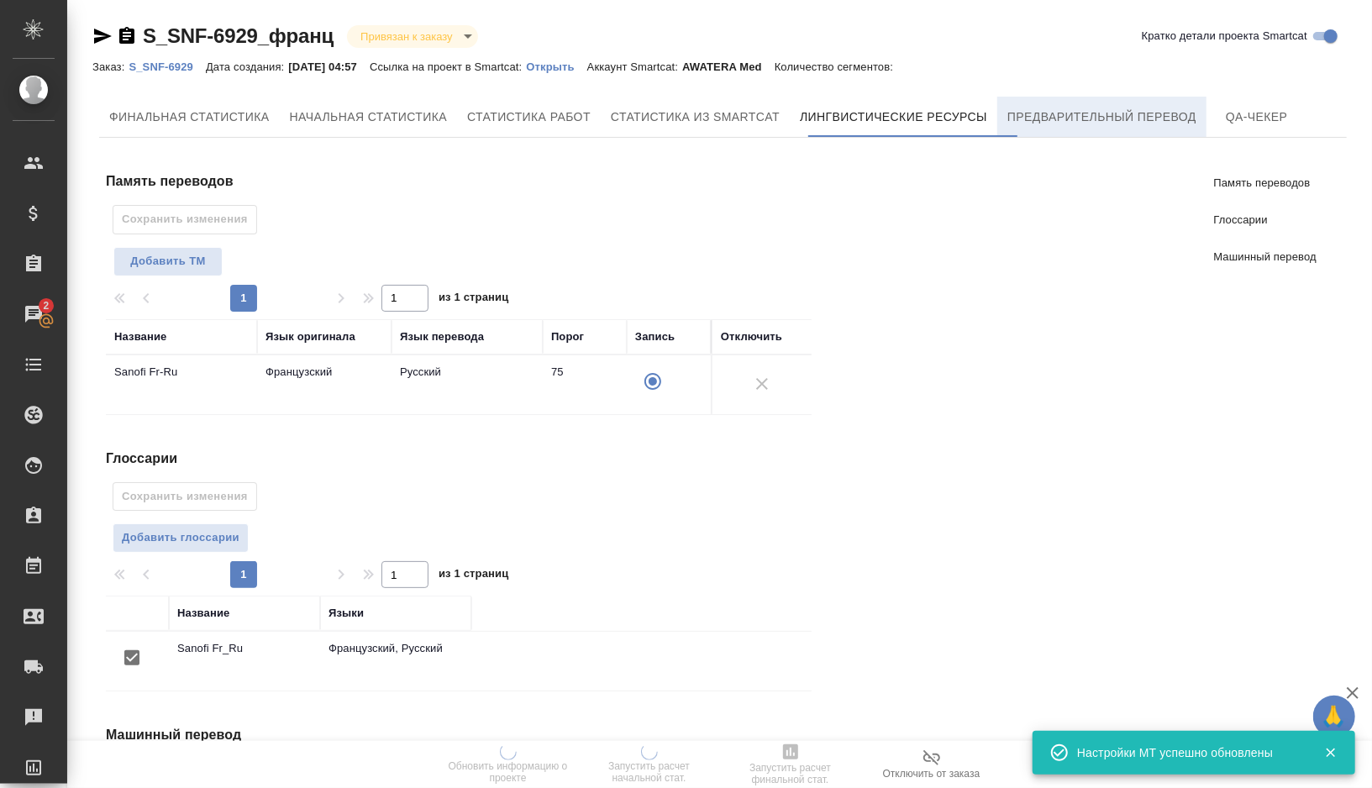
click at [1085, 124] on span "Предварительный перевод" at bounding box center [1101, 117] width 189 height 21
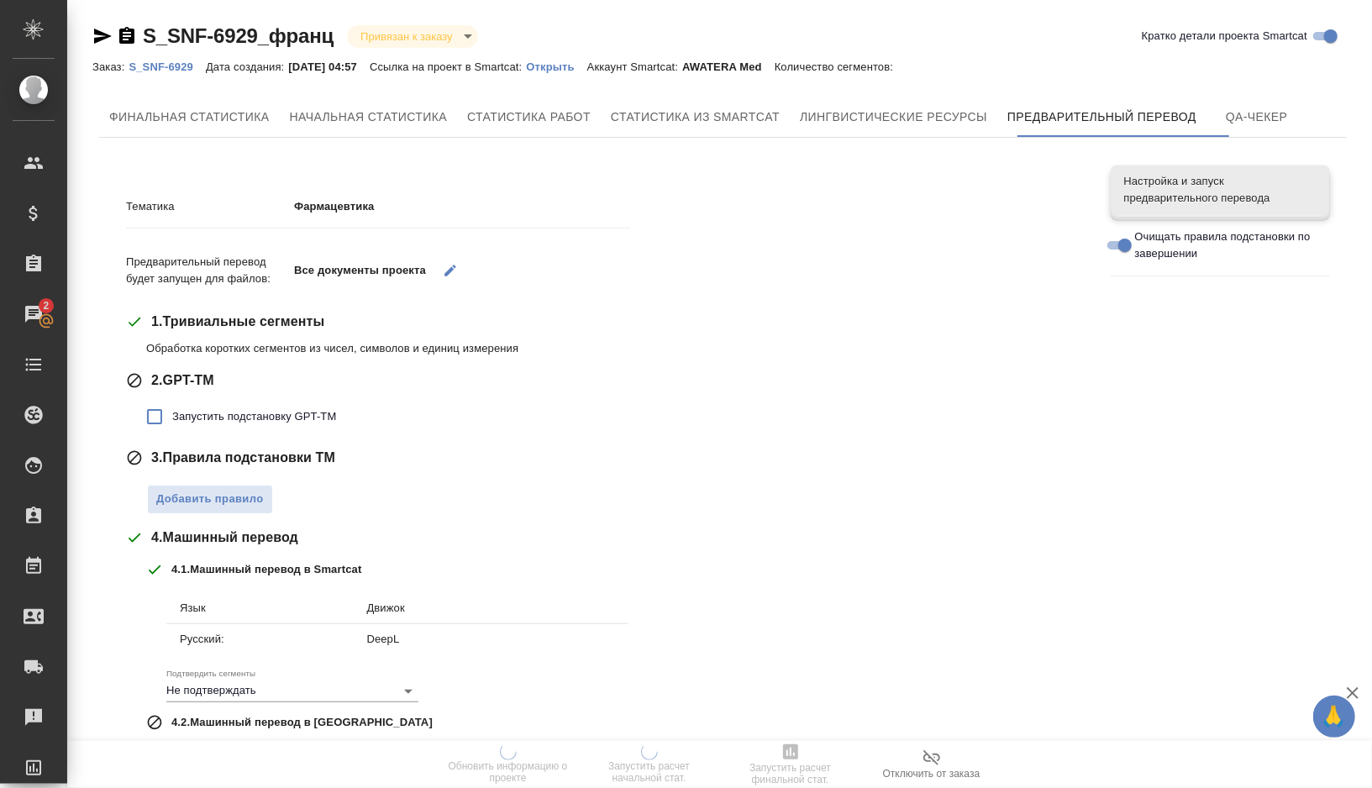
click at [305, 408] on span "Запустить подстановку GPT-TM" at bounding box center [254, 416] width 164 height 17
click at [172, 408] on input "Запустить подстановку GPT-TM" at bounding box center [154, 416] width 35 height 35
checkbox input "true"
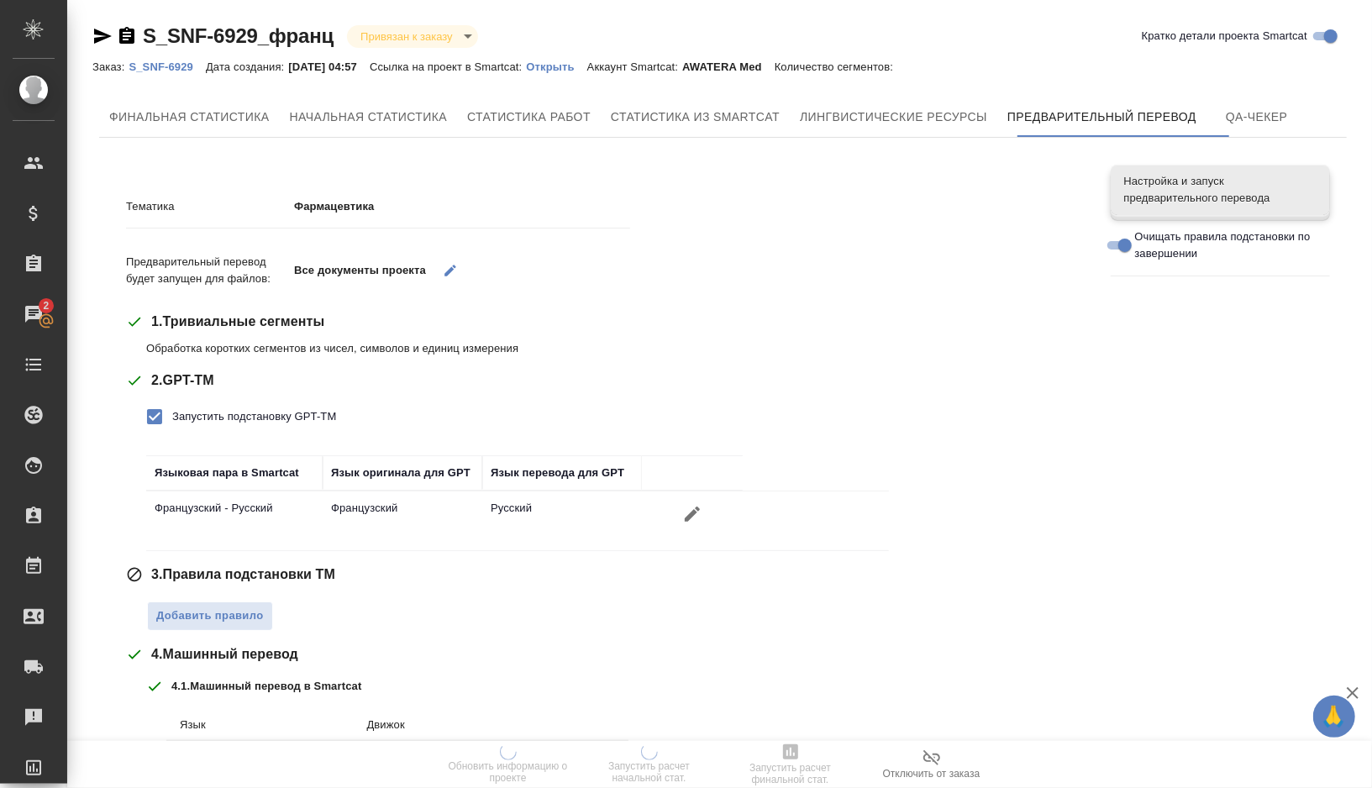
scroll to position [271, 0]
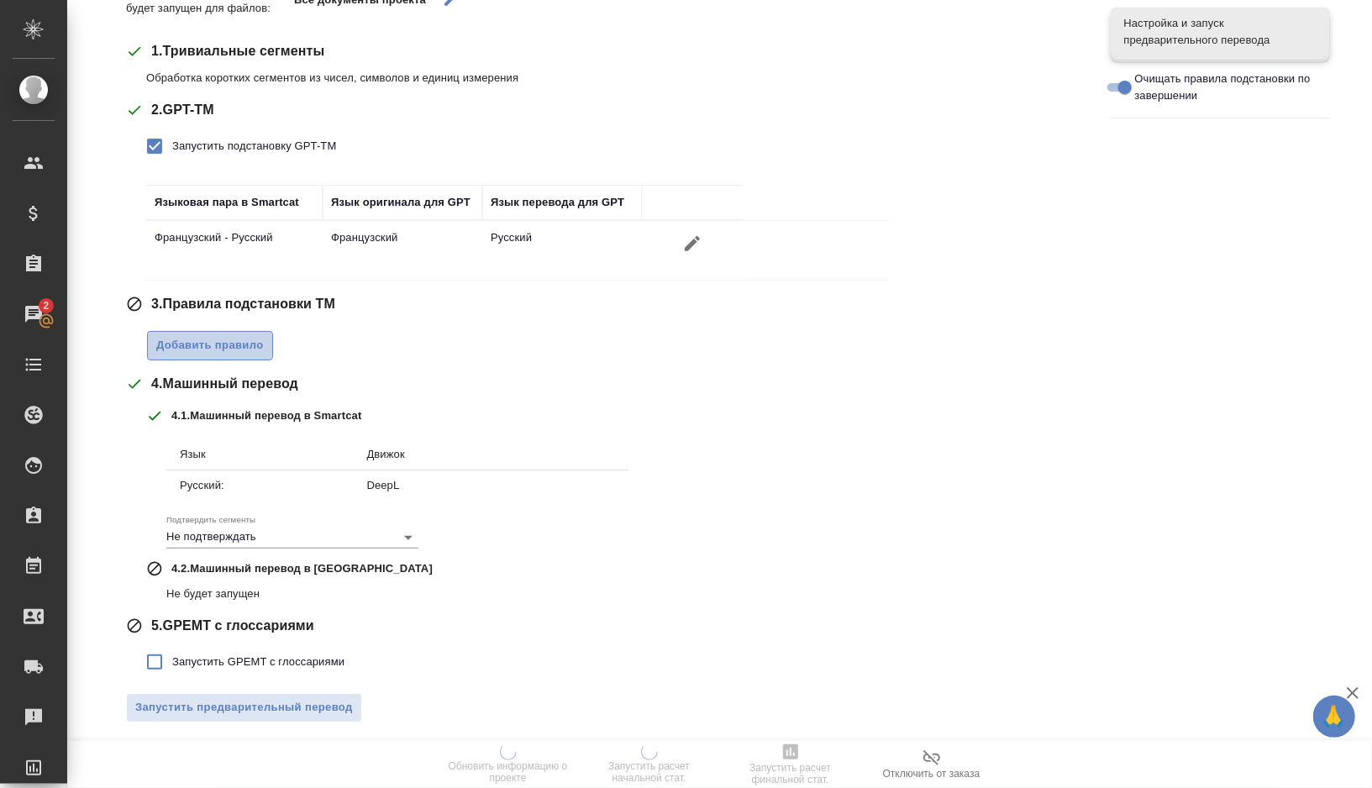
click at [240, 336] on span "Добавить правило" at bounding box center [210, 345] width 108 height 19
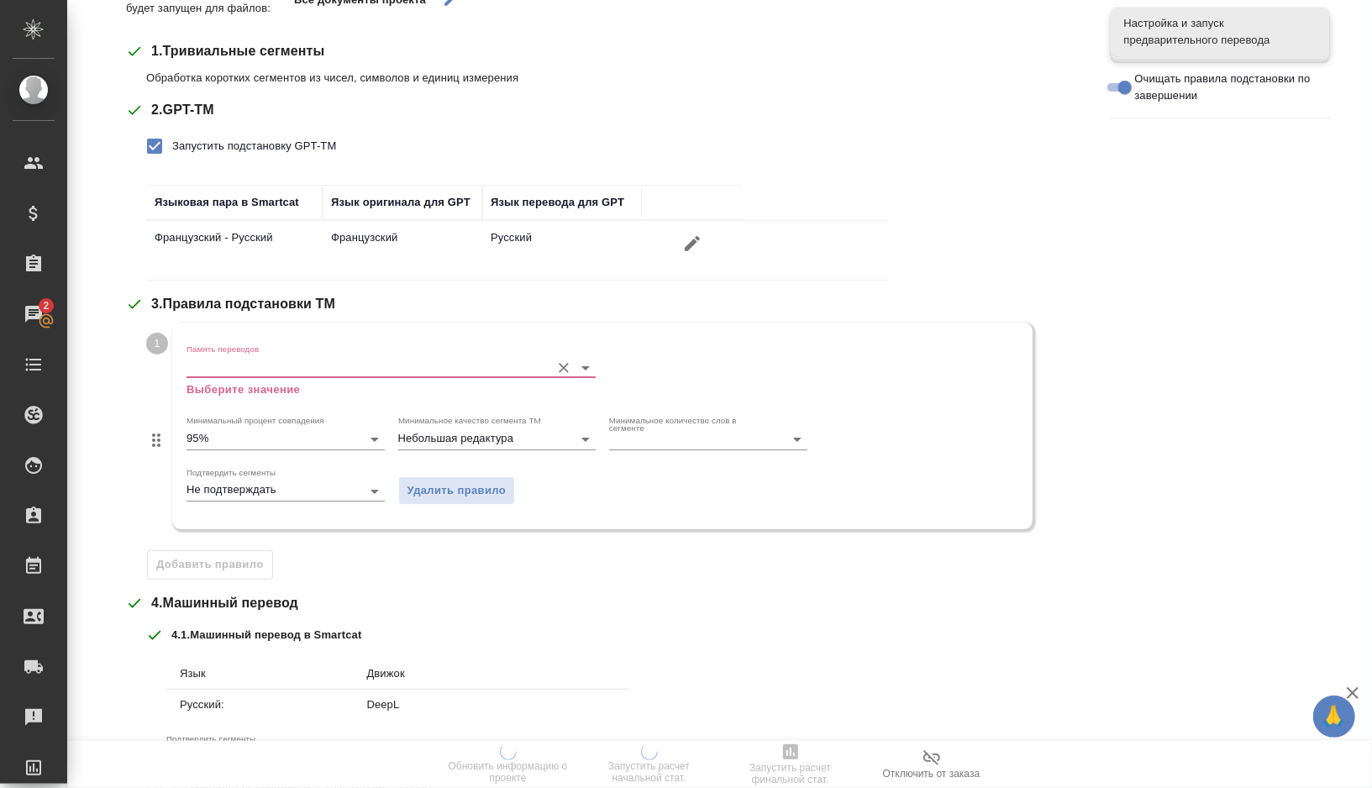
click at [235, 357] on input "Память переводов" at bounding box center [364, 367] width 355 height 20
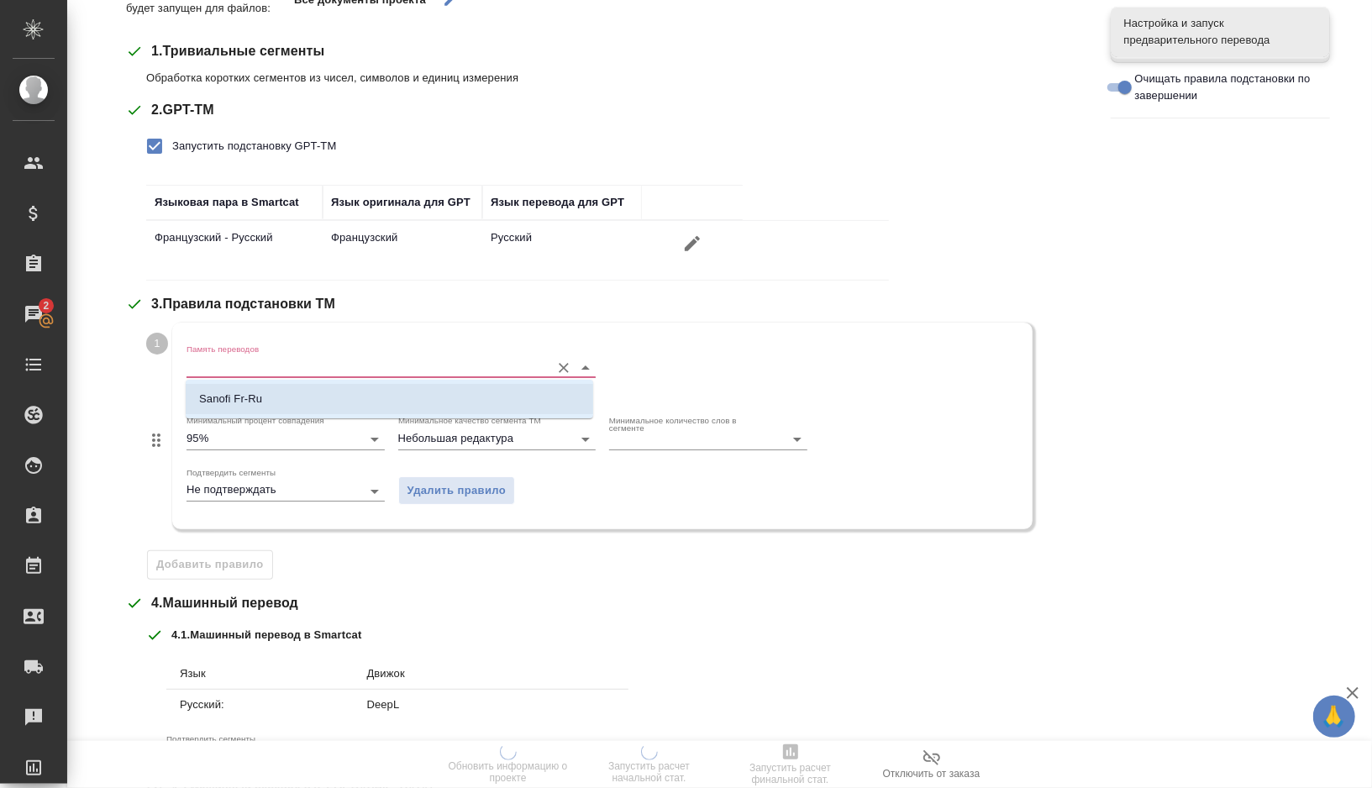
click at [235, 399] on p "Sanofi Fr-Ru" at bounding box center [230, 399] width 63 height 17
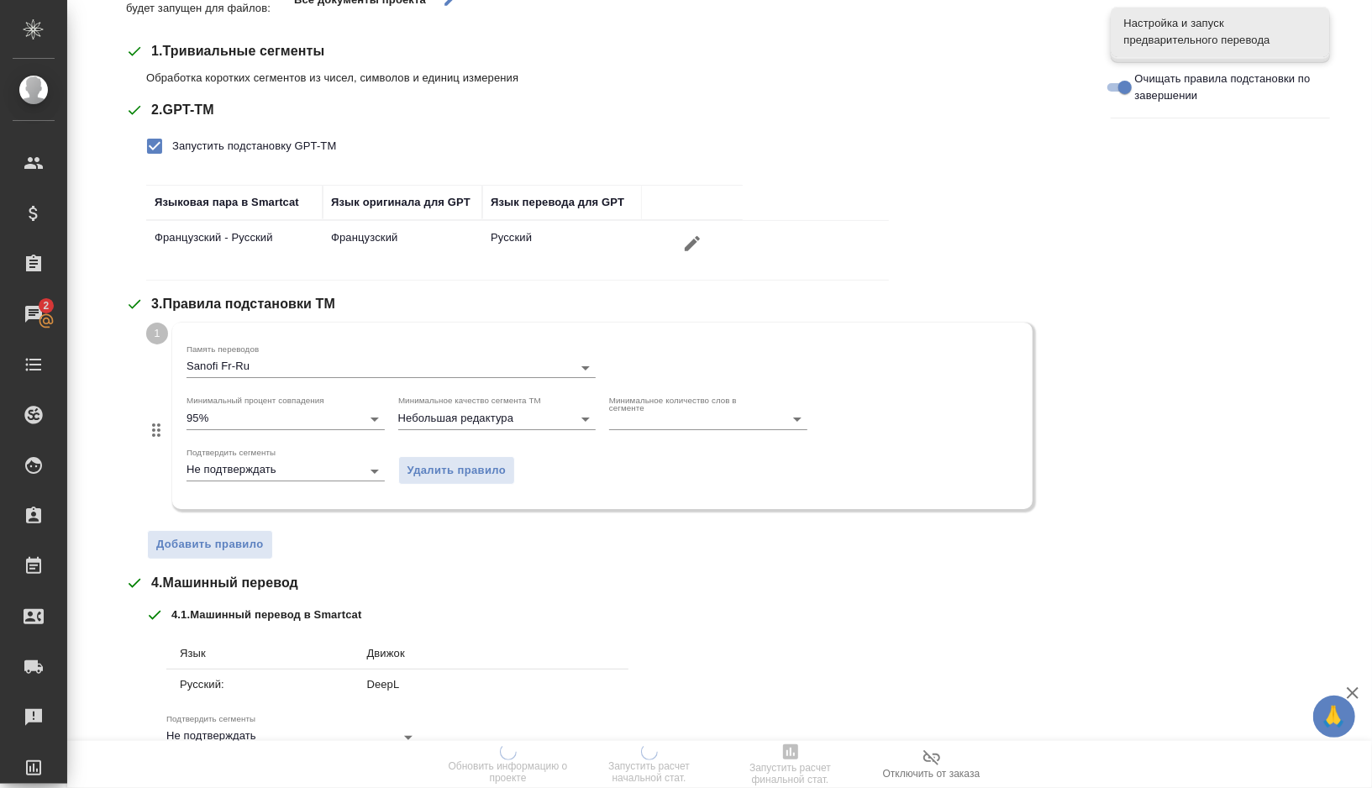
scroll to position [471, 0]
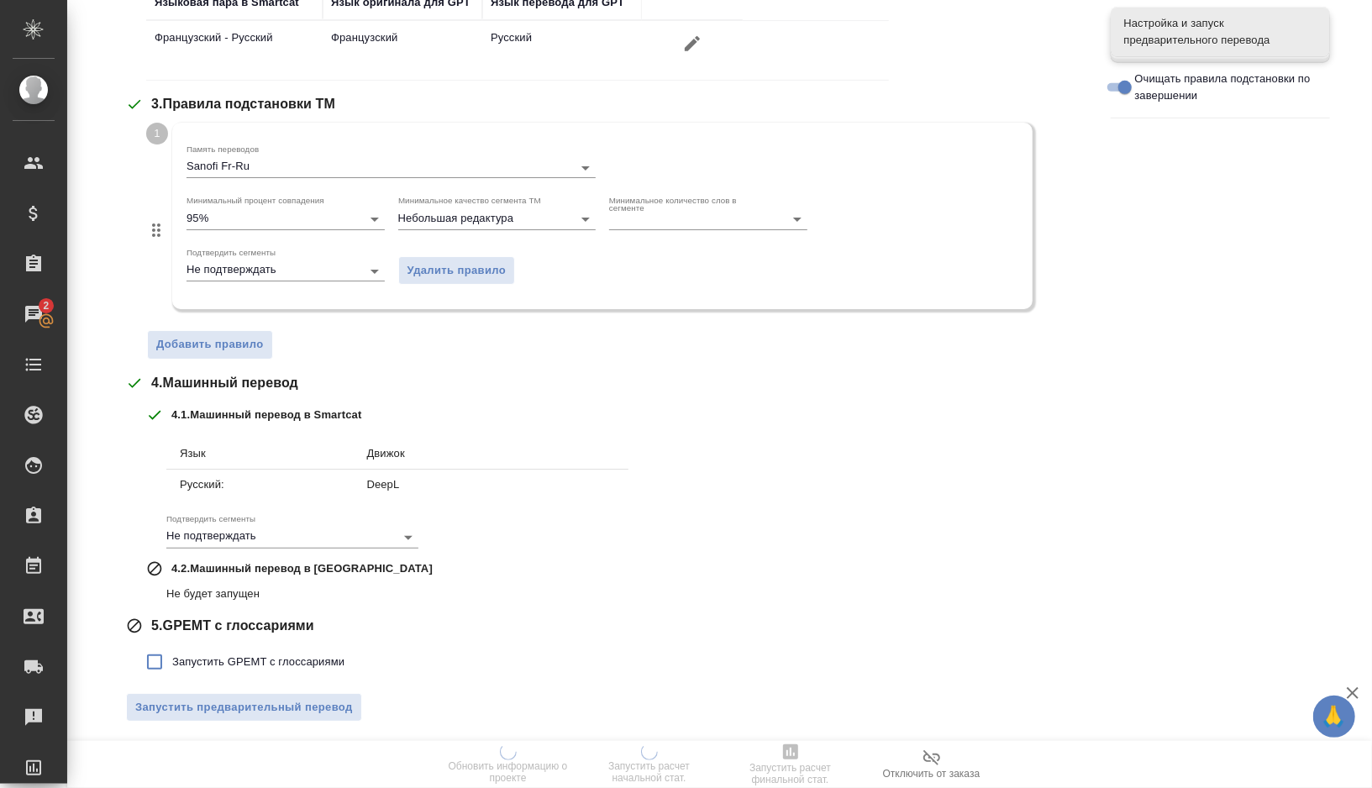
click at [228, 667] on label "Запустить GPEMT с глоссариями" at bounding box center [241, 661] width 208 height 35
click at [172, 667] on input "Запустить GPEMT с глоссариями" at bounding box center [154, 661] width 35 height 35
checkbox input "true"
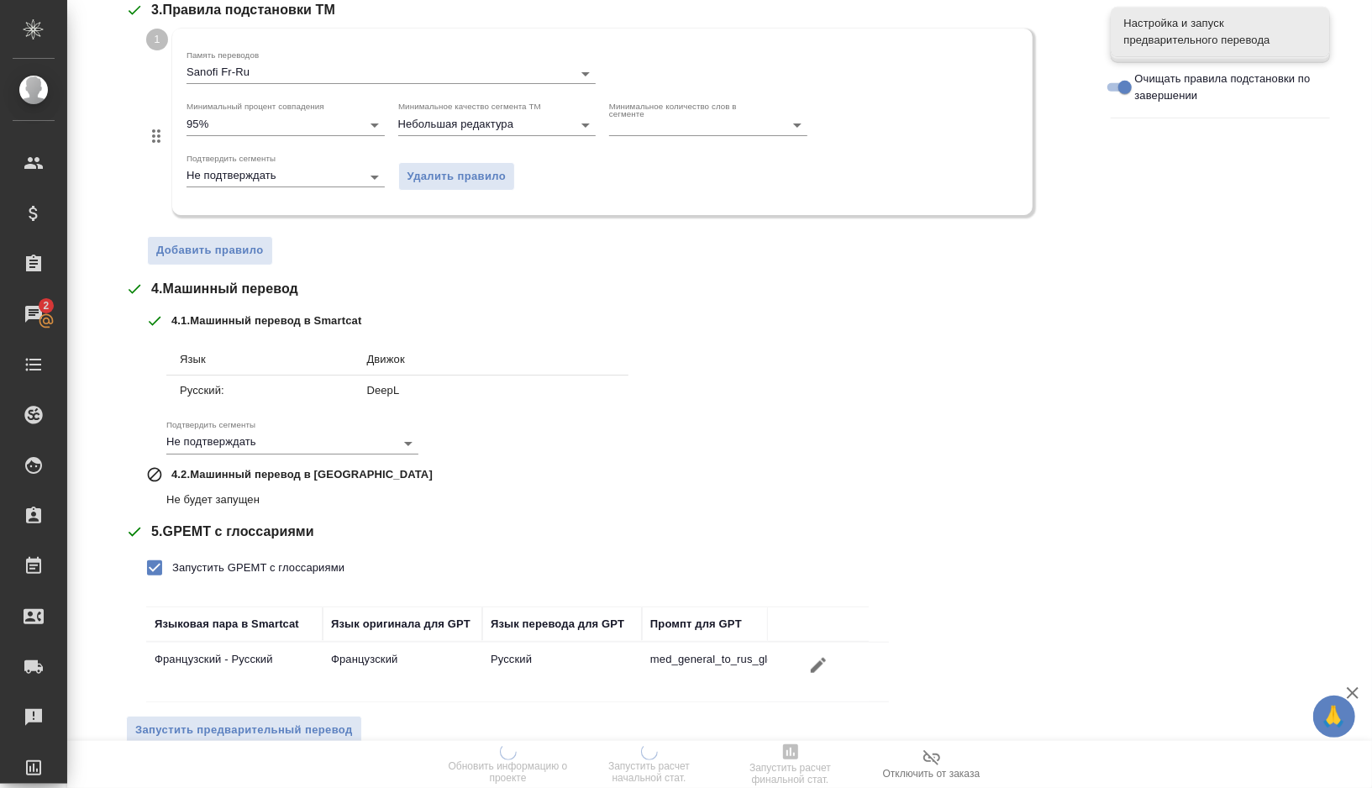
scroll to position [586, 0]
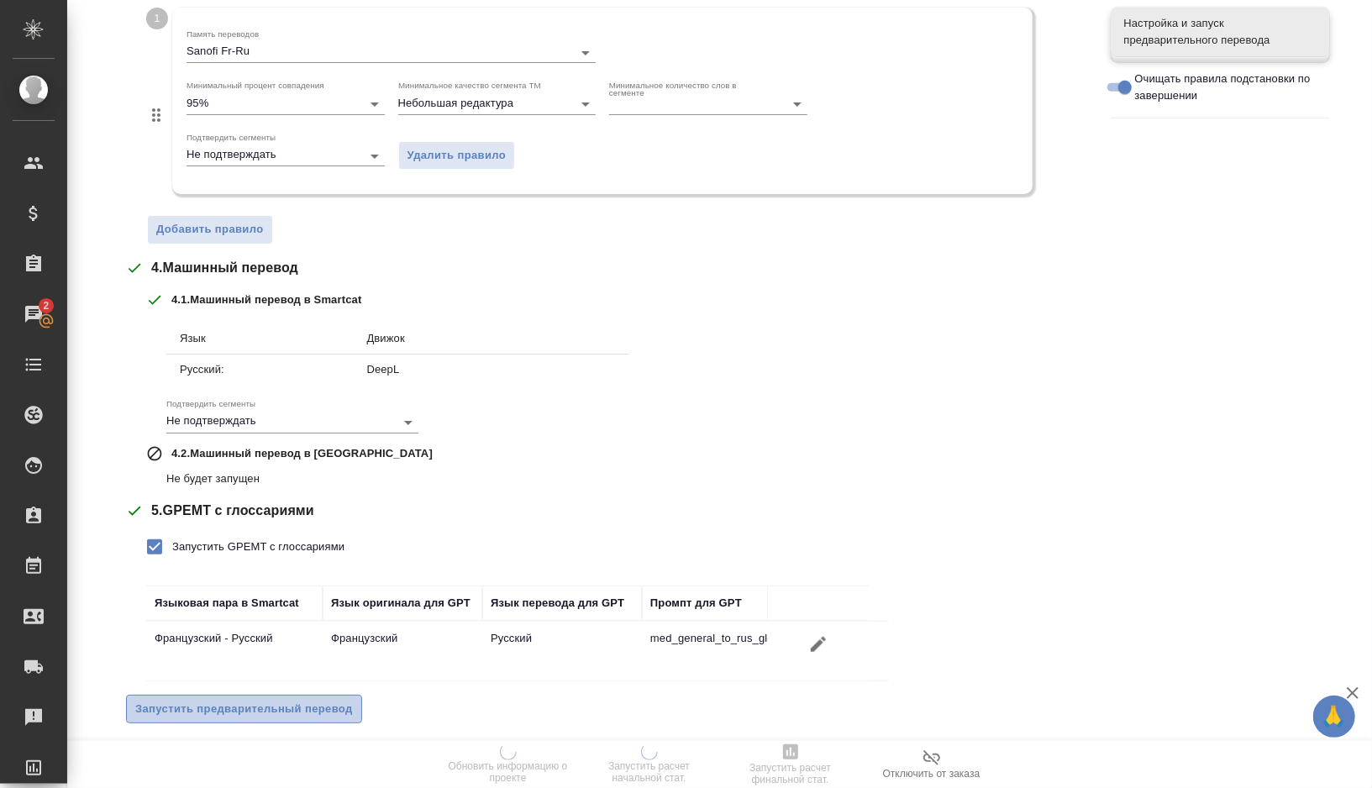
click at [223, 702] on span "Запустить предварительный перевод" at bounding box center [244, 709] width 218 height 19
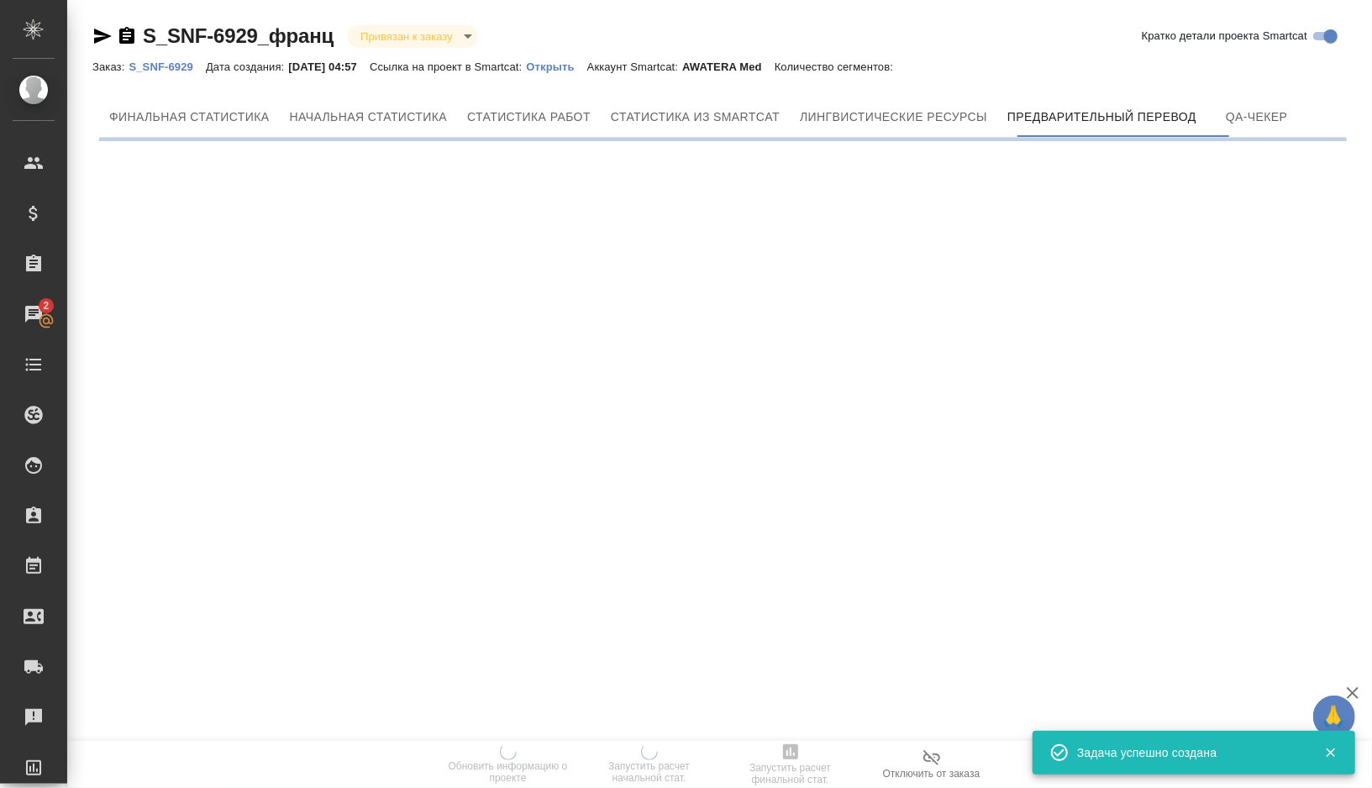
scroll to position [0, 0]
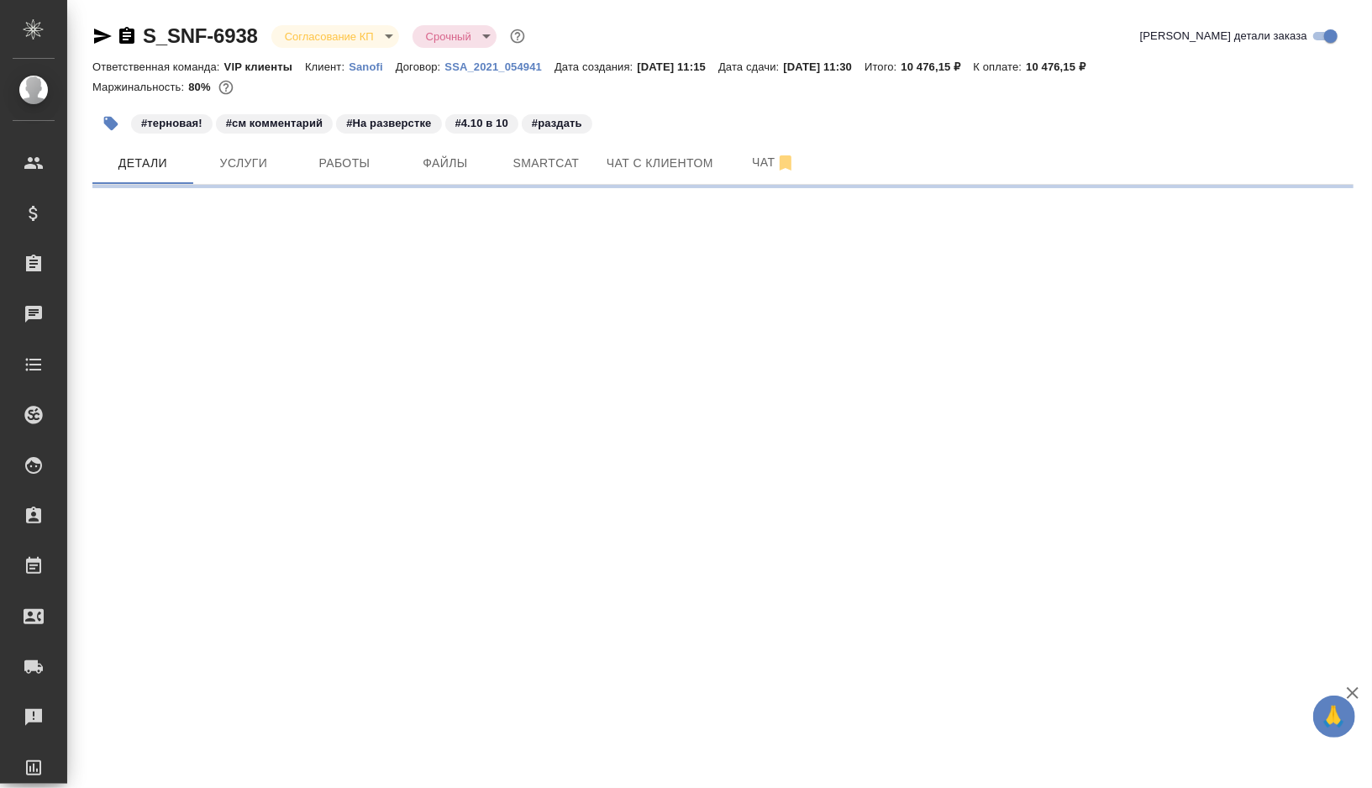
select select "RU"
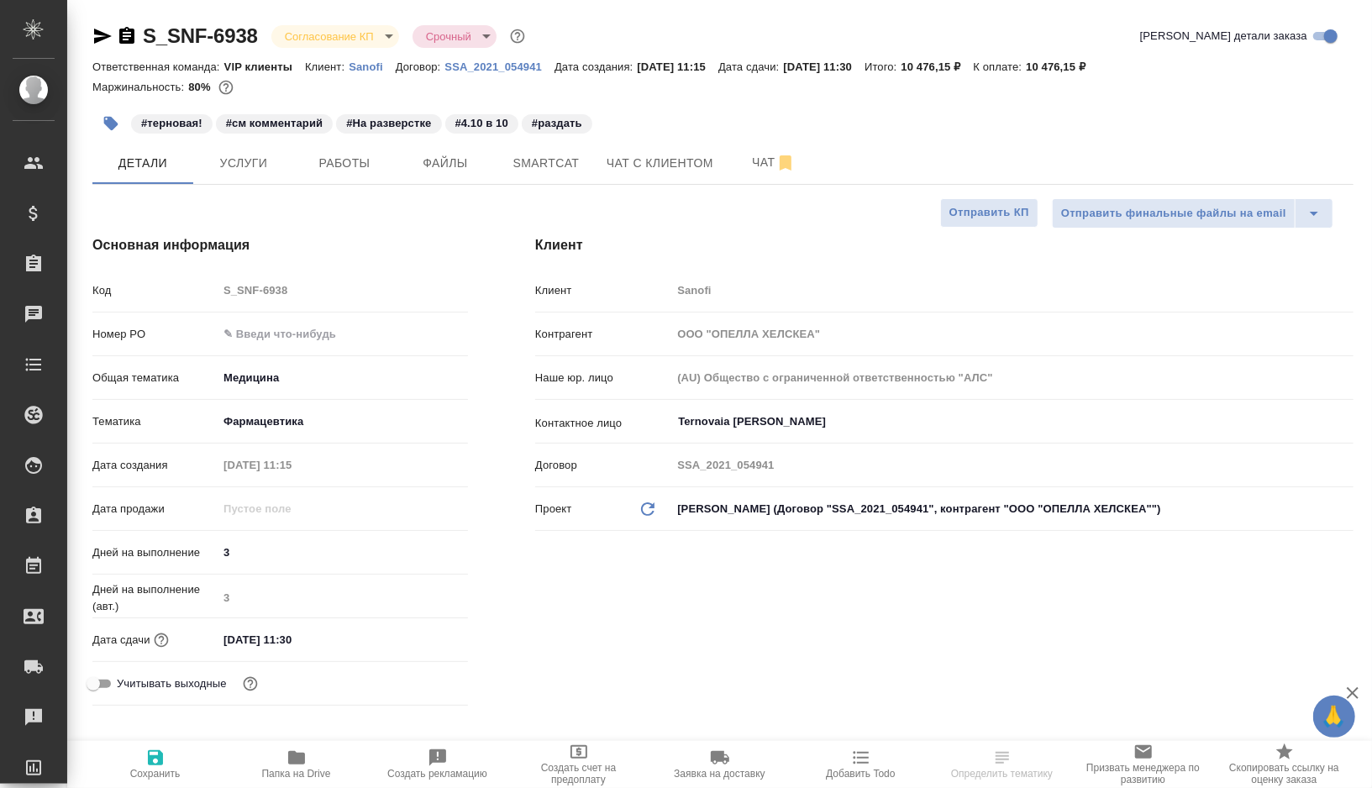
type textarea "x"
click at [365, 172] on span "Работы" at bounding box center [344, 163] width 81 height 21
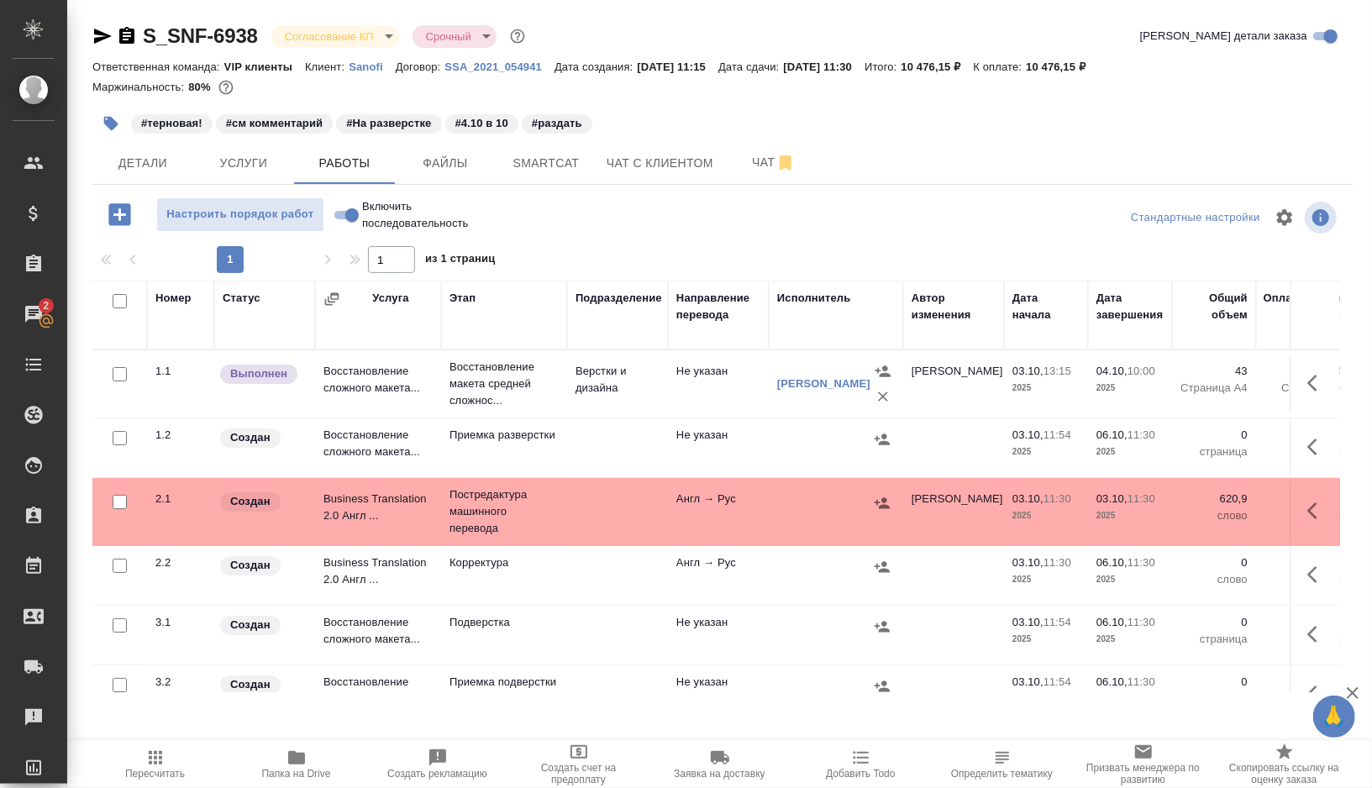
click at [696, 389] on td "Не указан" at bounding box center [718, 384] width 101 height 59
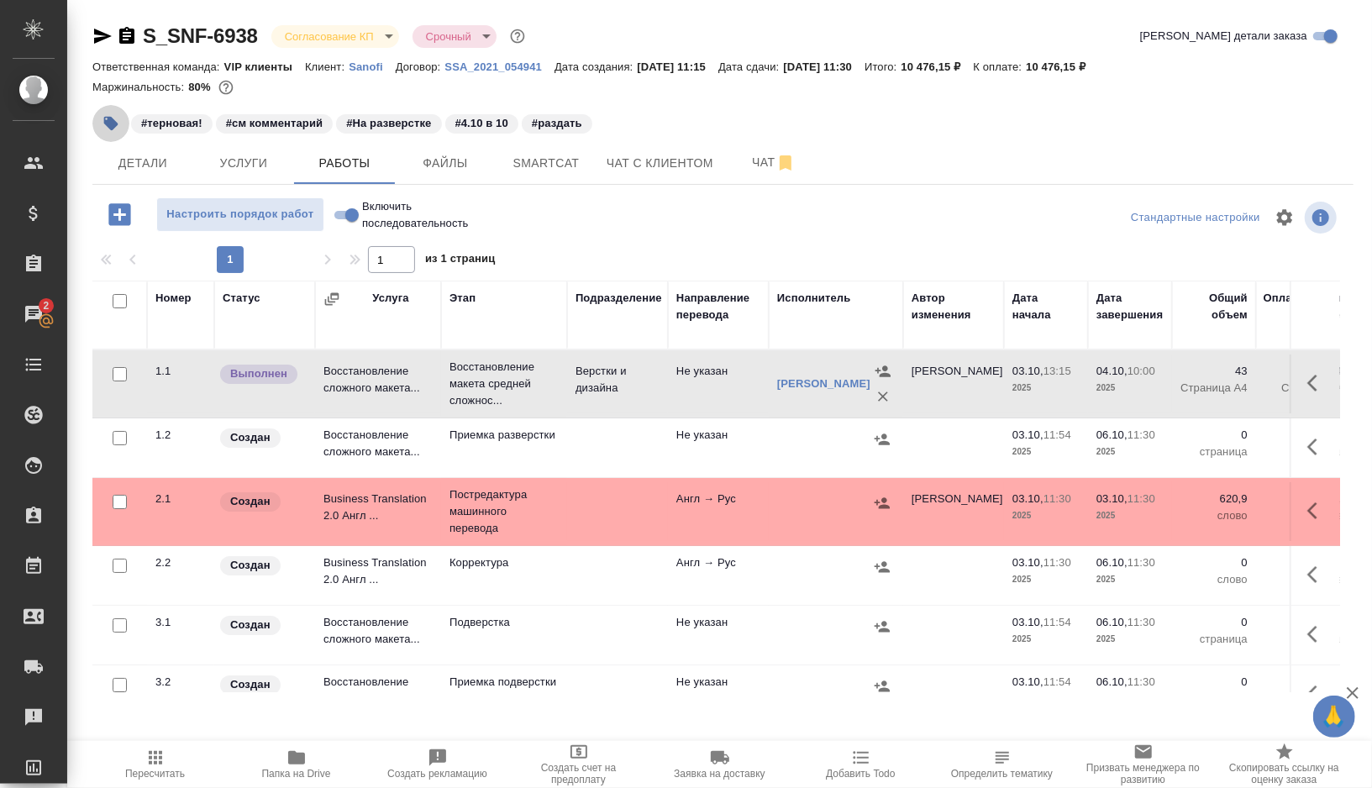
click at [110, 123] on icon "button" at bounding box center [111, 124] width 14 height 14
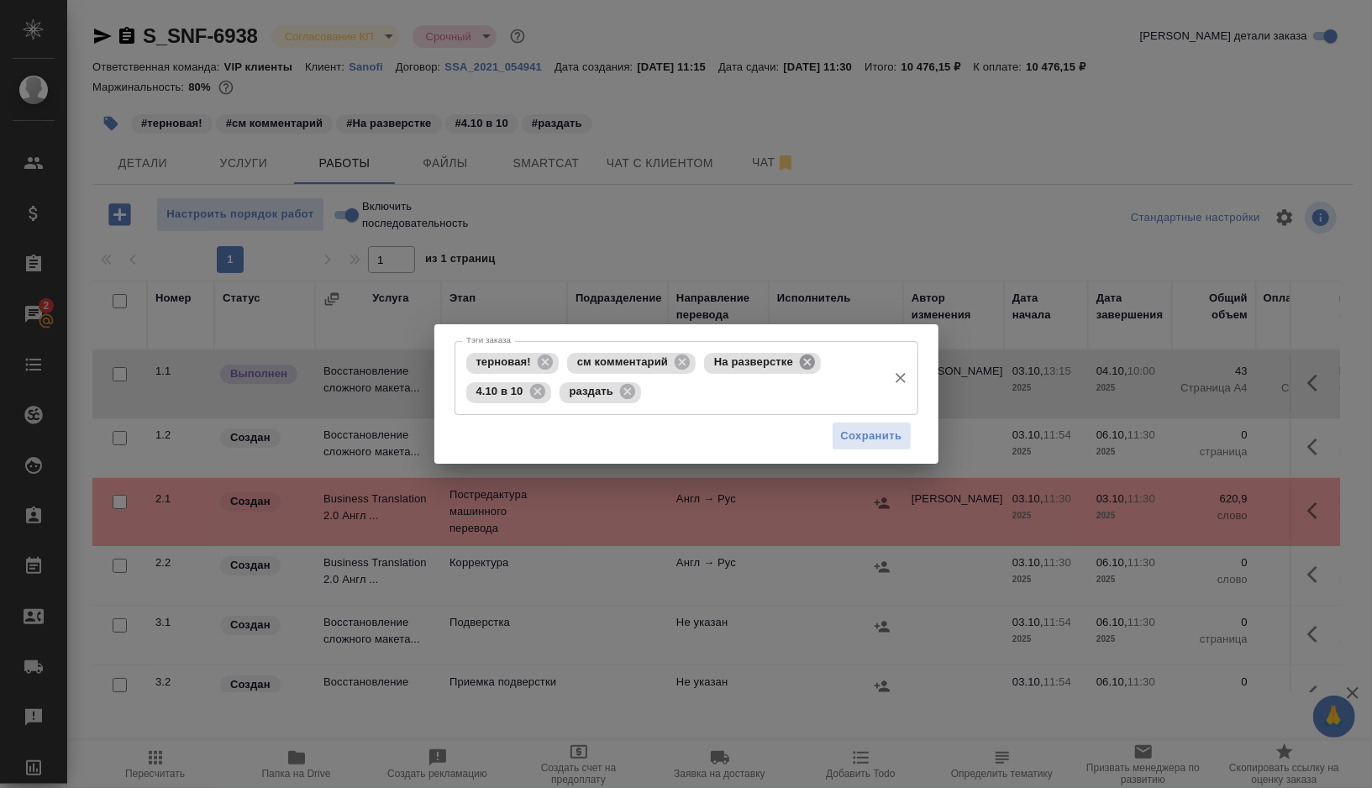
click at [813, 365] on icon at bounding box center [807, 362] width 15 height 15
click at [787, 362] on div "4.10 в 10" at bounding box center [746, 363] width 85 height 21
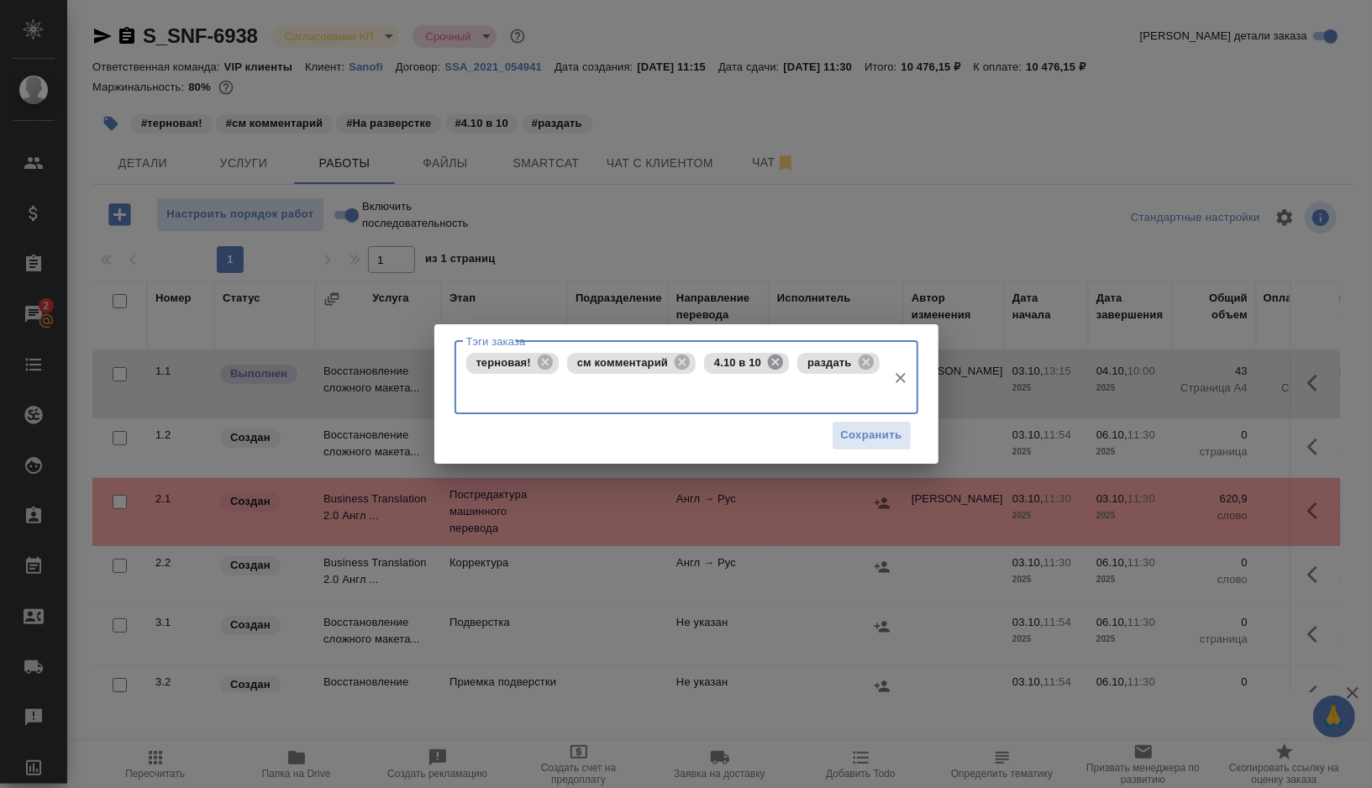
click at [774, 361] on icon at bounding box center [775, 362] width 15 height 15
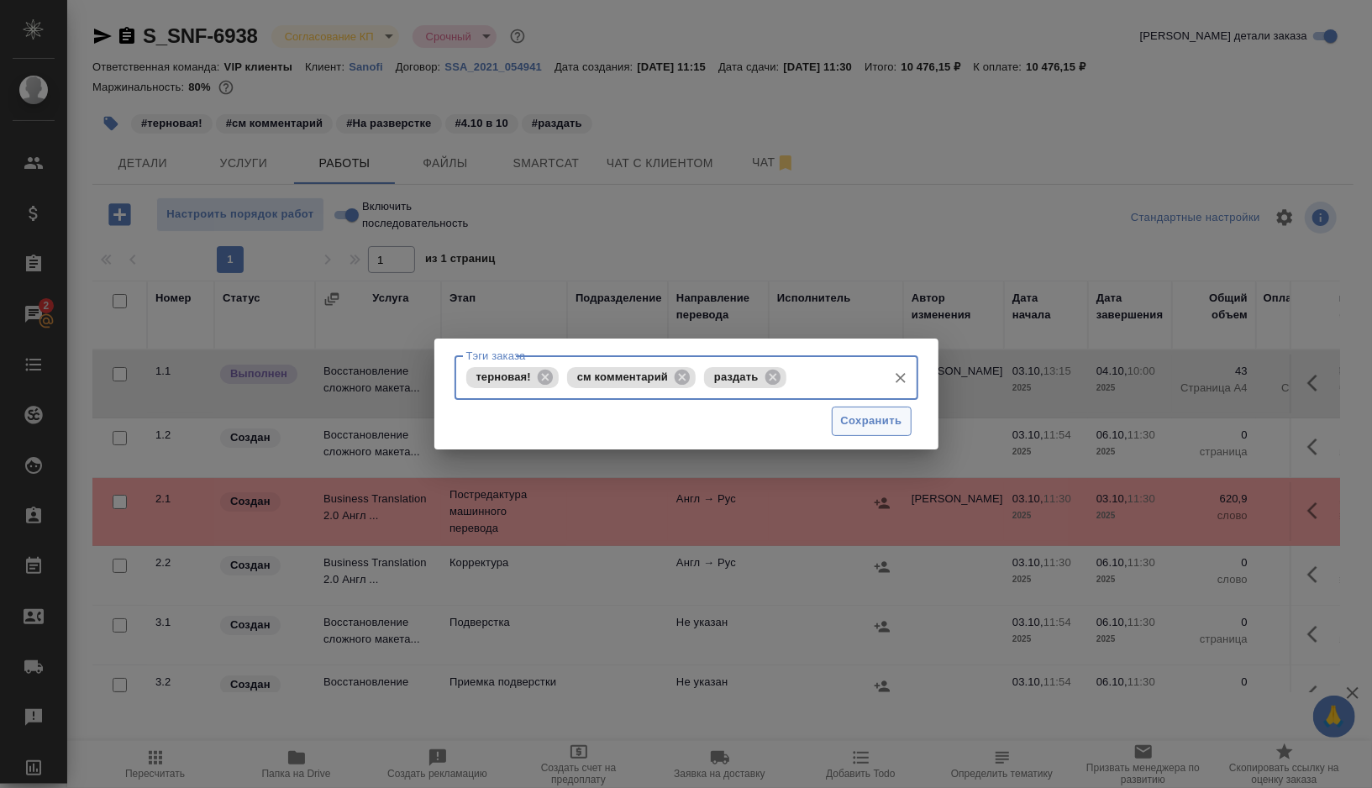
click at [874, 423] on span "Сохранить" at bounding box center [871, 421] width 61 height 19
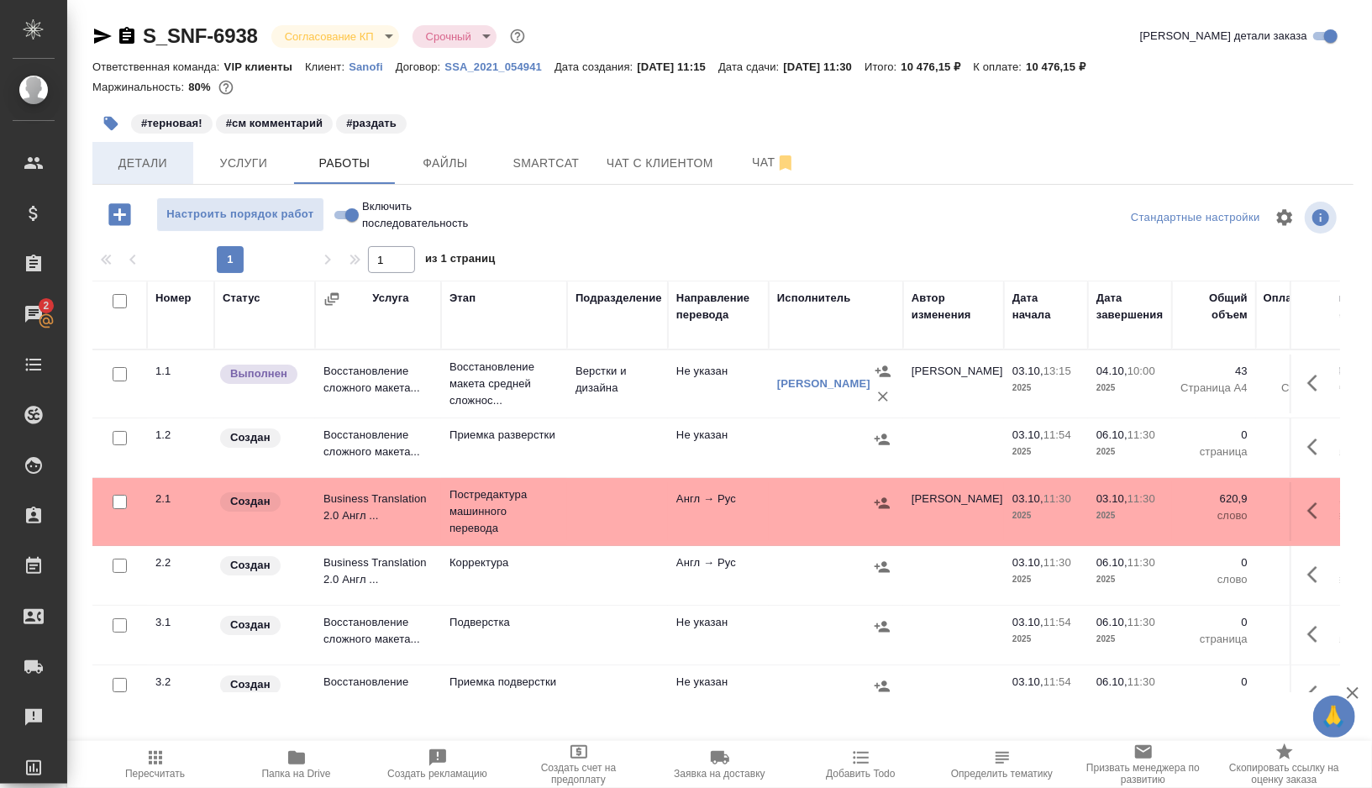
click at [157, 174] on button "Детали" at bounding box center [142, 163] width 101 height 42
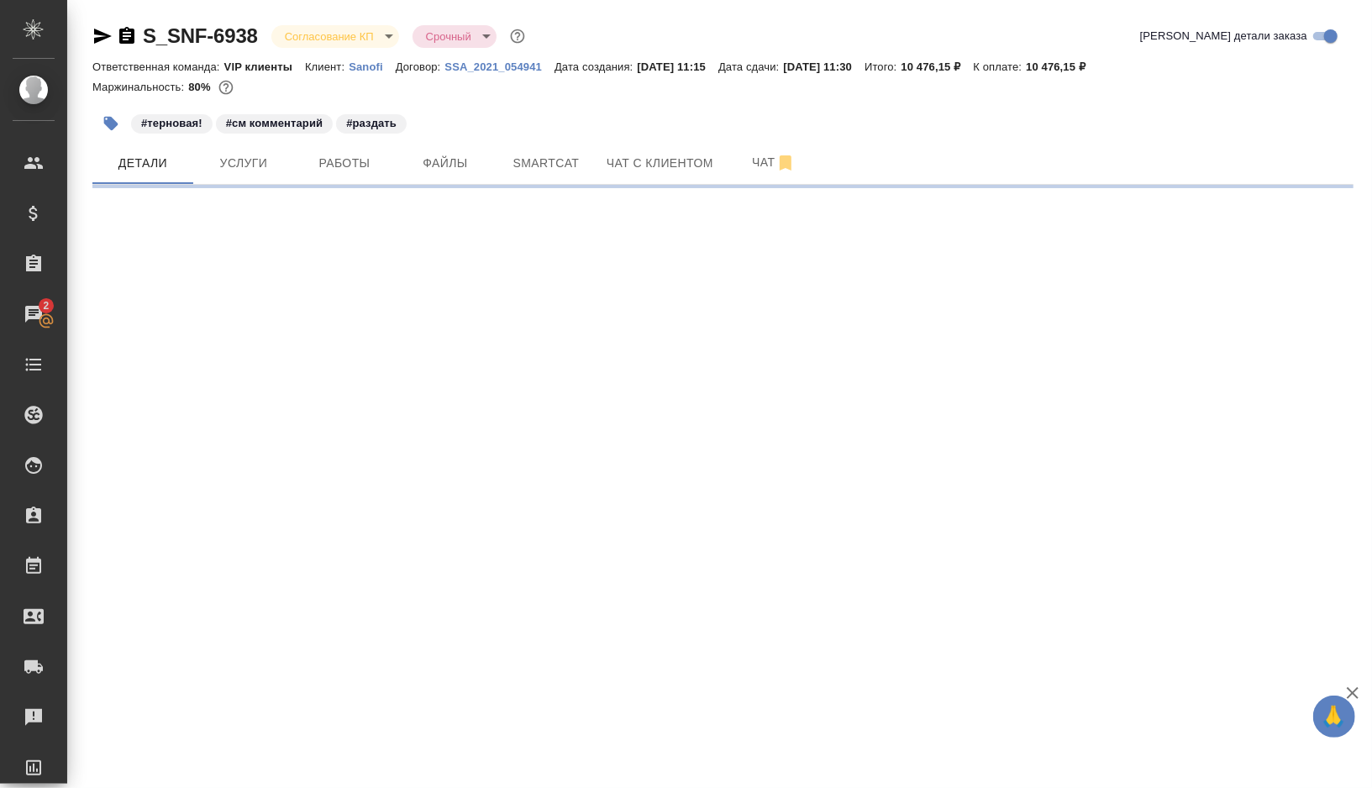
select select "RU"
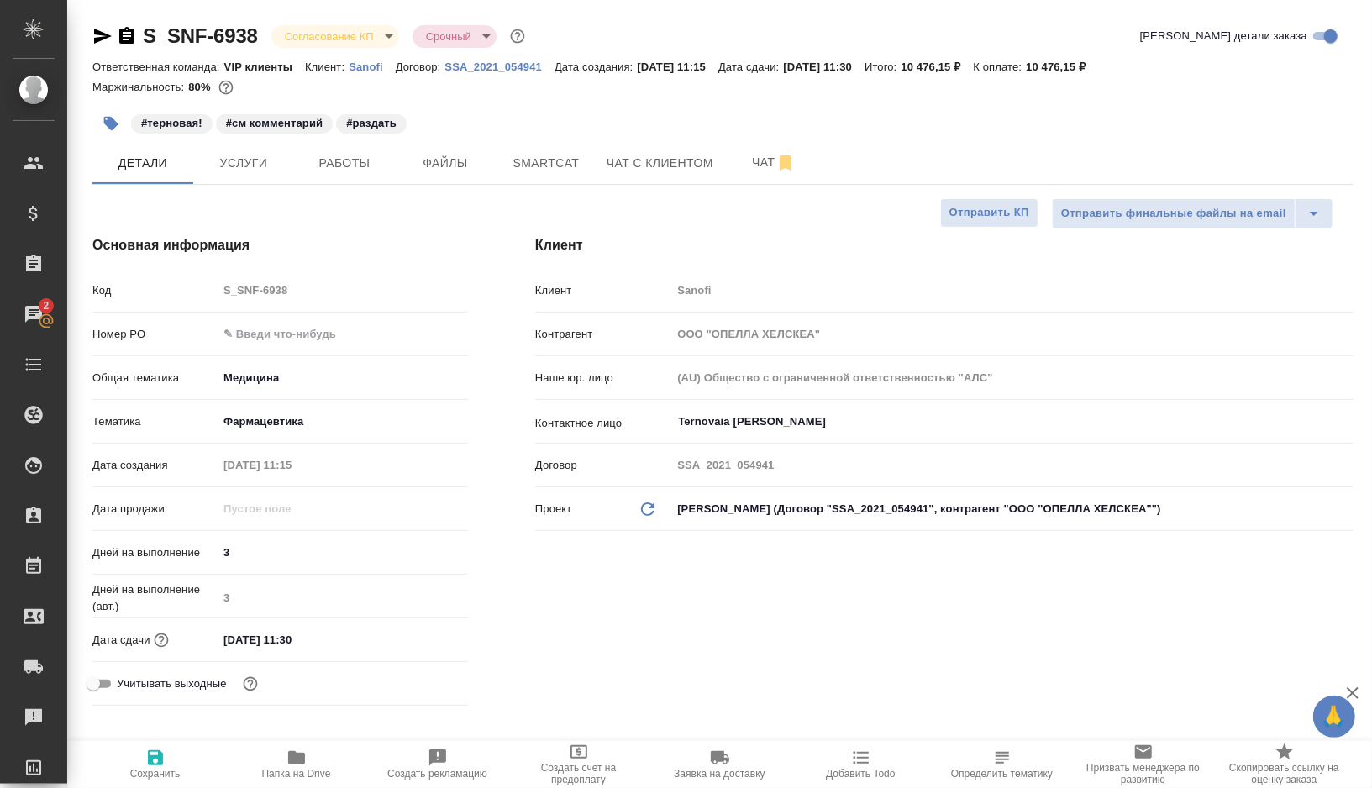
type textarea "x"
click at [119, 118] on button "button" at bounding box center [110, 123] width 37 height 37
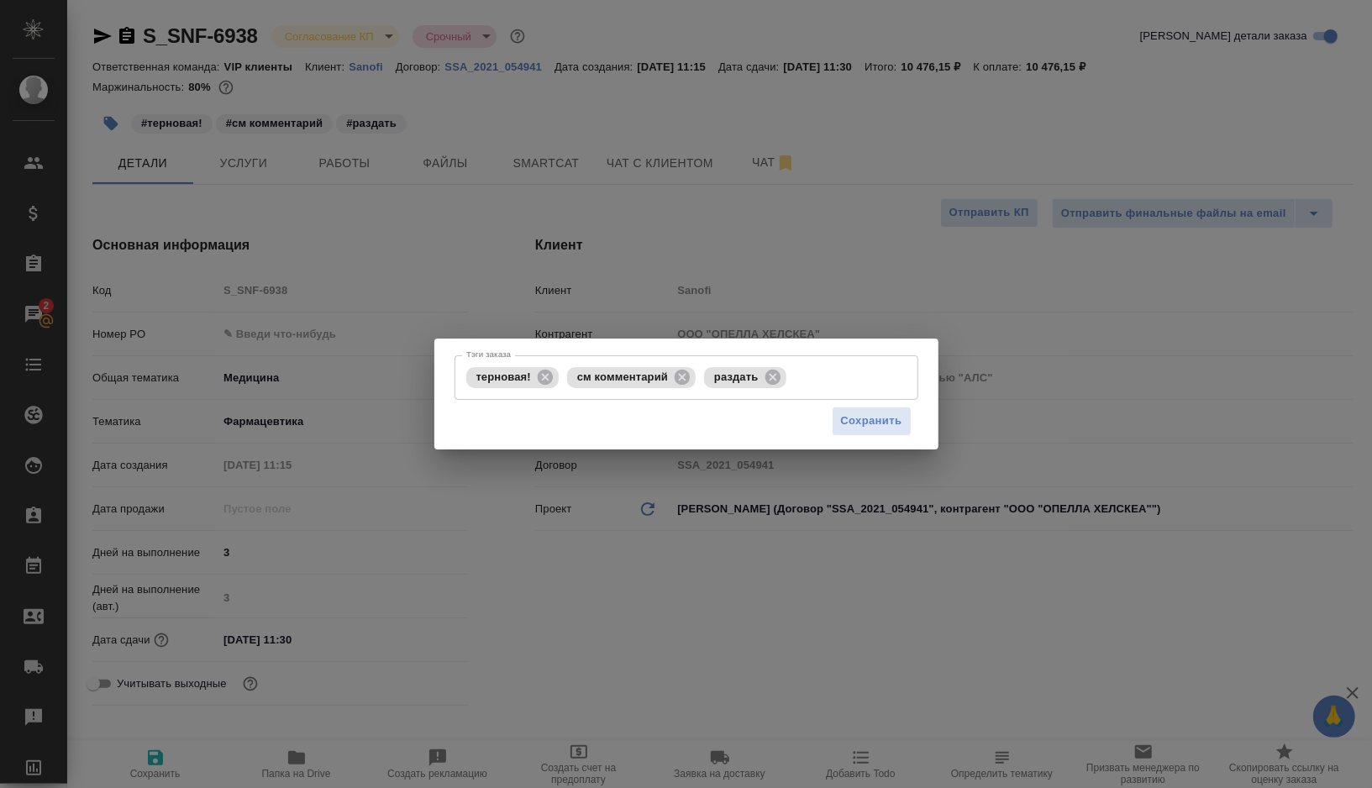
click at [253, 242] on div "Тэги заказа терновая! см комментарий раздать Тэги заказа Сохранить" at bounding box center [686, 394] width 1372 height 788
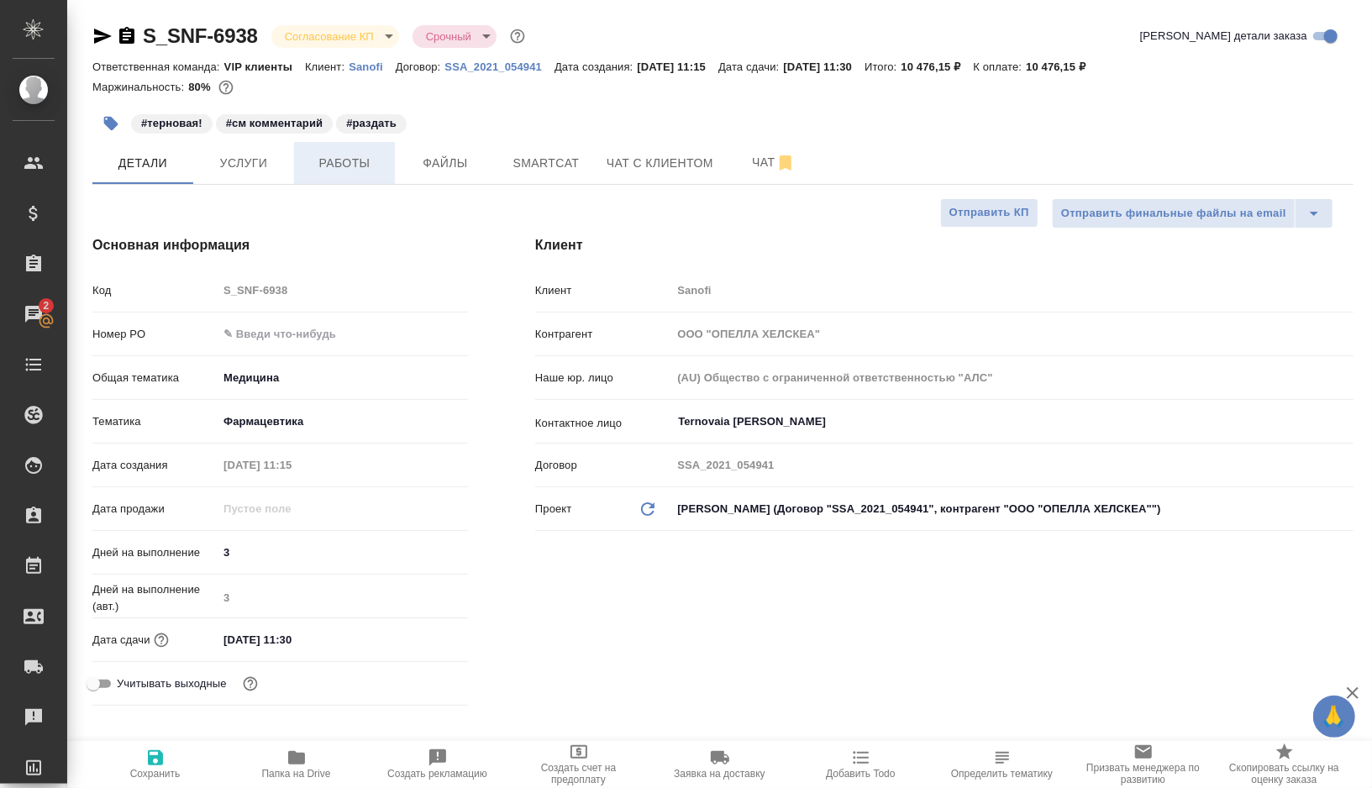
click at [328, 177] on button "Работы" at bounding box center [344, 163] width 101 height 42
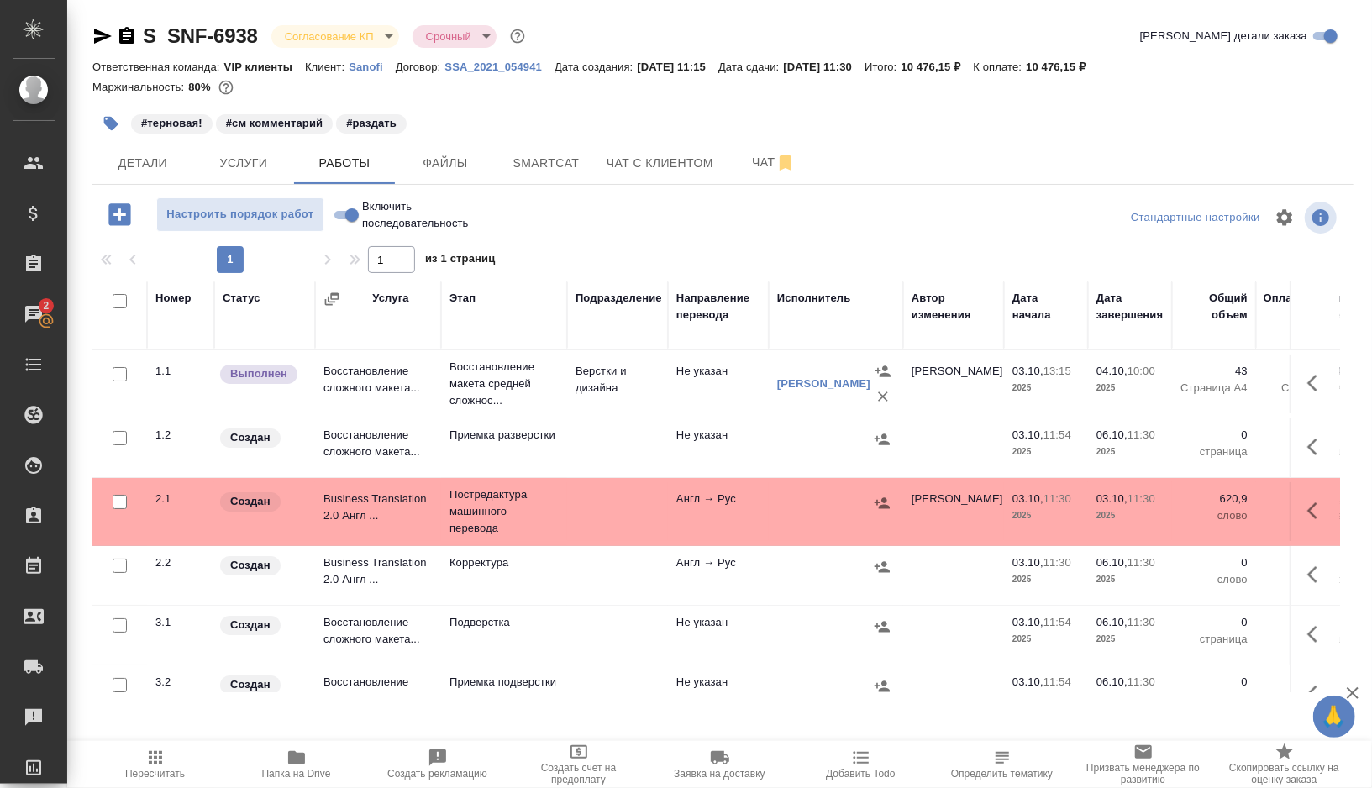
click at [113, 436] on input "checkbox" at bounding box center [120, 438] width 14 height 14
checkbox input "true"
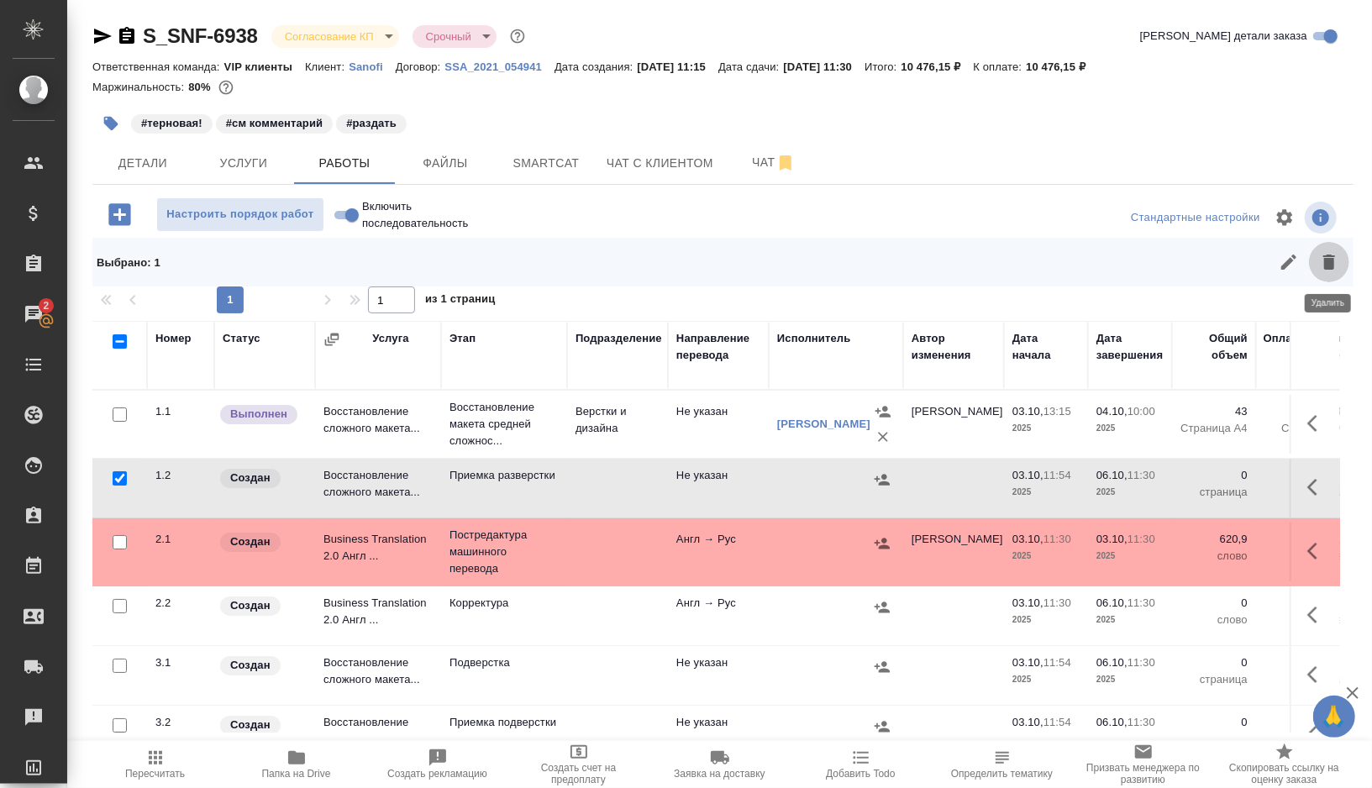
click at [1333, 271] on icon "button" at bounding box center [1329, 262] width 20 height 20
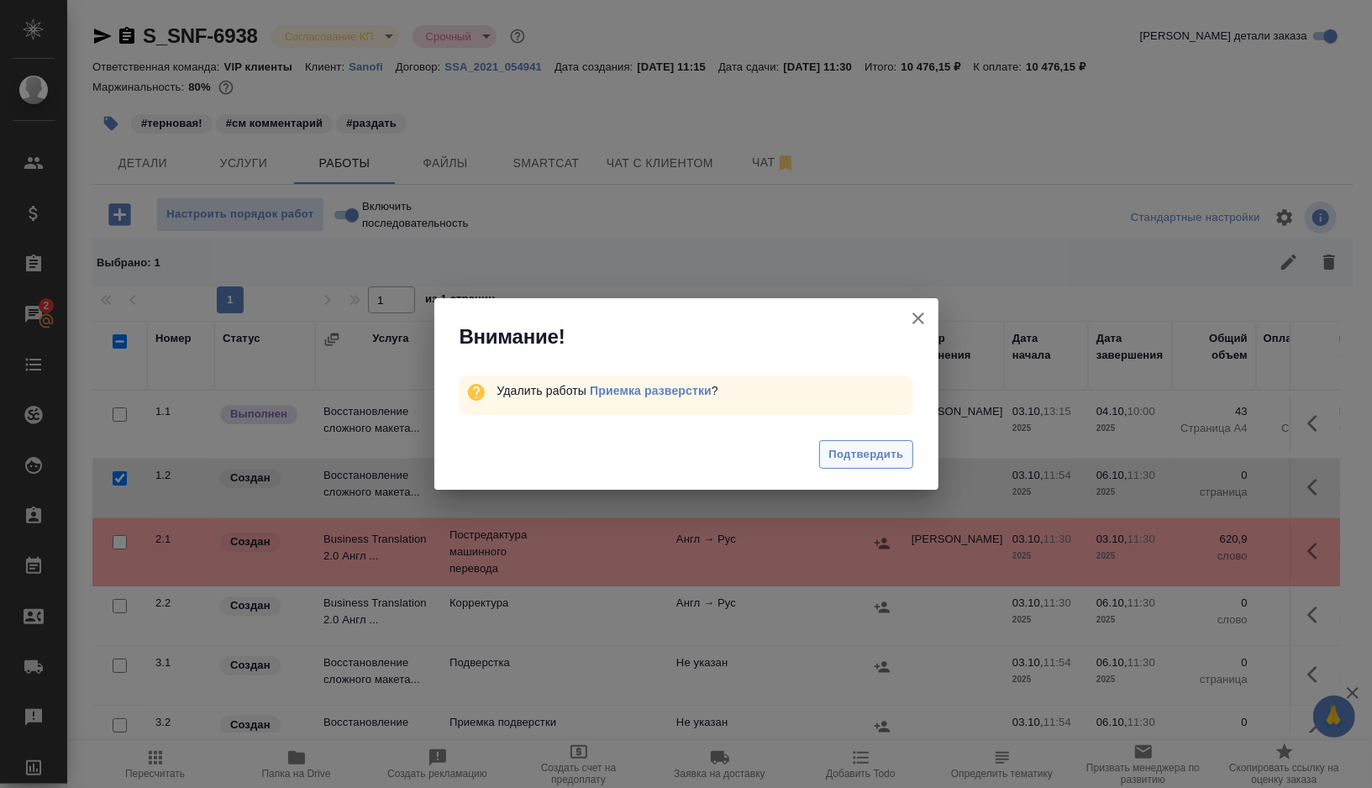
click at [872, 463] on span "Подтвердить" at bounding box center [865, 454] width 75 height 19
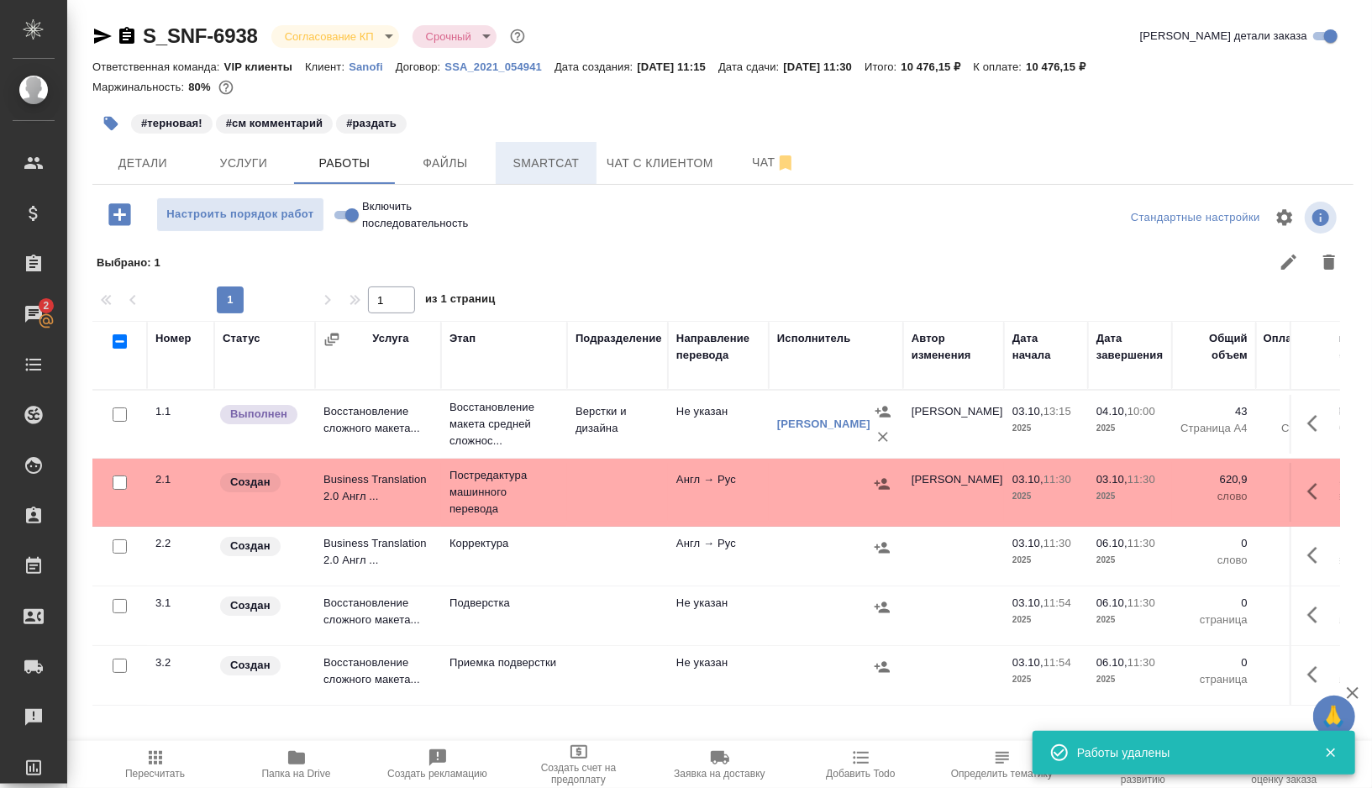
click at [567, 153] on span "Smartcat" at bounding box center [546, 163] width 81 height 21
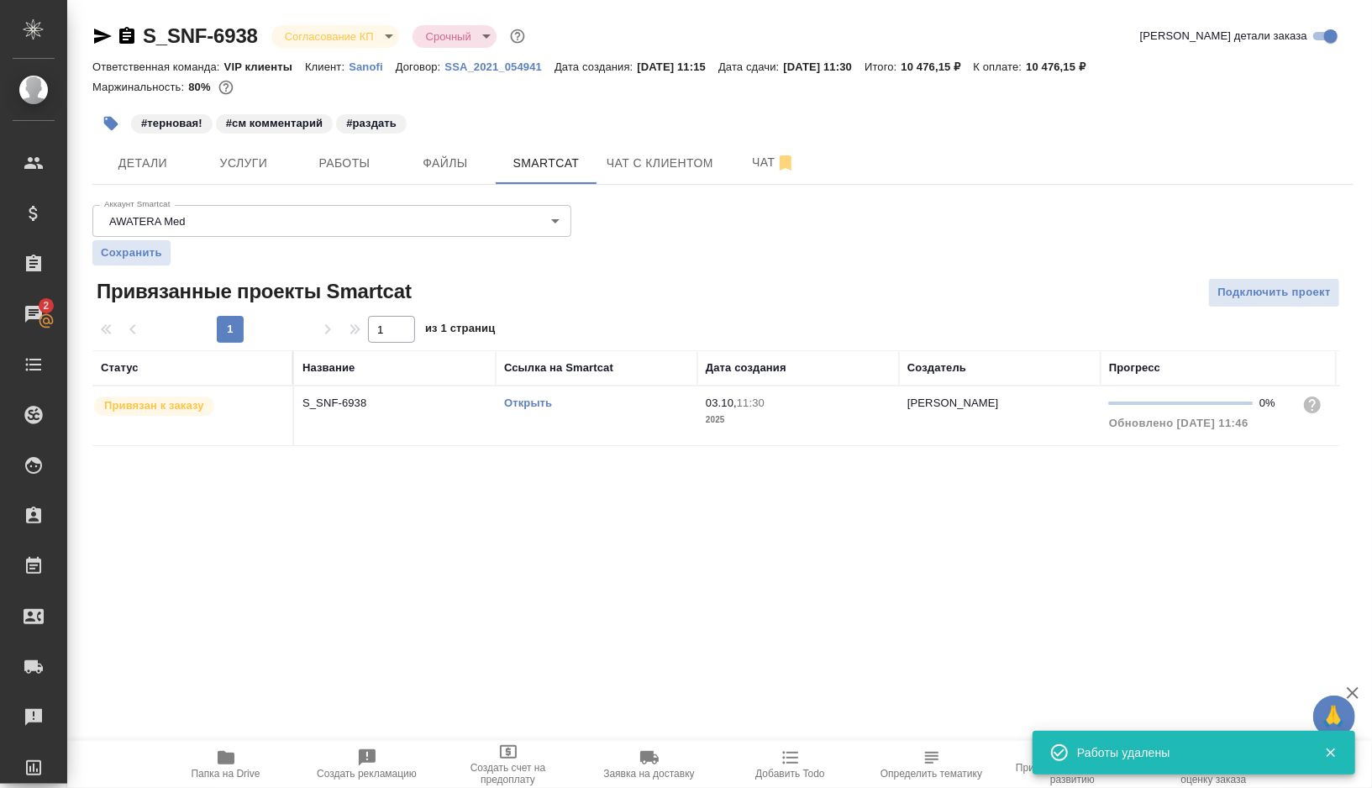
click at [538, 400] on link "Открыть" at bounding box center [528, 403] width 48 height 13
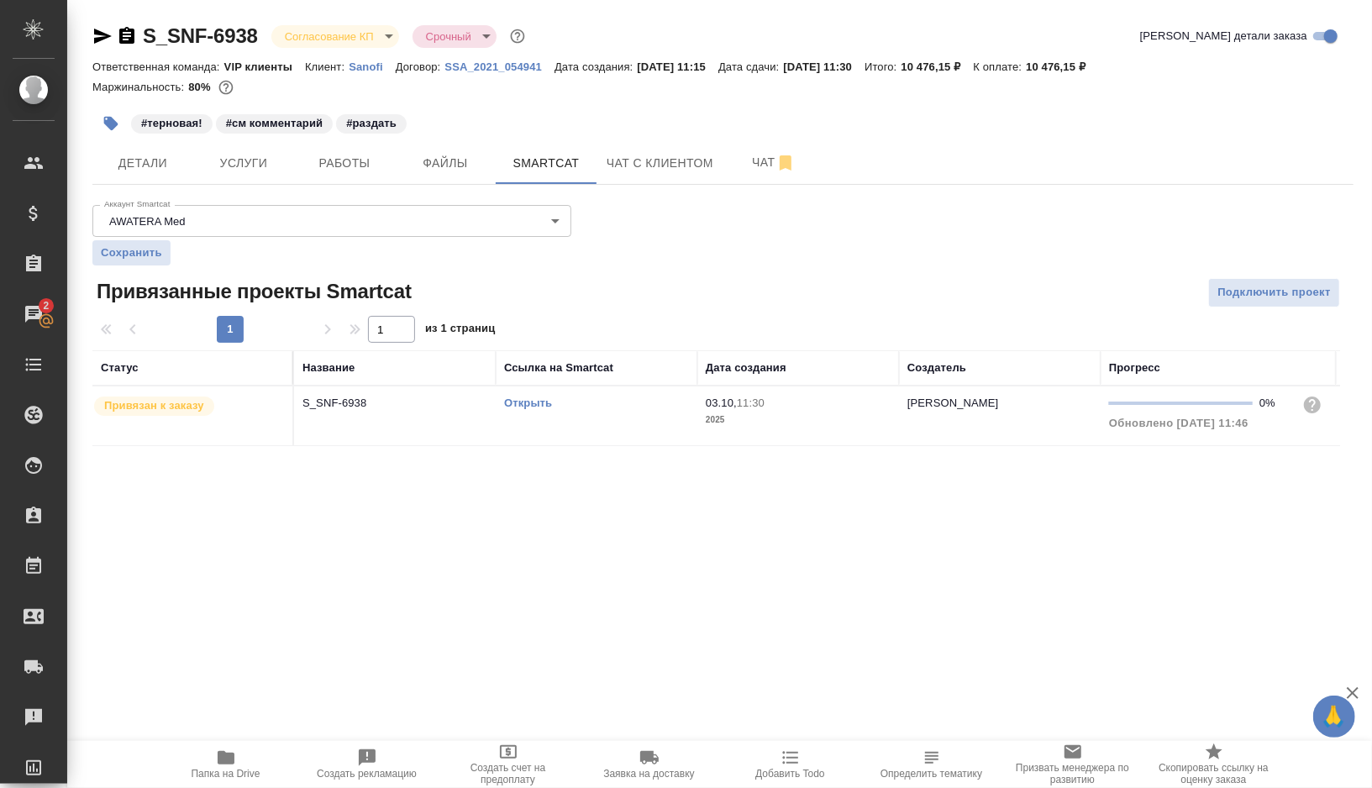
click at [512, 397] on link "Открыть" at bounding box center [528, 403] width 48 height 13
click at [538, 402] on link "Открыть" at bounding box center [528, 403] width 48 height 13
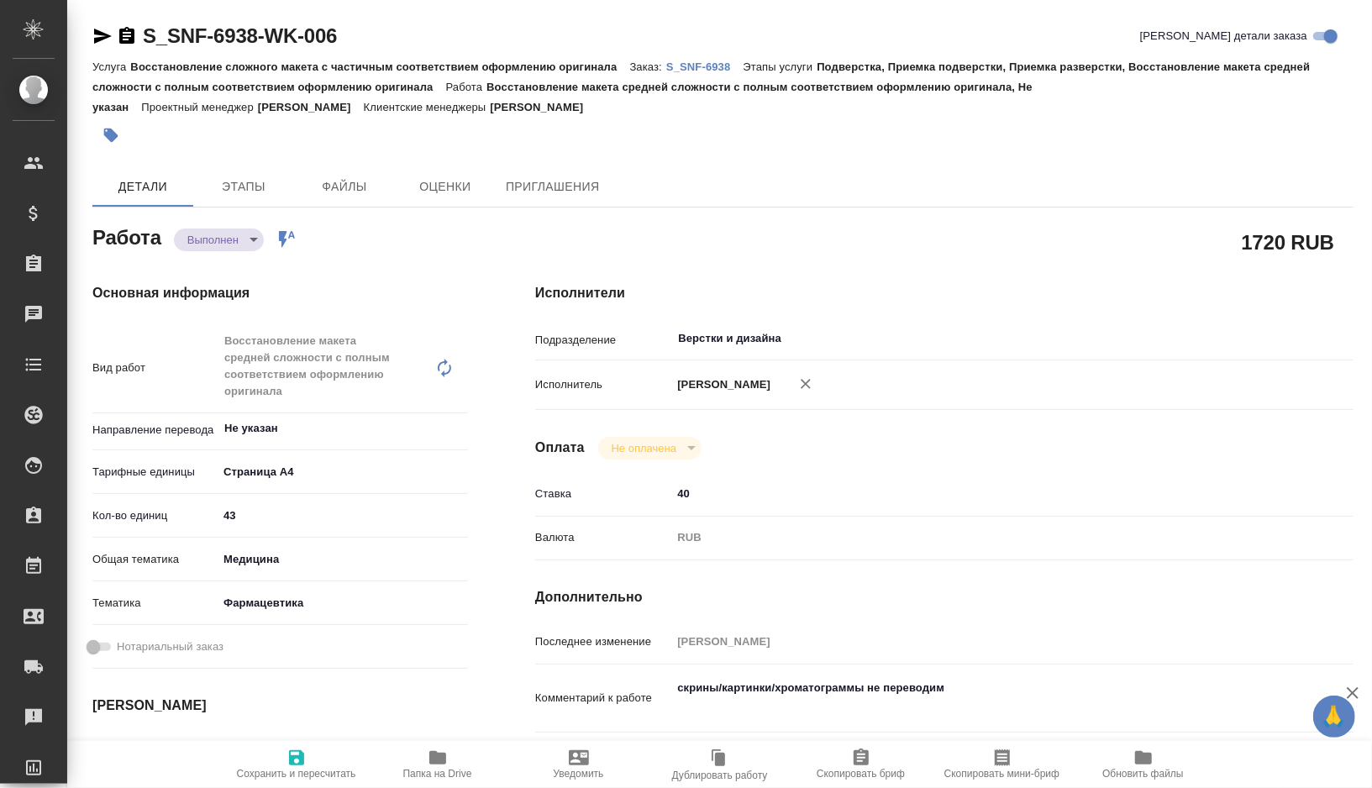
type textarea "x"
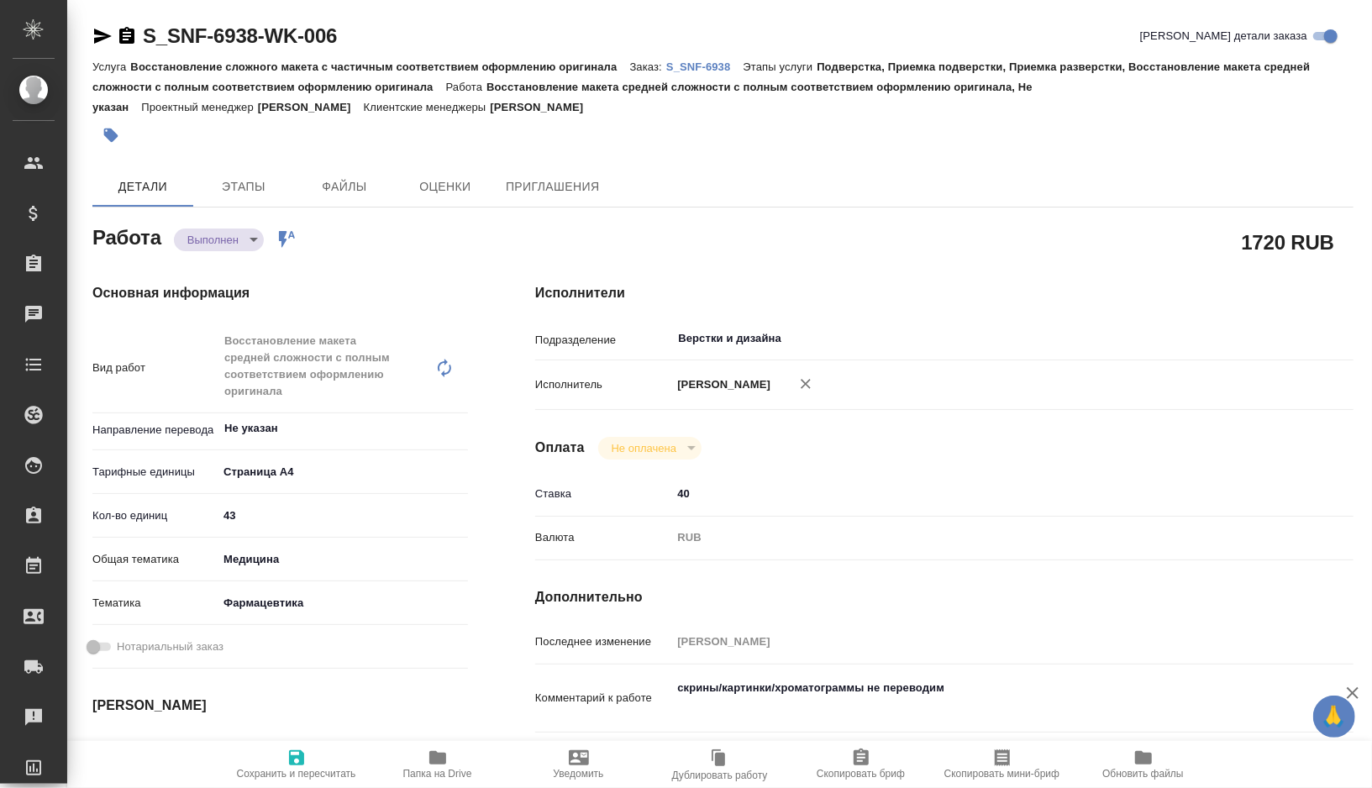
type textarea "x"
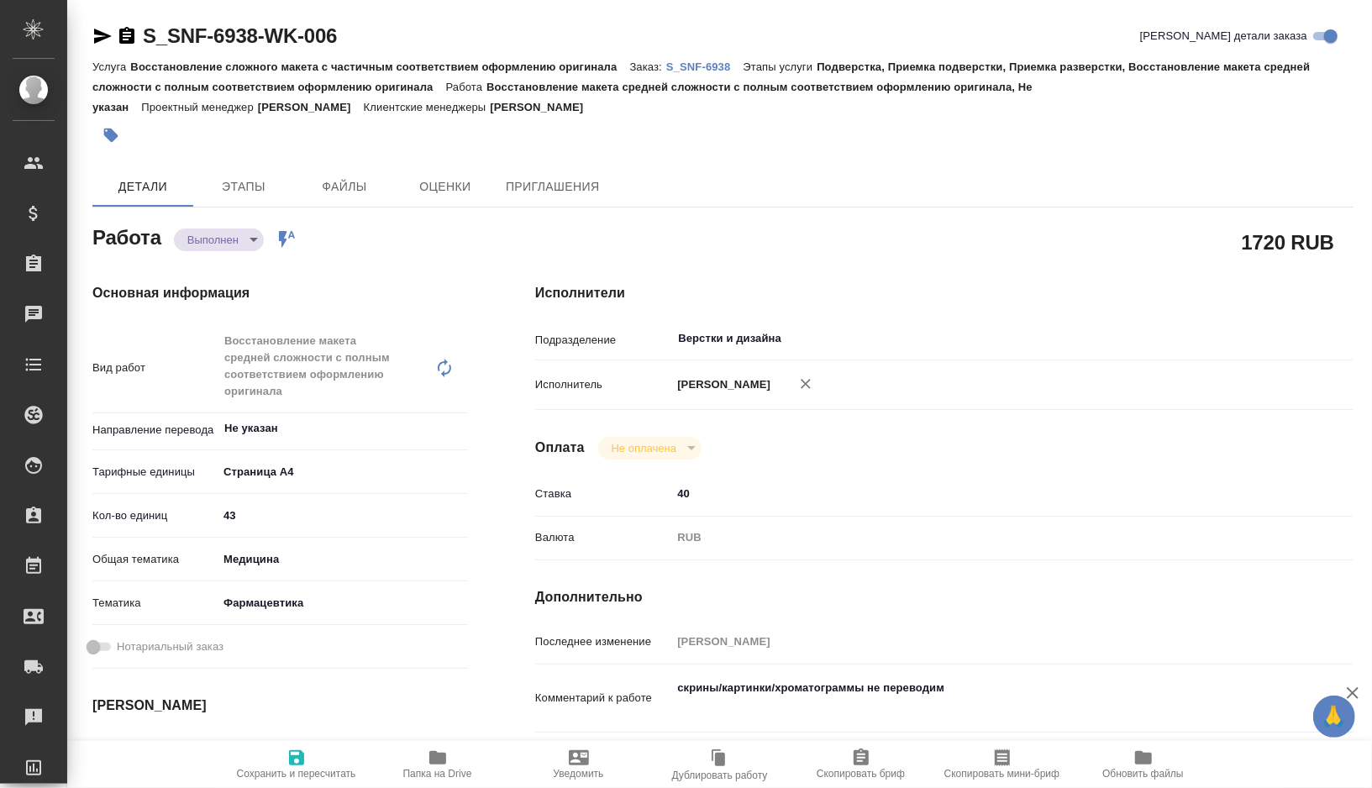
type textarea "x"
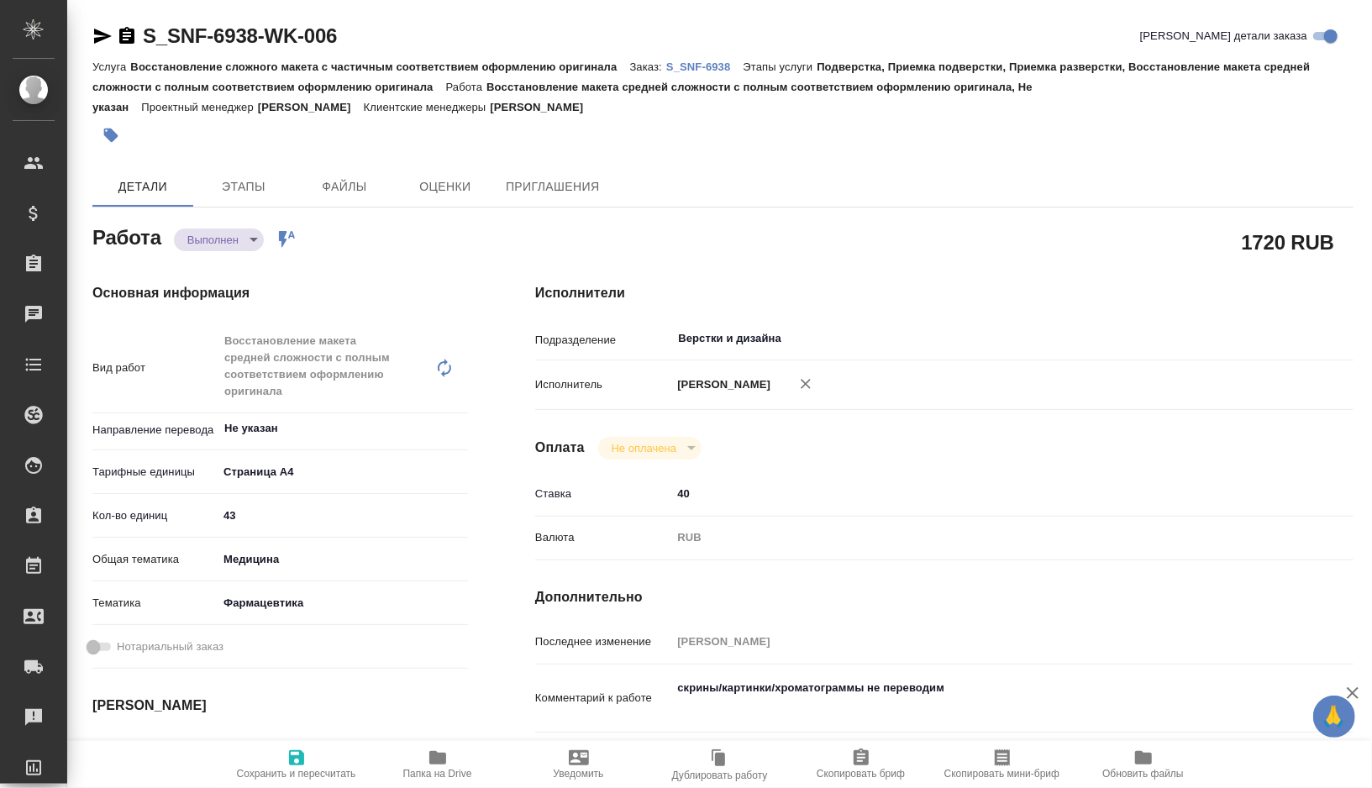
type textarea "x"
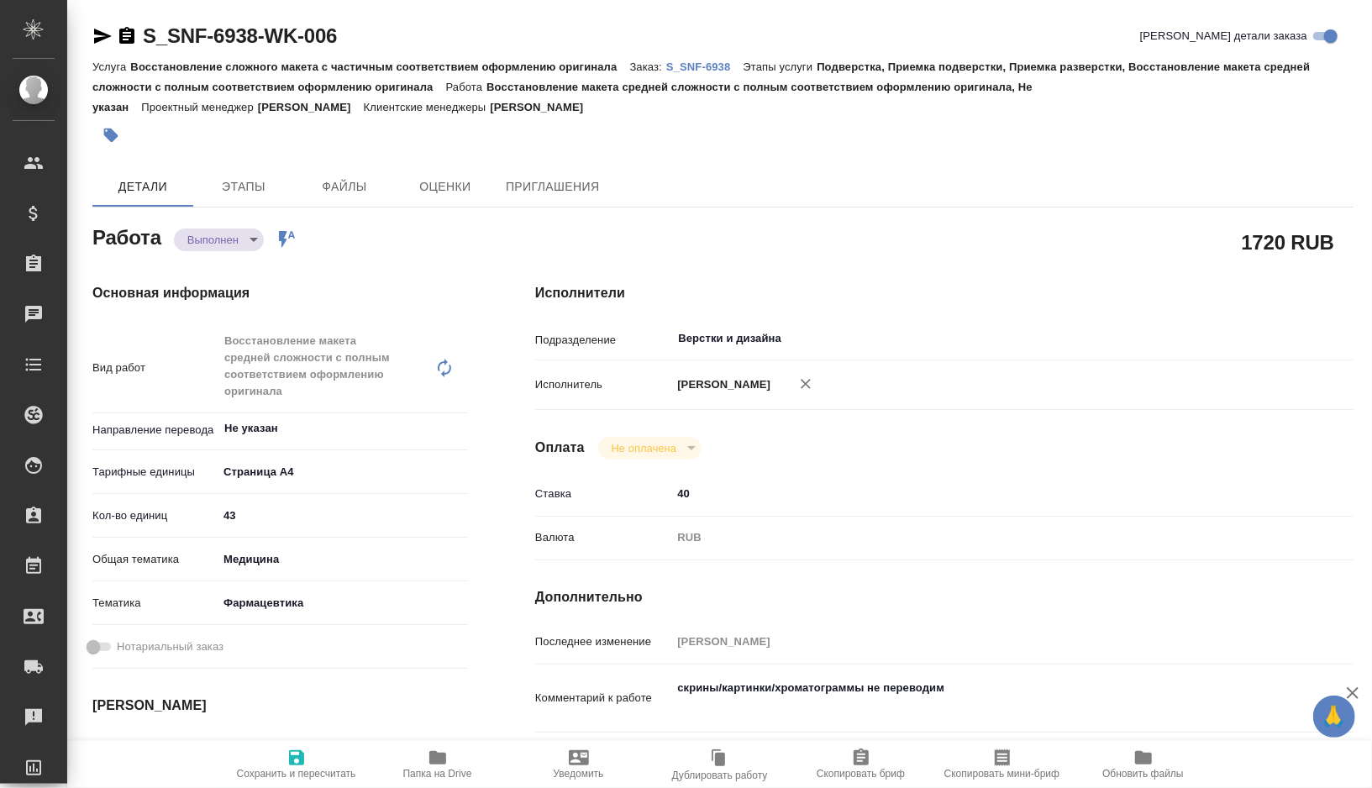
type textarea "x"
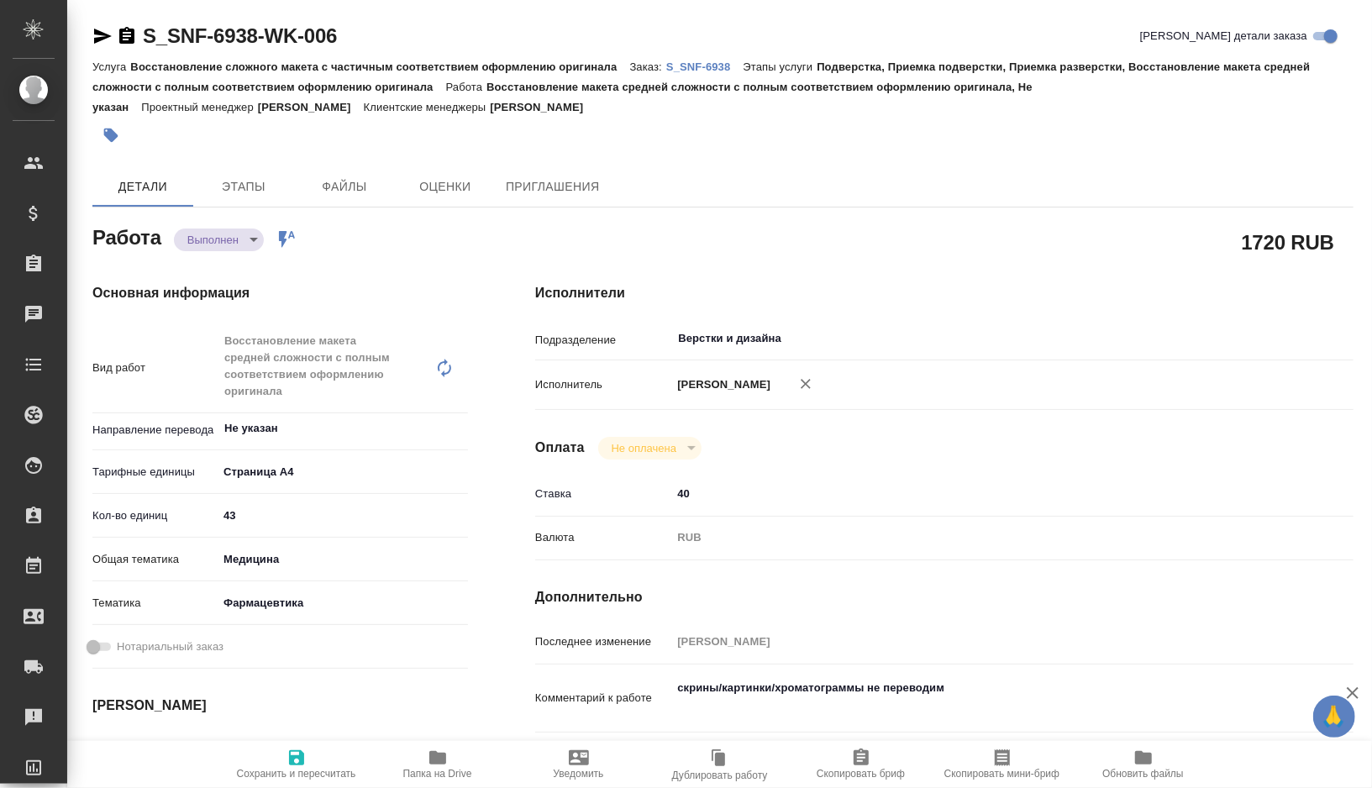
type textarea "x"
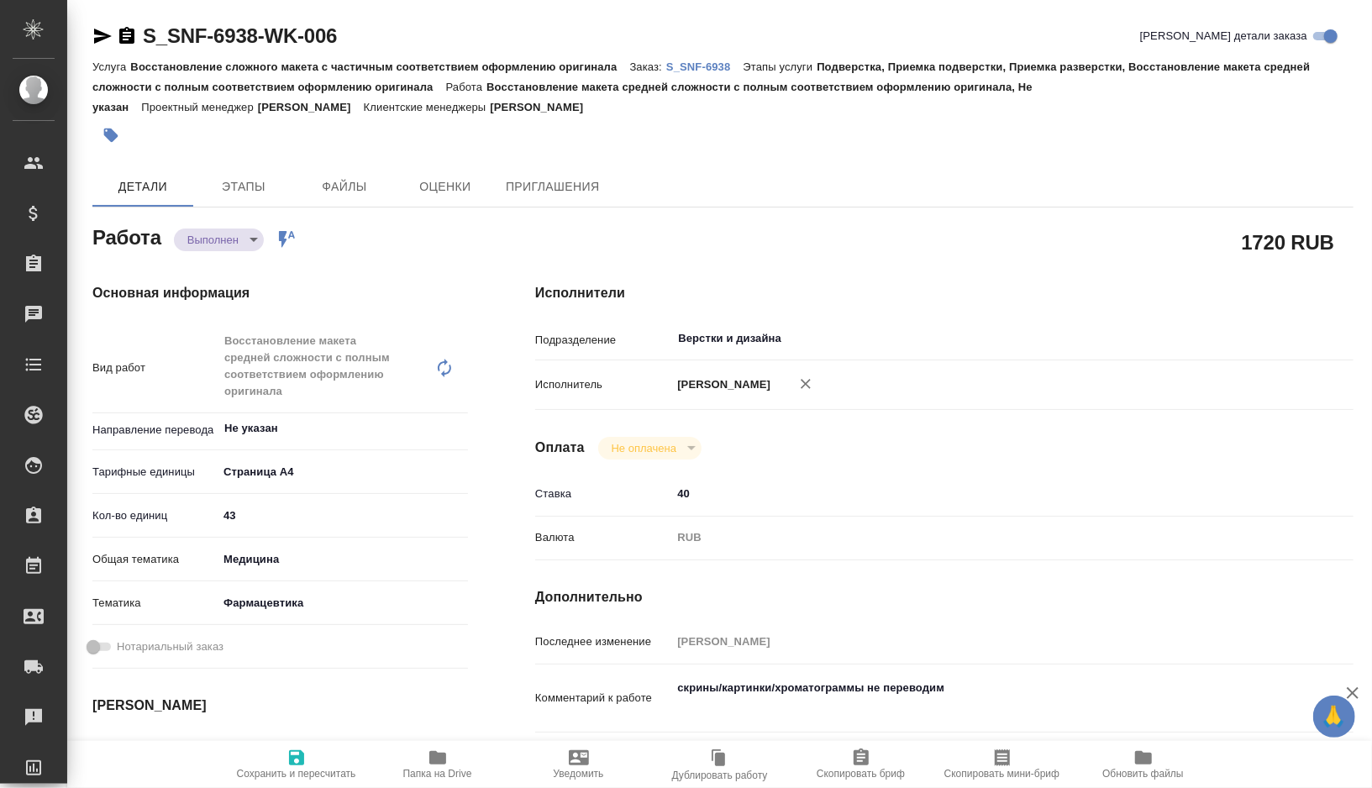
type textarea "x"
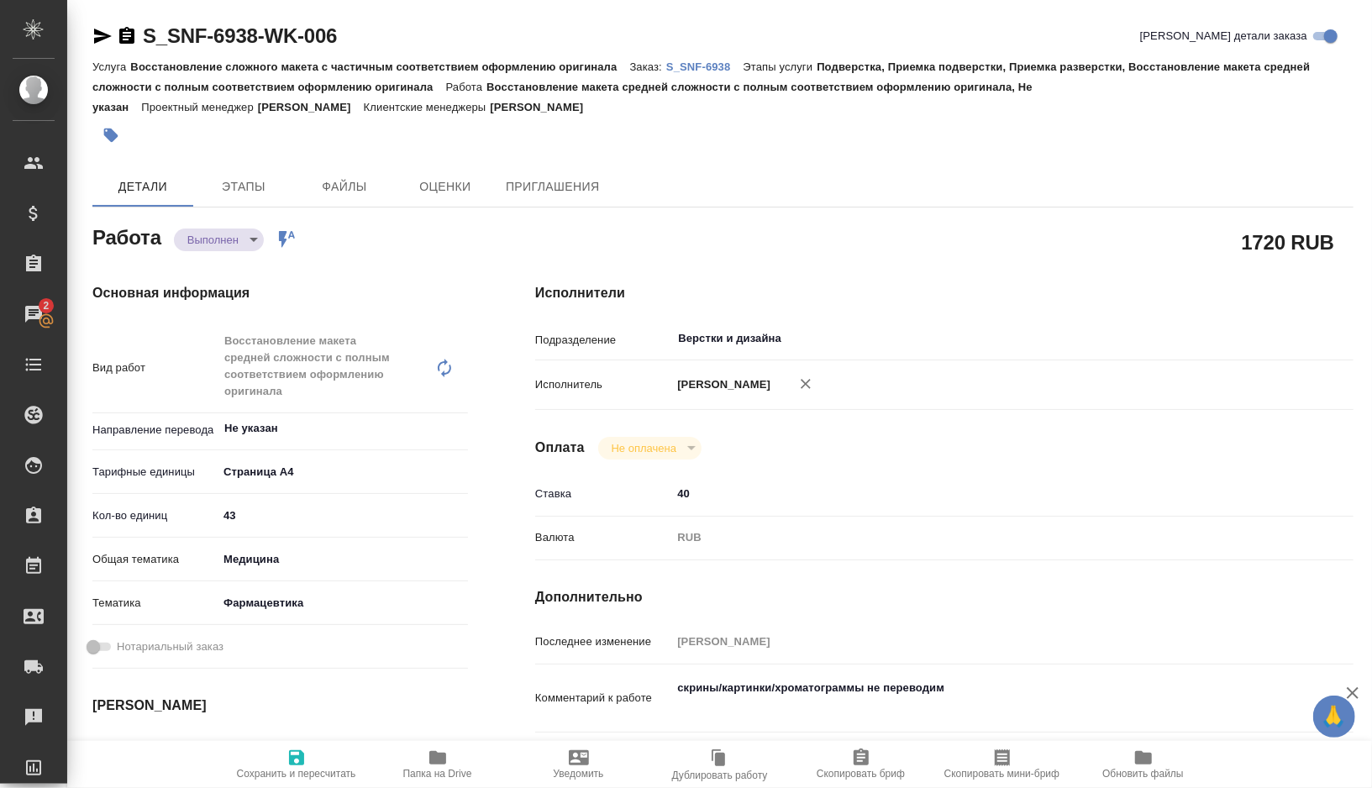
type textarea "x"
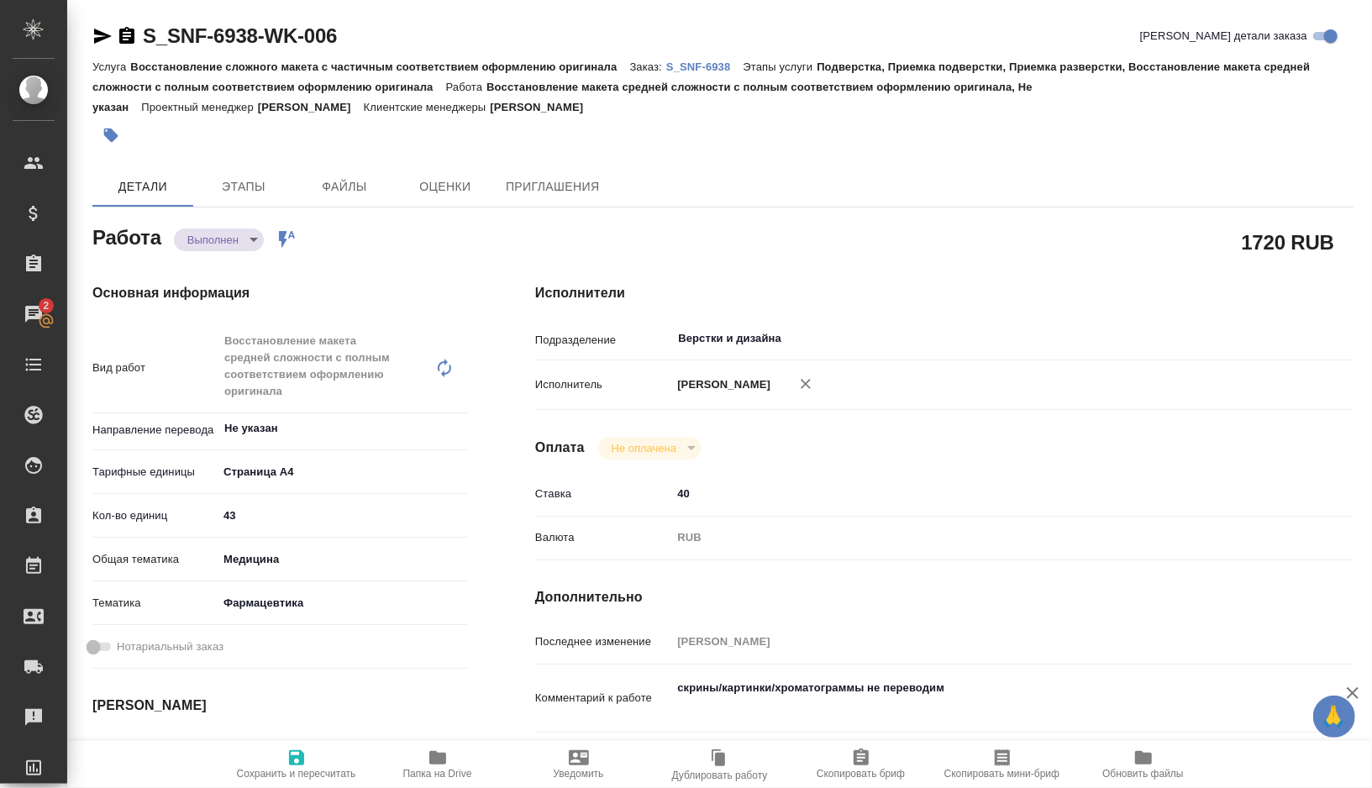
click at [433, 754] on icon "button" at bounding box center [437, 757] width 17 height 13
